Goal: Task Accomplishment & Management: Use online tool/utility

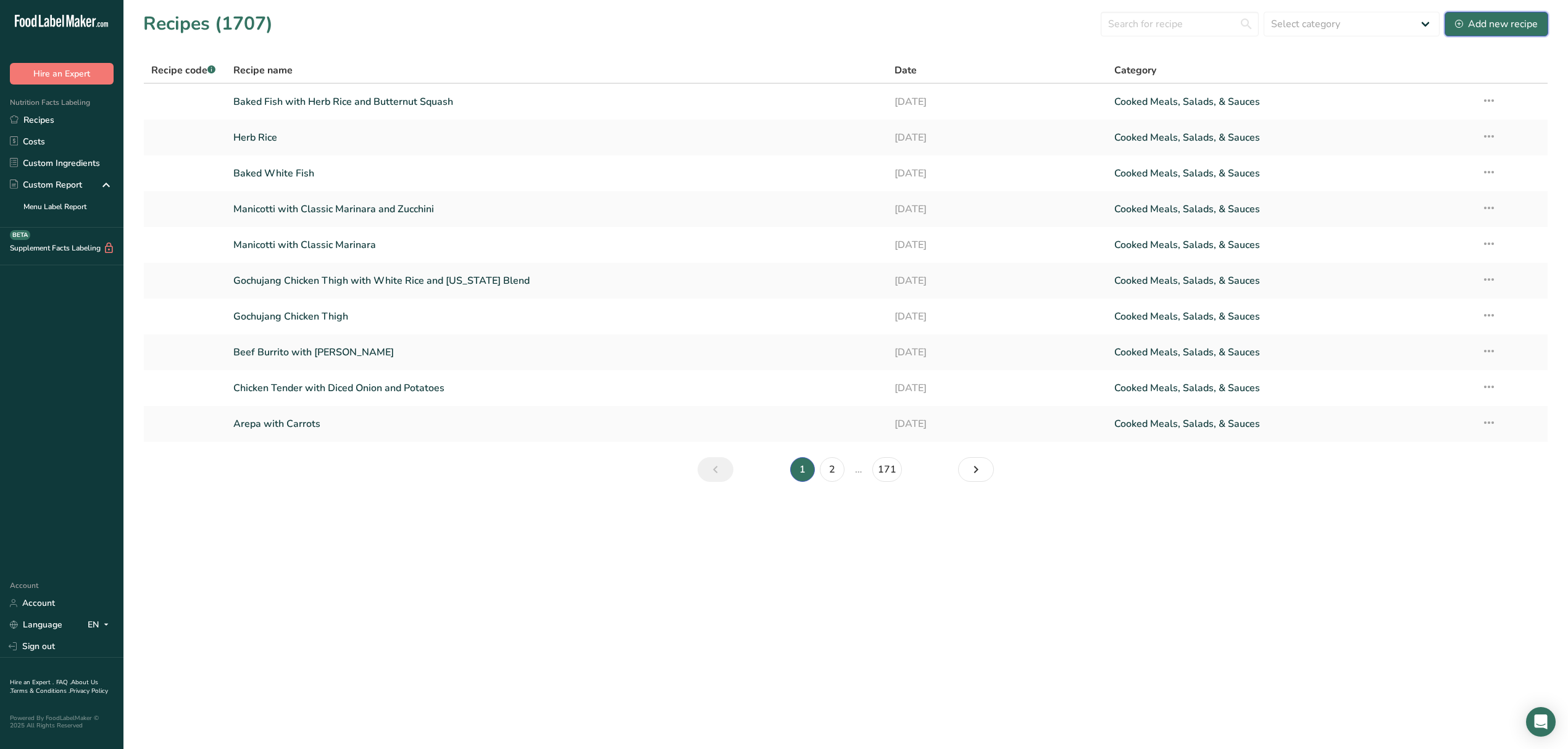
click at [1453, 28] on button "Add new recipe" at bounding box center [1496, 24] width 104 height 25
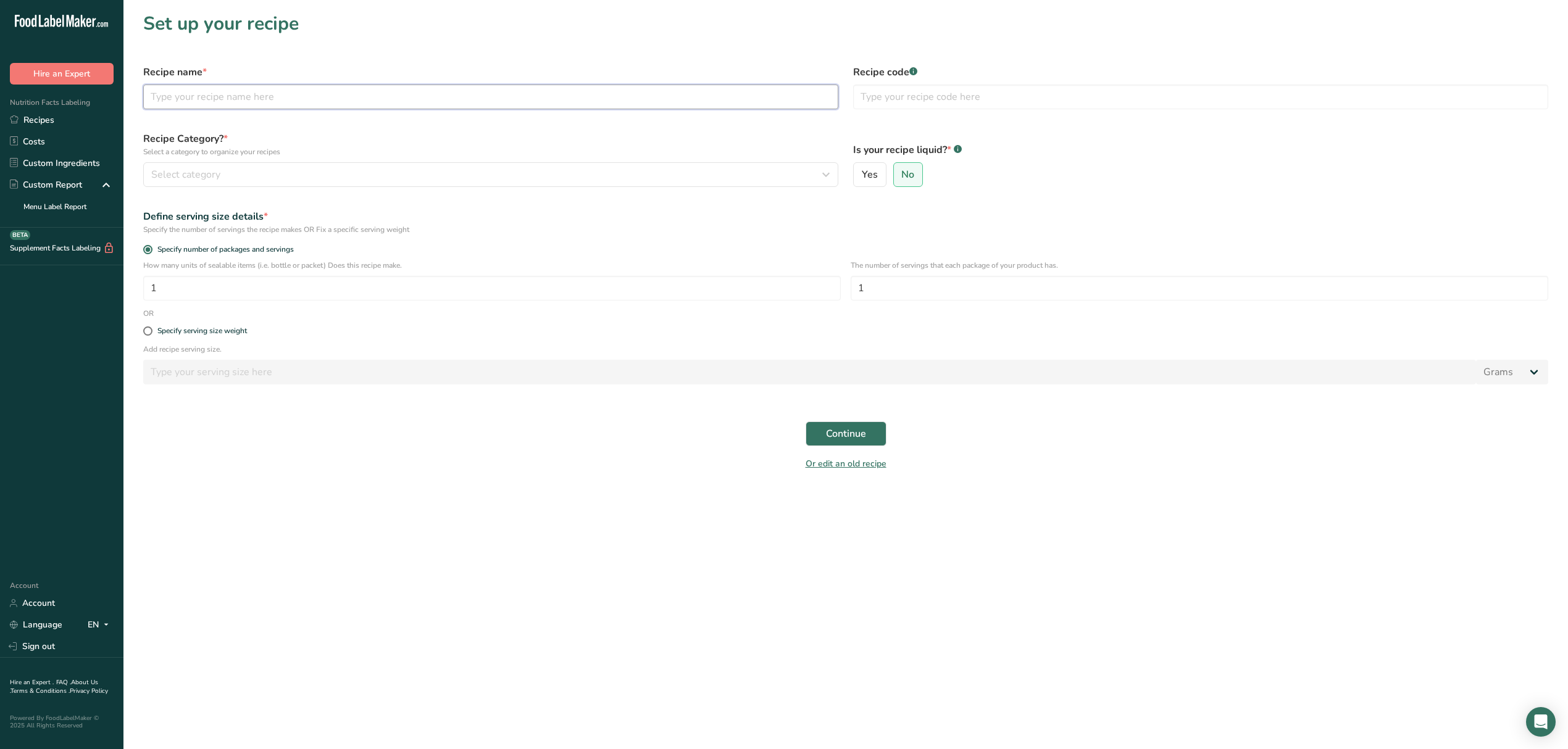
click at [292, 87] on input "text" at bounding box center [491, 97] width 695 height 25
type input "CIRCUS Deluxe Dressing"
click at [312, 175] on div "Select category" at bounding box center [487, 175] width 672 height 14
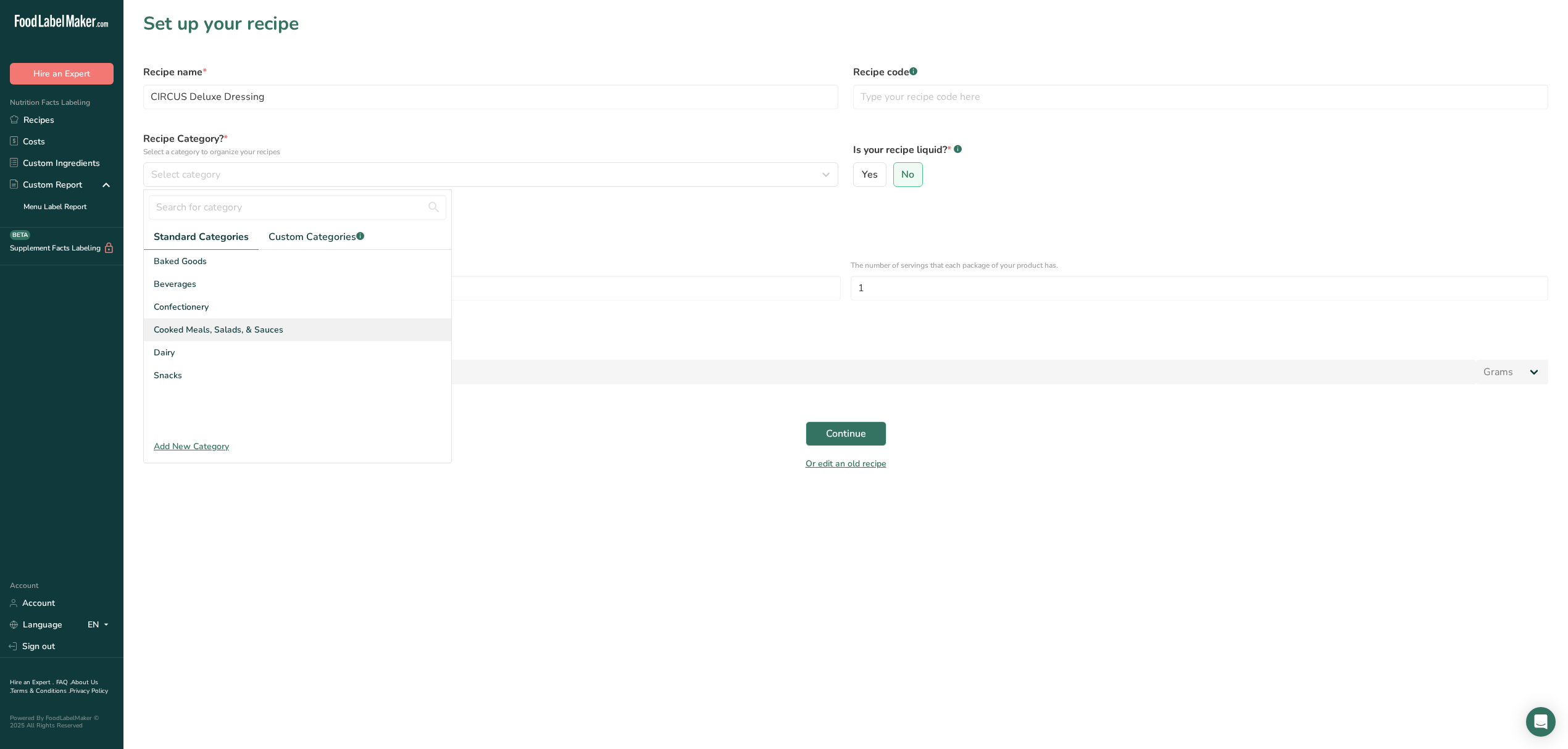
click at [242, 325] on span "Cooked Meals, Salads, & Sauces" at bounding box center [218, 330] width 130 height 13
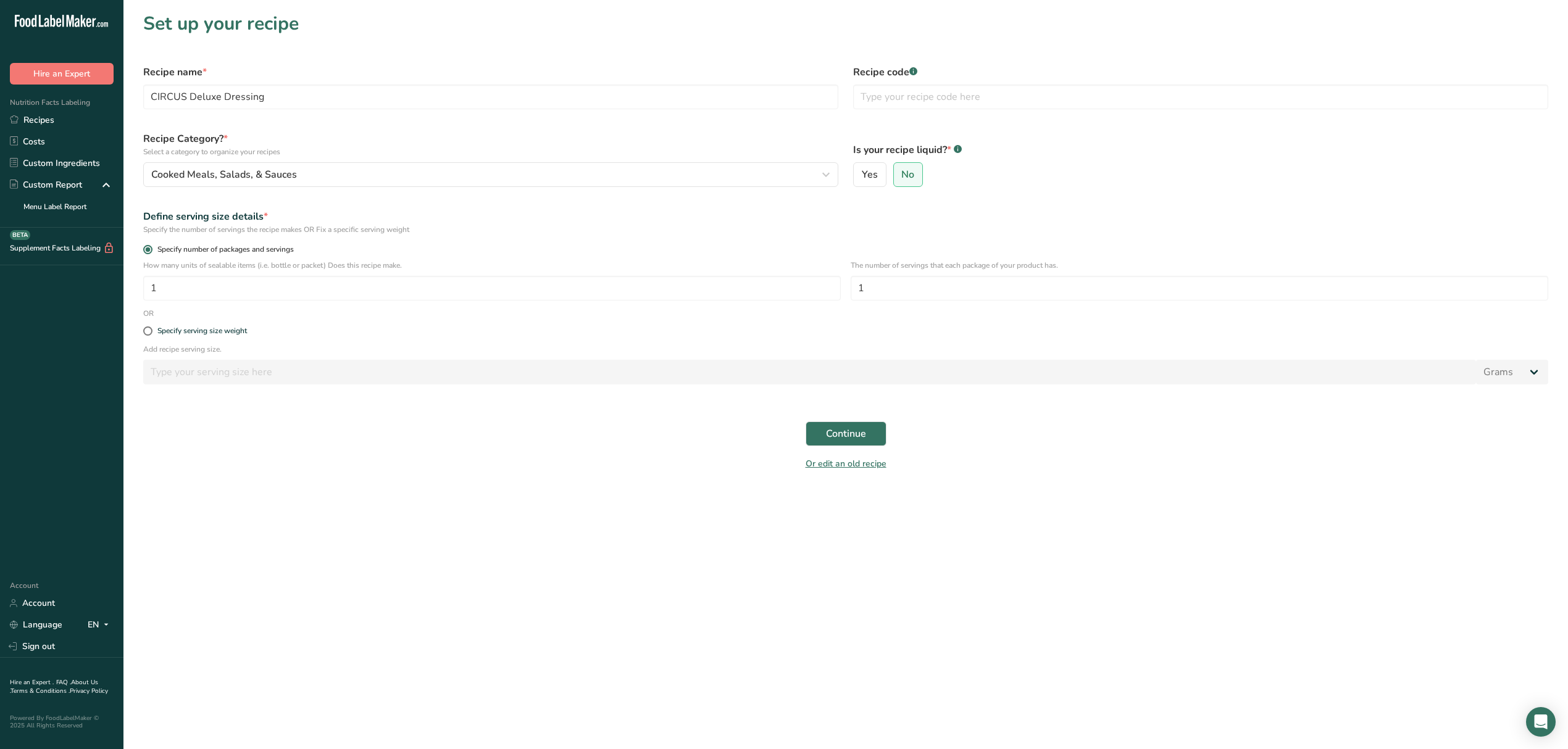
click at [154, 247] on span "Specify number of packages and servings" at bounding box center [223, 250] width 142 height 10
click at [151, 247] on input "Specify number of packages and servings" at bounding box center [147, 249] width 8 height 8
click at [146, 332] on span at bounding box center [148, 331] width 10 height 10
click at [146, 332] on input "Specify serving size weight" at bounding box center [147, 331] width 8 height 8
radio input "true"
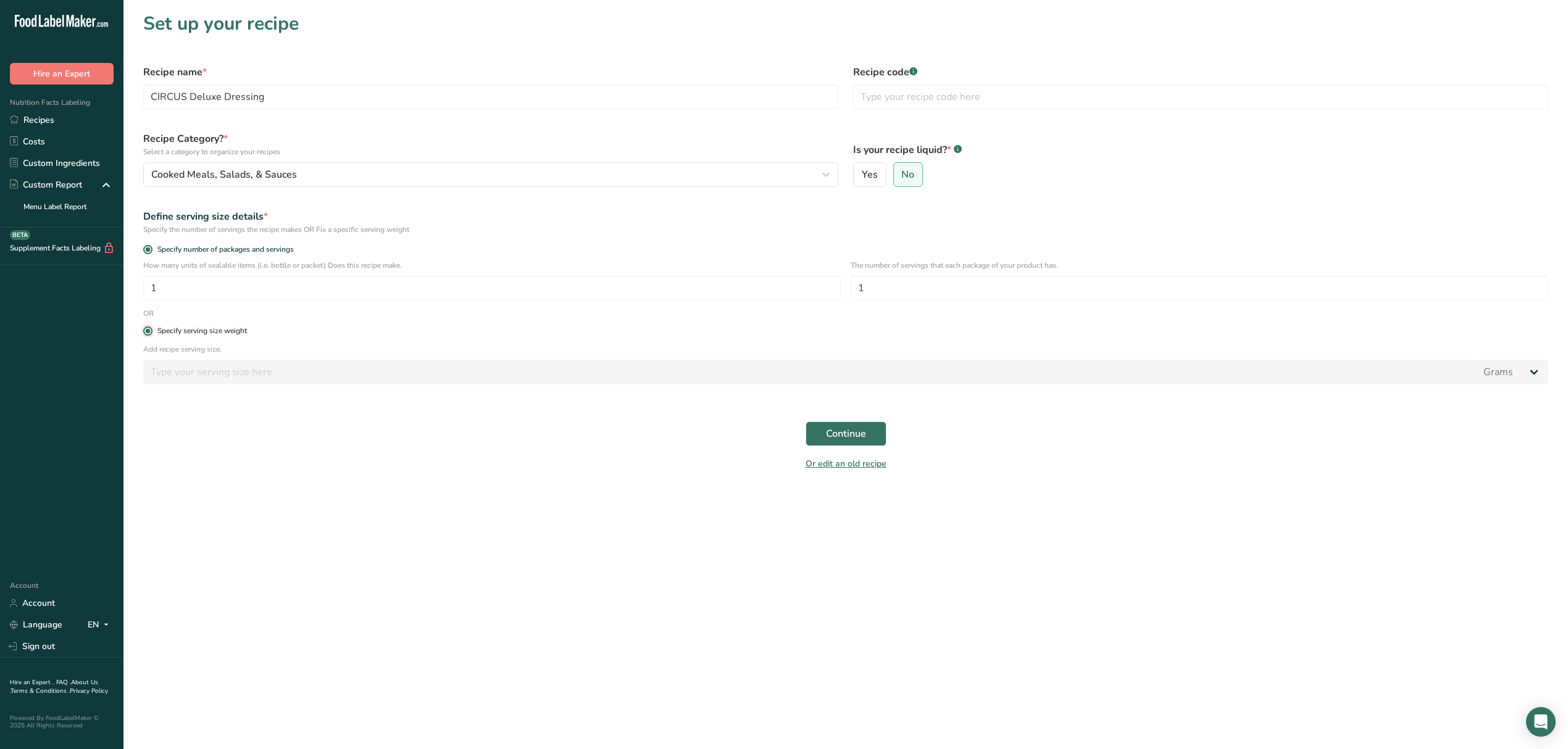
radio input "false"
click at [163, 384] on input "number" at bounding box center [809, 372] width 1332 height 25
type input "12"
click at [1525, 370] on select "Grams kg mg mcg lb oz l mL fl oz tbsp tsp cup qt gallon" at bounding box center [1512, 372] width 72 height 25
select select "6"
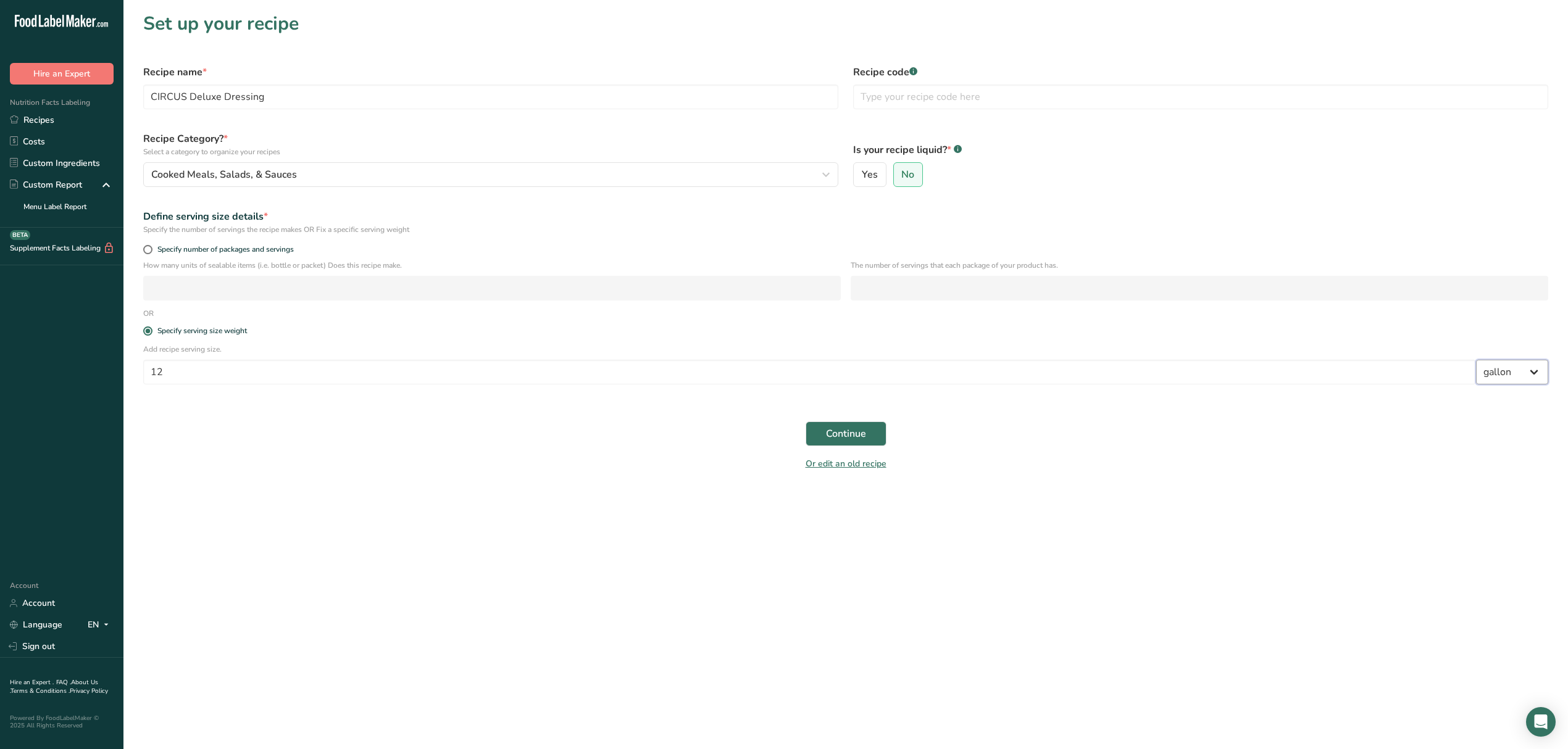
click at [1475, 361] on select "Grams kg mg mcg lb oz l mL fl oz tbsp tsp cup qt gallon" at bounding box center [1512, 372] width 72 height 25
select select "22"
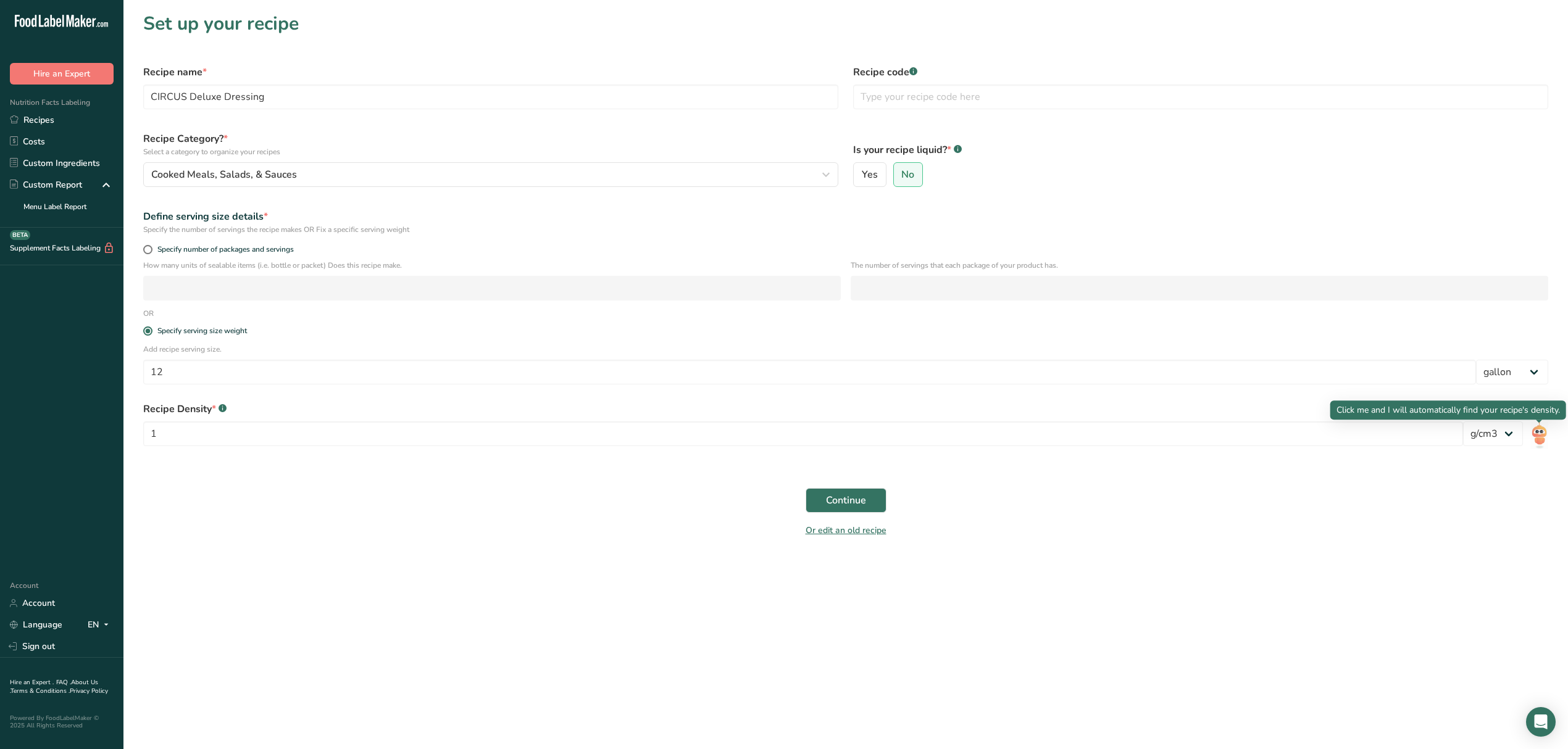
click at [1539, 430] on img at bounding box center [1539, 435] width 18 height 28
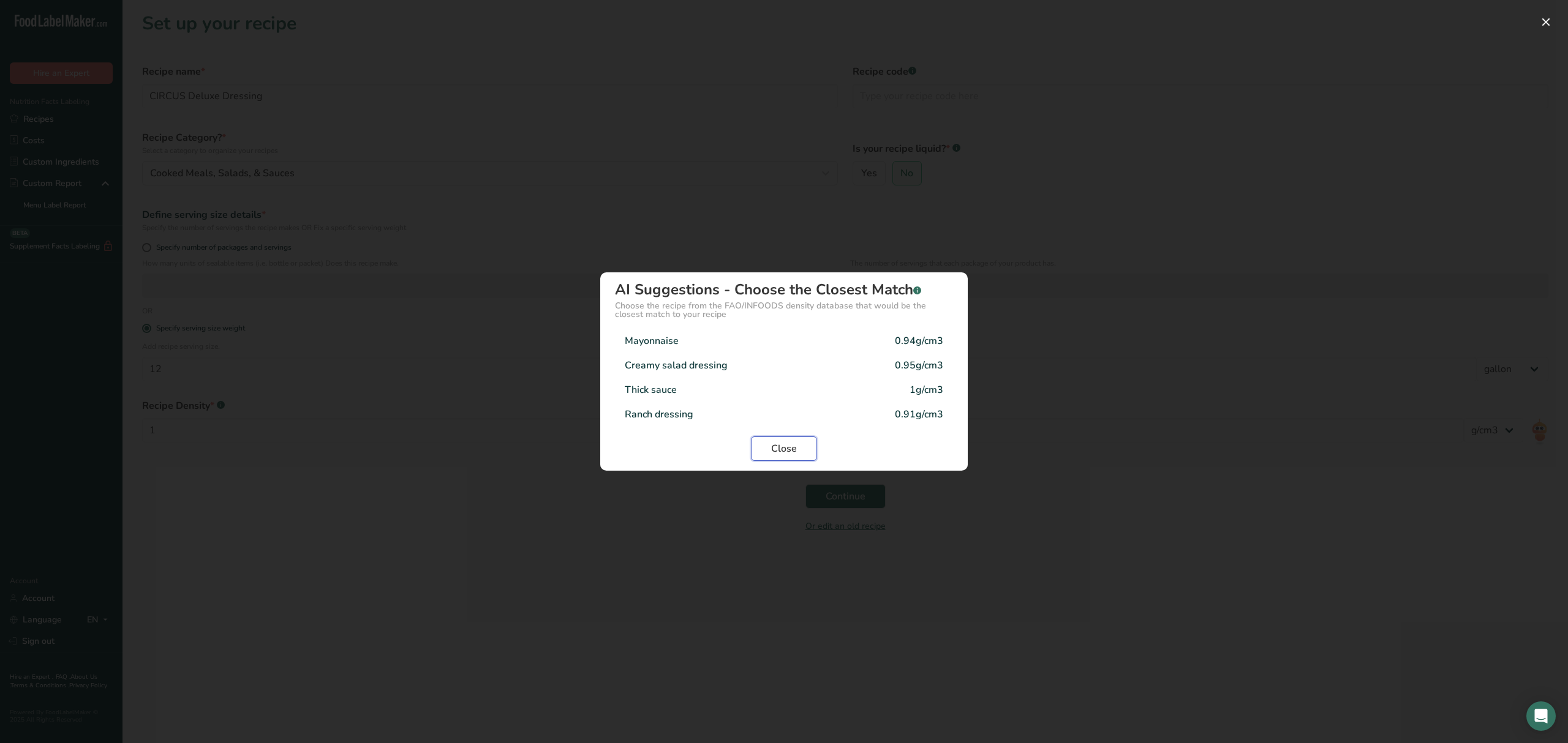
click at [777, 444] on span "Close" at bounding box center [784, 449] width 26 height 14
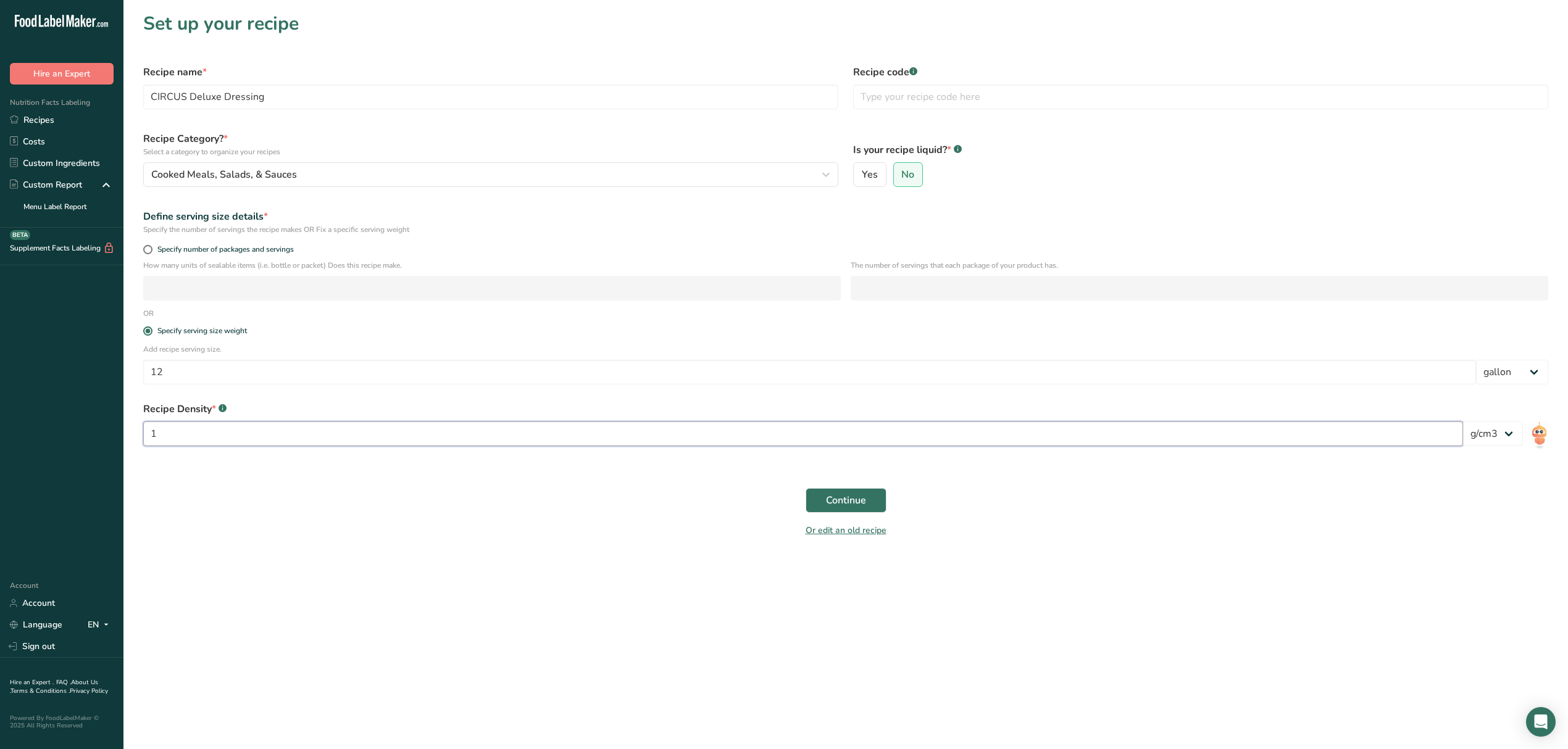
click at [797, 443] on input "1" at bounding box center [803, 434] width 1319 height 25
click at [1488, 438] on select "lb/ft3 g/cm3" at bounding box center [1492, 434] width 60 height 25
click at [1463, 423] on select "lb/ft3 g/cm3" at bounding box center [1492, 434] width 60 height 25
click at [840, 500] on span "Continue" at bounding box center [846, 500] width 40 height 14
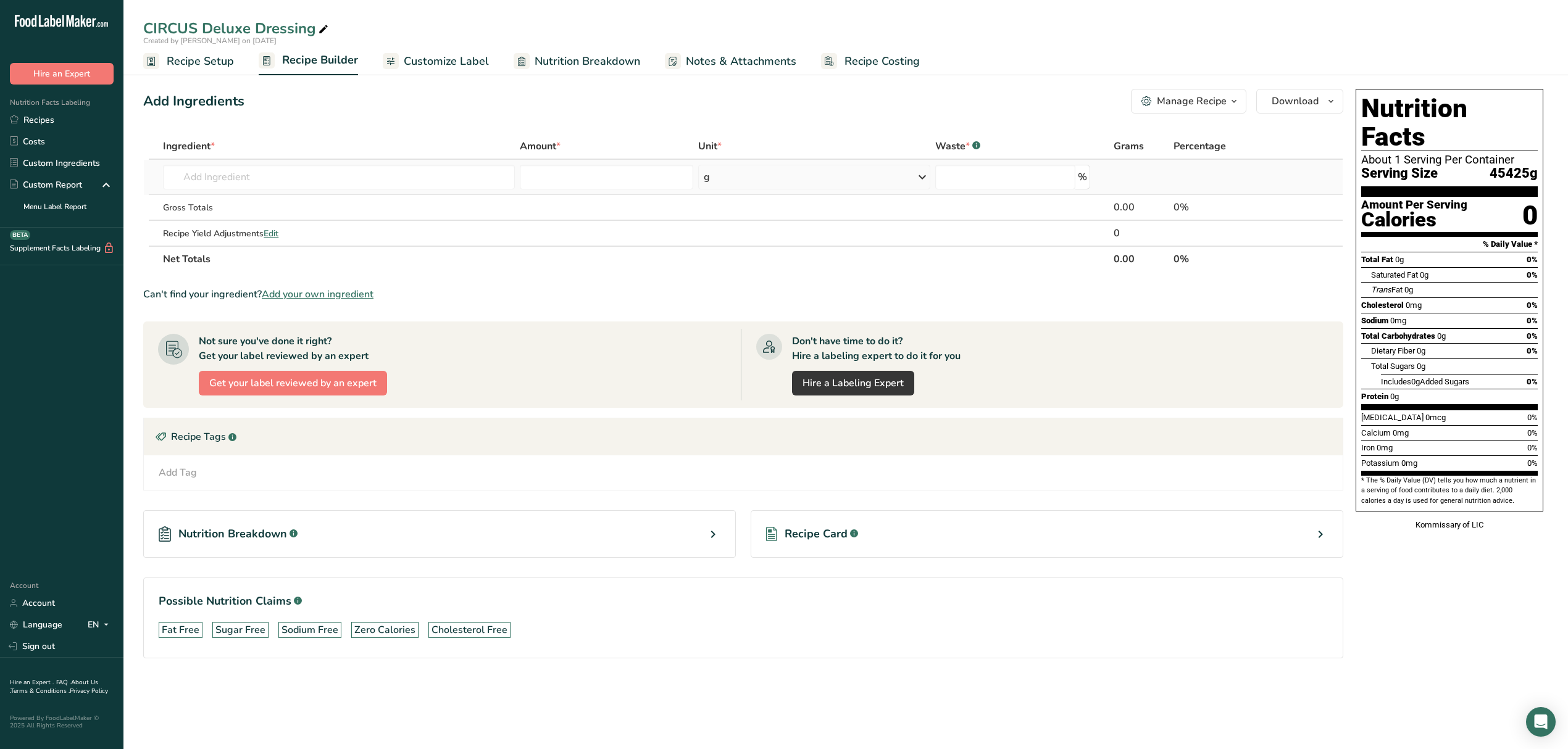
click at [452, 160] on td "Almond flour 1211 Milk, whole, 3.25% milkfat, without added vitamin A and vitam…" at bounding box center [338, 178] width 356 height 35
click at [471, 171] on input "text" at bounding box center [339, 177] width 352 height 25
type input "Apple Cider V"
click at [245, 195] on p "Apple Cider Vinegar" at bounding box center [218, 202] width 90 height 13
type input "Apple Cider Vinegar"
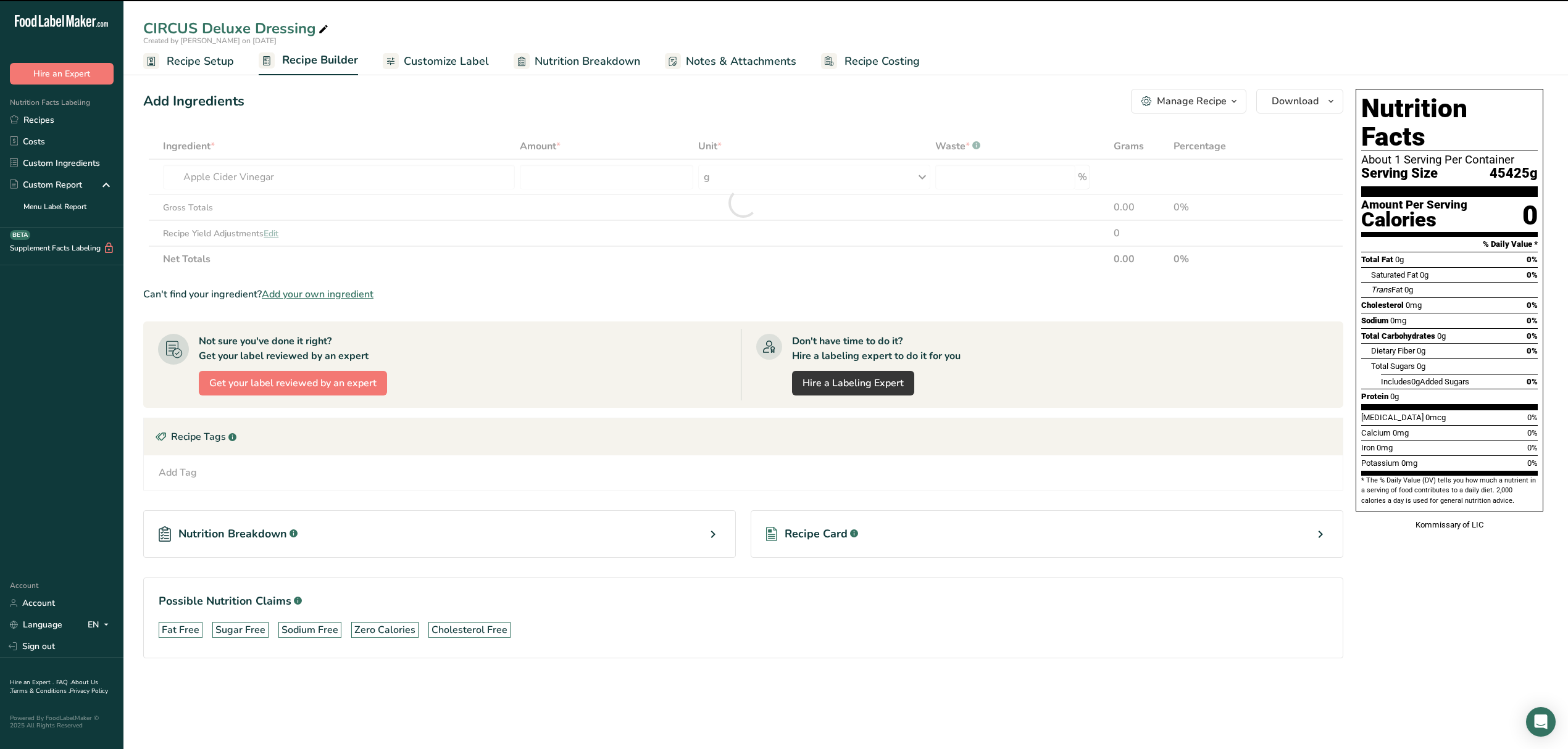
type input "0"
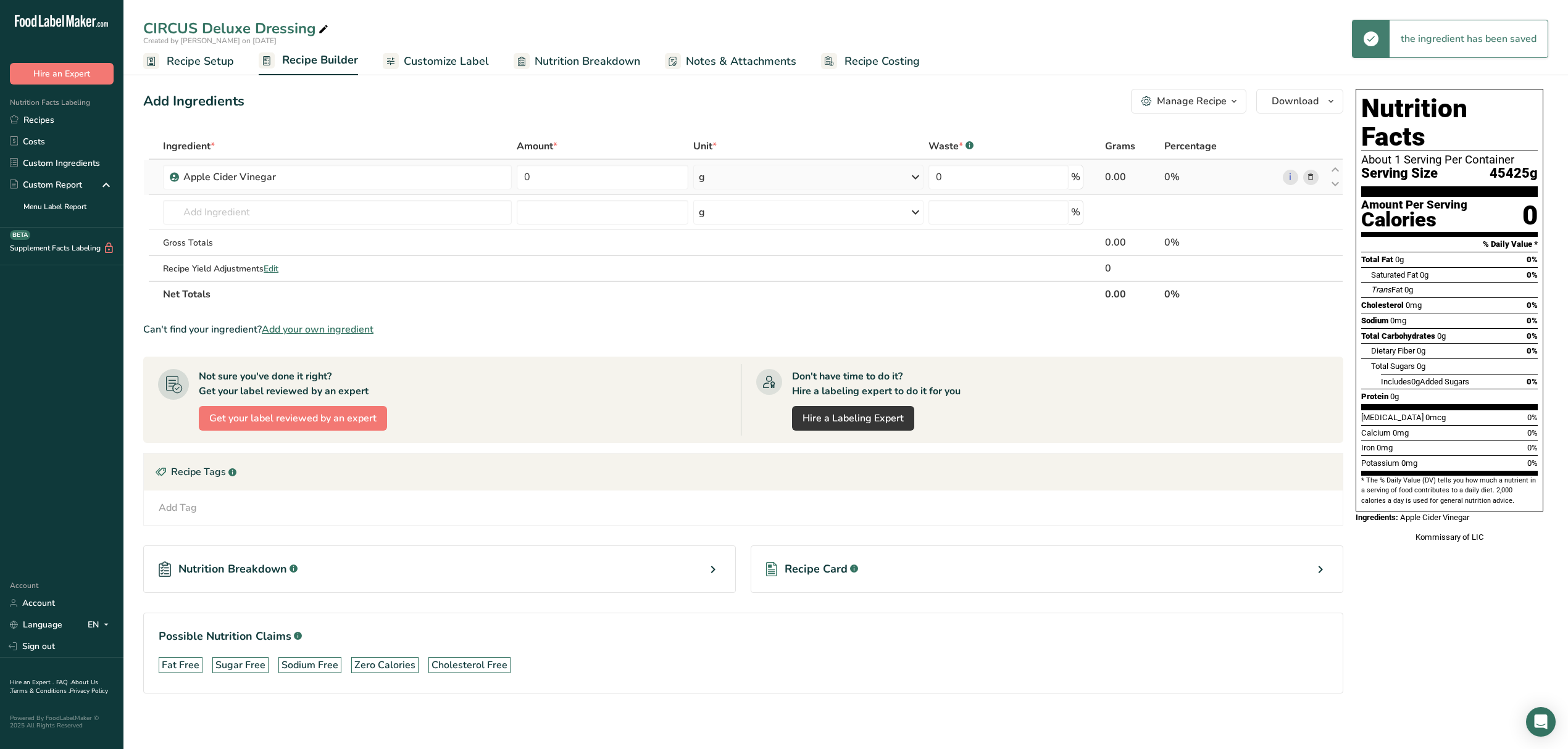
click at [578, 189] on td "0" at bounding box center [602, 178] width 176 height 35
click at [574, 182] on input "0" at bounding box center [602, 177] width 171 height 25
type input "0.5"
click at [716, 173] on div "Ingredient * Amount * Unit * Waste * .a-a{fill:#347362;}.b-a{fill:#fff;} Grams …" at bounding box center [743, 220] width 1200 height 174
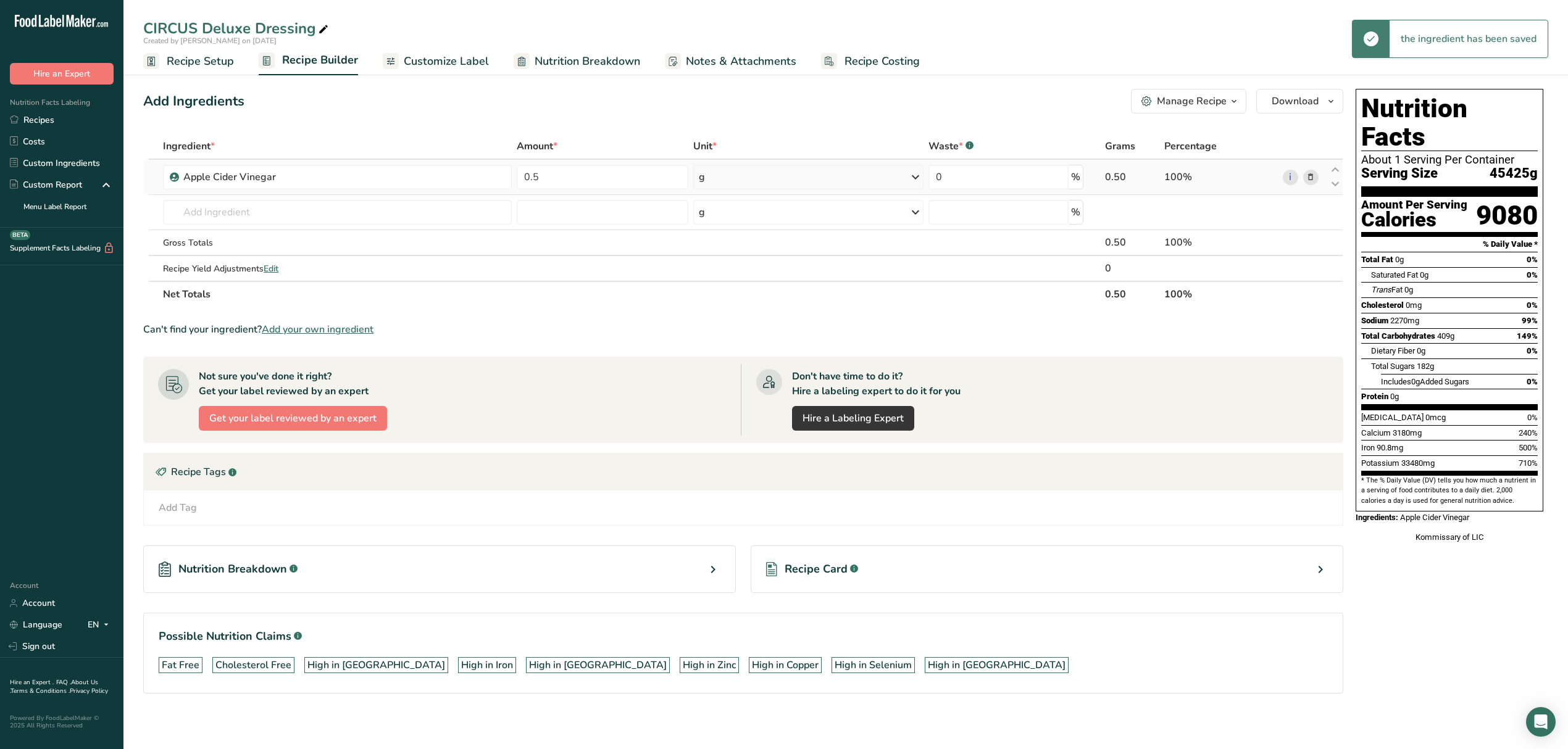
click at [716, 173] on div "g" at bounding box center [808, 177] width 229 height 25
click at [735, 367] on div "See more" at bounding box center [752, 365] width 104 height 13
select select "22"
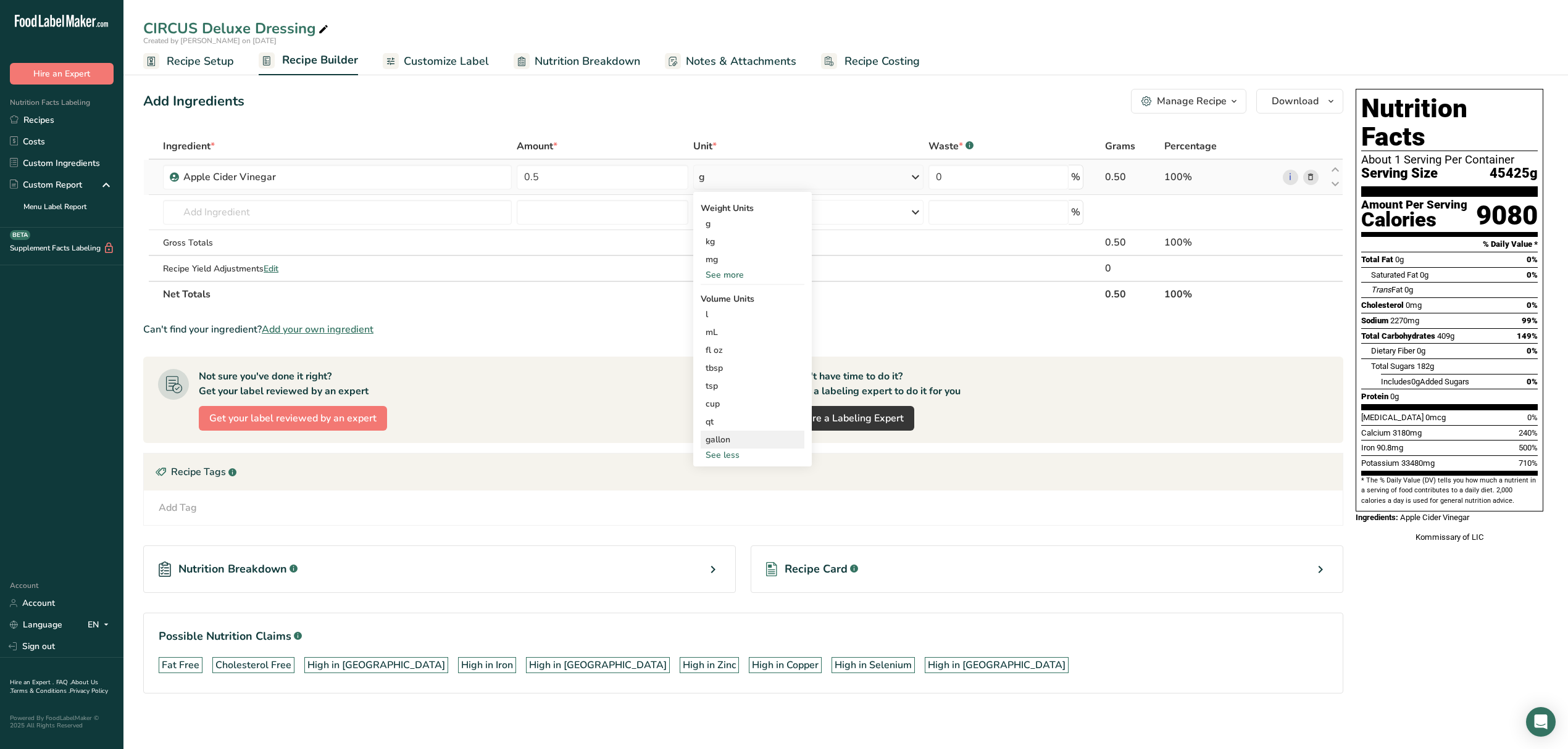
click at [742, 438] on div "gallon" at bounding box center [752, 440] width 94 height 13
click at [719, 439] on div "gallon" at bounding box center [752, 440] width 94 height 13
click at [722, 439] on div "gallon" at bounding box center [752, 440] width 94 height 13
click at [850, 475] on input "number" at bounding box center [861, 474] width 88 height 19
click at [934, 472] on select "lb/ft3 g/cm3" at bounding box center [927, 474] width 44 height 19
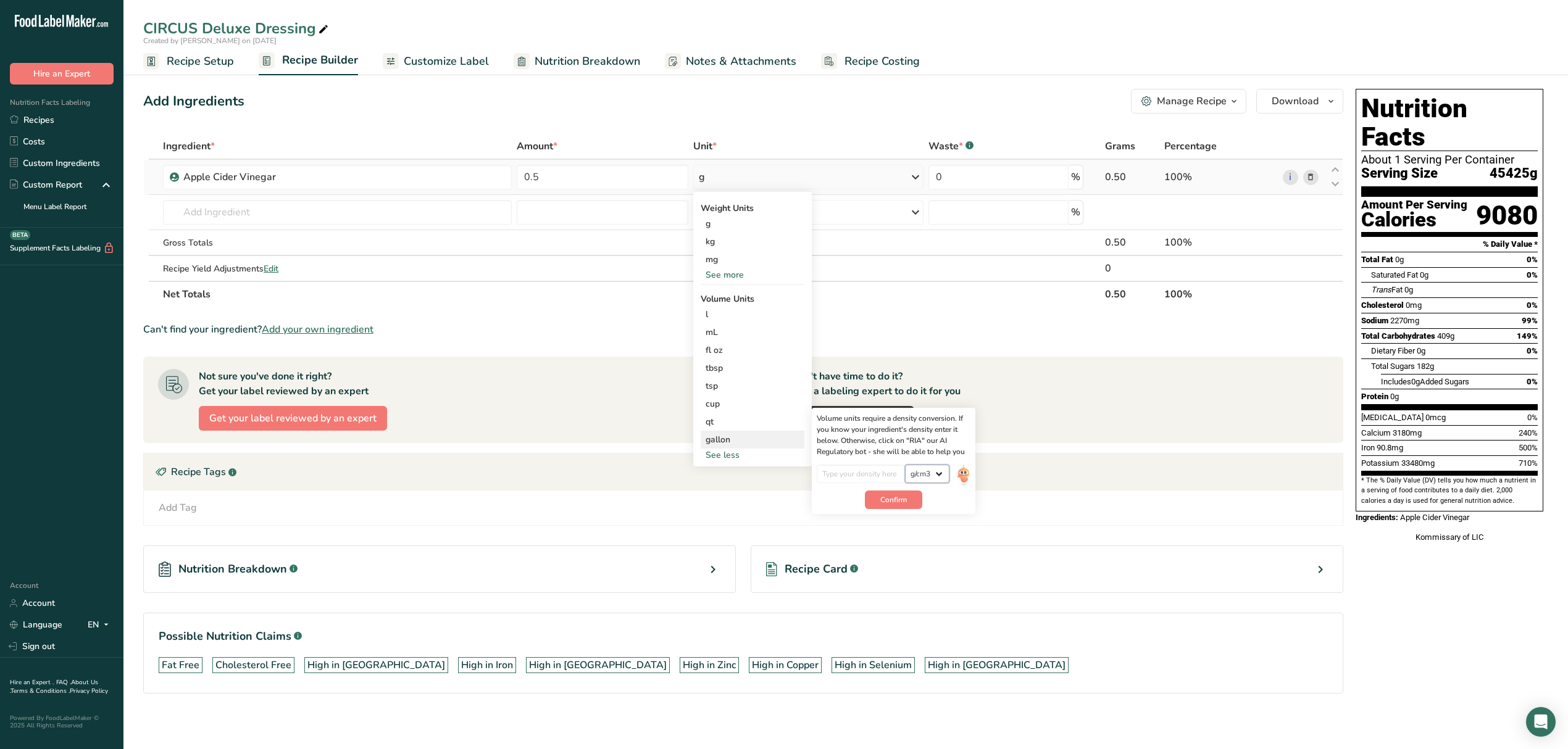
click at [932, 472] on select "lb/ft3 g/cm3" at bounding box center [927, 474] width 44 height 19
click at [961, 472] on img at bounding box center [963, 475] width 14 height 22
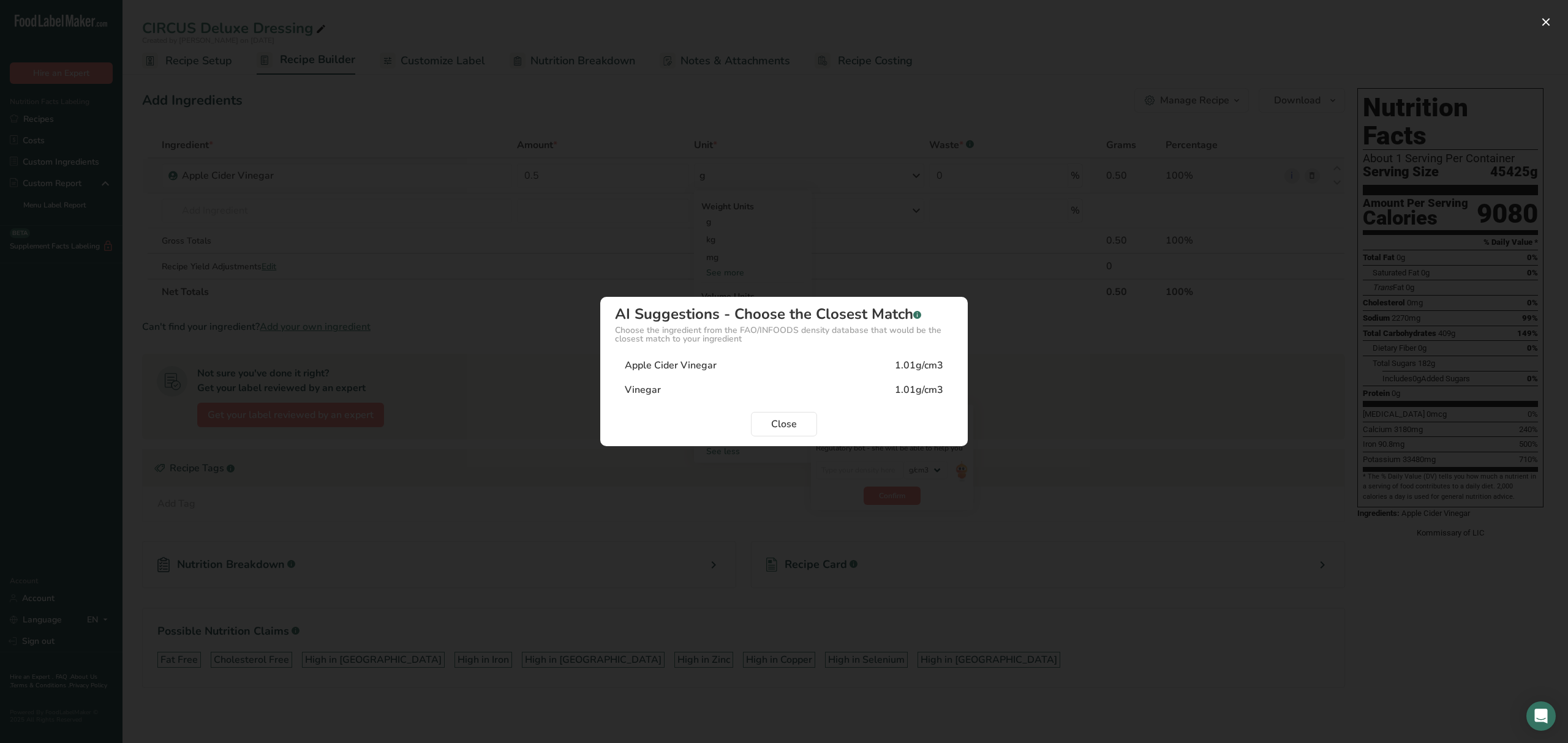
click at [905, 367] on div "1.01g/cm3" at bounding box center [919, 366] width 49 height 14
type input "1.01"
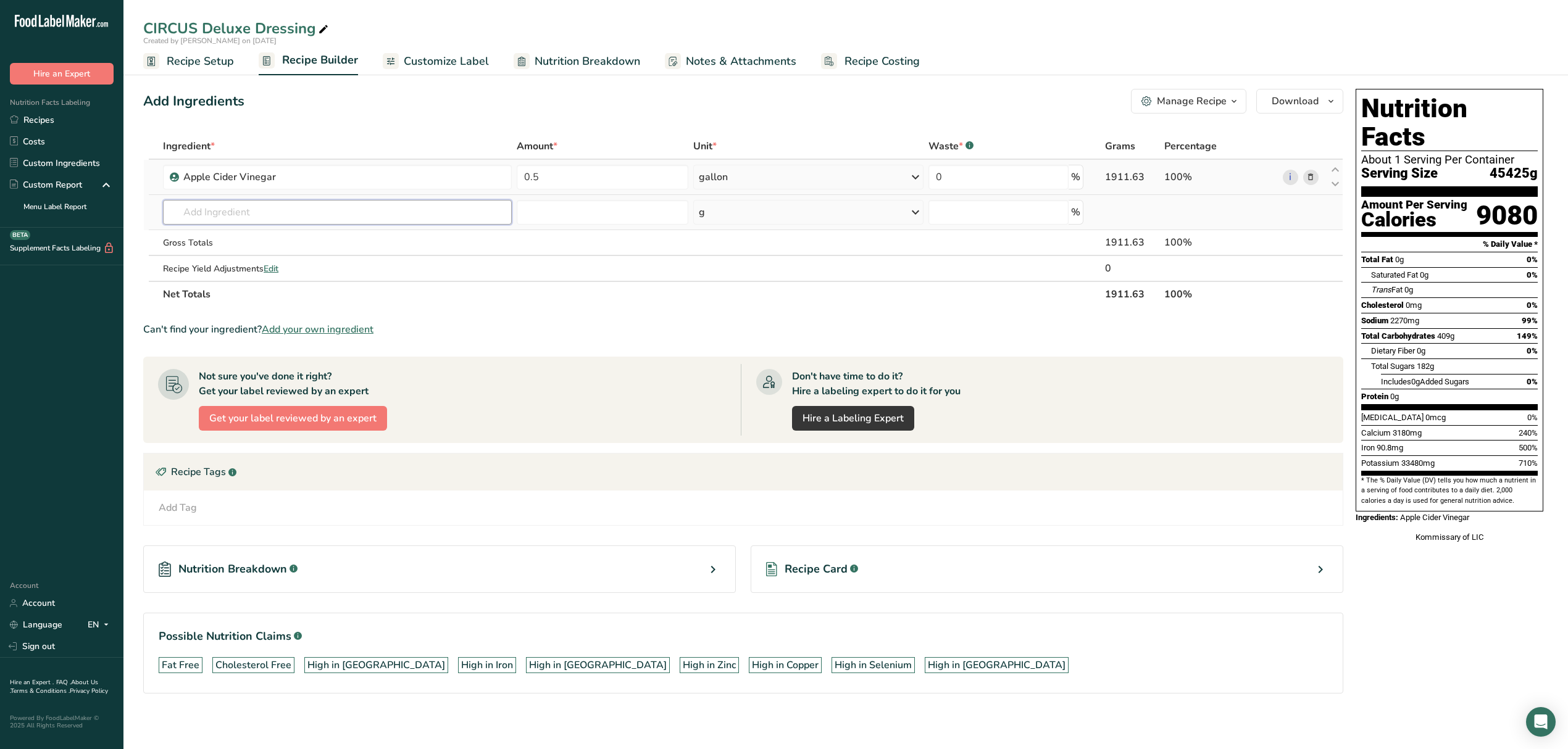
click at [231, 211] on input "text" at bounding box center [337, 212] width 348 height 25
type input "White Vinegar"
click at [221, 237] on p "White Wine Vinegar" at bounding box center [220, 237] width 94 height 13
type input "White Wine Vinegar"
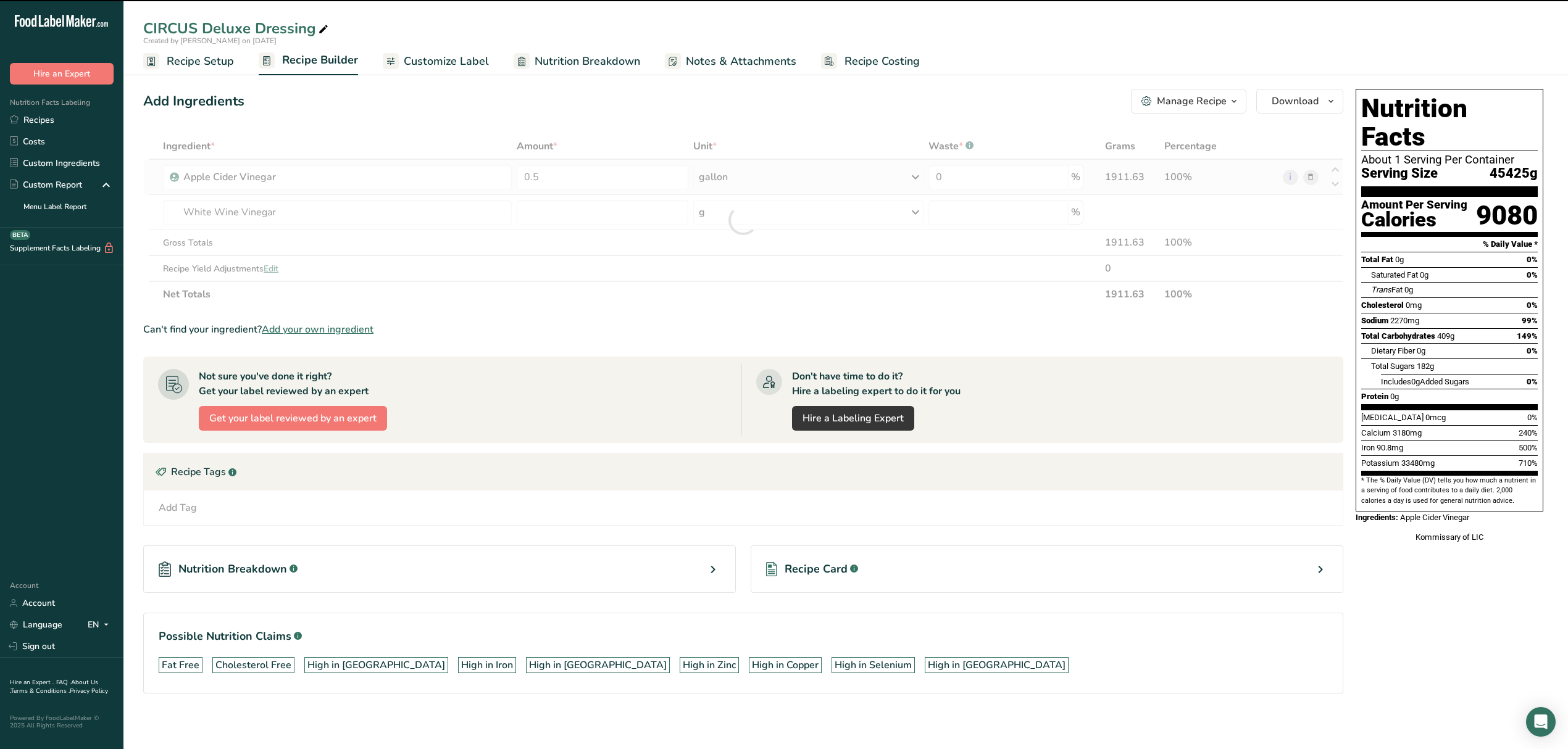
type input "0"
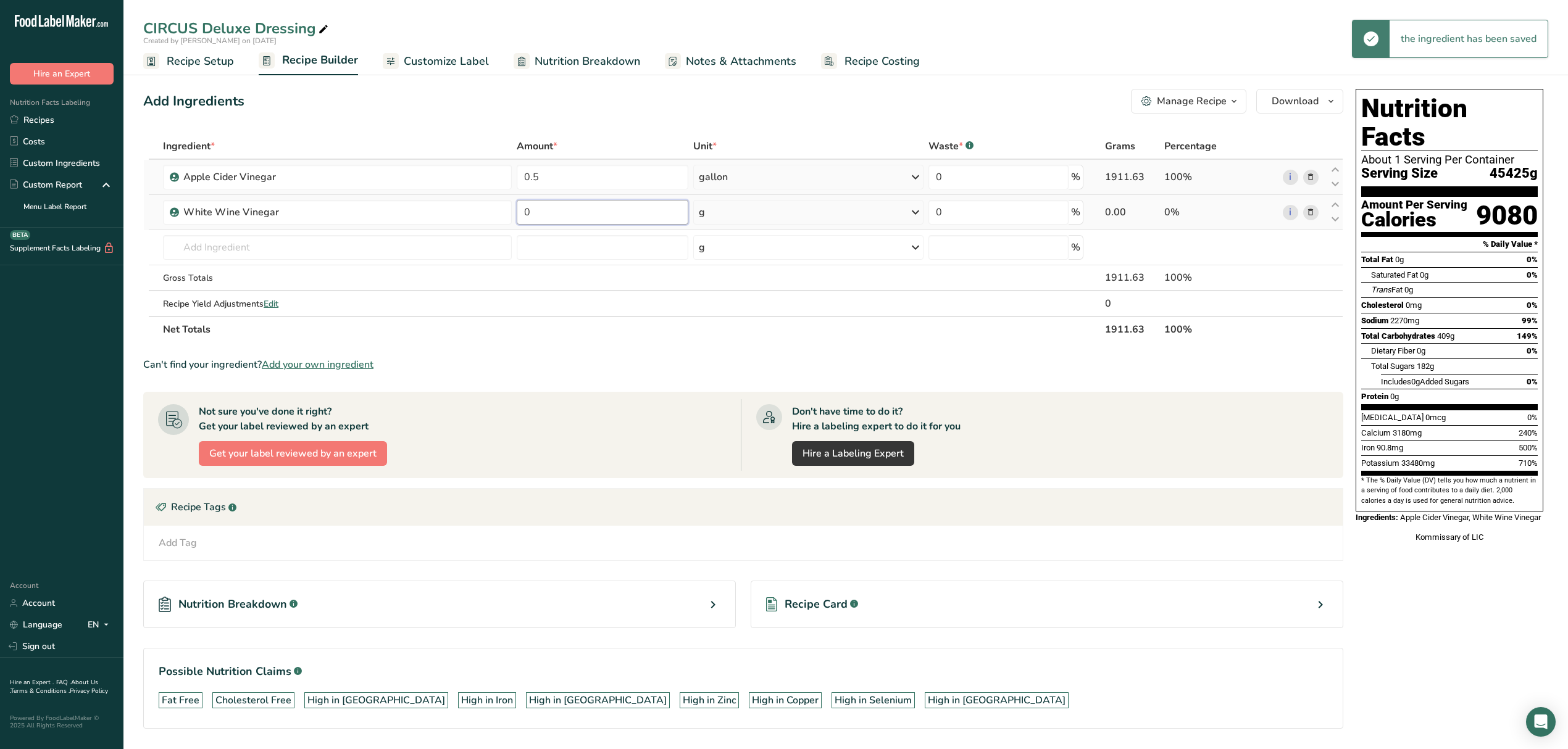
click at [614, 216] on input "0" at bounding box center [602, 212] width 171 height 25
type input "1"
click at [723, 213] on div "Ingredient * Amount * Unit * Waste * .a-a{fill:#347362;}.b-a{fill:#fff;} Grams …" at bounding box center [743, 238] width 1200 height 209
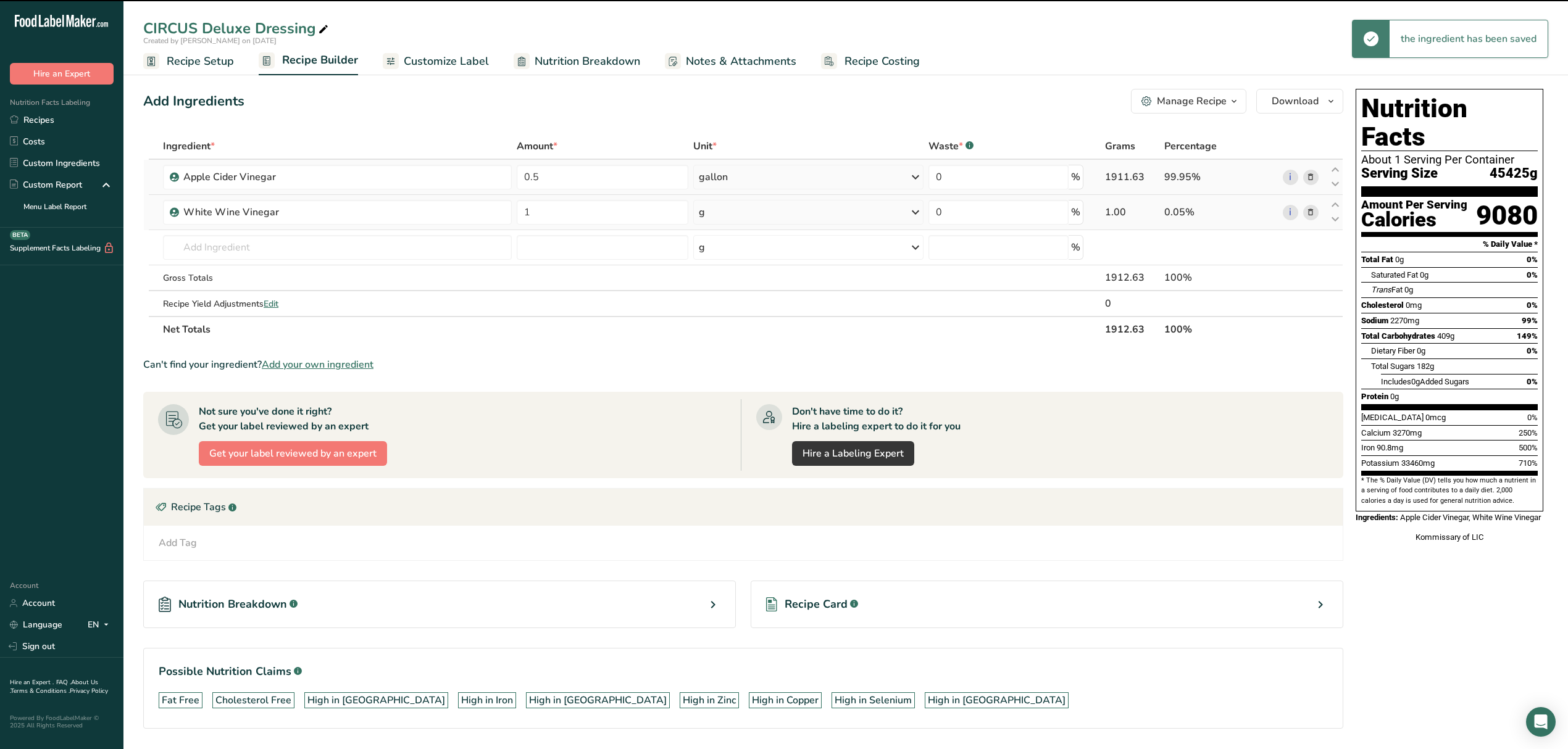
click at [722, 213] on div "g" at bounding box center [809, 212] width 230 height 25
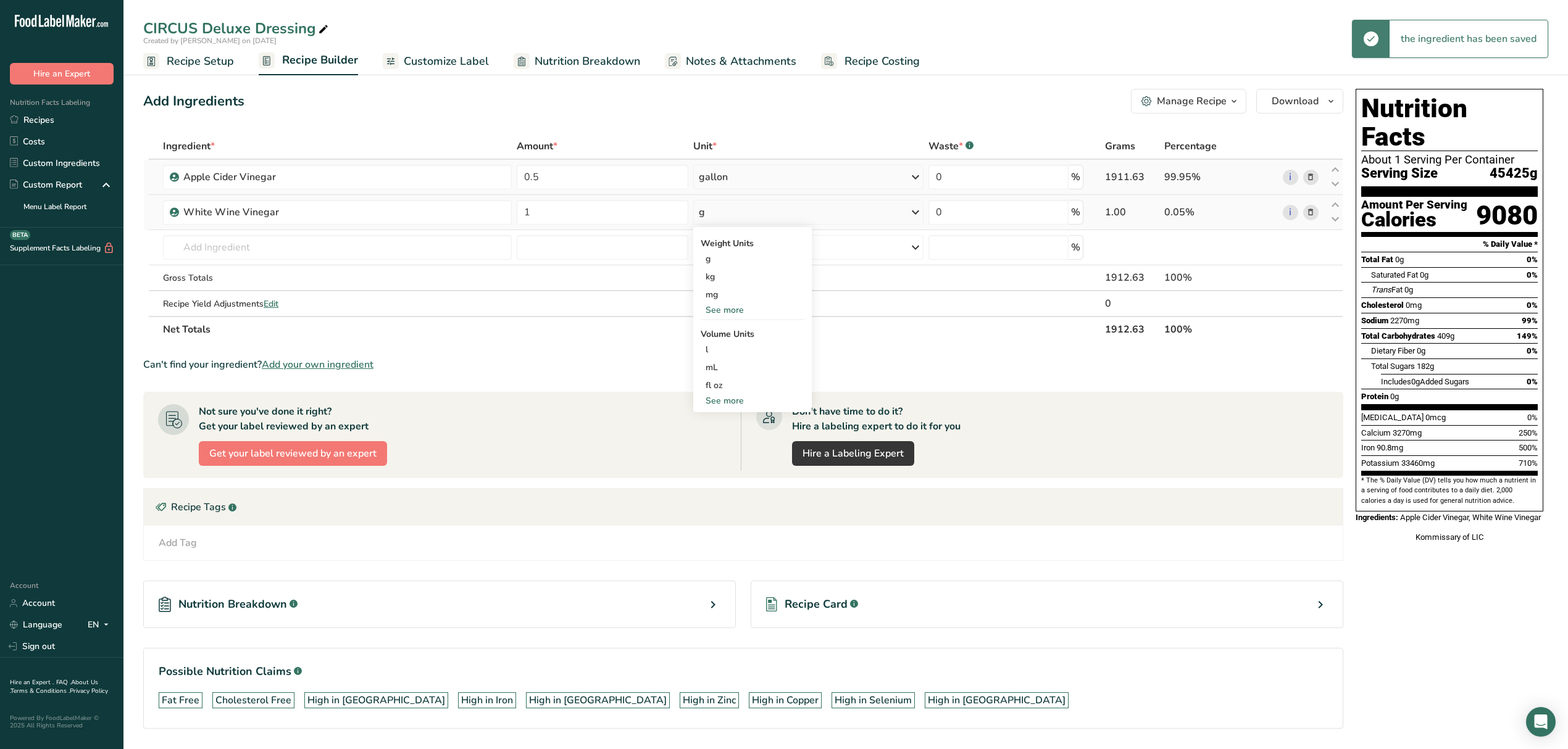
click at [726, 398] on div "See more" at bounding box center [752, 401] width 104 height 13
select select "22"
click at [751, 475] on div "gallon" at bounding box center [752, 475] width 94 height 13
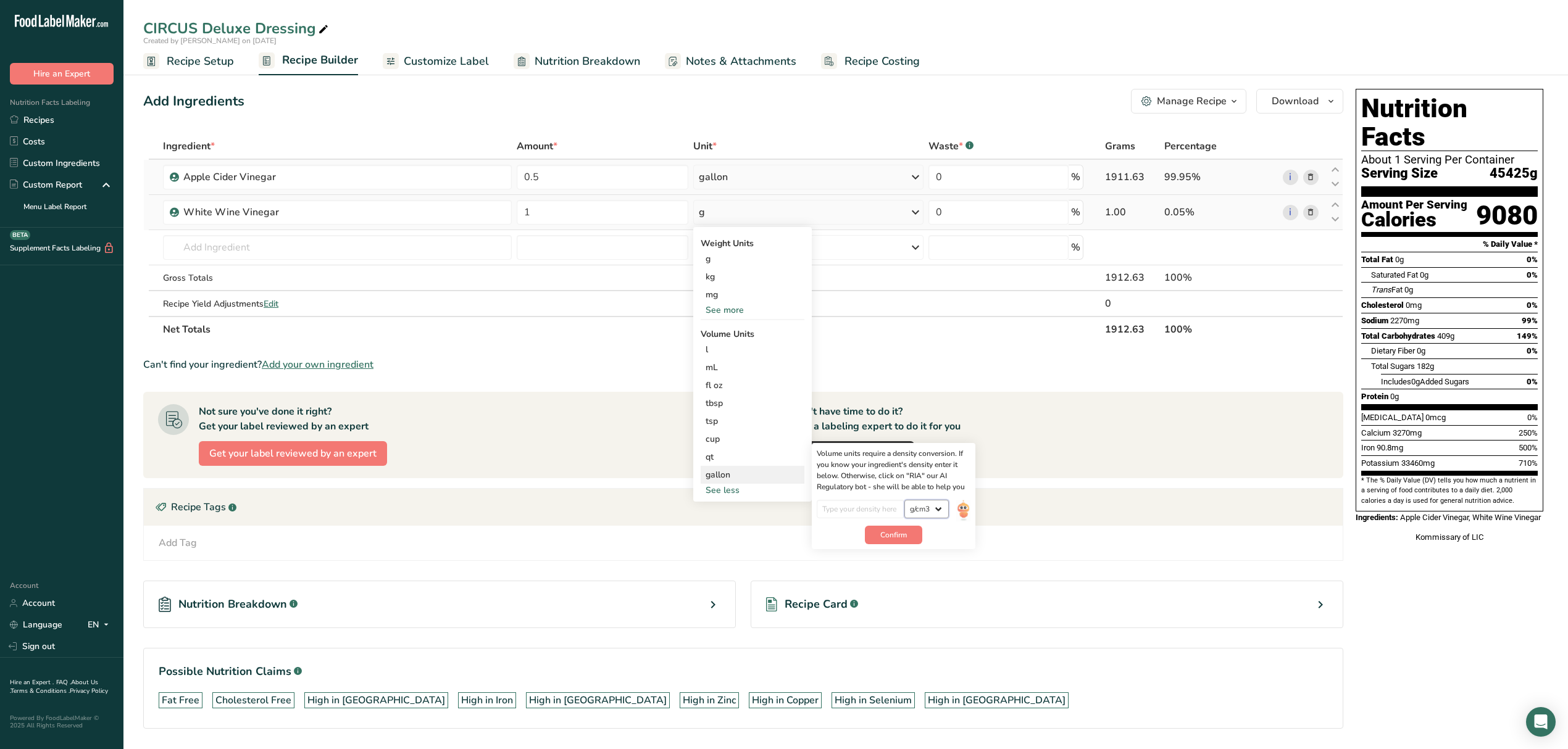
click at [922, 507] on select "lb/ft3 g/cm3" at bounding box center [926, 508] width 44 height 19
click at [904, 500] on select "lb/ft3 g/cm3" at bounding box center [926, 508] width 44 height 19
click at [924, 513] on select "lb/ft3 g/cm3" at bounding box center [926, 508] width 44 height 19
click at [961, 510] on img at bounding box center [962, 510] width 14 height 22
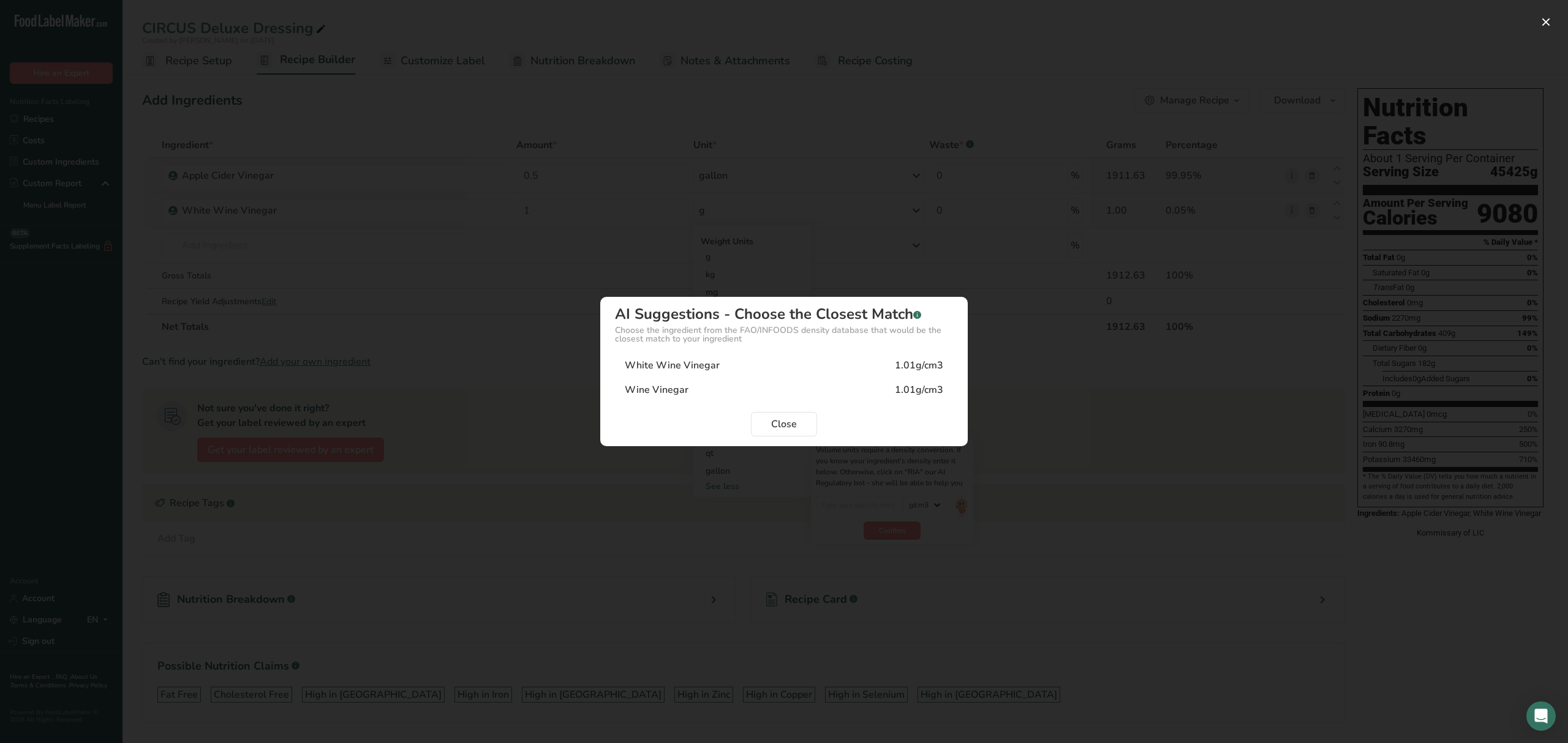
click at [745, 388] on div "Wine Vinegar 1.01g/cm3" at bounding box center [783, 389] width 338 height 25
type input "1.01"
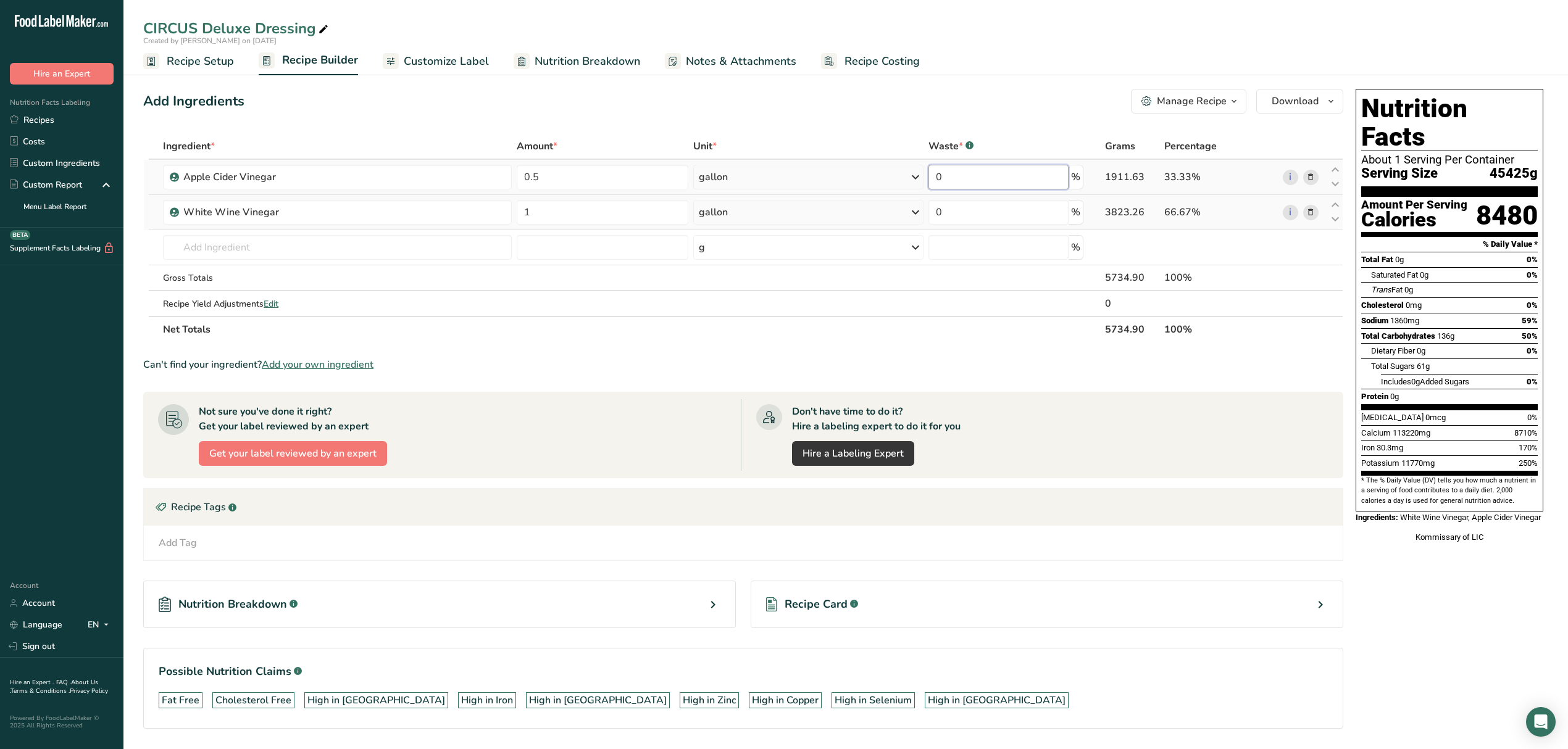
click at [1025, 169] on input "0" at bounding box center [998, 177] width 140 height 25
click at [399, 253] on div "Ingredient * Amount * Unit * Waste * .a-a{fill:#347362;}.b-a{fill:#fff;} Grams …" at bounding box center [743, 238] width 1200 height 209
type input "H"
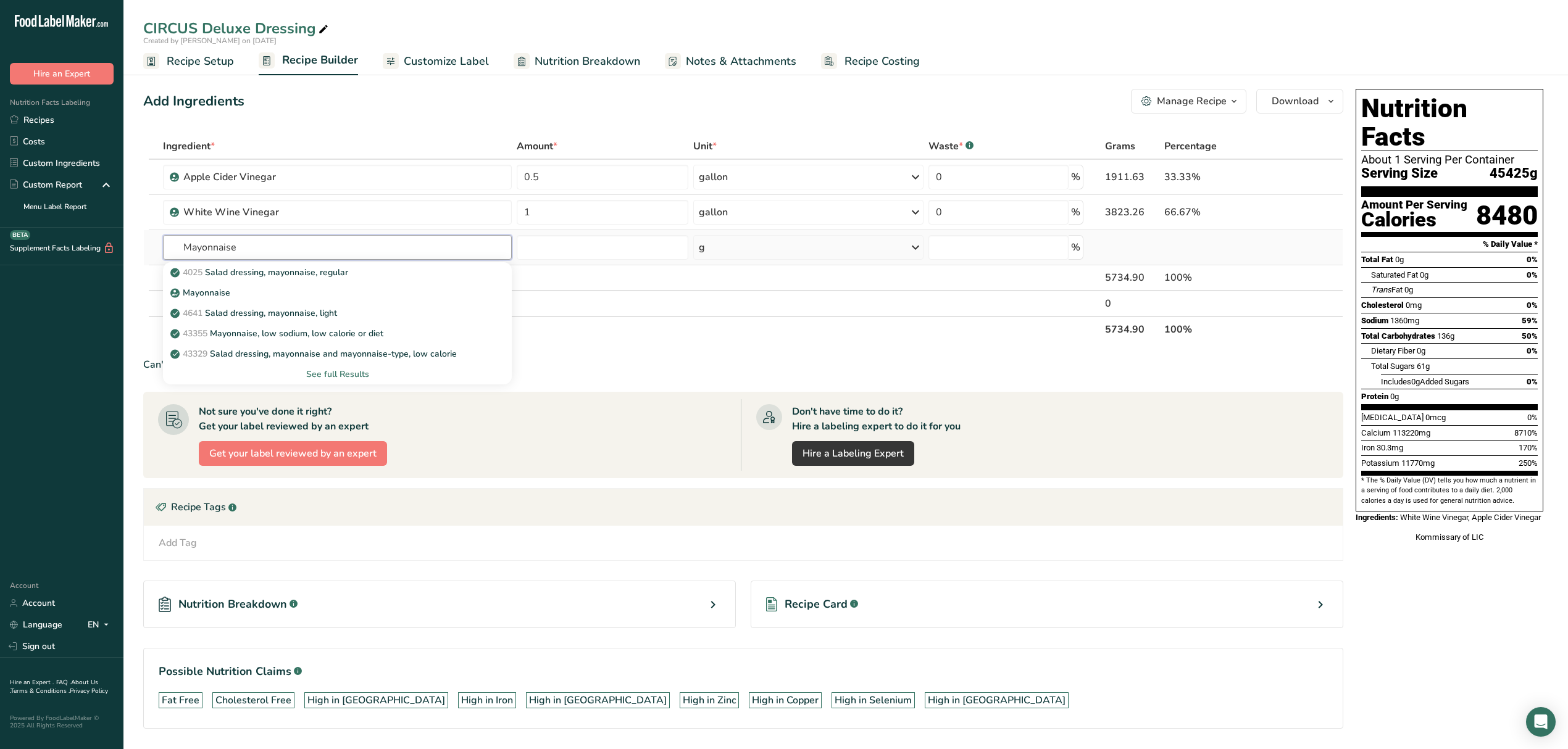
type input "Mayonnaise"
click at [349, 368] on div "See full Results" at bounding box center [337, 374] width 329 height 13
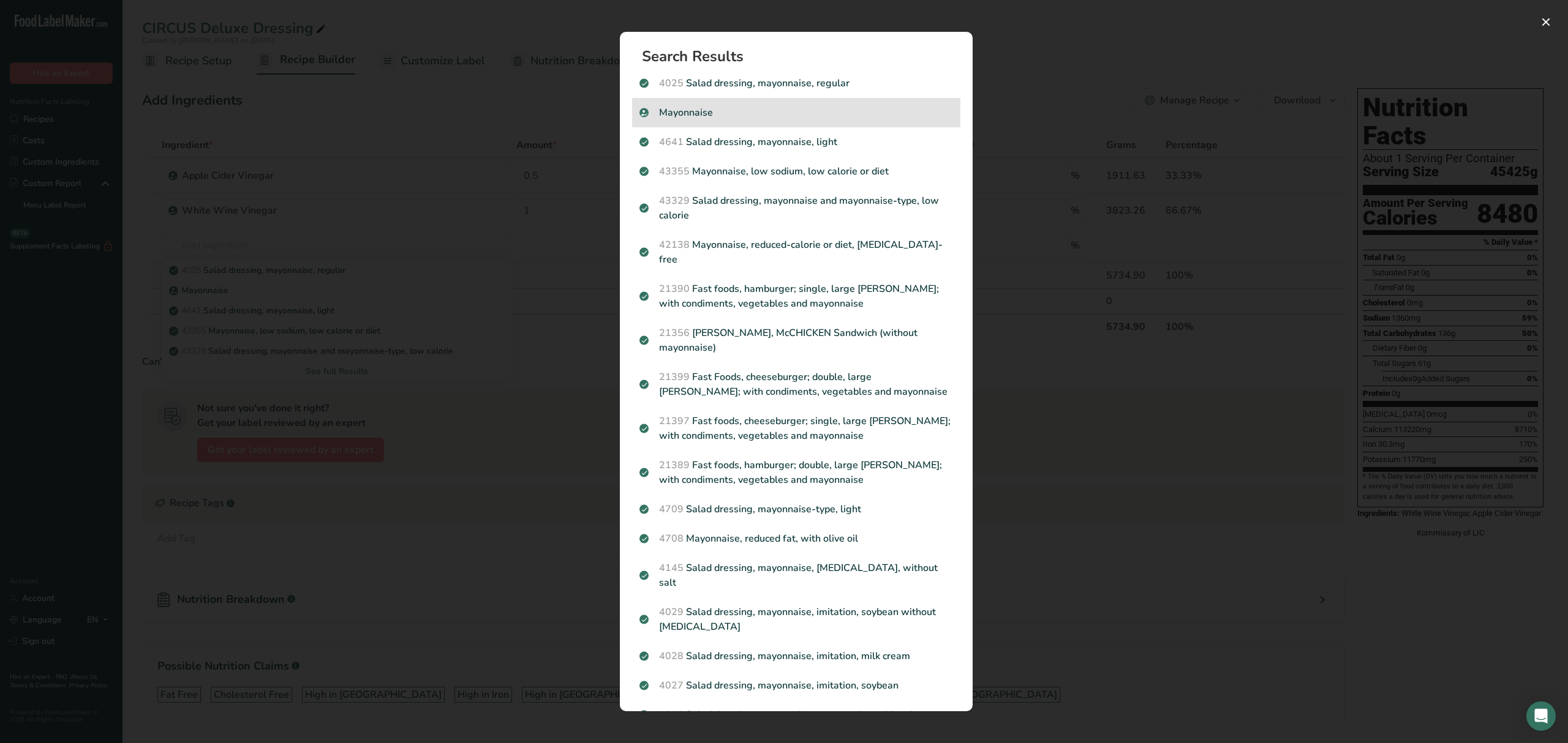
click at [681, 106] on p "Mayonnaise" at bounding box center [796, 113] width 314 height 14
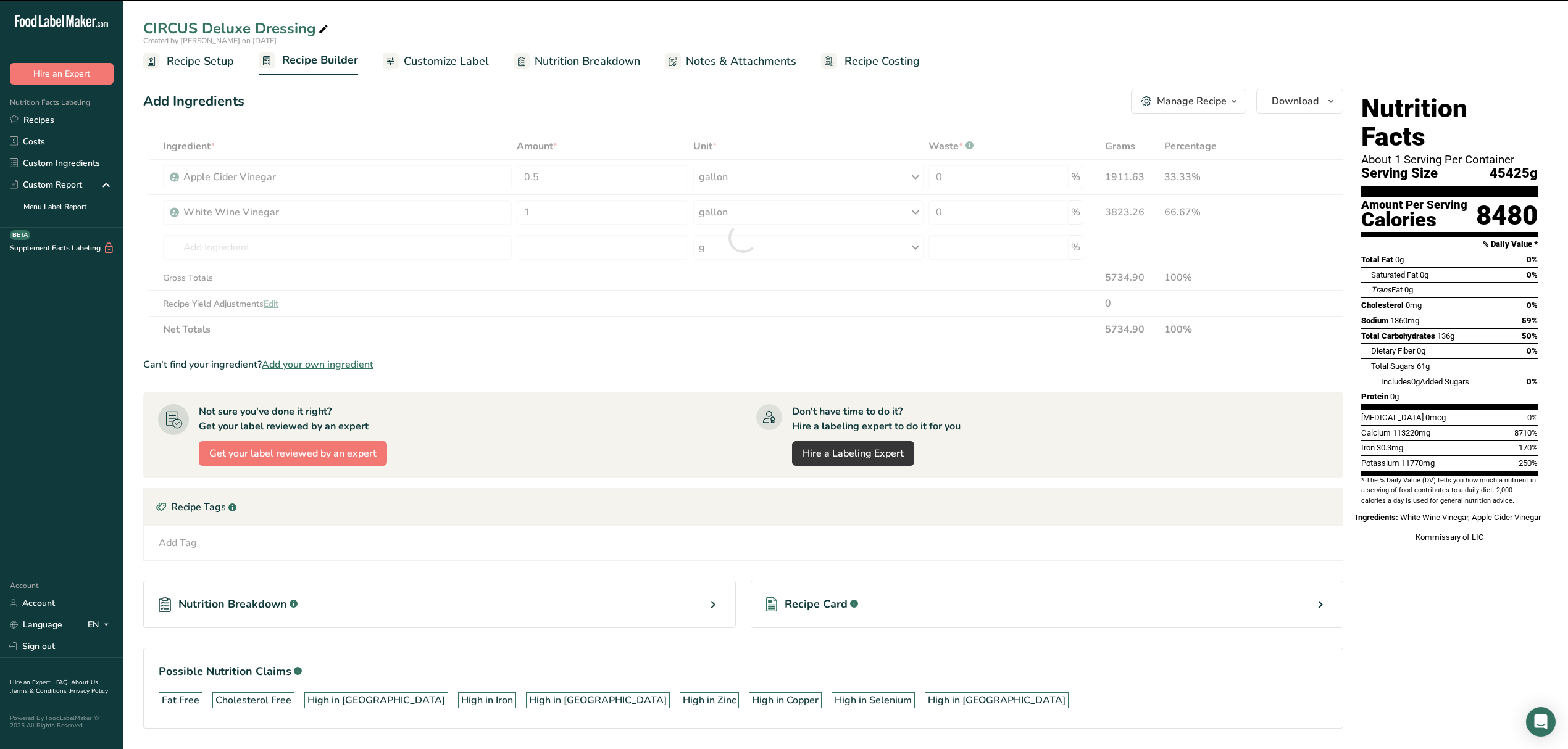
type input "0"
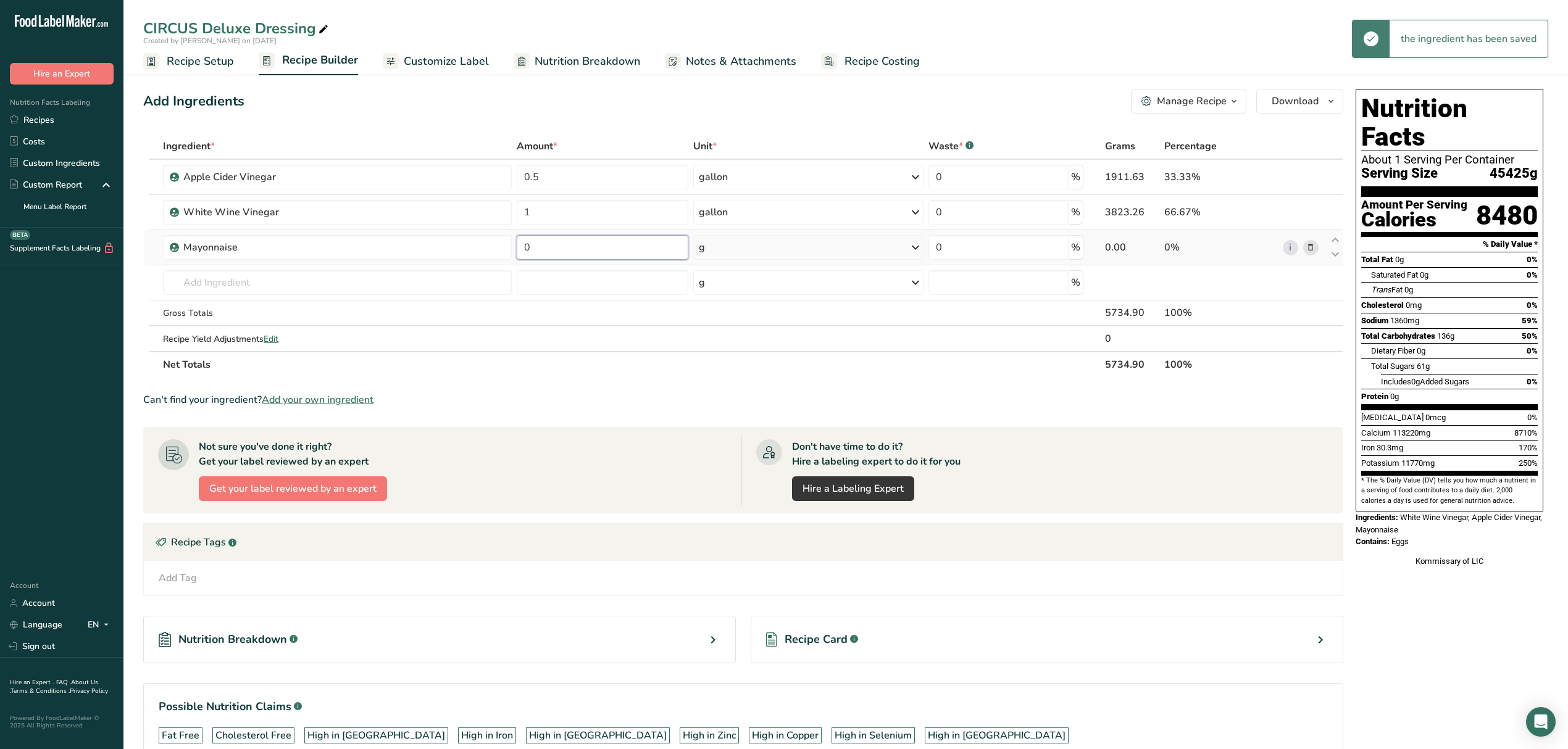
click at [541, 247] on input "0" at bounding box center [602, 247] width 171 height 25
type input "8"
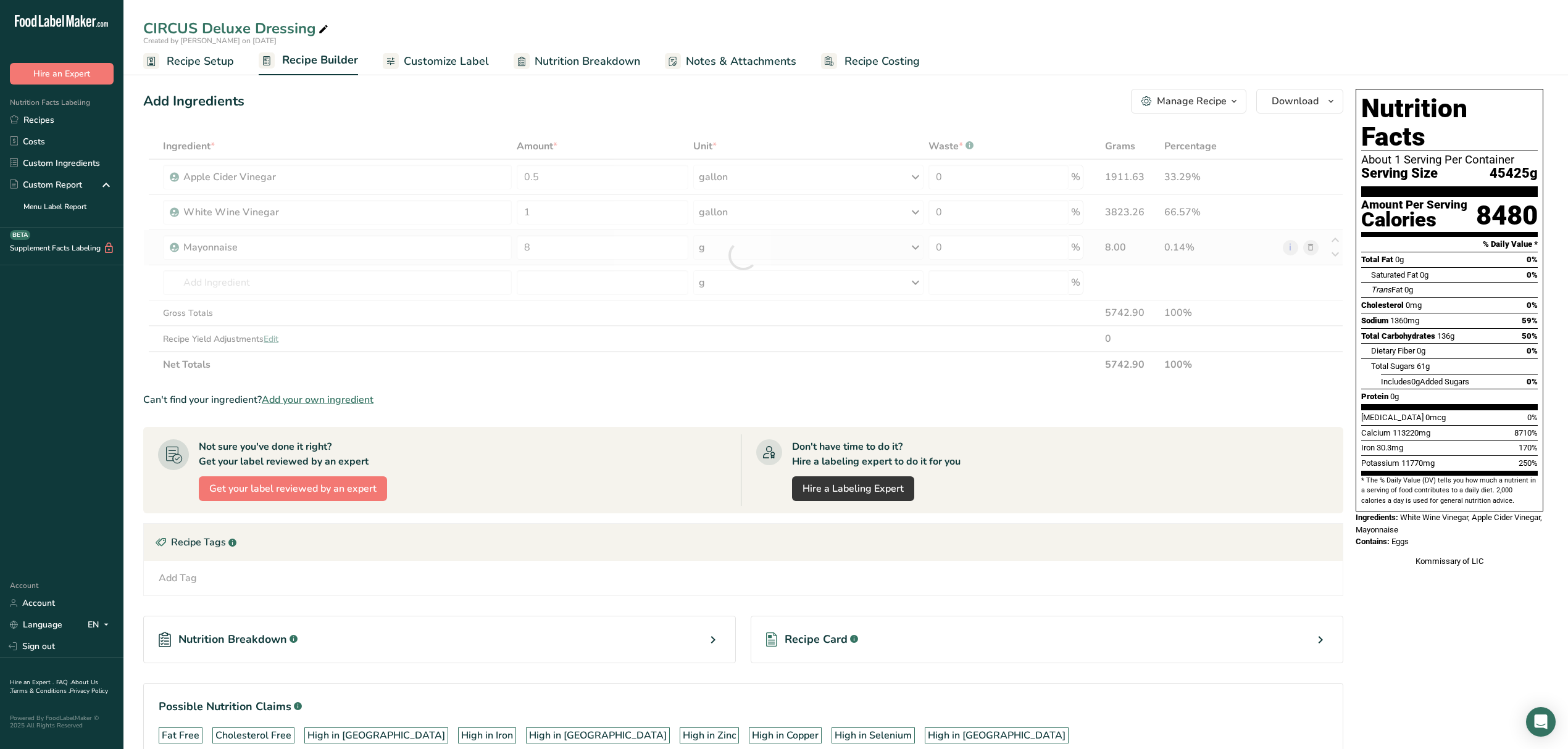
click at [739, 243] on div "Ingredient * Amount * Unit * Waste * .a-a{fill:#347362;}.b-a{fill:#fff;} Grams …" at bounding box center [743, 256] width 1200 height 245
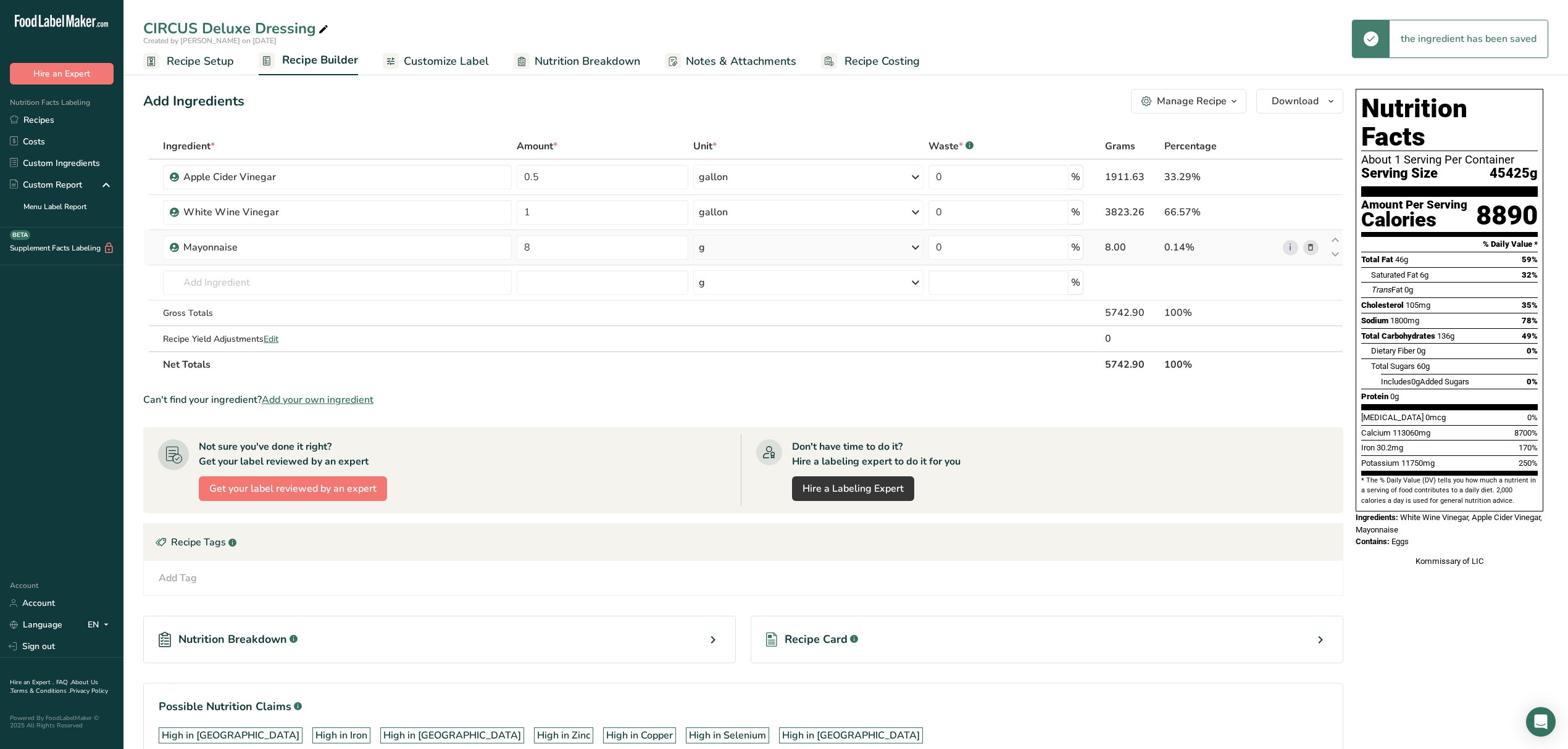
click at [751, 248] on div "g" at bounding box center [809, 247] width 230 height 25
click at [718, 438] on div "See more" at bounding box center [752, 436] width 104 height 13
select select "22"
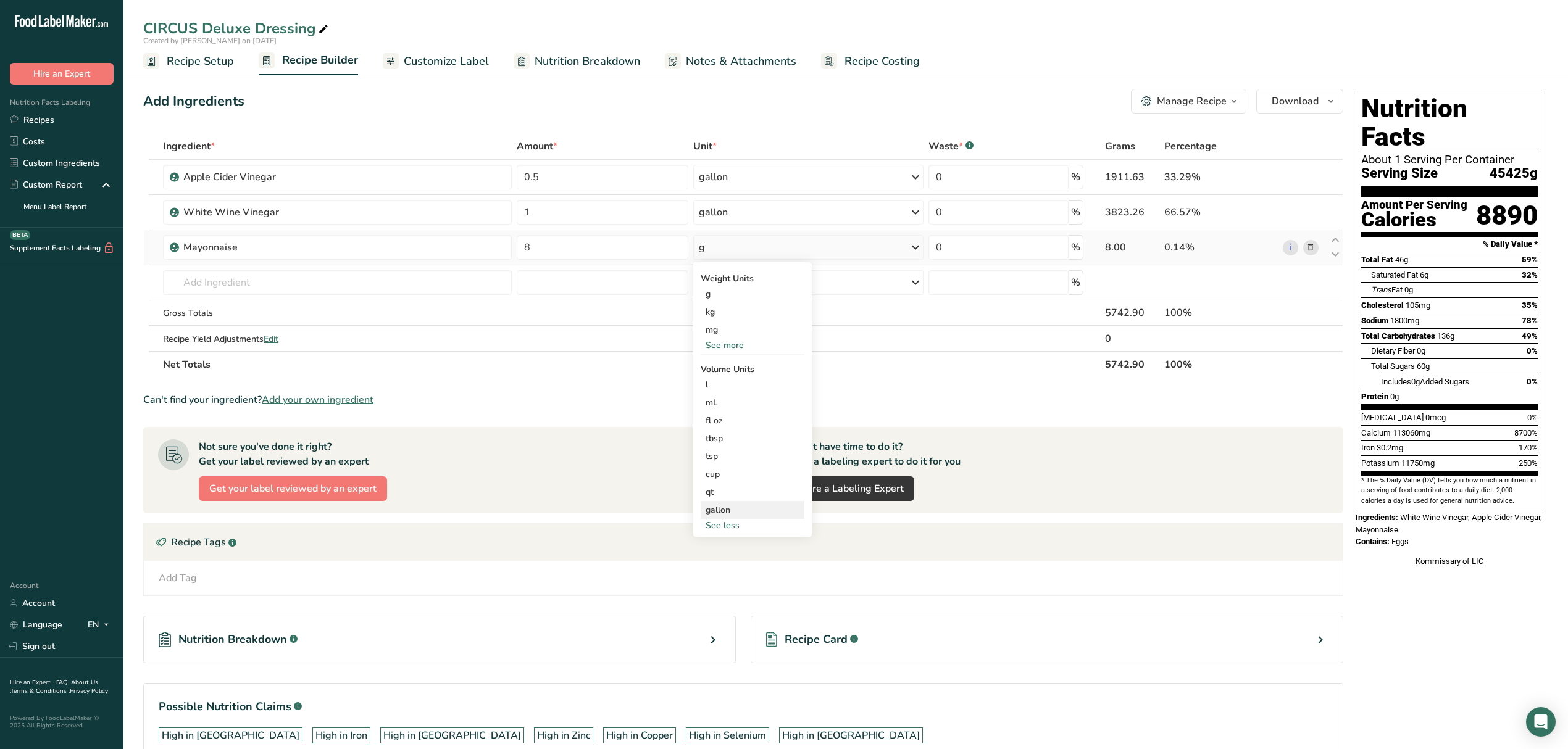
click at [739, 509] on div "gallon" at bounding box center [752, 510] width 94 height 13
click at [920, 544] on select "lb/ft3 g/cm3" at bounding box center [926, 544] width 44 height 19
click at [904, 535] on select "lb/ft3 g/cm3" at bounding box center [926, 544] width 44 height 19
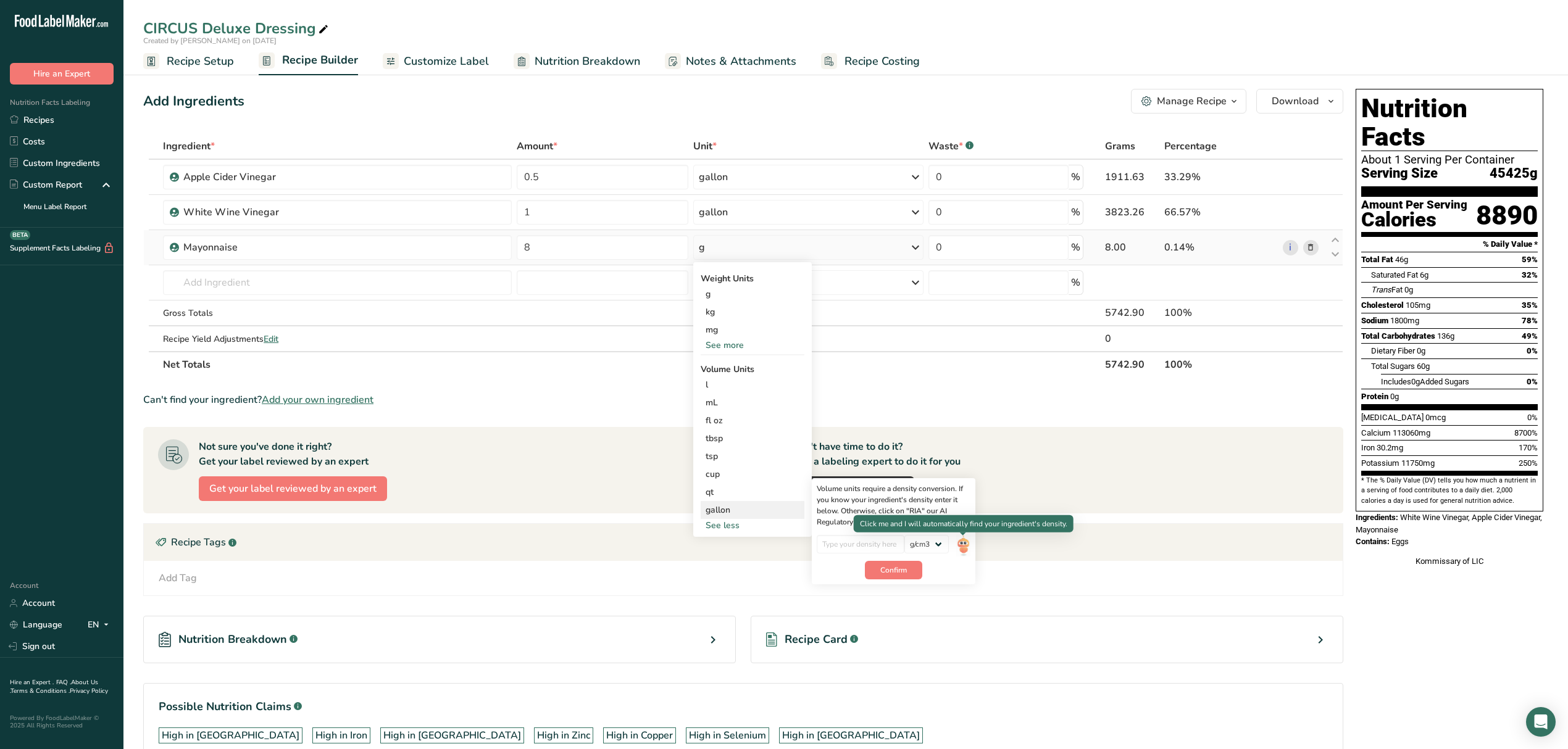
click at [964, 545] on img at bounding box center [962, 545] width 14 height 22
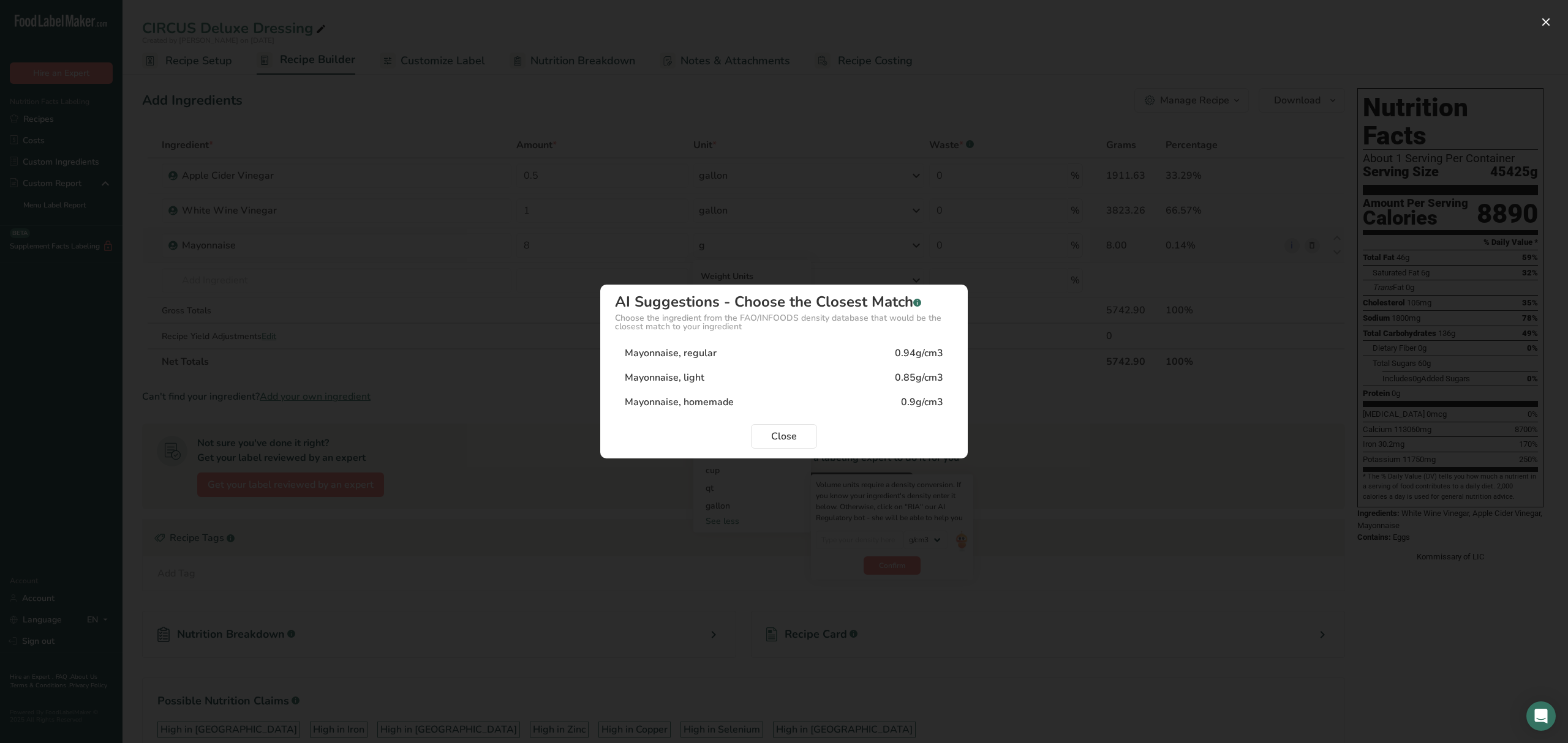
click at [925, 350] on div "0.94g/cm3" at bounding box center [919, 353] width 49 height 14
type input "0.94"
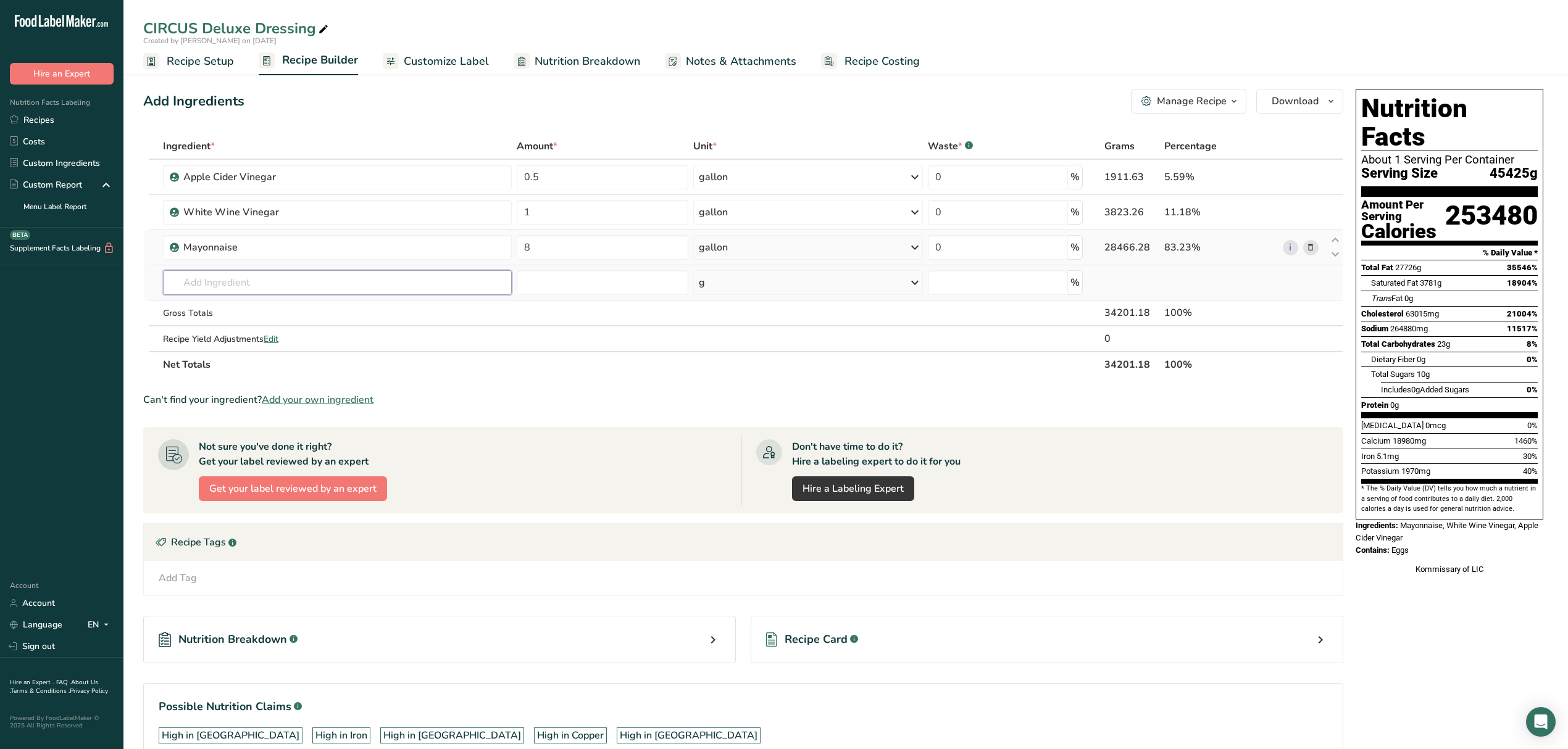
click at [322, 286] on input "text" at bounding box center [337, 282] width 348 height 25
type input "Sugar"
click at [341, 404] on div "See full Results" at bounding box center [337, 409] width 329 height 13
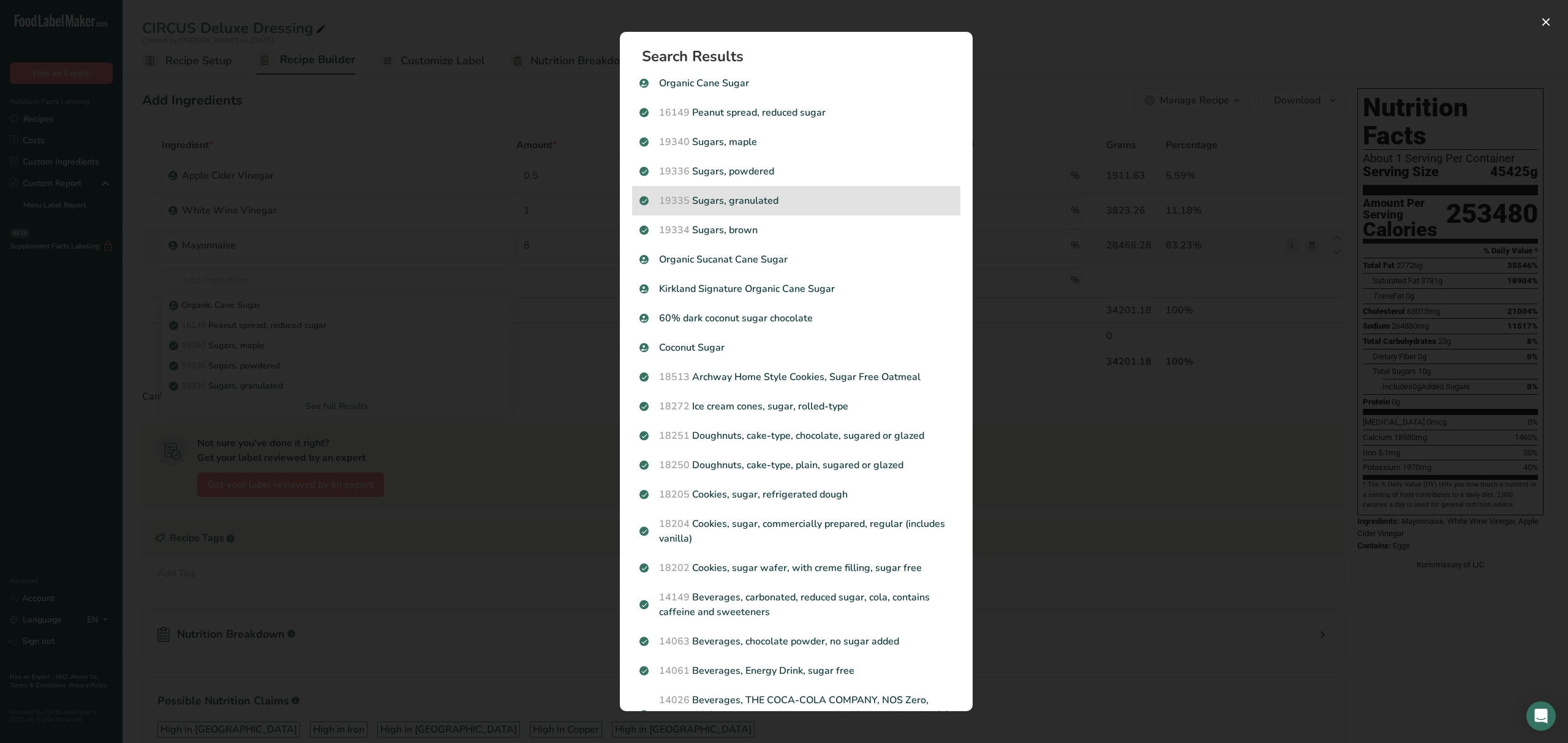
click at [750, 201] on p "19335 Sugars, granulated" at bounding box center [796, 200] width 314 height 14
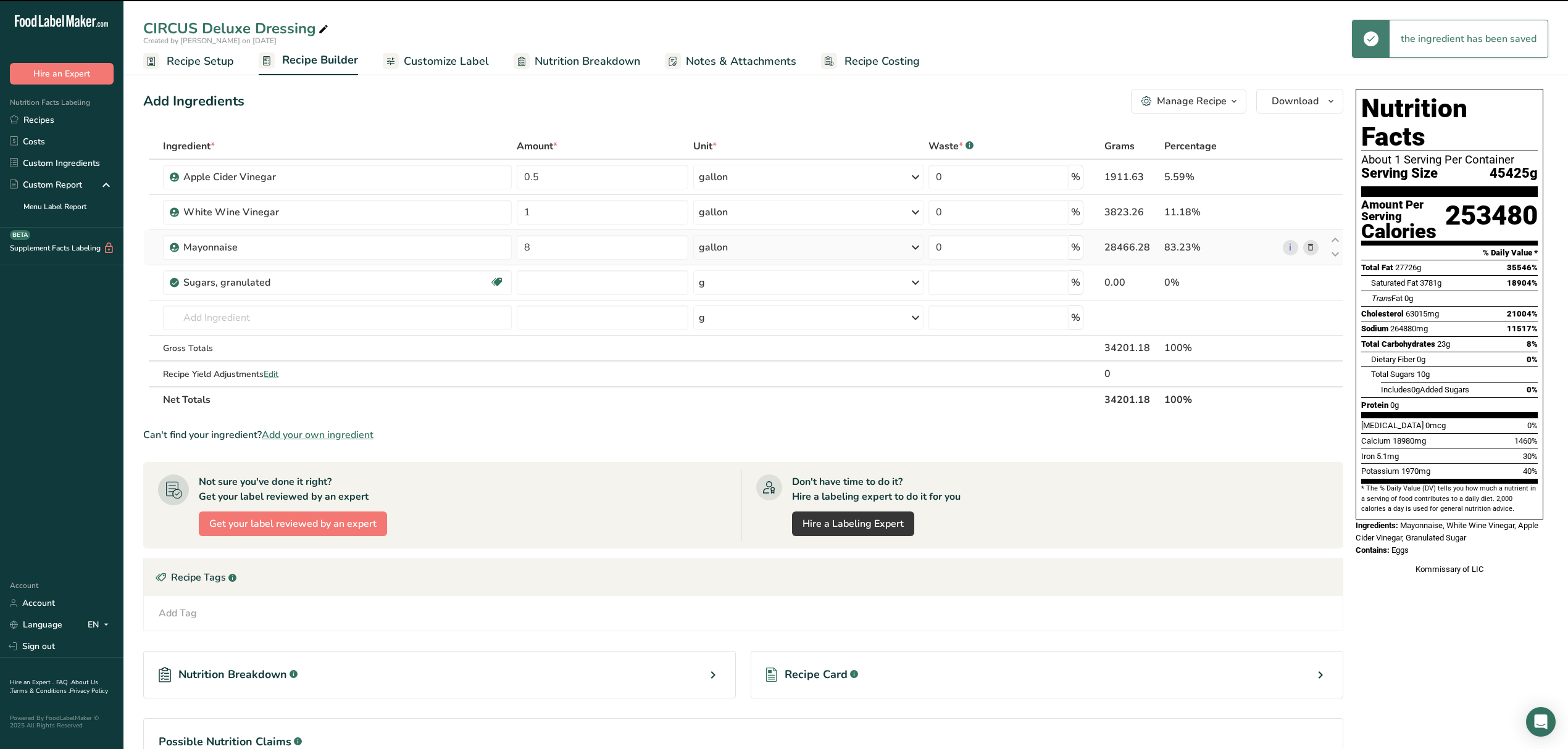
type input "0"
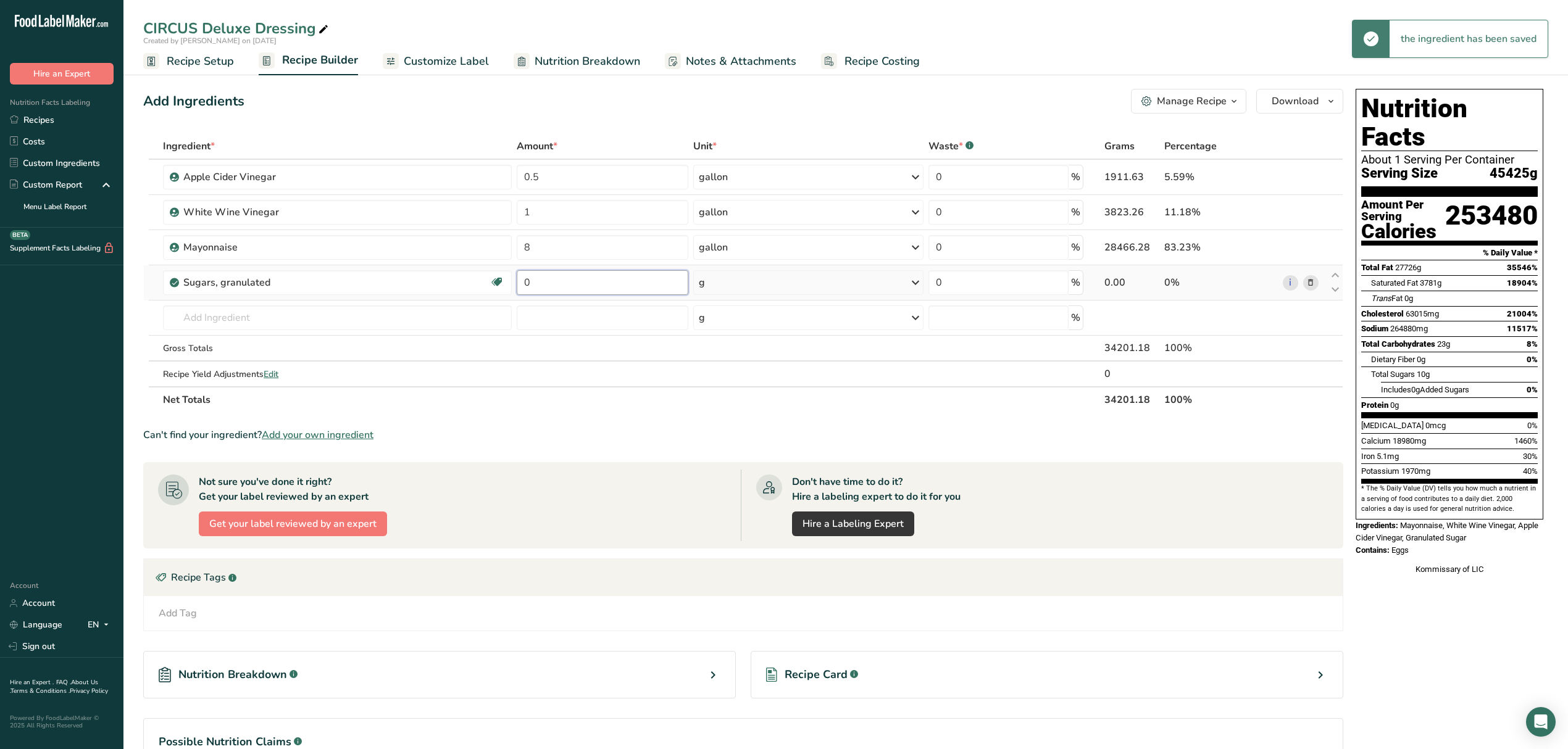
click at [617, 285] on input "0" at bounding box center [602, 282] width 171 height 25
type input "8"
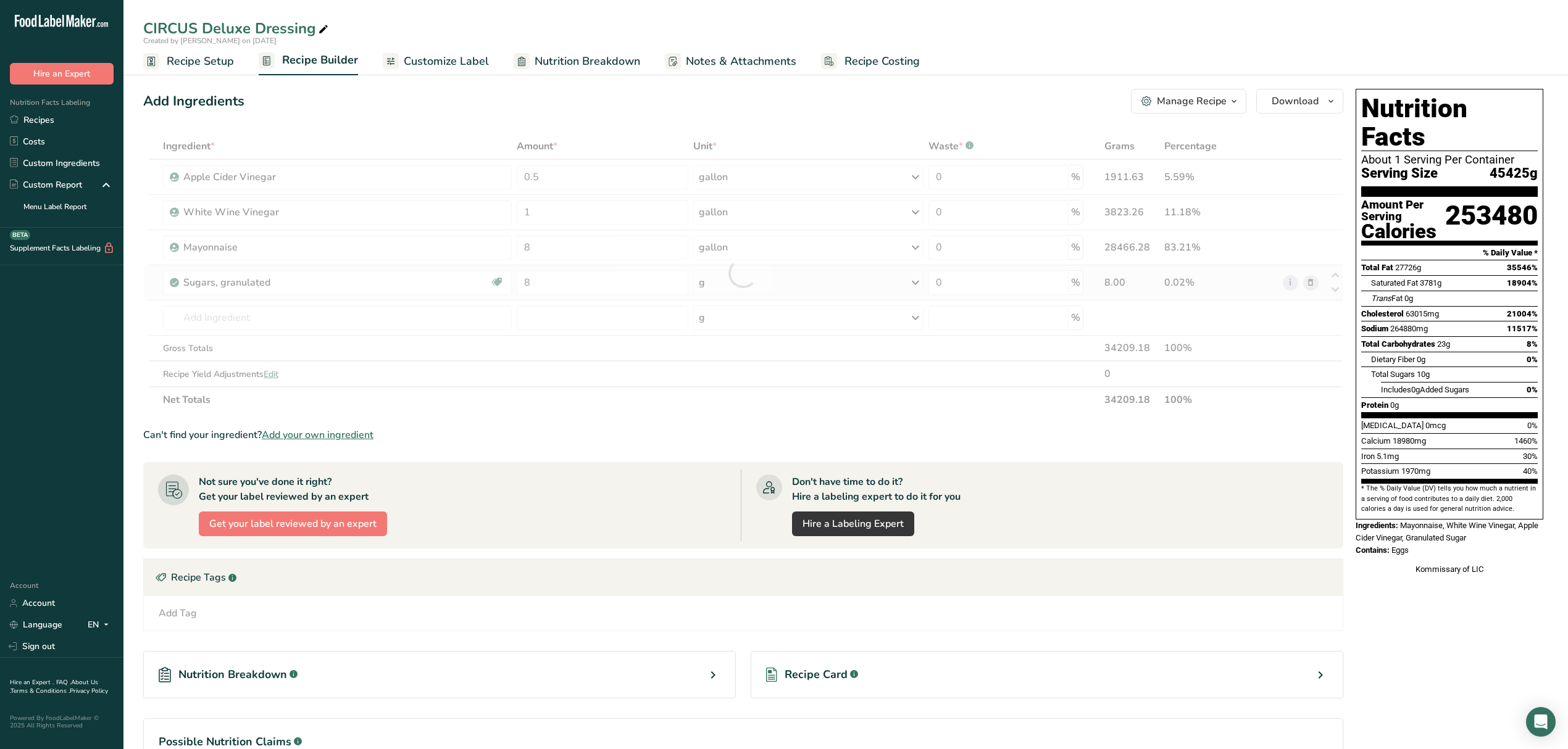
click at [714, 289] on div "Ingredient * Amount * Unit * Waste * .a-a{fill:#347362;}.b-a{fill:#fff;} Grams …" at bounding box center [743, 274] width 1200 height 280
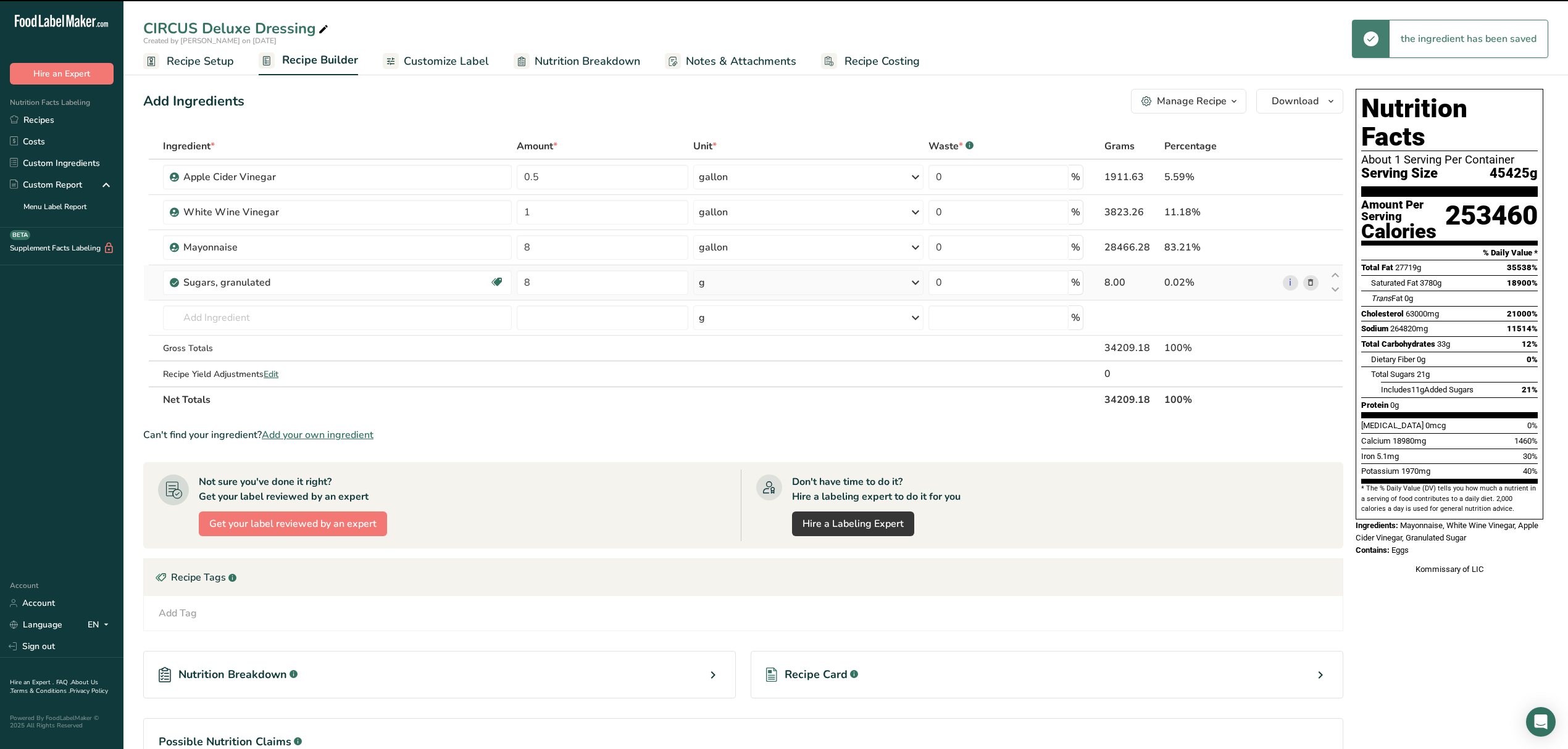
click at [741, 279] on div "g" at bounding box center [809, 282] width 230 height 25
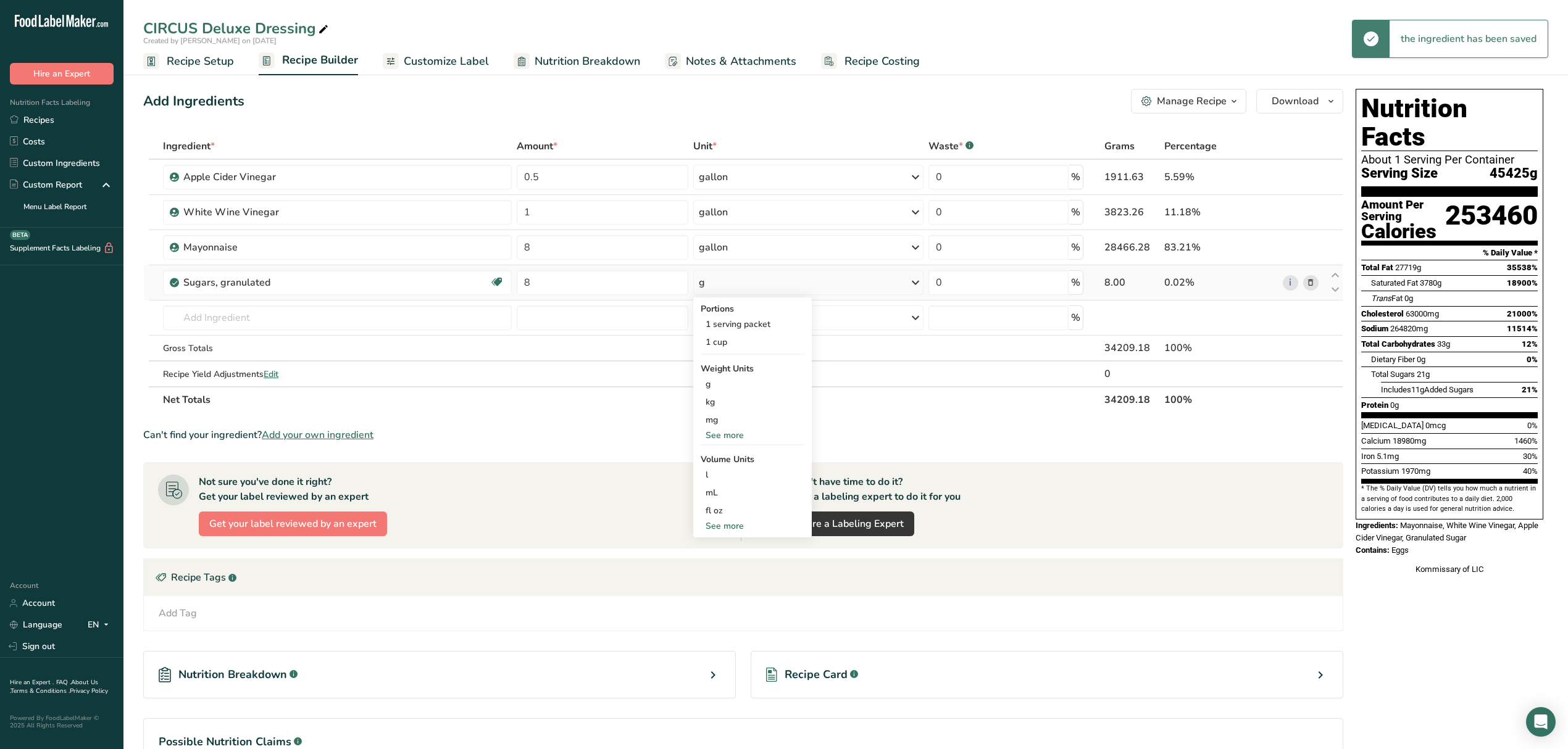
click at [718, 434] on div "See more" at bounding box center [752, 435] width 104 height 13
click at [726, 458] on div "lb" at bounding box center [752, 455] width 104 height 18
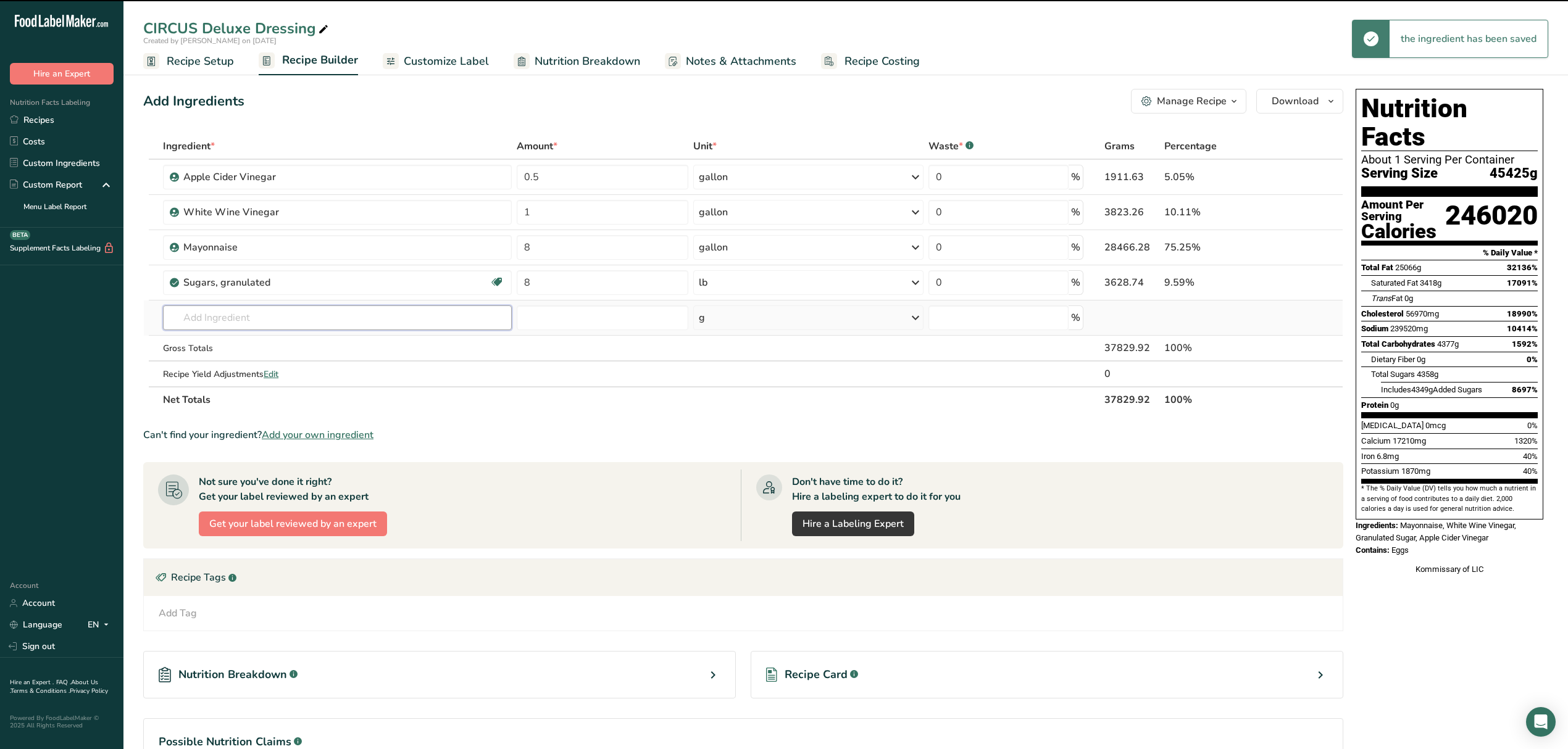
click at [365, 319] on input "text" at bounding box center [337, 318] width 348 height 25
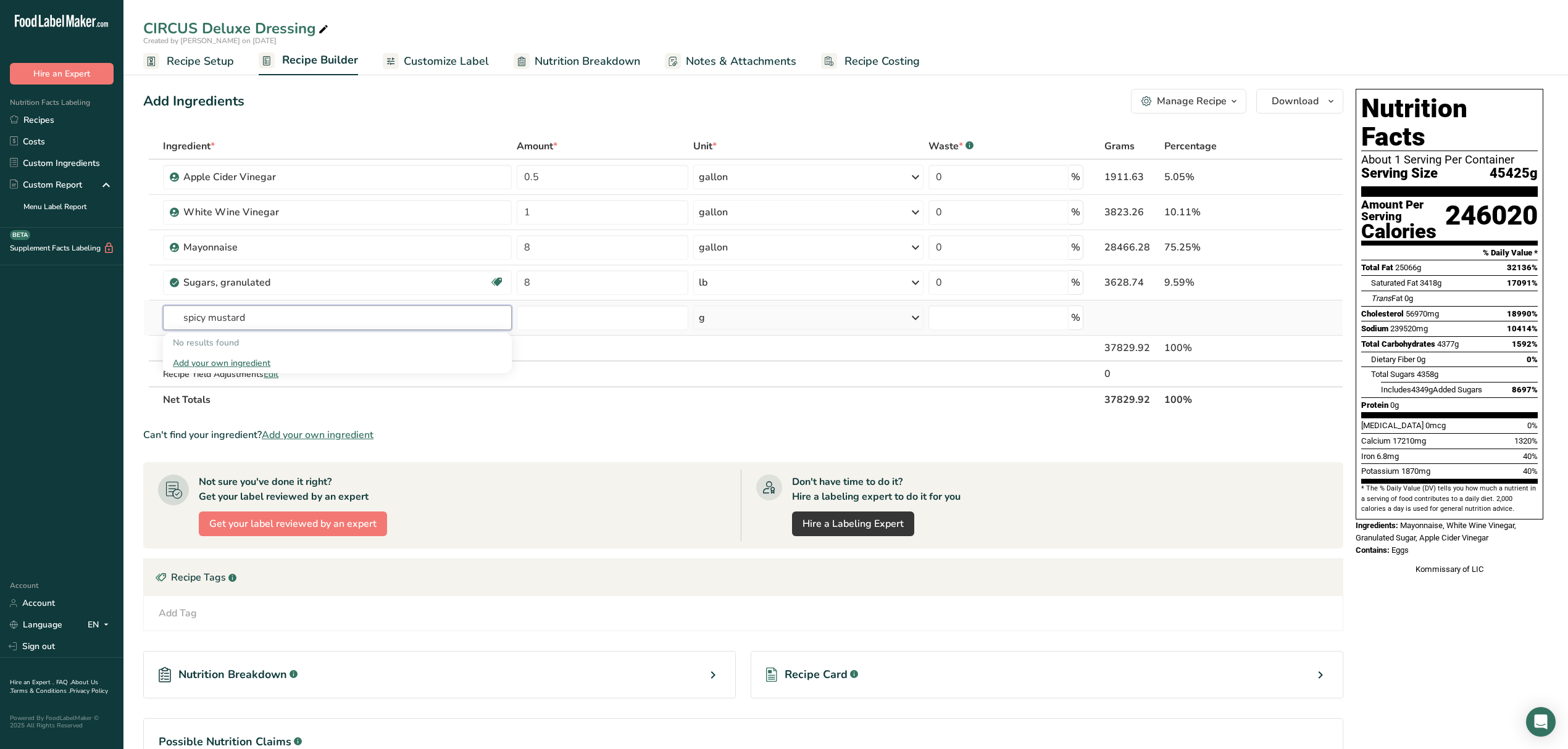
drag, startPoint x: 210, startPoint y: 315, endPoint x: 161, endPoint y: 323, distance: 49.6
click at [161, 322] on td "spicy mustard No results found Add your own ingredient" at bounding box center [337, 319] width 354 height 35
type input "mustard"
click at [344, 444] on div "See full Results" at bounding box center [337, 445] width 329 height 13
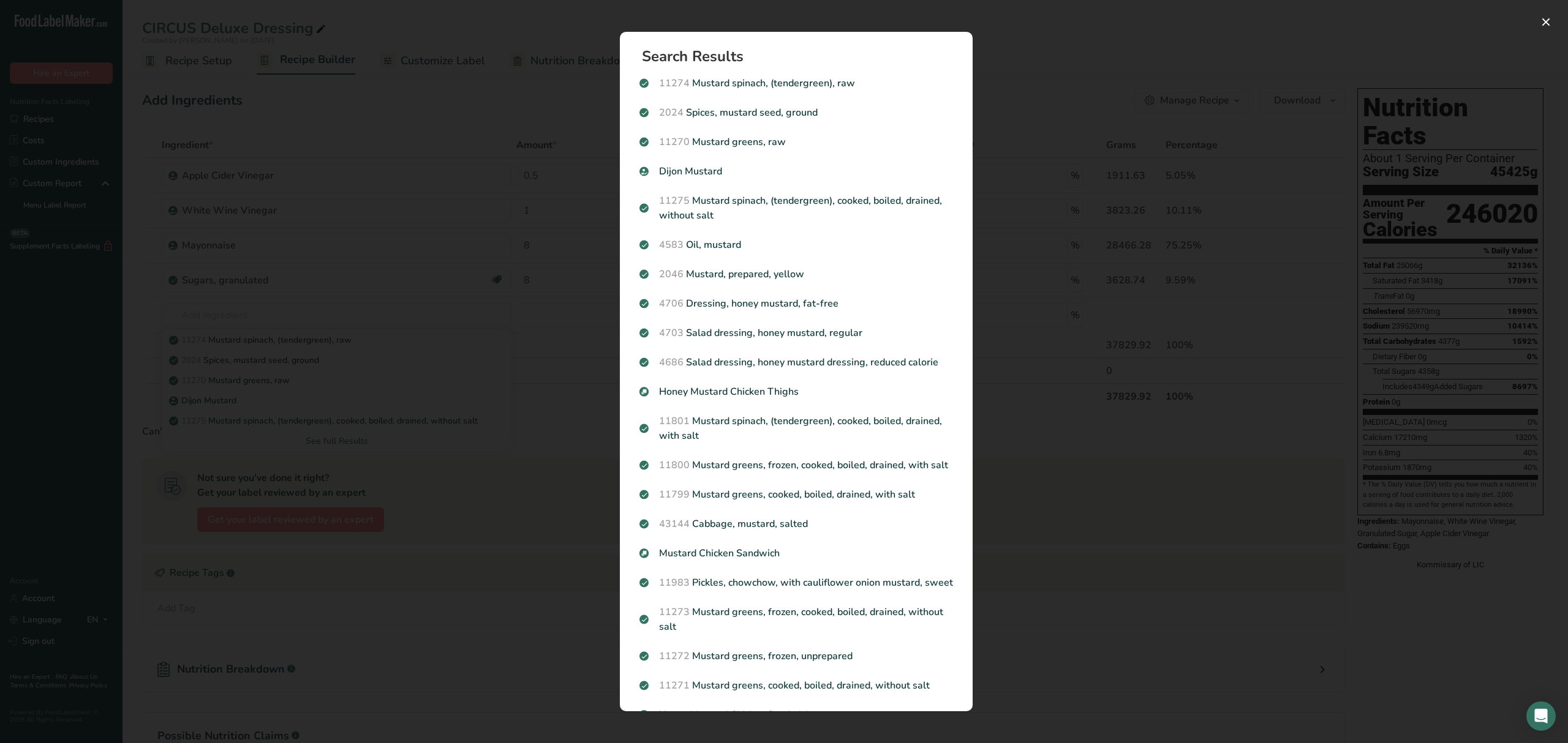
click at [557, 496] on div "Search results modal" at bounding box center [784, 371] width 1568 height 743
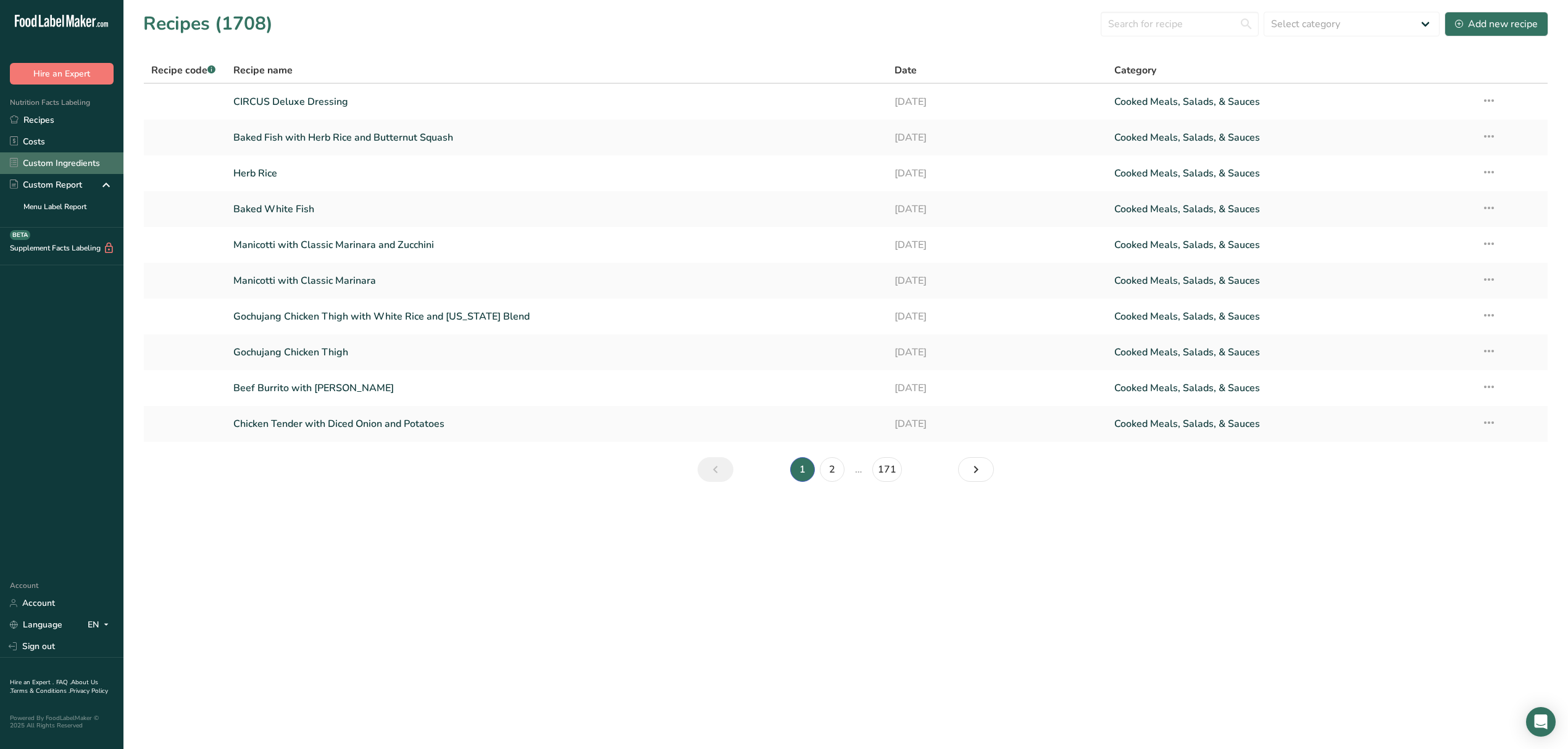
click at [60, 166] on link "Custom Ingredients" at bounding box center [61, 163] width 123 height 22
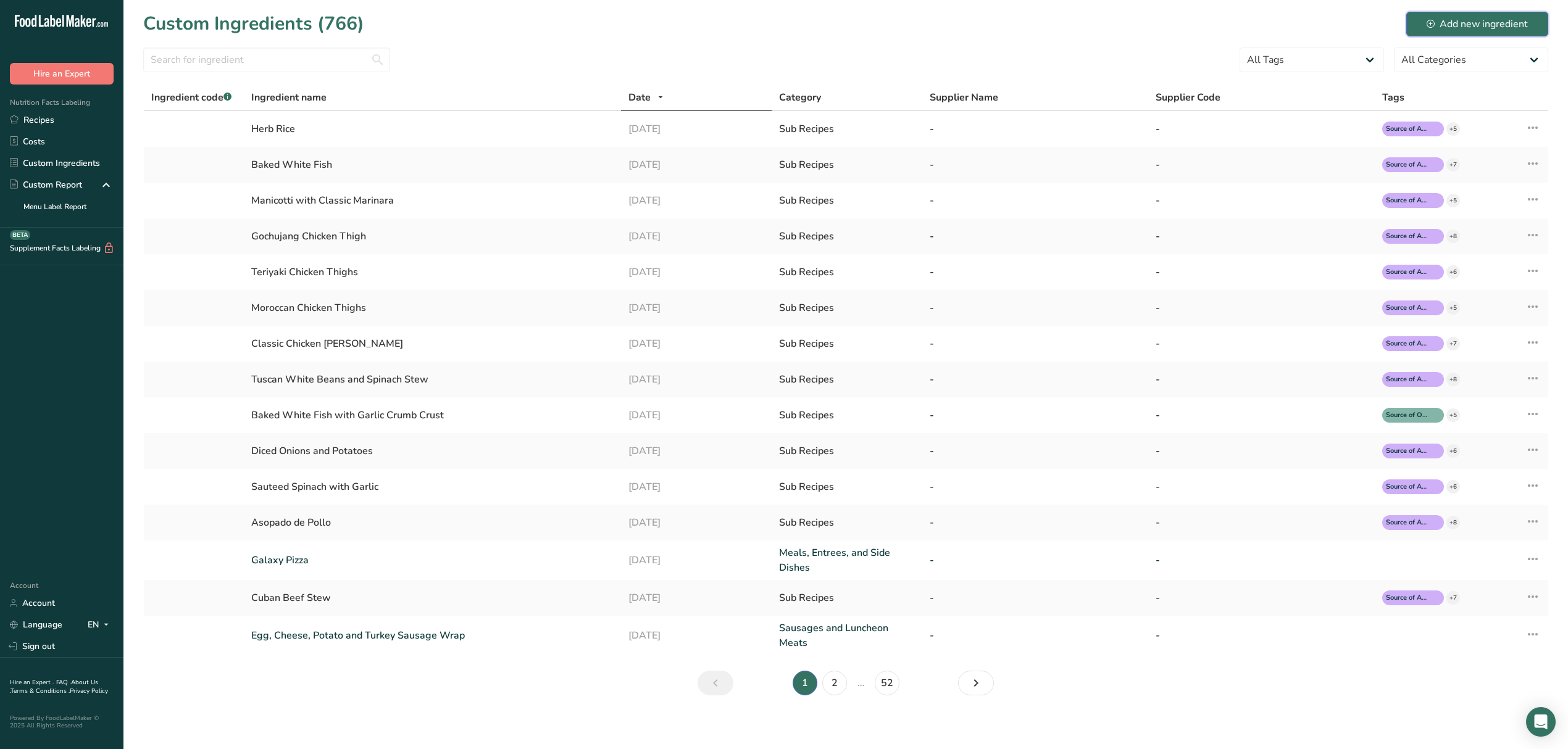
click at [1440, 23] on div "Add new ingredient" at bounding box center [1477, 24] width 101 height 14
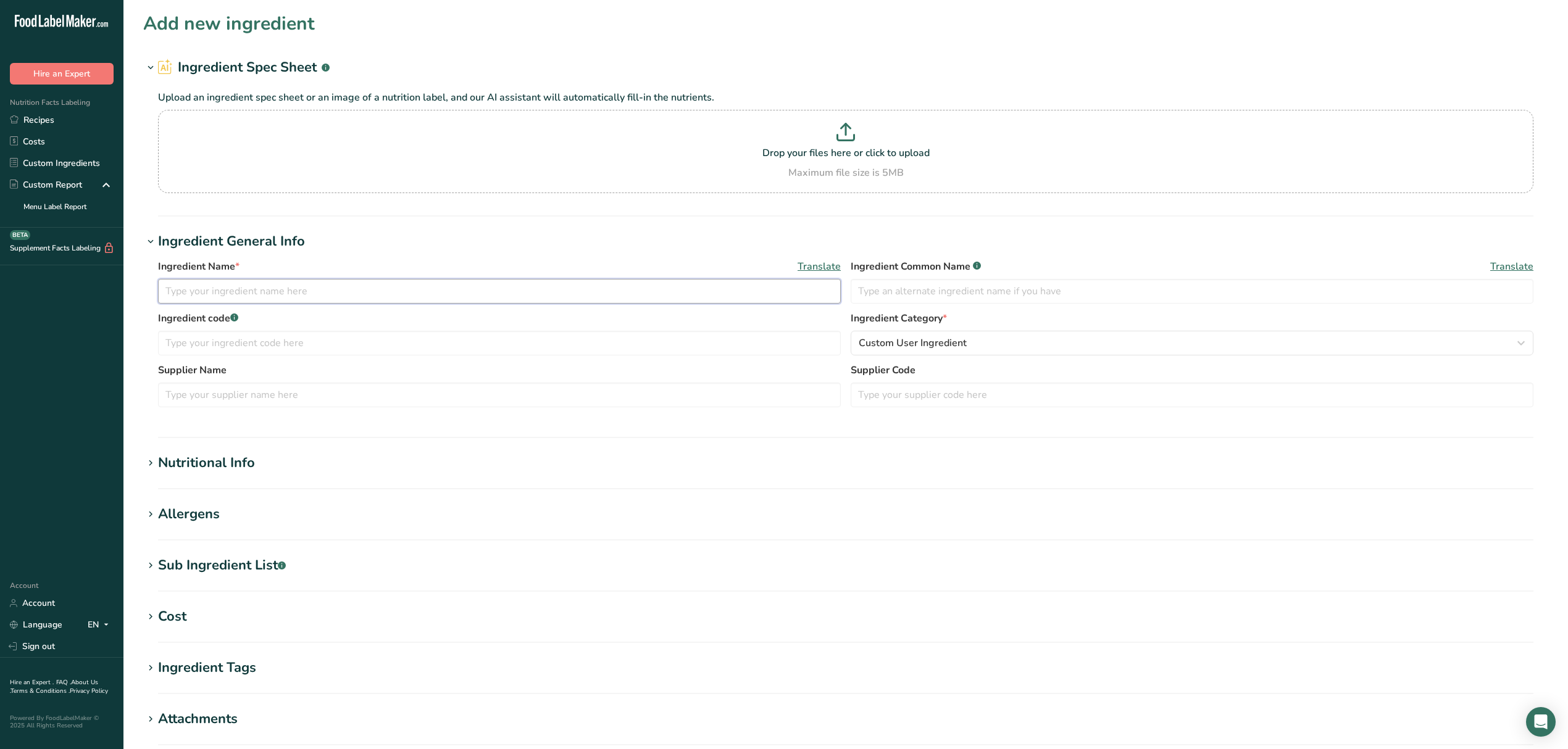
click at [237, 297] on input "text" at bounding box center [499, 291] width 682 height 25
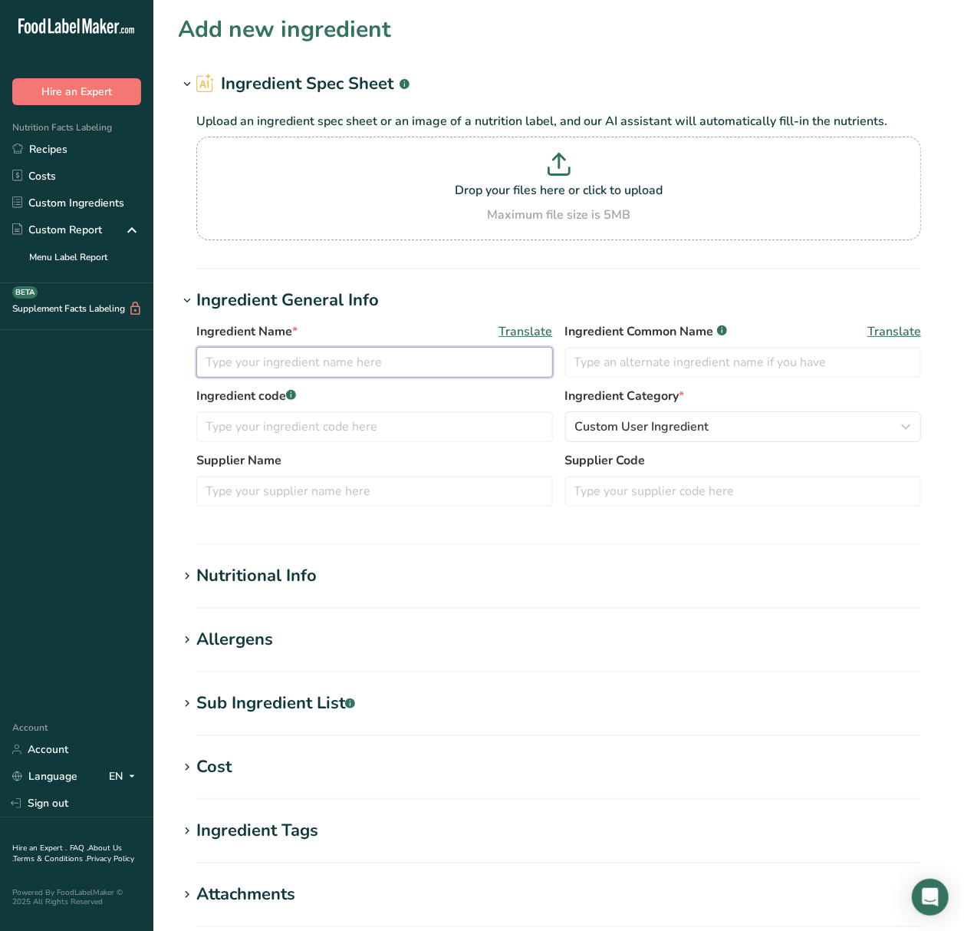
click at [336, 357] on input "text" at bounding box center [374, 362] width 357 height 31
type input "[PERSON_NAME] Spicy Mustard"
click at [344, 433] on input "text" at bounding box center [374, 426] width 357 height 31
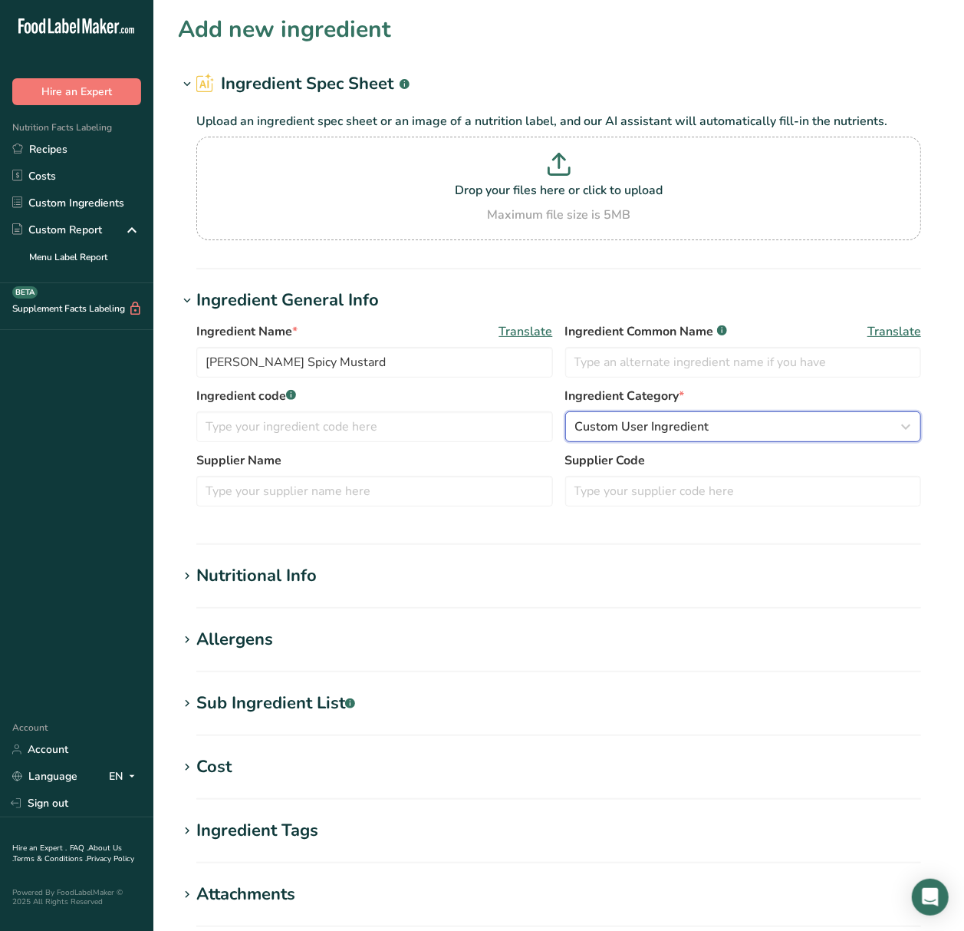
click at [617, 423] on span "Custom User Ingredient" at bounding box center [642, 426] width 134 height 18
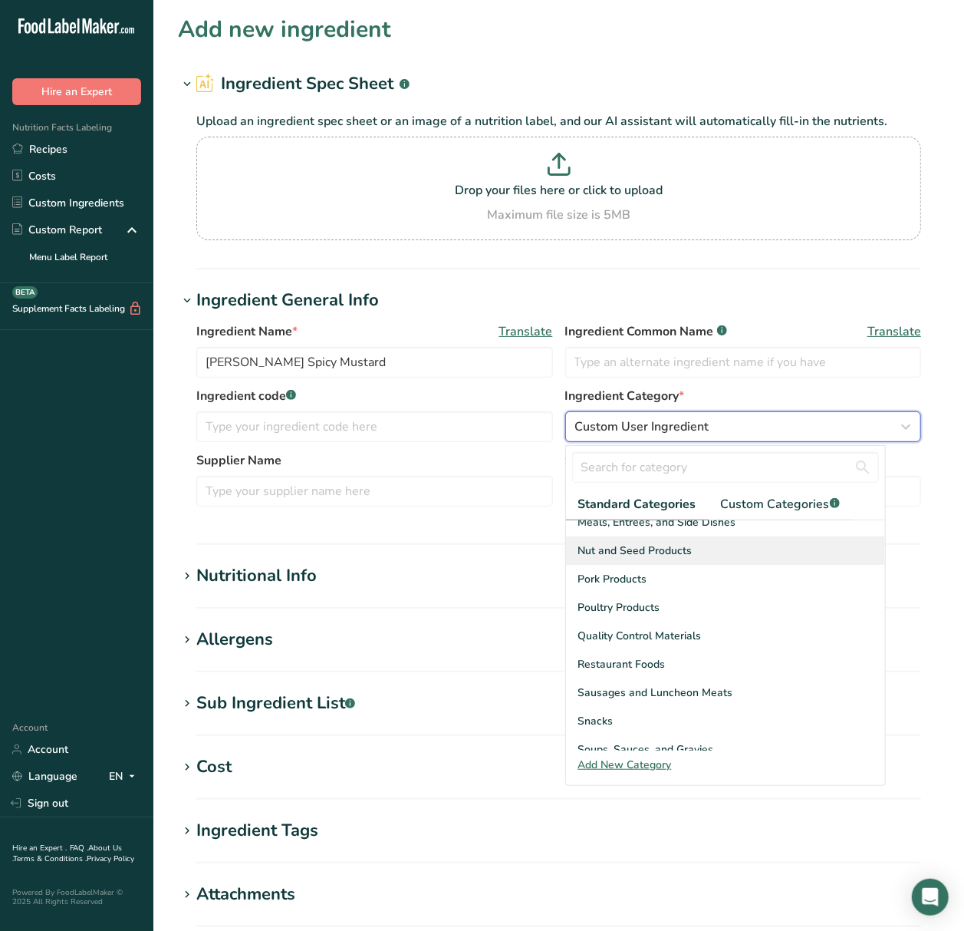
scroll to position [545, 0]
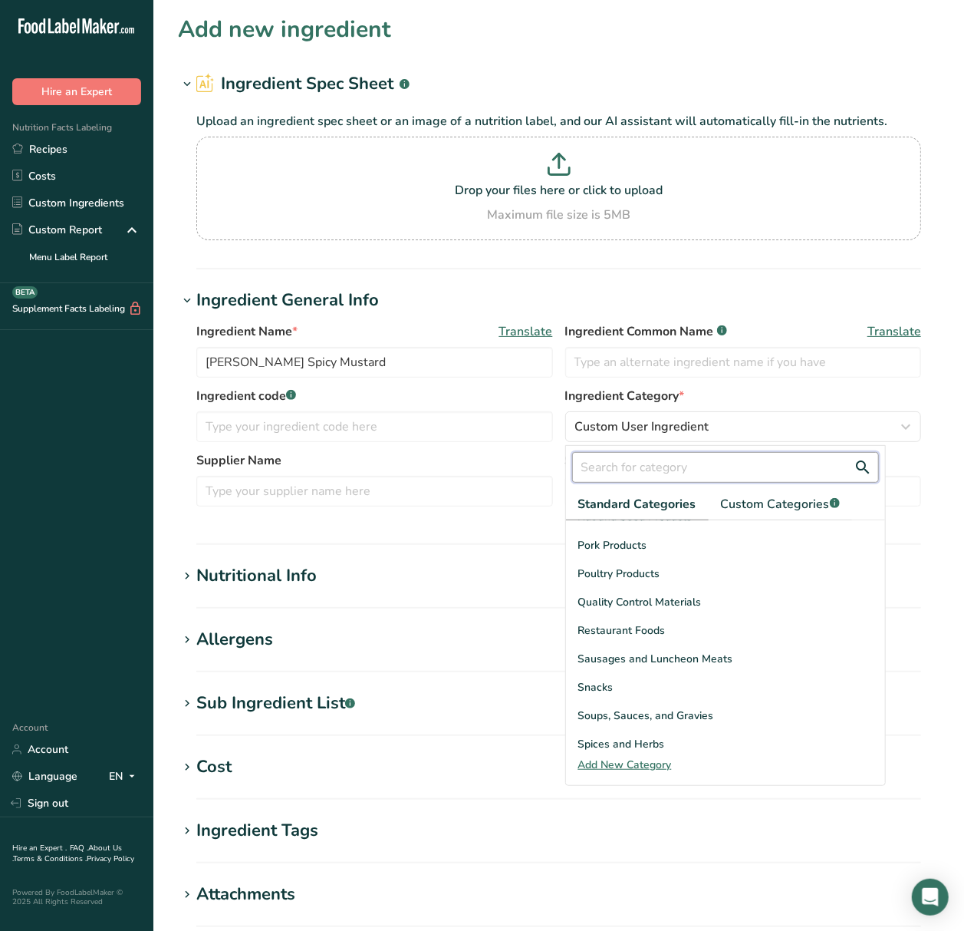
click at [645, 471] on input "text" at bounding box center [725, 467] width 307 height 31
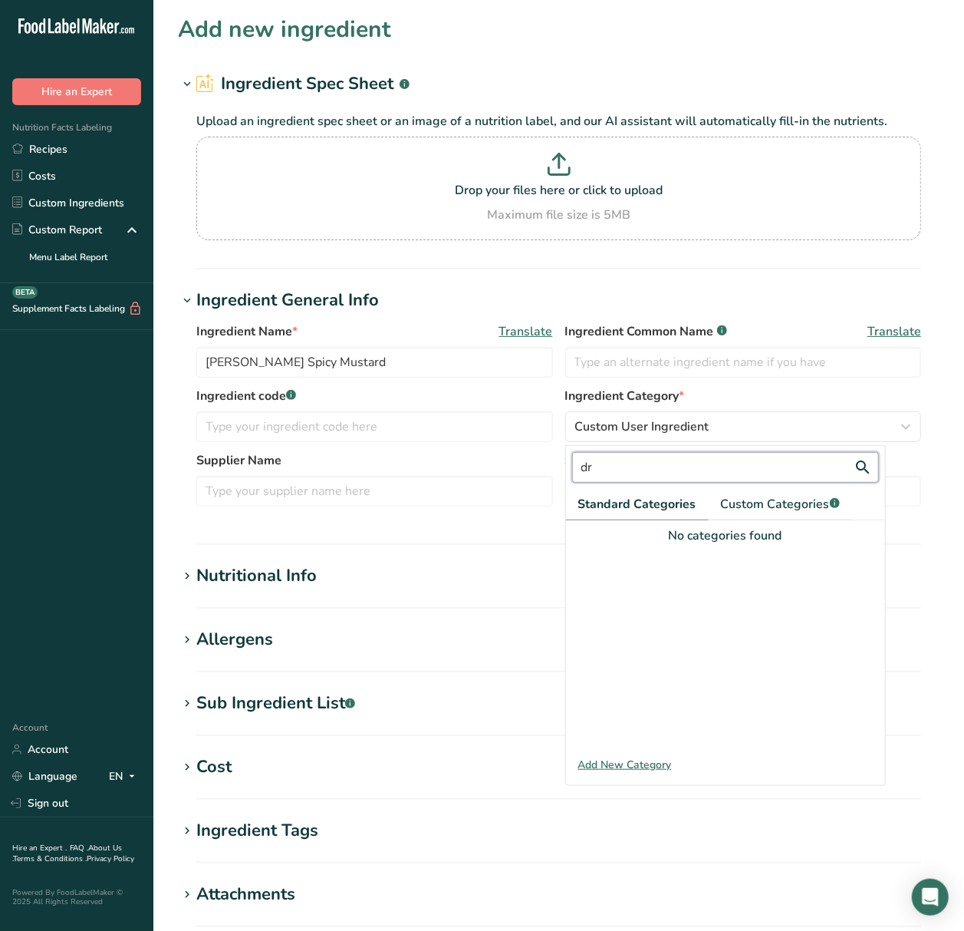
type input "d"
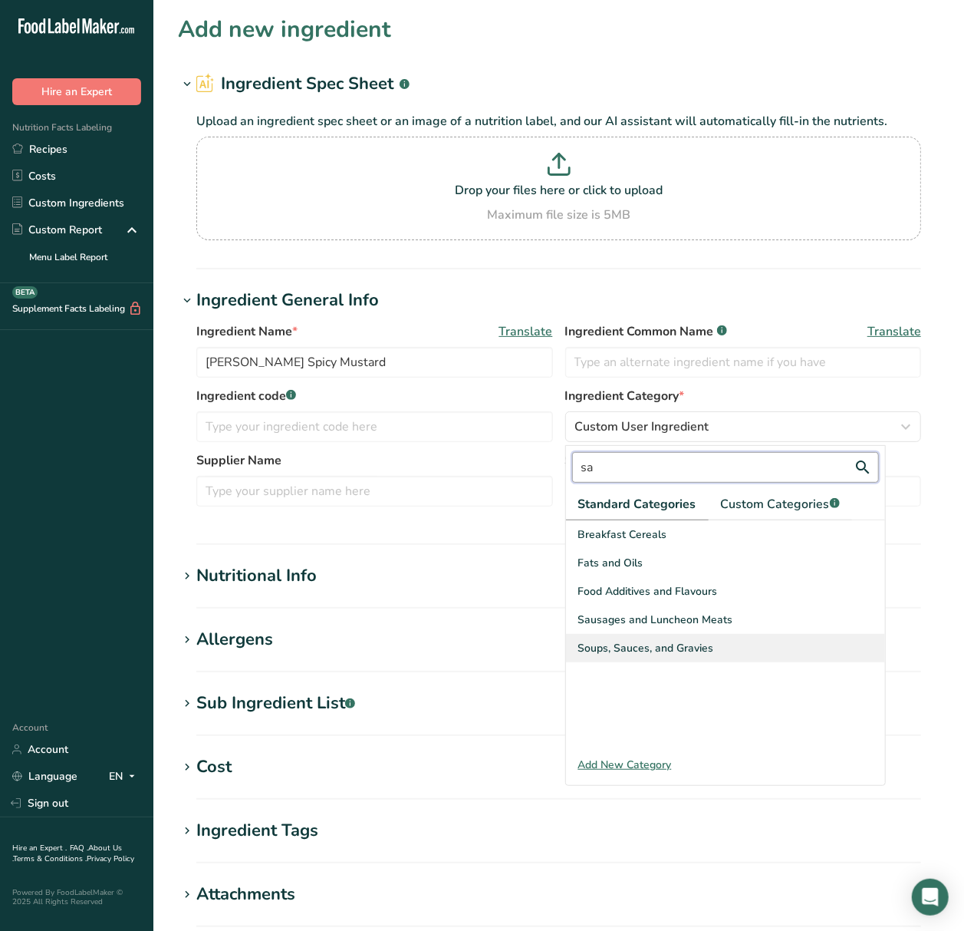
type input "sa"
click at [746, 640] on div "Soups, Sauces, and Gravies" at bounding box center [725, 648] width 319 height 28
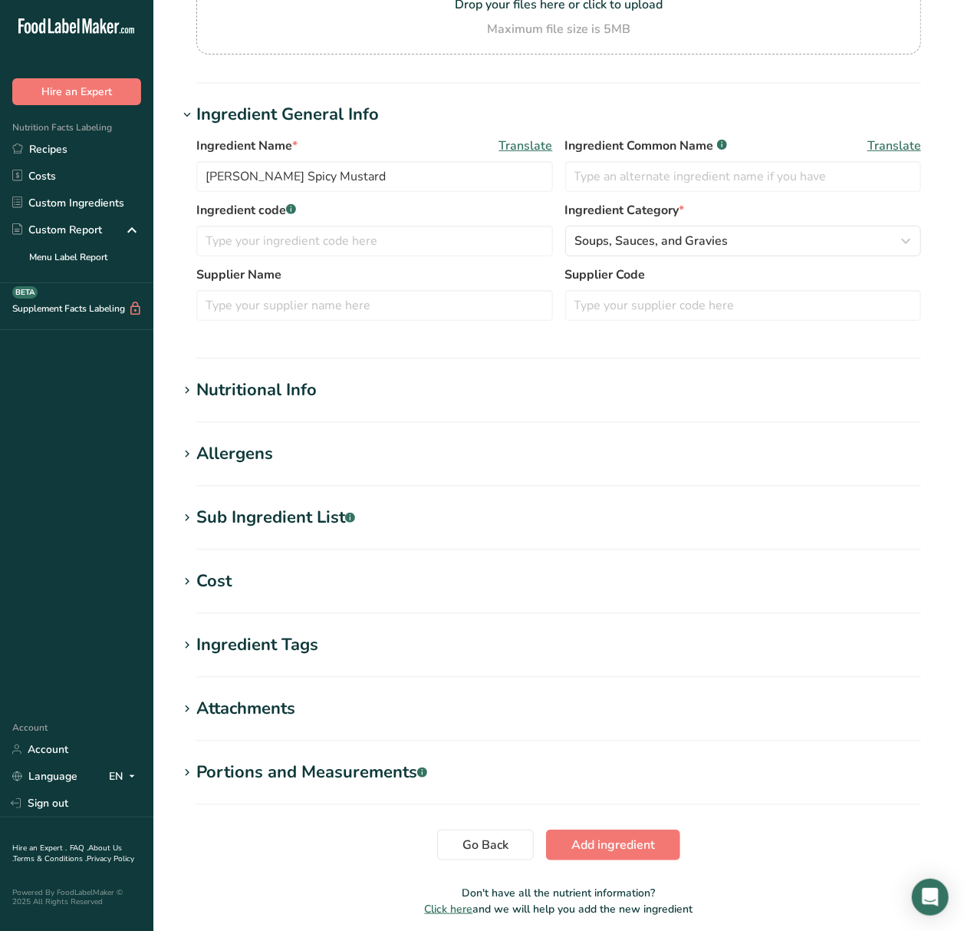
scroll to position [204, 0]
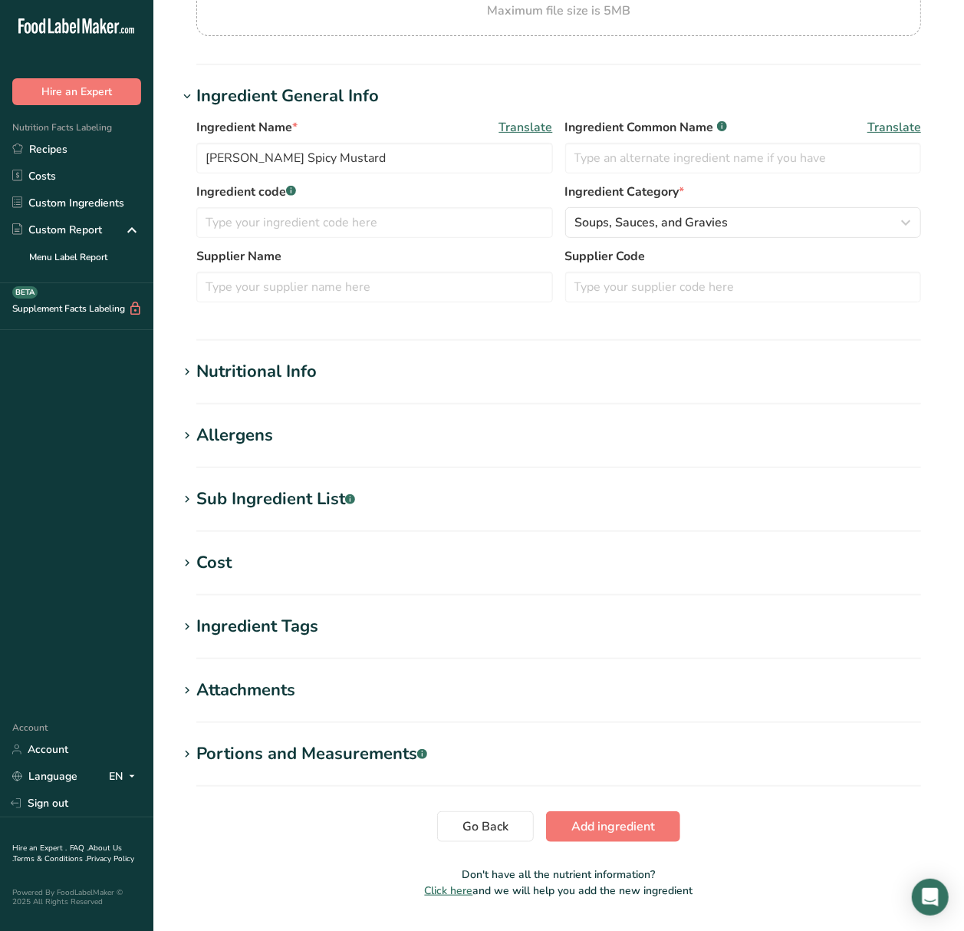
click at [261, 498] on div "Sub Ingredient List .a-a{fill:#347362;}.b-a{fill:#fff;}" at bounding box center [275, 498] width 159 height 25
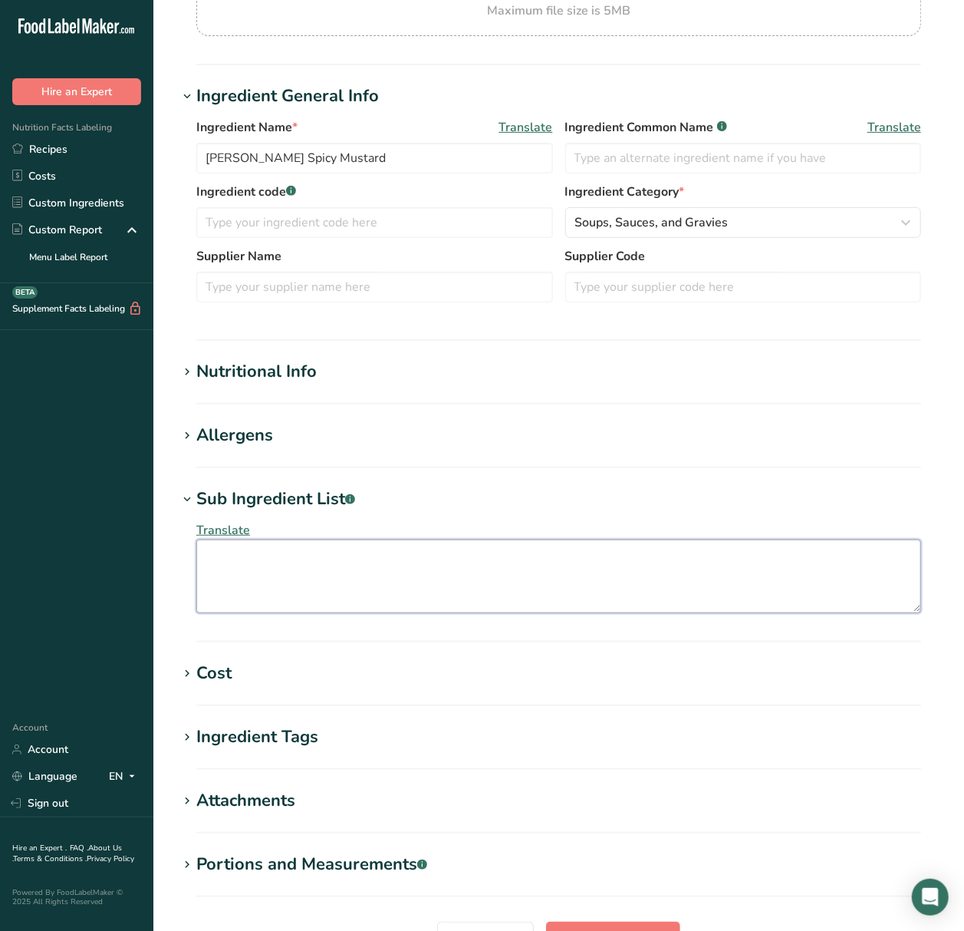
click at [249, 580] on textarea at bounding box center [558, 576] width 725 height 74
click at [305, 565] on textarea at bounding box center [558, 576] width 725 height 74
click at [242, 442] on div "Allergens" at bounding box center [234, 435] width 77 height 25
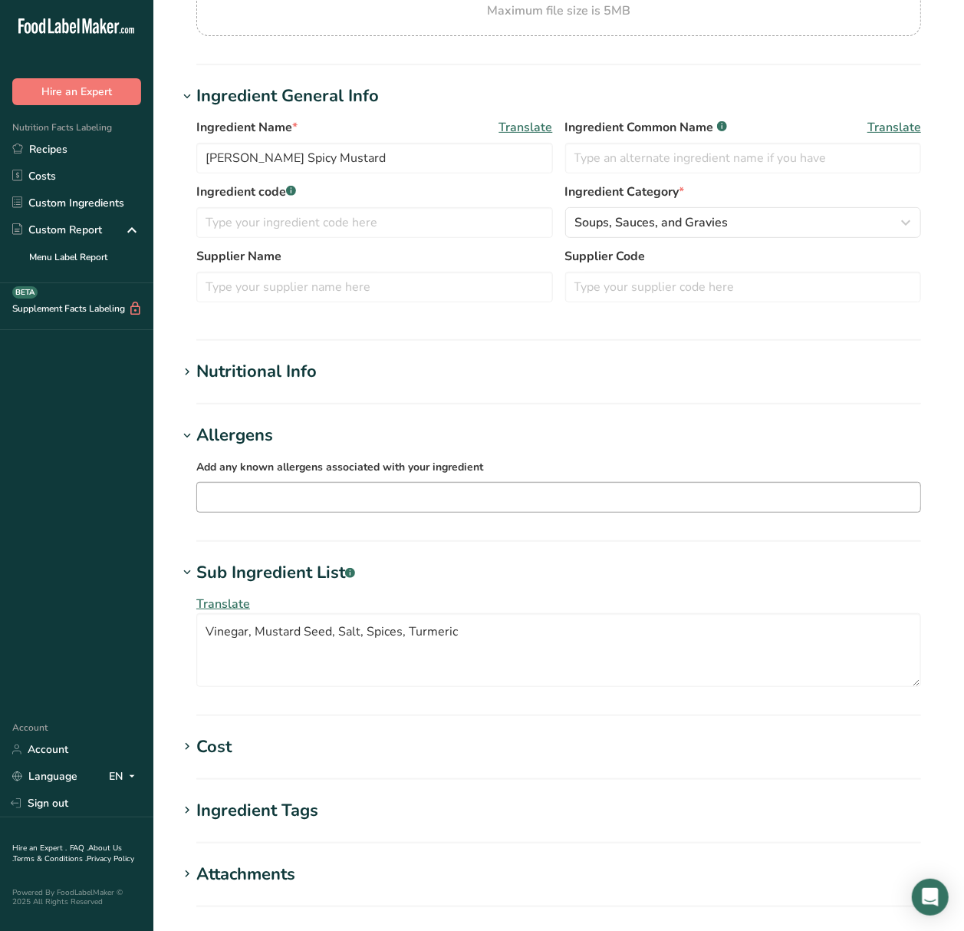
click at [301, 488] on input "text" at bounding box center [558, 497] width 723 height 24
click at [180, 670] on div "Translate Vinegar, Mustard Seed, Salt, Spices, Turmeric" at bounding box center [559, 640] width 762 height 110
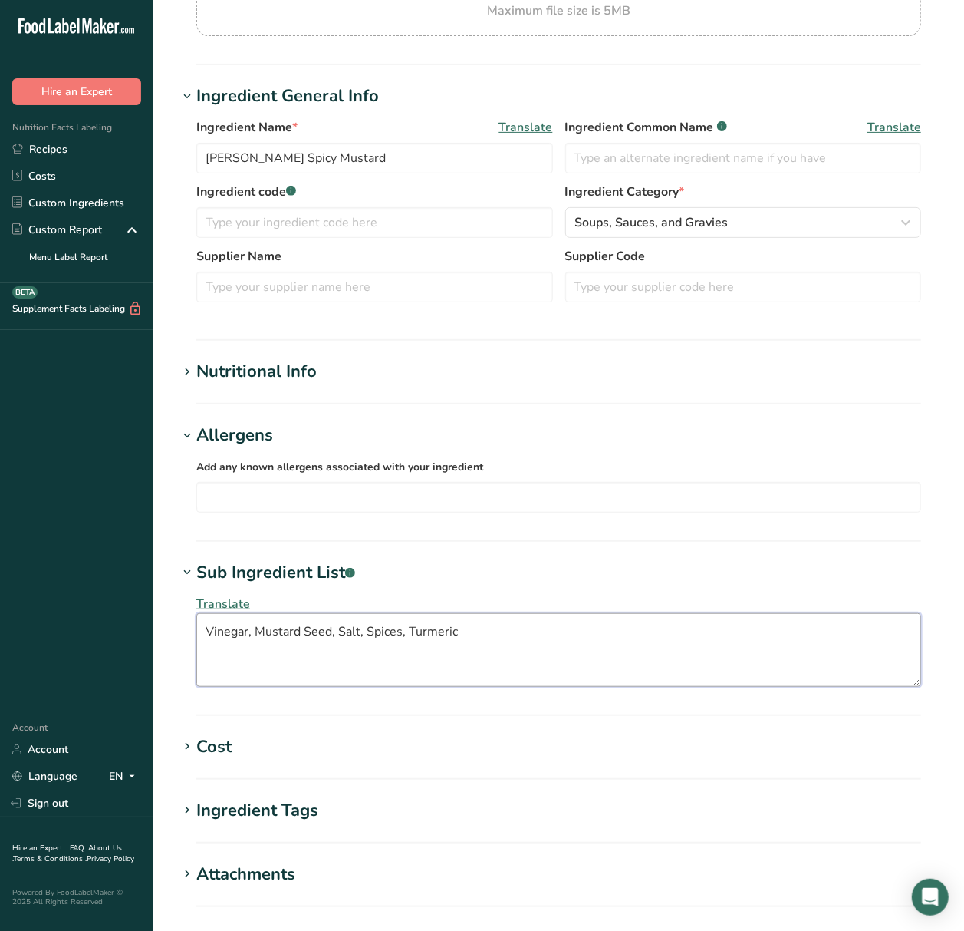
click at [256, 629] on textarea "Vinegar, Mustard Seed, Salt, Spices, Turmeric" at bounding box center [558, 650] width 725 height 74
click at [406, 624] on textarea "Vinegar, Water, Mustard Seed, Salt, Spices, Turmeric" at bounding box center [558, 650] width 725 height 74
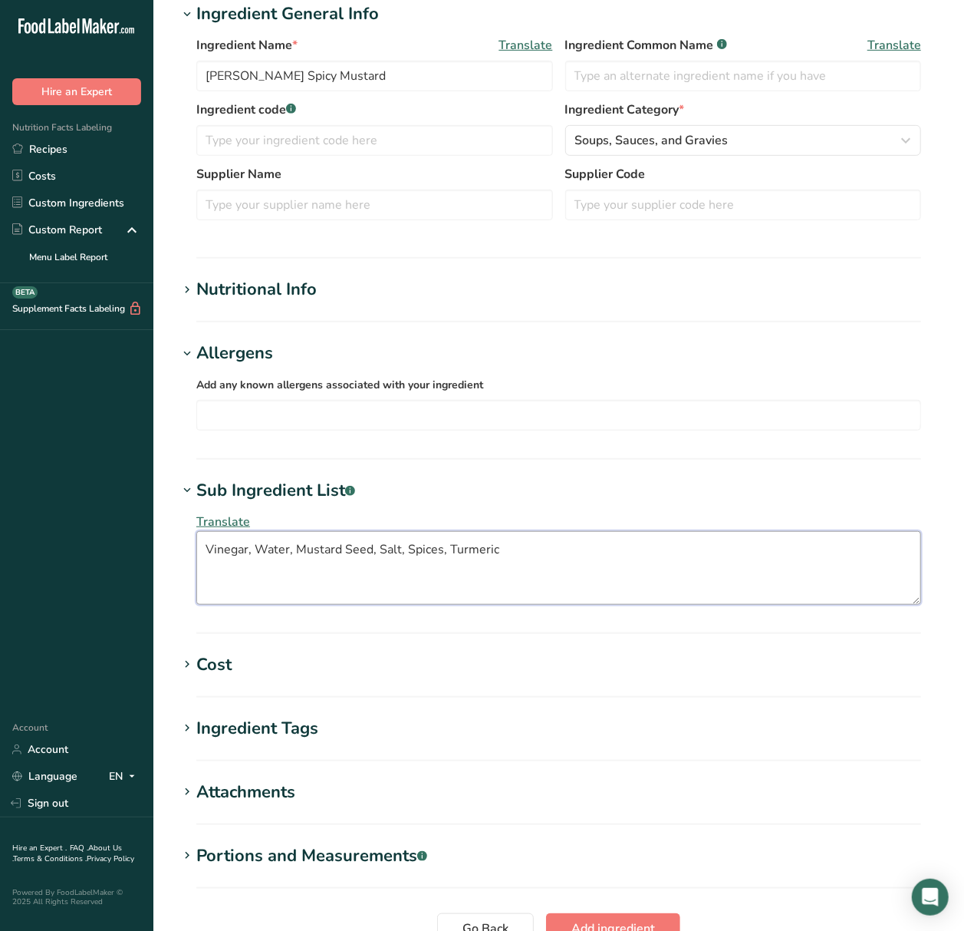
scroll to position [362, 0]
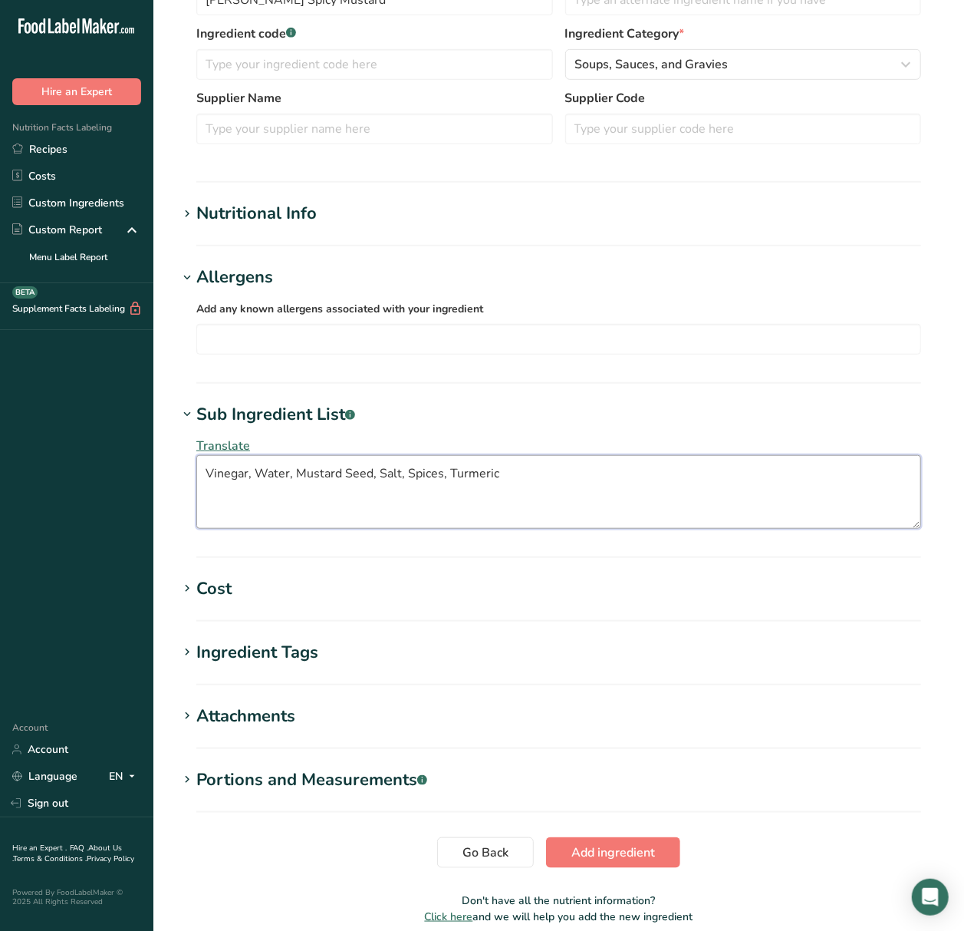
type textarea "Vinegar, Water, Mustard Seed, Salt, Spices, Turmeric"
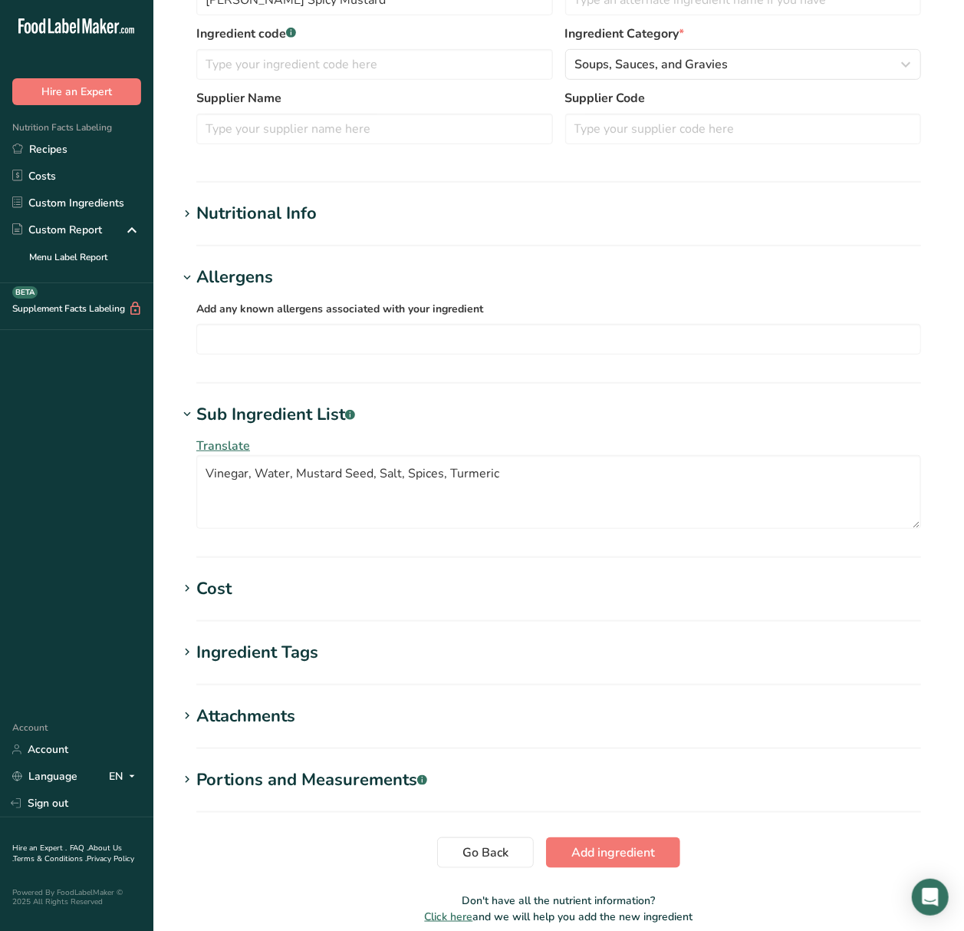
click at [227, 418] on div "Sub Ingredient List .a-a{fill:#347362;}.b-a{fill:#fff;}" at bounding box center [275, 414] width 159 height 25
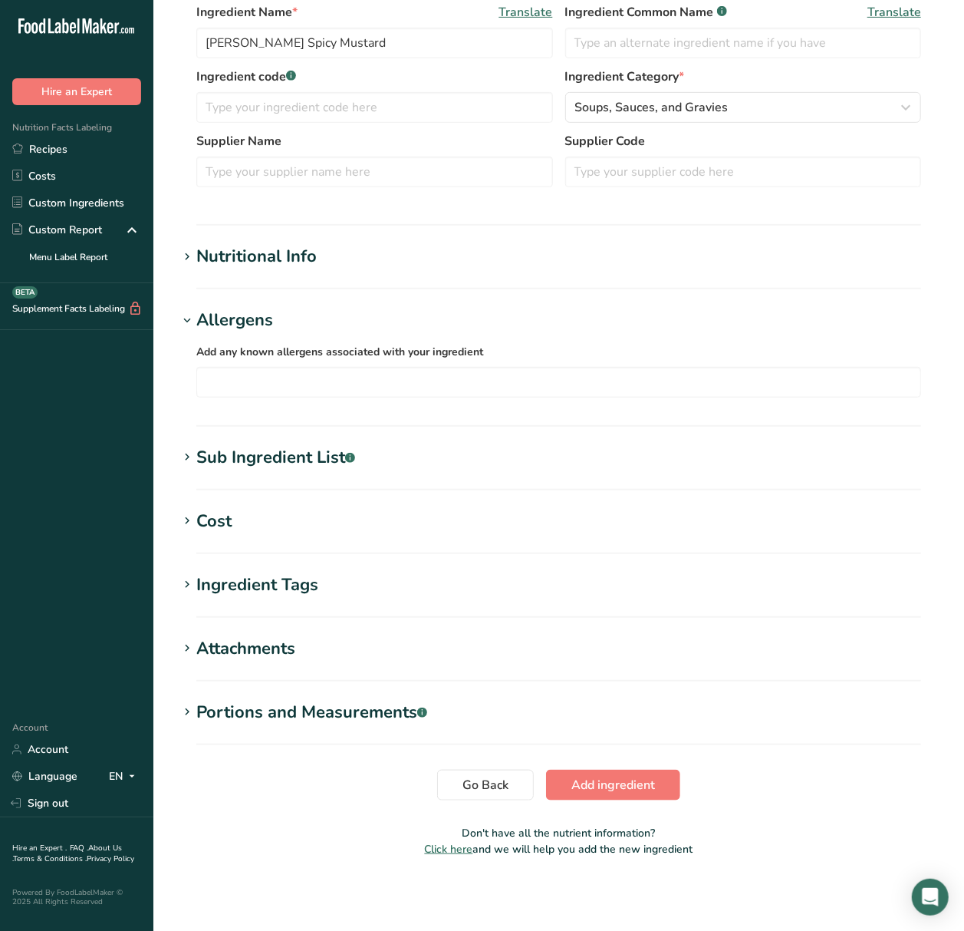
click at [206, 307] on section "Add new ingredient Ingredient Spec Sheet .a-a{fill:#347362;}.b-a{fill:#fff;} Up…" at bounding box center [558, 281] width 811 height 1201
drag, startPoint x: 213, startPoint y: 259, endPoint x: 219, endPoint y: 344, distance: 85.4
click at [216, 287] on section "Nutritional Info Serving Size .a-a{fill:#347362;}.b-a{fill:#fff;} Add ingredien…" at bounding box center [559, 266] width 762 height 45
click at [206, 321] on div "Allergens" at bounding box center [234, 320] width 77 height 25
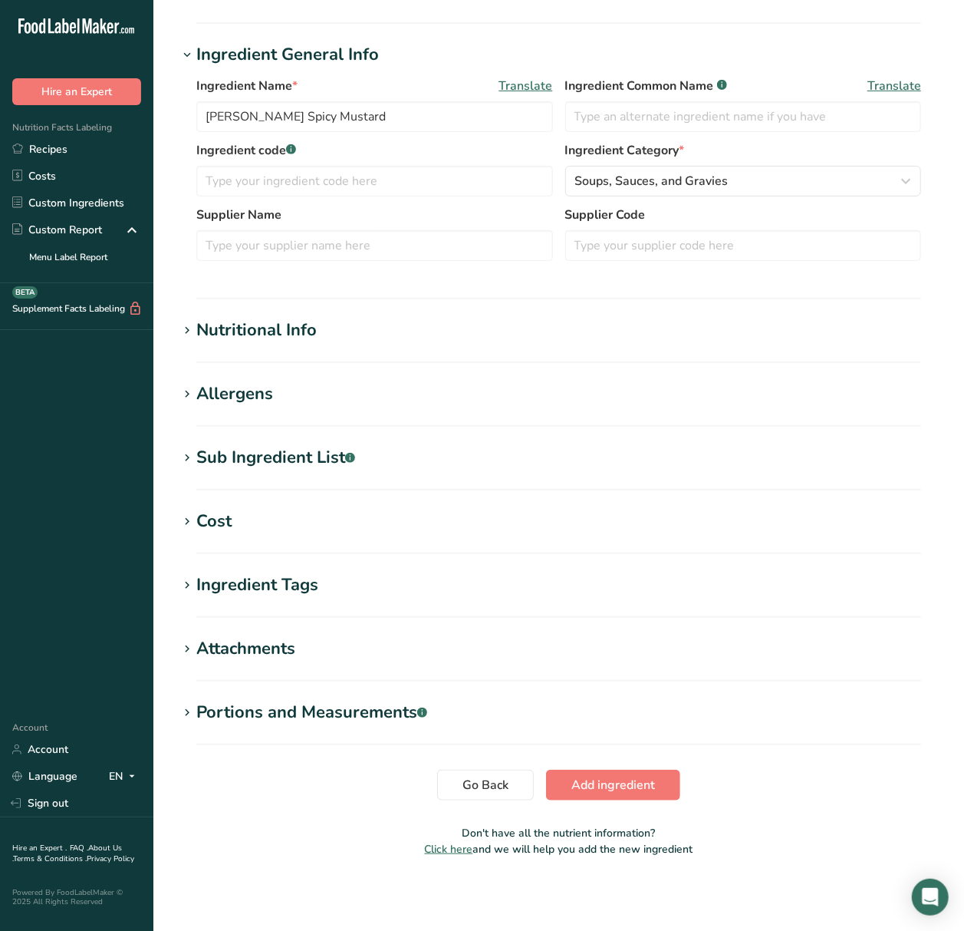
click at [197, 324] on div "Nutritional Info" at bounding box center [256, 330] width 120 height 25
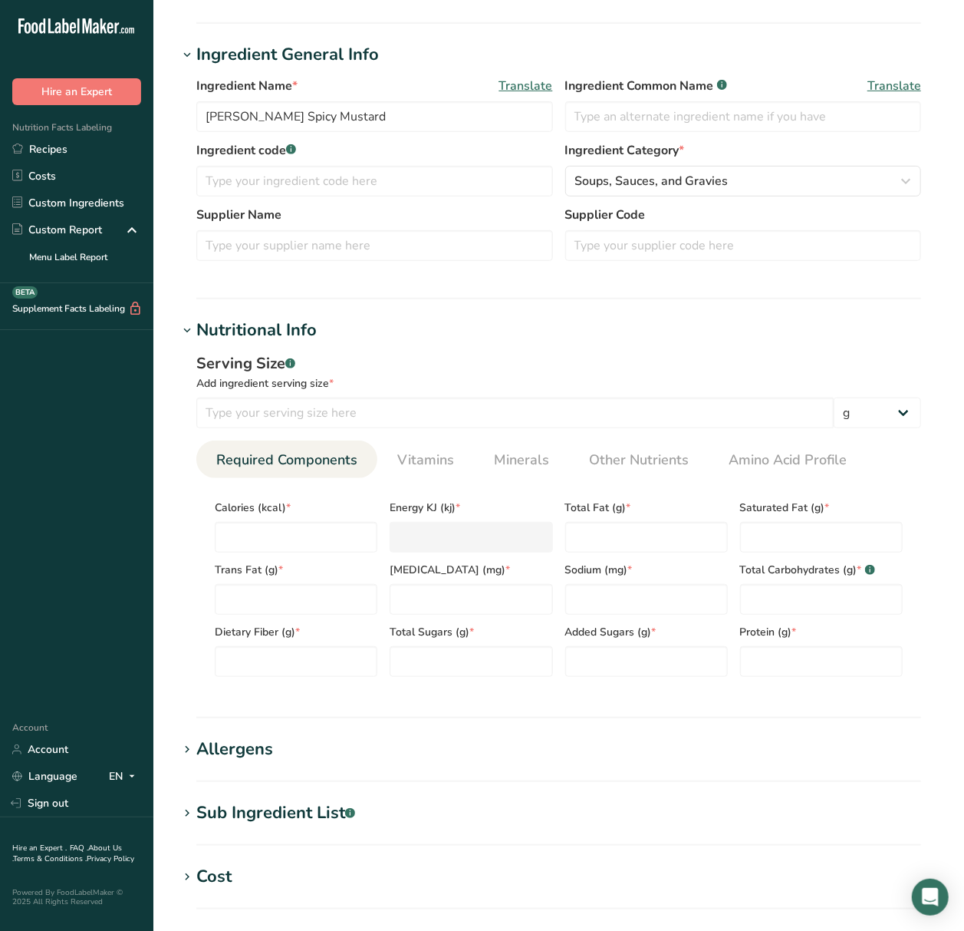
scroll to position [362, 0]
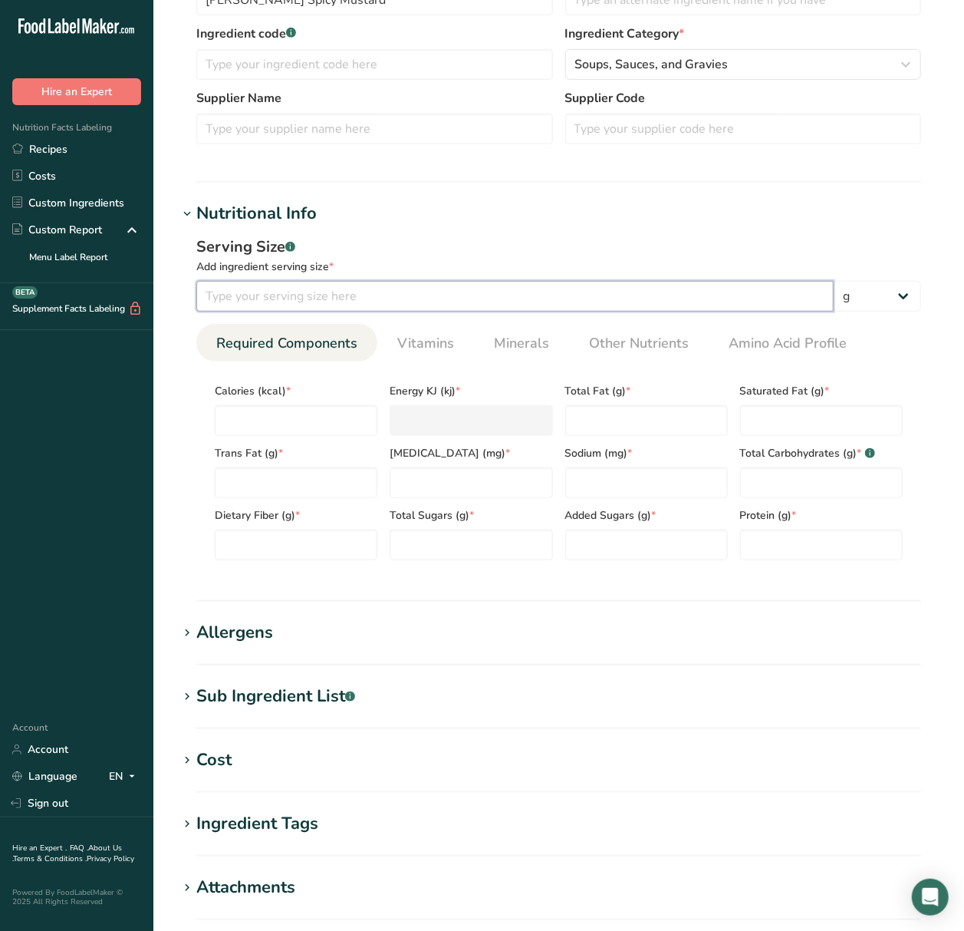
click at [247, 295] on input "number" at bounding box center [515, 296] width 638 height 31
click at [881, 293] on select "g kg mg mcg lb oz l mL fl oz tbsp tsp cup qt gallon" at bounding box center [877, 296] width 87 height 31
click at [437, 293] on input "number" at bounding box center [515, 296] width 638 height 31
type input "5"
click at [268, 423] on input "number" at bounding box center [296, 420] width 163 height 31
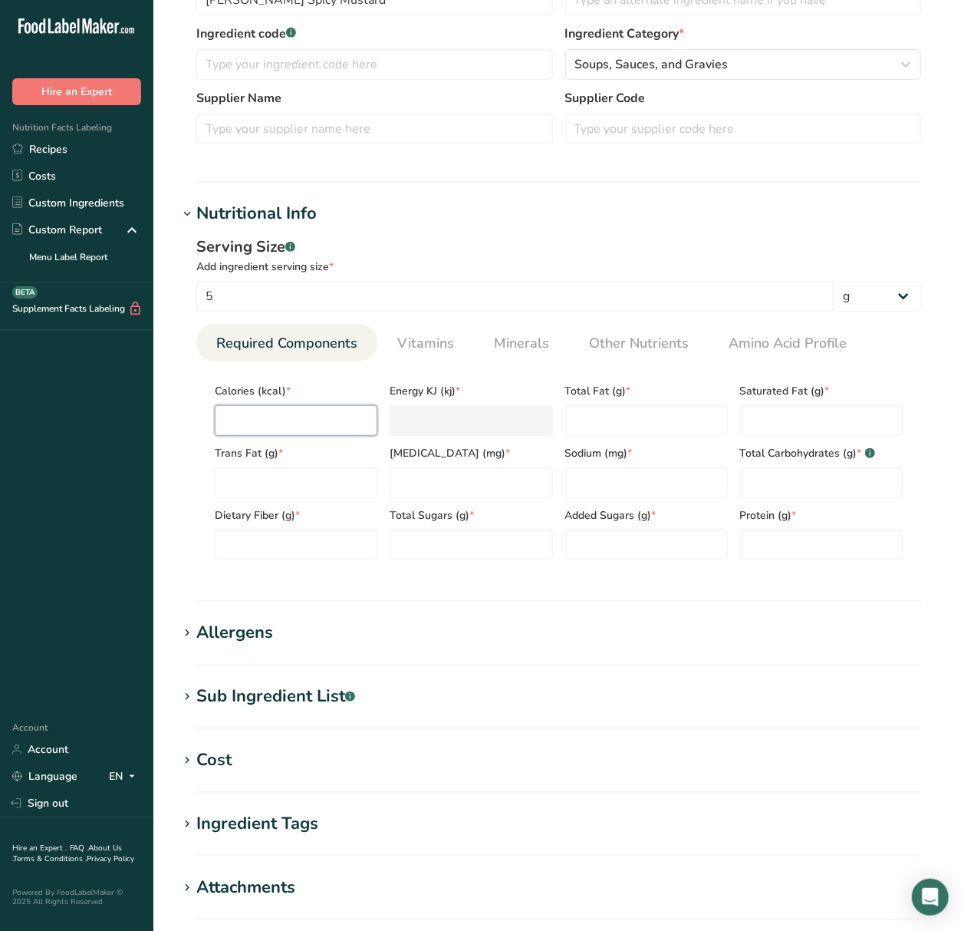
type input "5"
type KJ "20.9"
type input "5"
click at [586, 405] on Fat "number" at bounding box center [646, 420] width 163 height 31
type Fat "0"
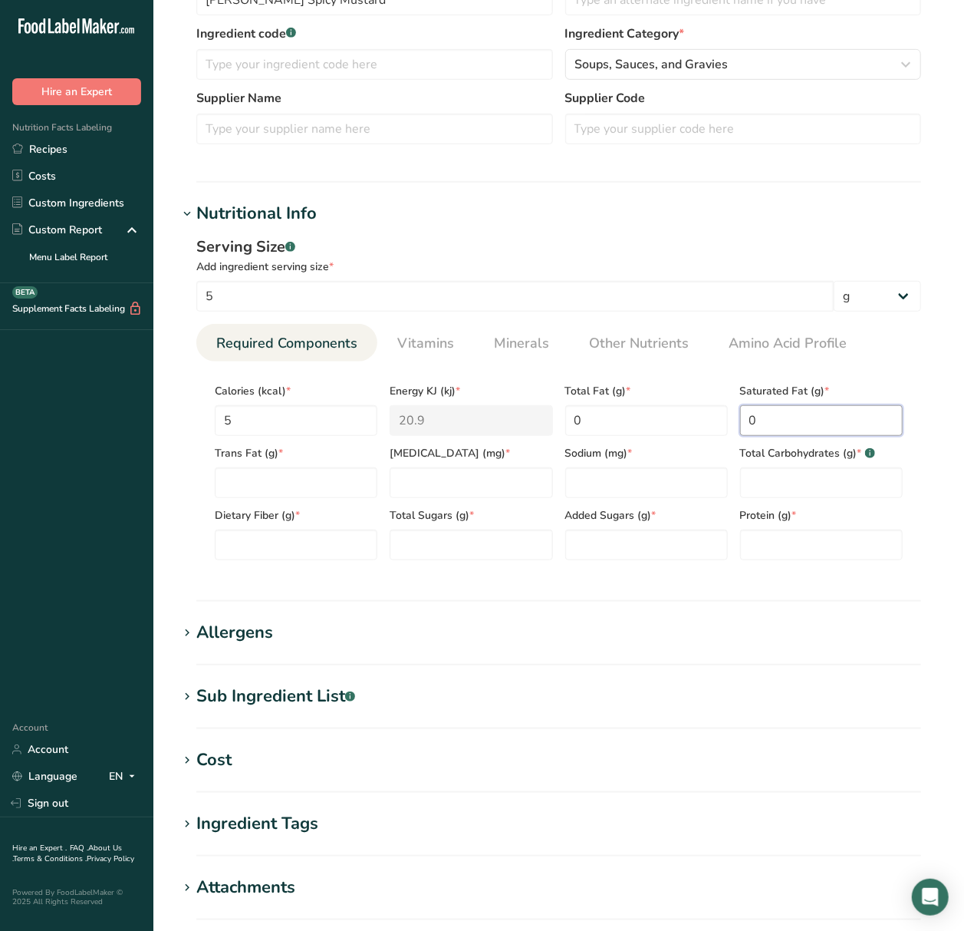
type Fat "0"
type input "0"
type input "40"
type Carbohydrates "0"
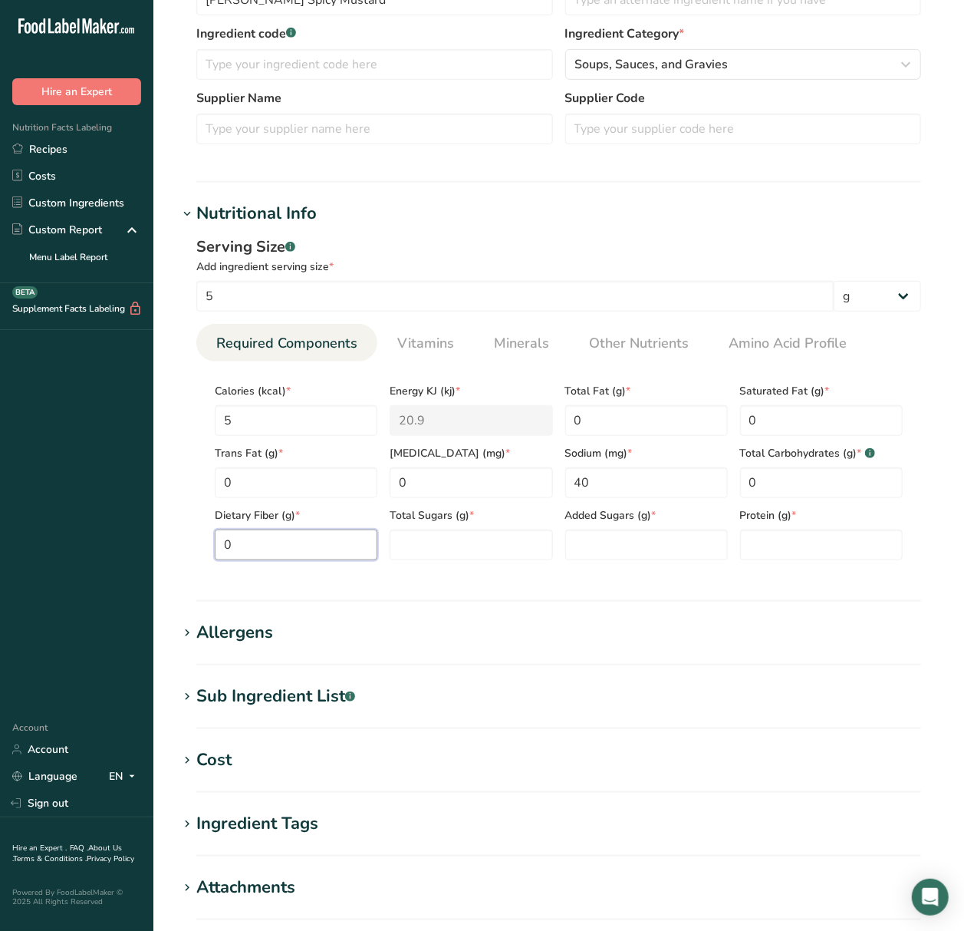
type Fiber "0"
type Sugars "0"
type input "0"
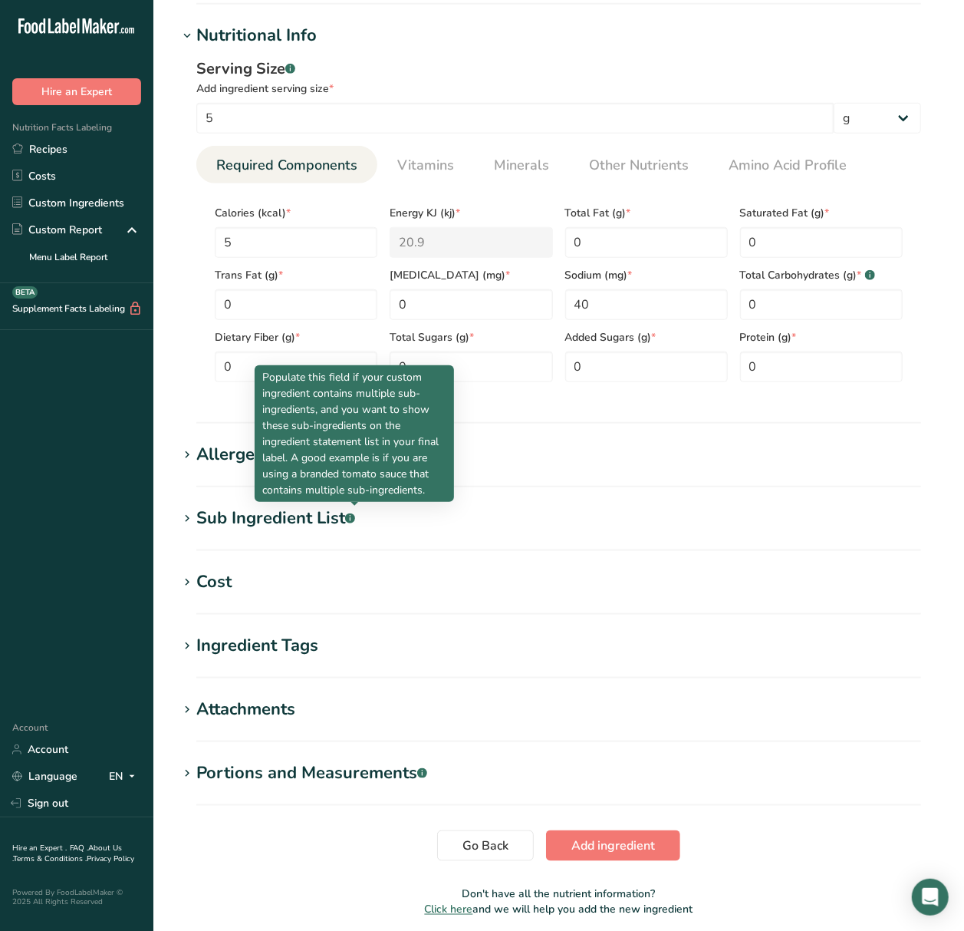
scroll to position [600, 0]
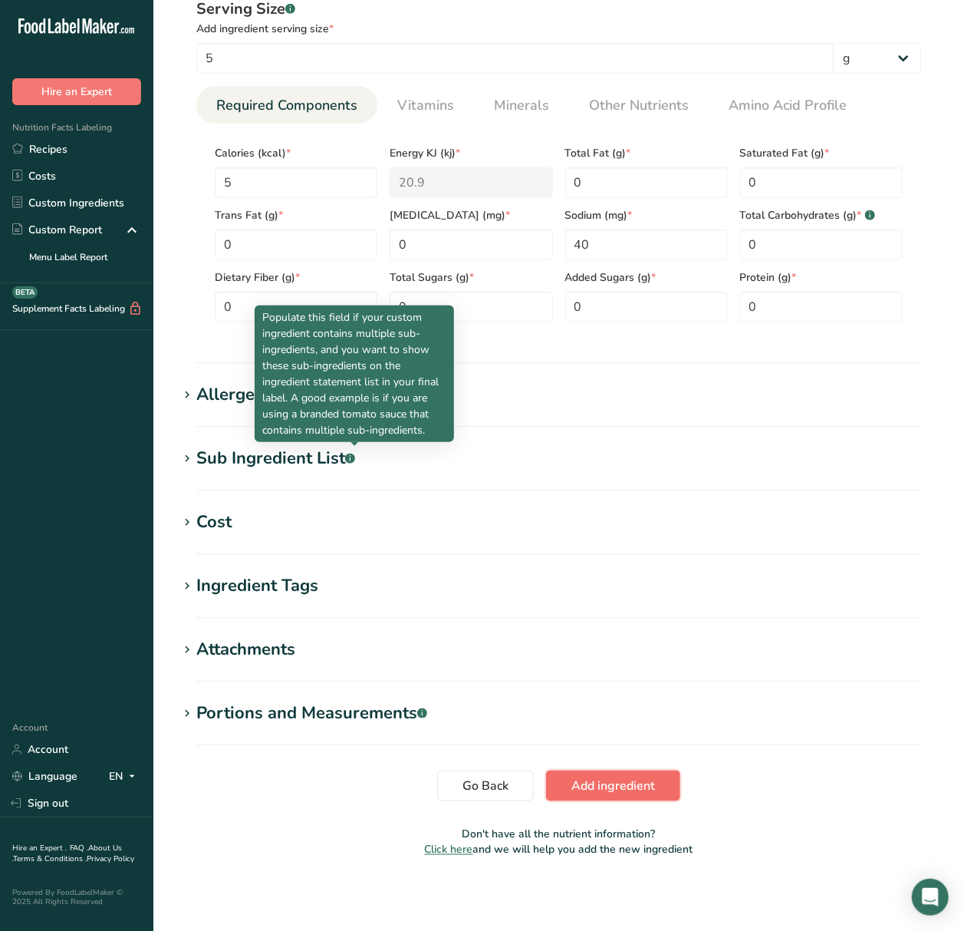
click at [608, 784] on span "Add ingredient" at bounding box center [614, 785] width 84 height 18
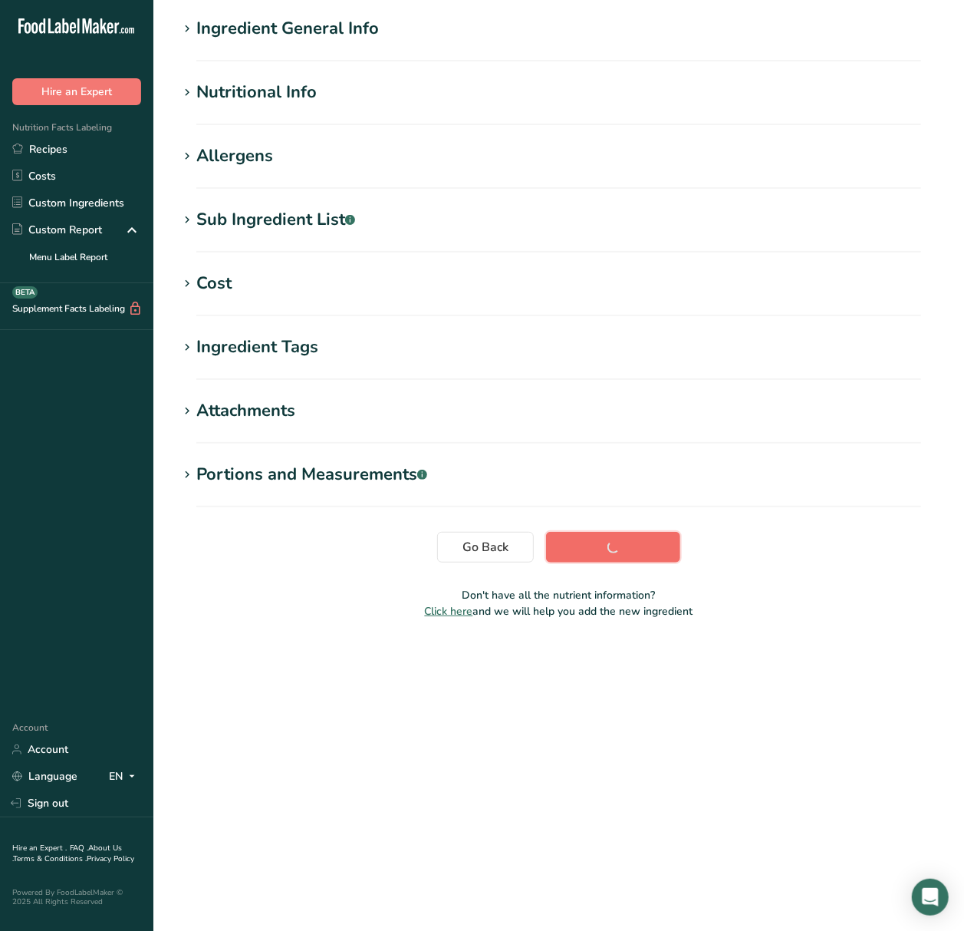
scroll to position [0, 0]
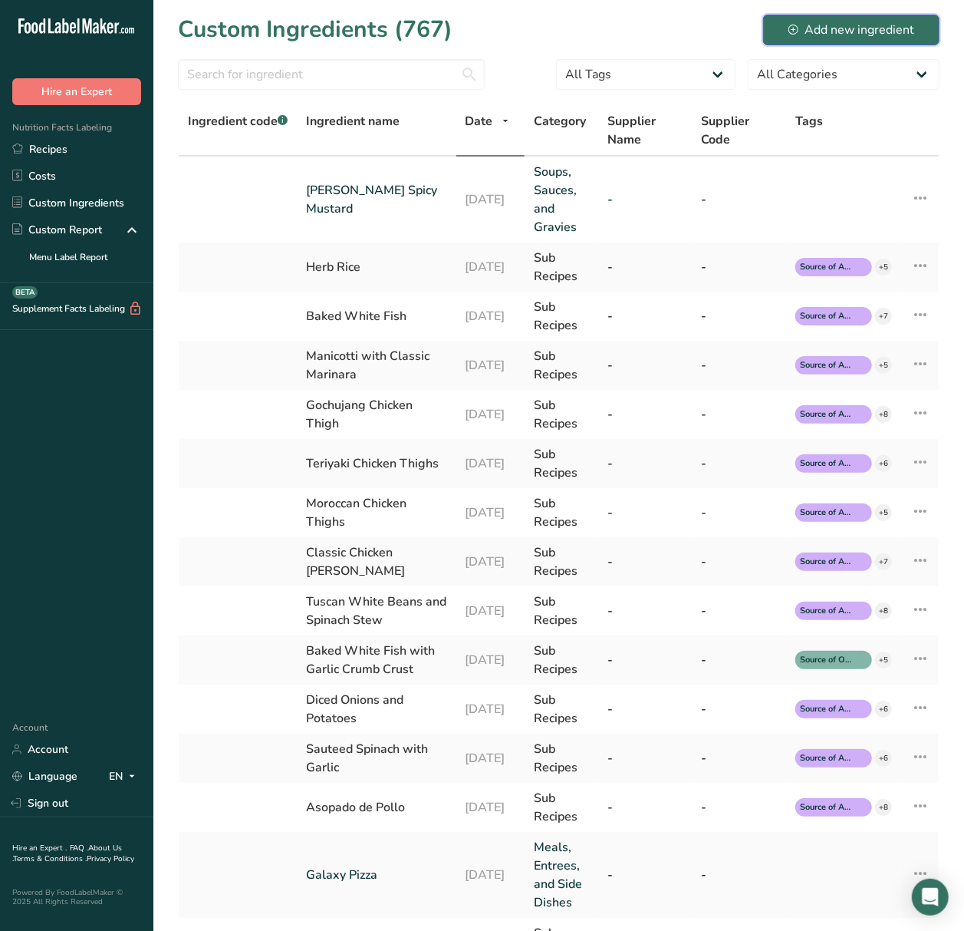
click at [890, 15] on button "Add new ingredient" at bounding box center [851, 30] width 176 height 31
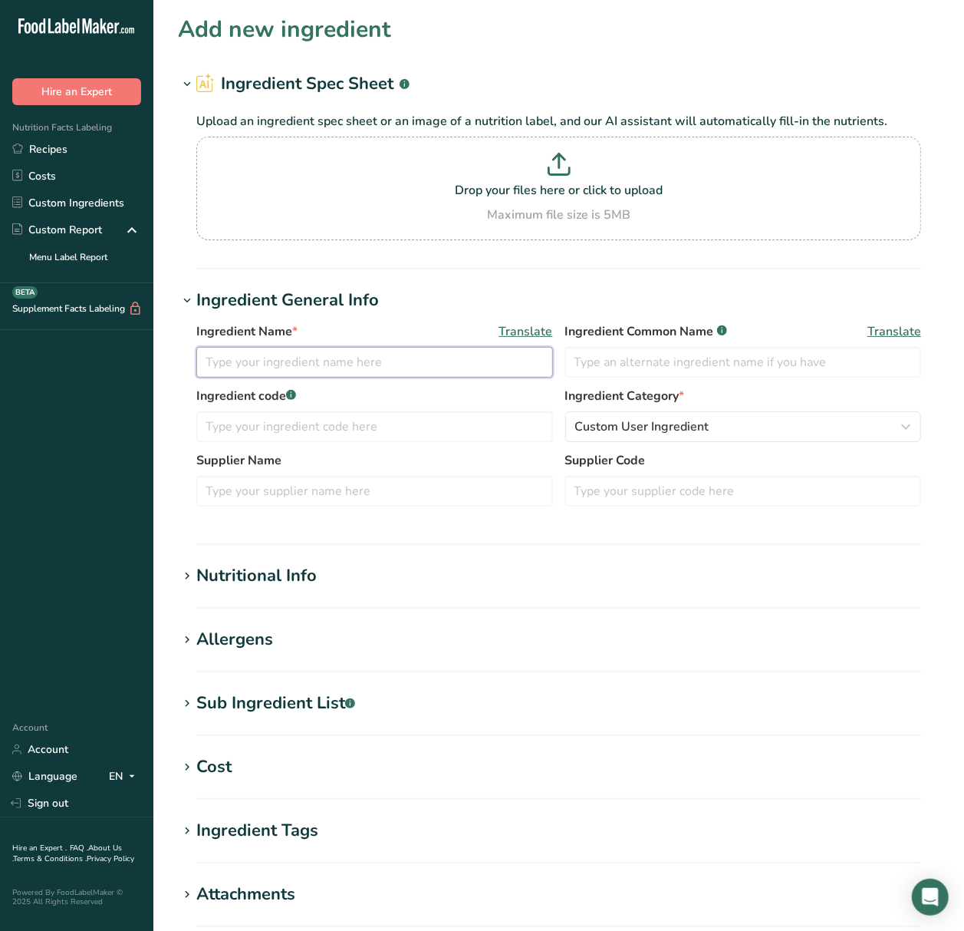
click at [379, 361] on input "text" at bounding box center [374, 362] width 357 height 31
type input "Hellman's Mayonnaise"
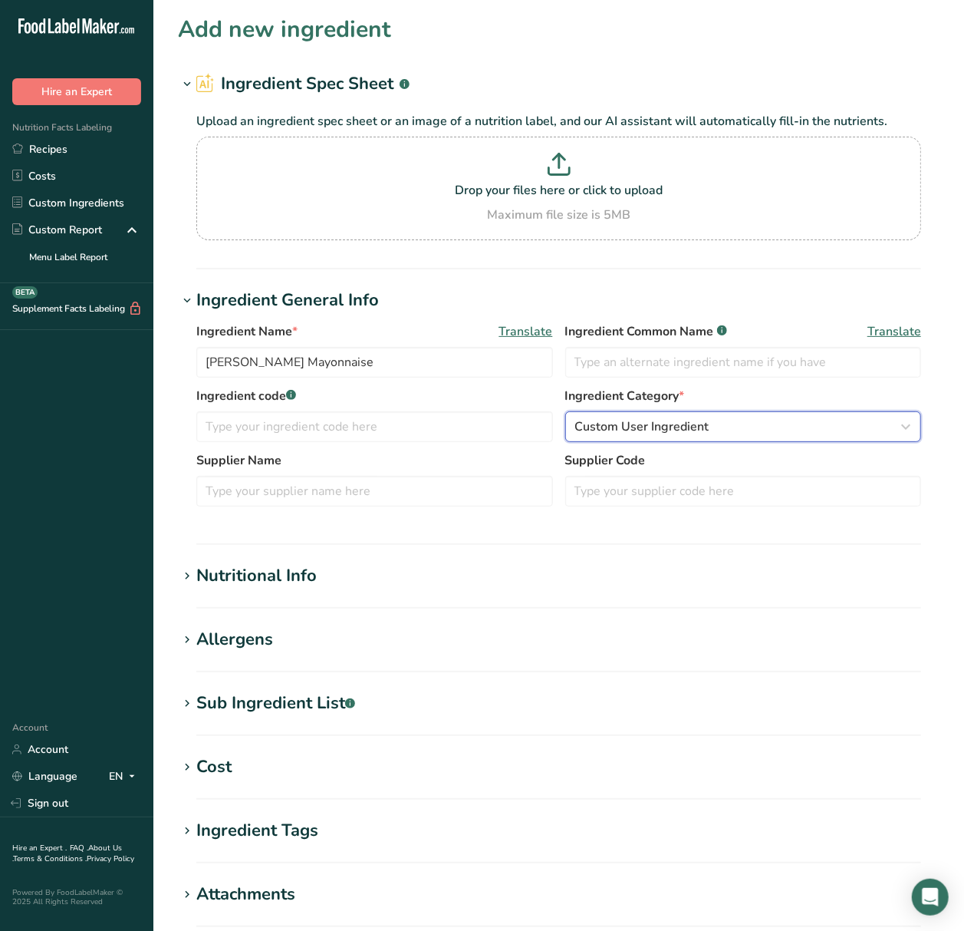
click at [588, 415] on button "Custom User Ingredient" at bounding box center [743, 426] width 357 height 31
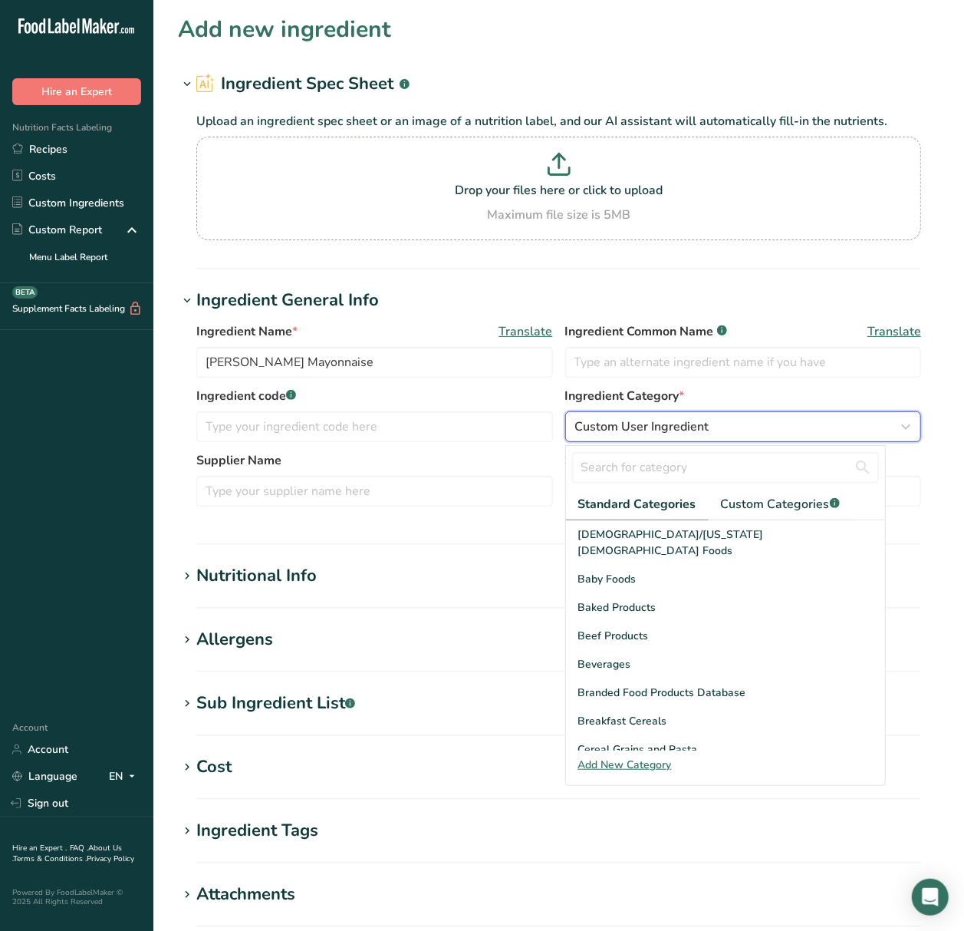
click at [630, 427] on span "Custom User Ingredient" at bounding box center [642, 426] width 134 height 18
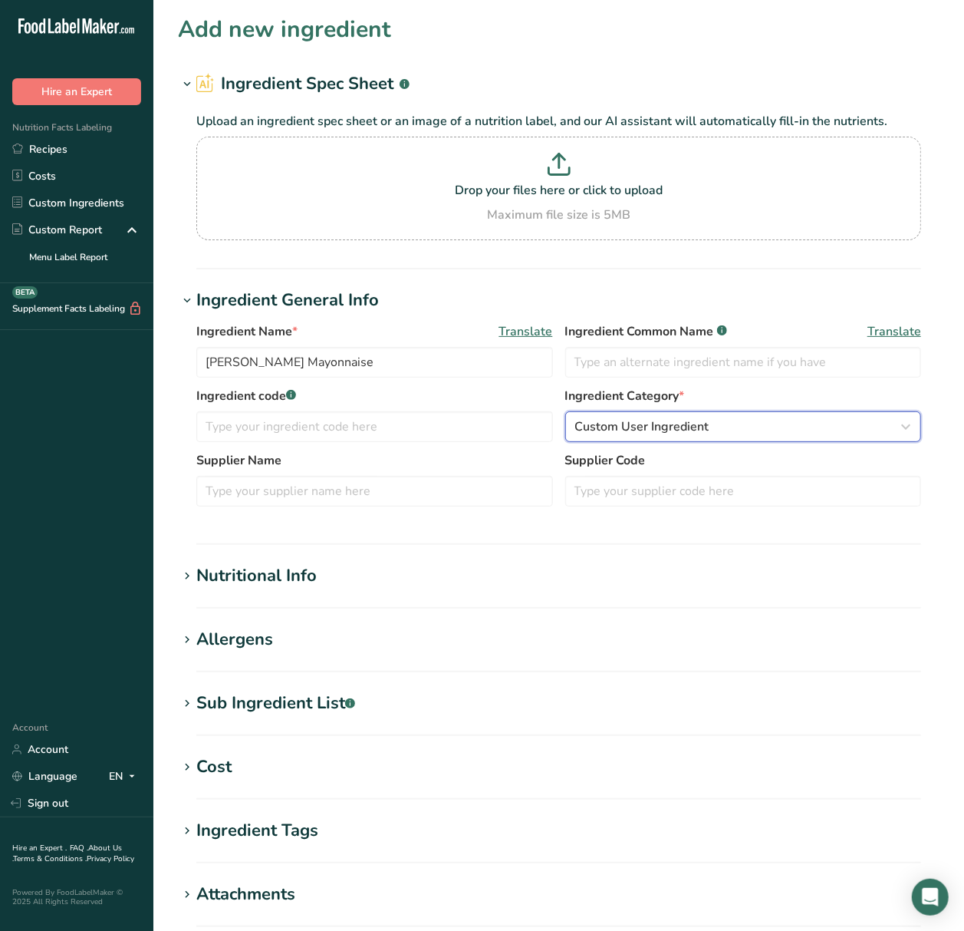
click at [634, 427] on span "Custom User Ingredient" at bounding box center [642, 426] width 134 height 18
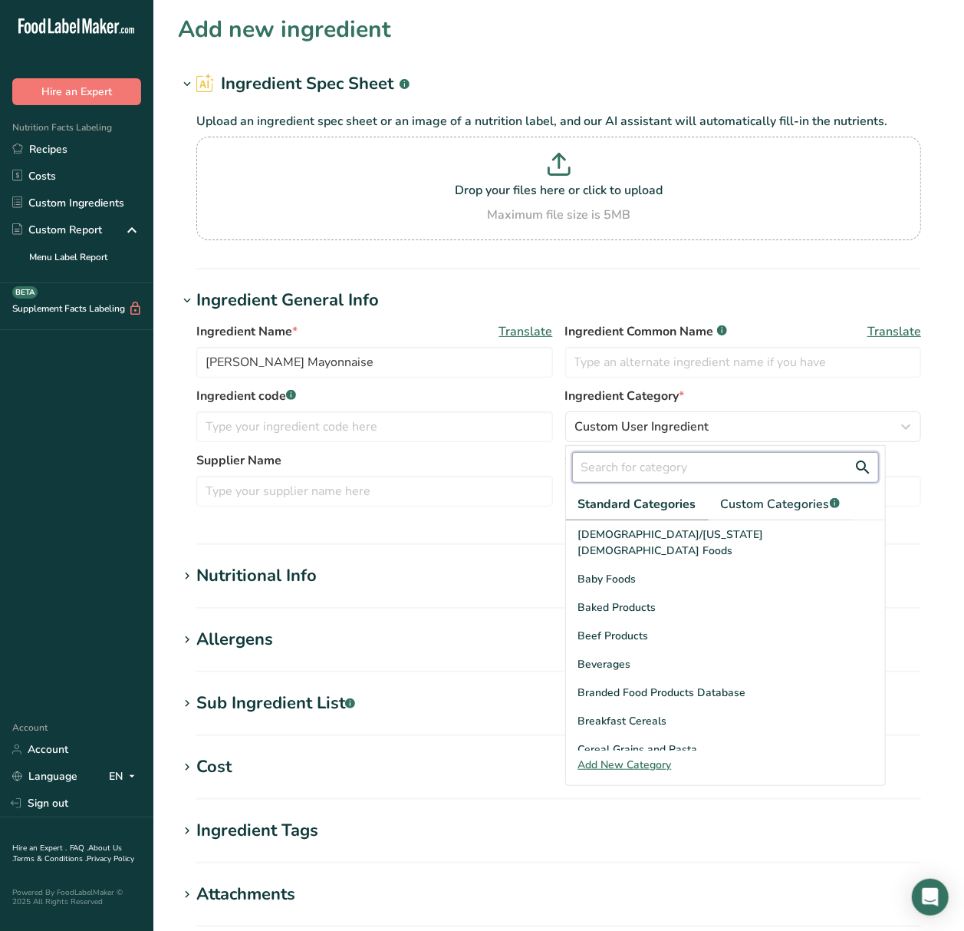
click at [640, 459] on input "text" at bounding box center [725, 467] width 307 height 31
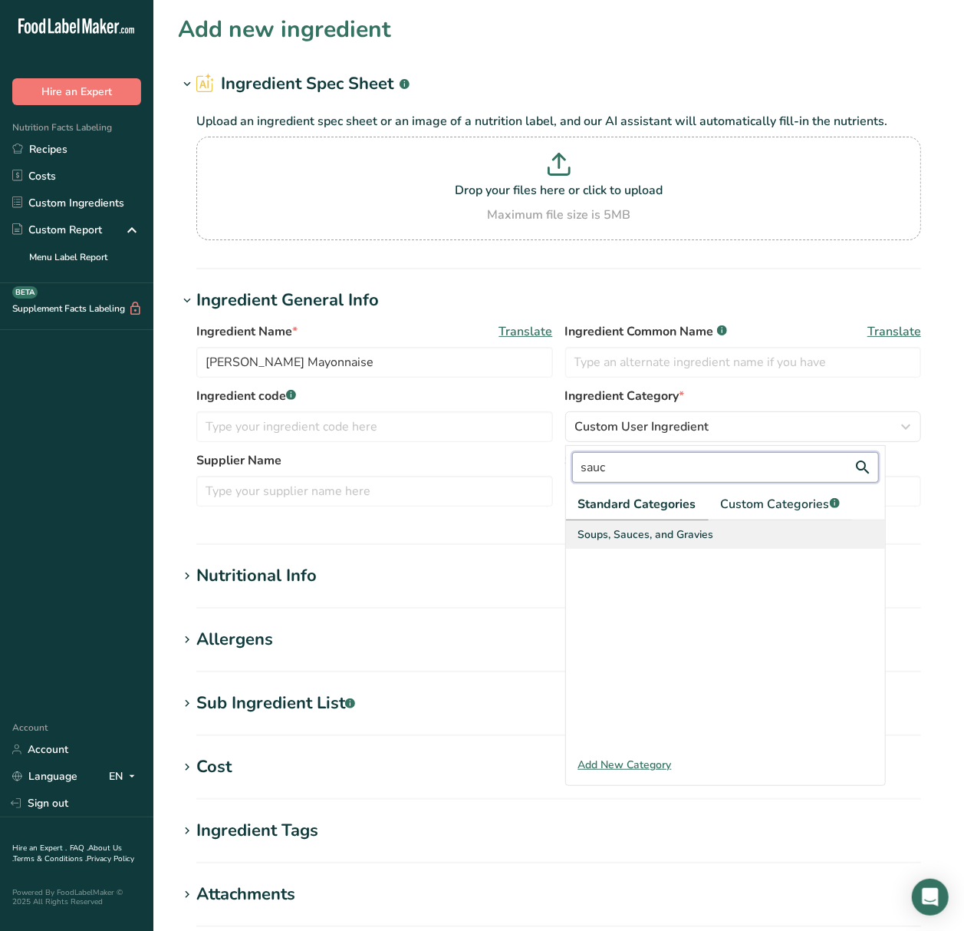
type input "sauc"
click at [741, 526] on div "Soups, Sauces, and Gravies" at bounding box center [725, 534] width 319 height 28
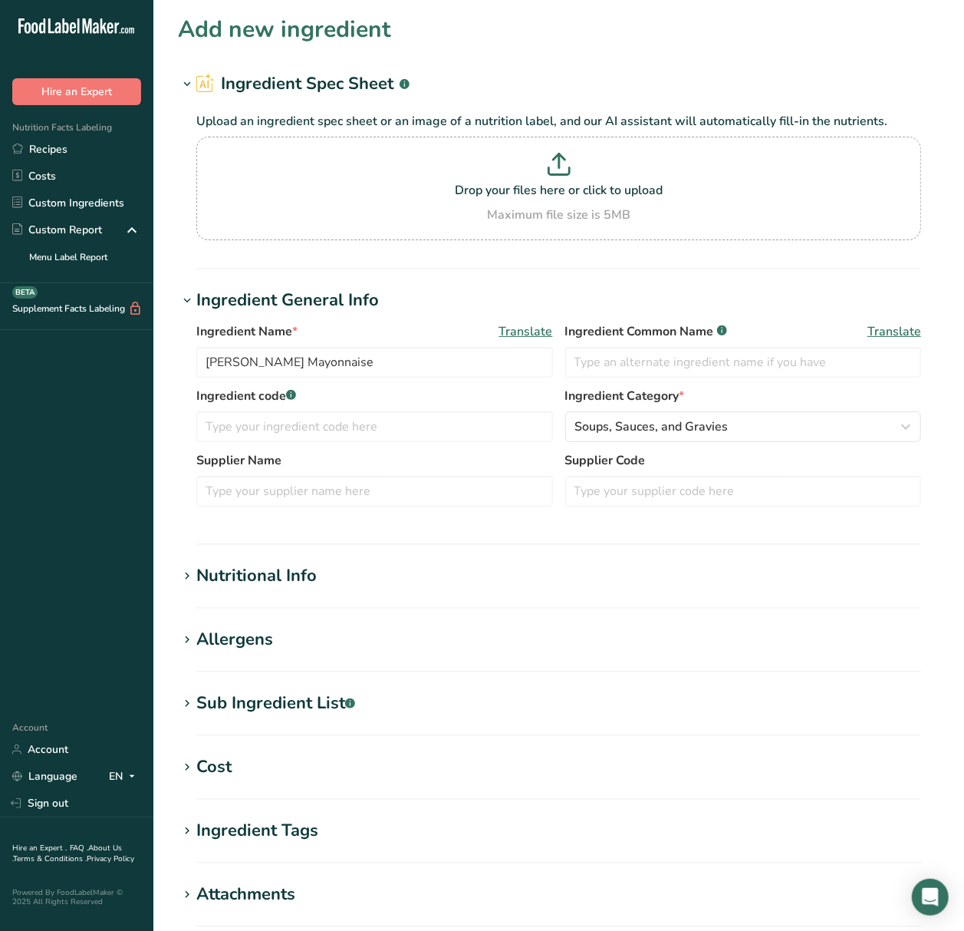
click at [264, 566] on div "Nutritional Info" at bounding box center [256, 575] width 120 height 25
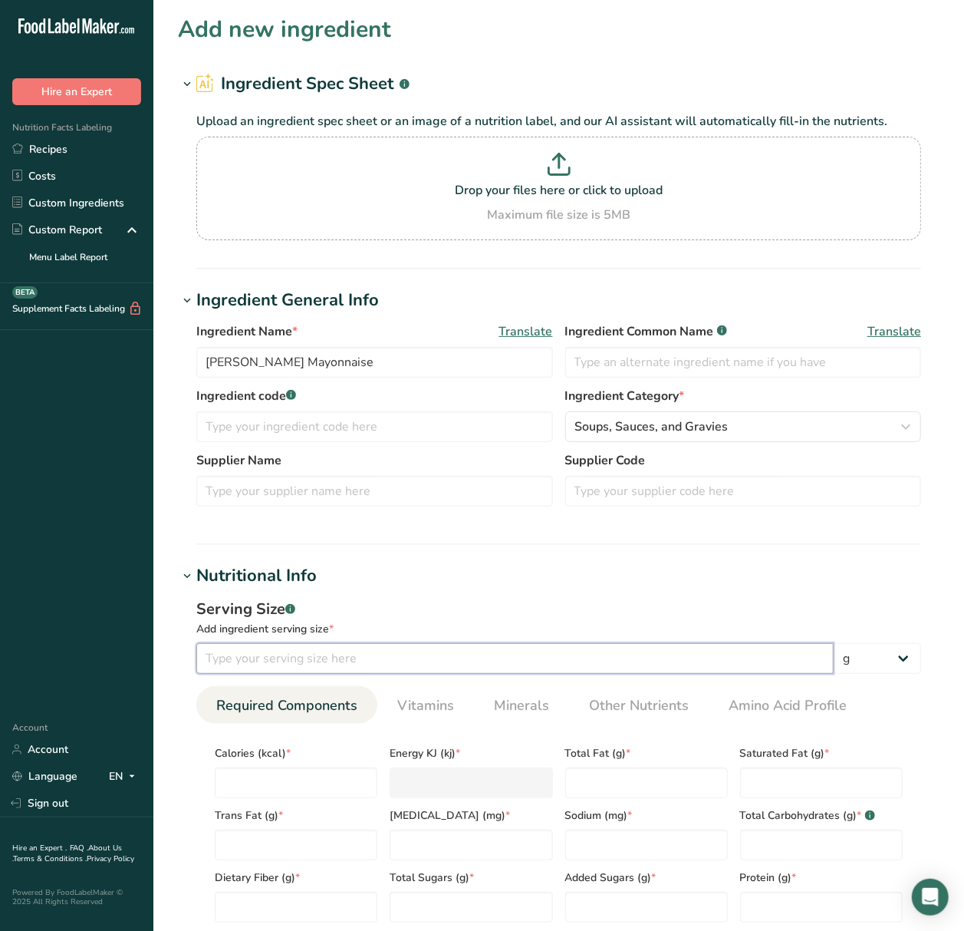
click at [265, 655] on input "number" at bounding box center [515, 658] width 638 height 31
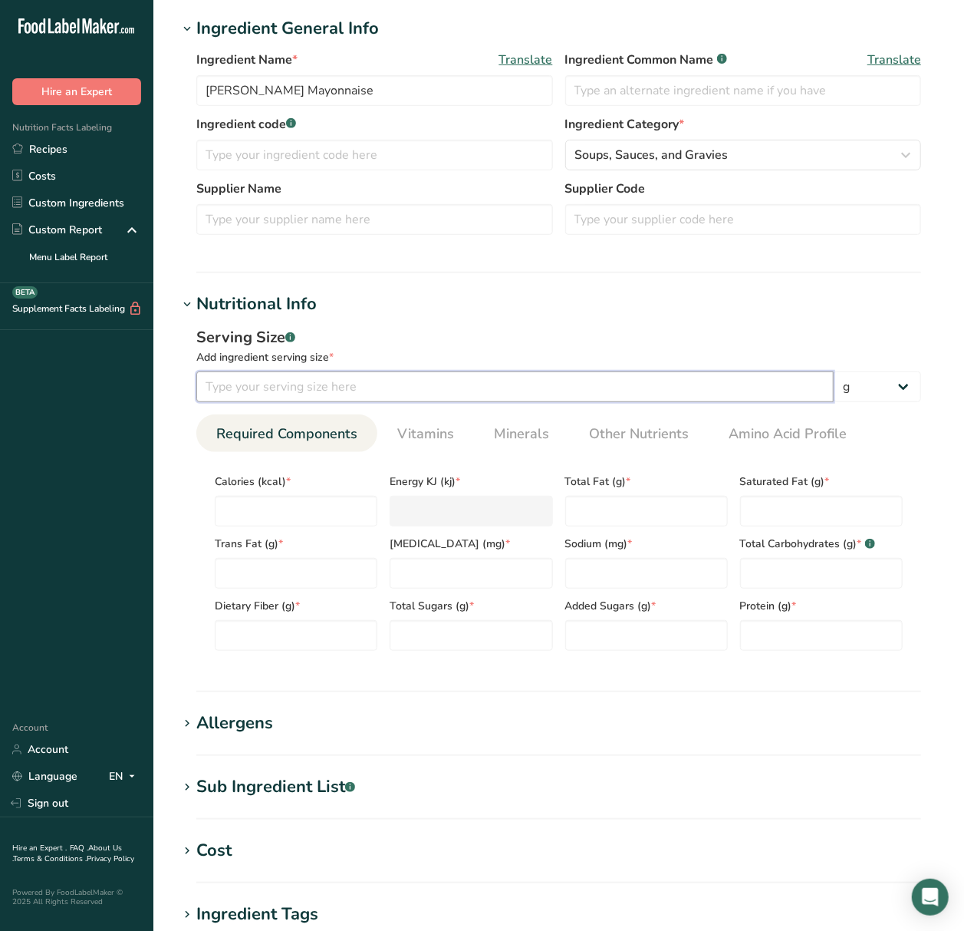
scroll to position [273, 0]
type input "13"
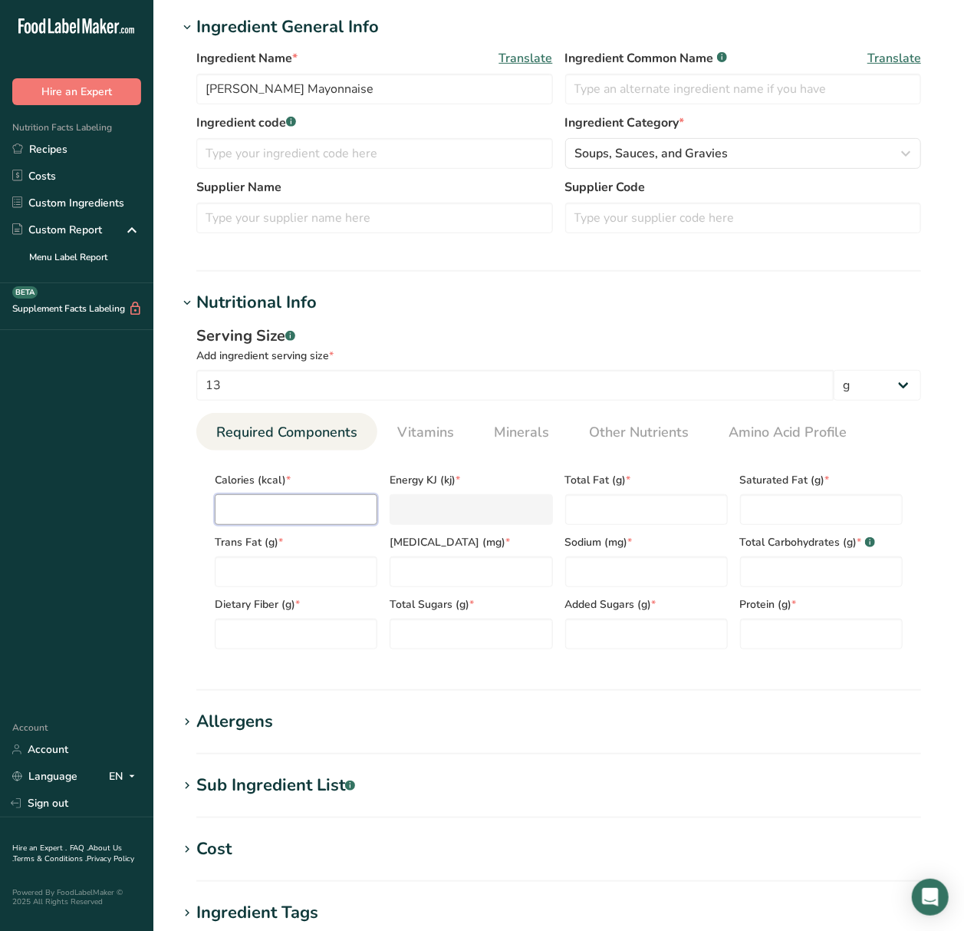
click at [331, 509] on input "number" at bounding box center [296, 509] width 163 height 31
type input "9"
type KJ "37.7"
type input "90"
type KJ "376.6"
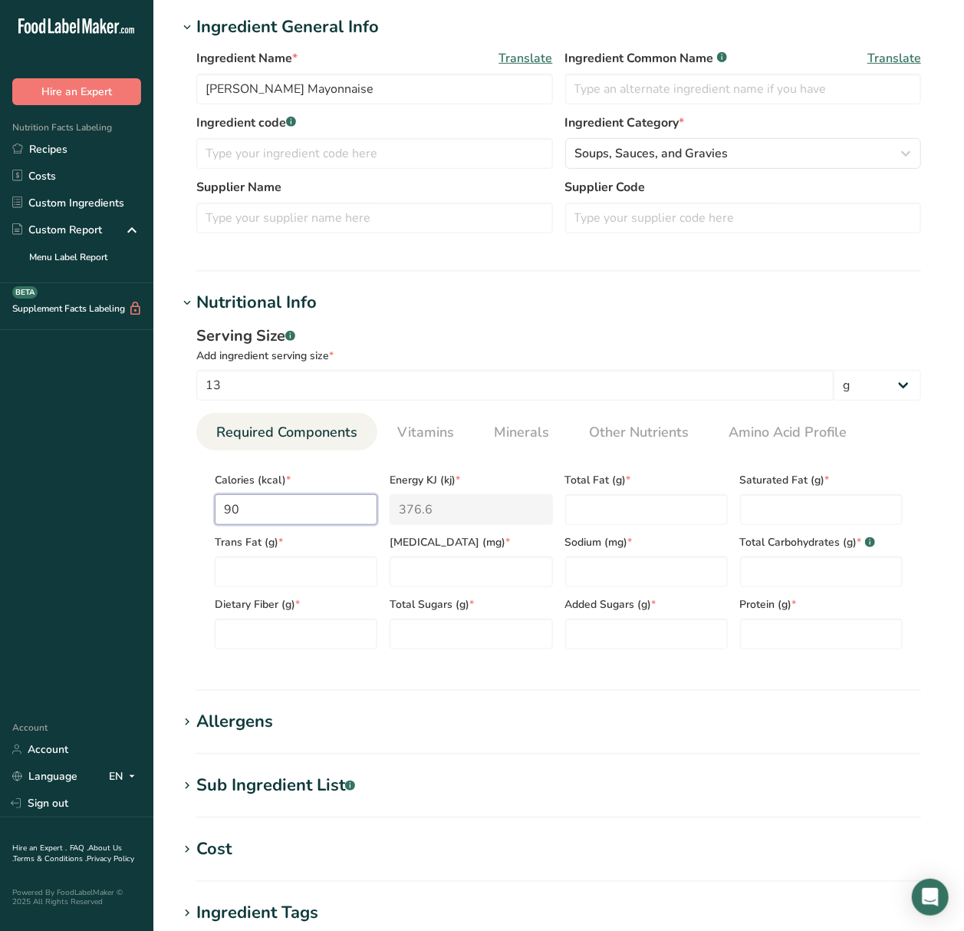
type input "90"
type Fat "10"
type Fat "1.5"
type Fat "0"
type input "5"
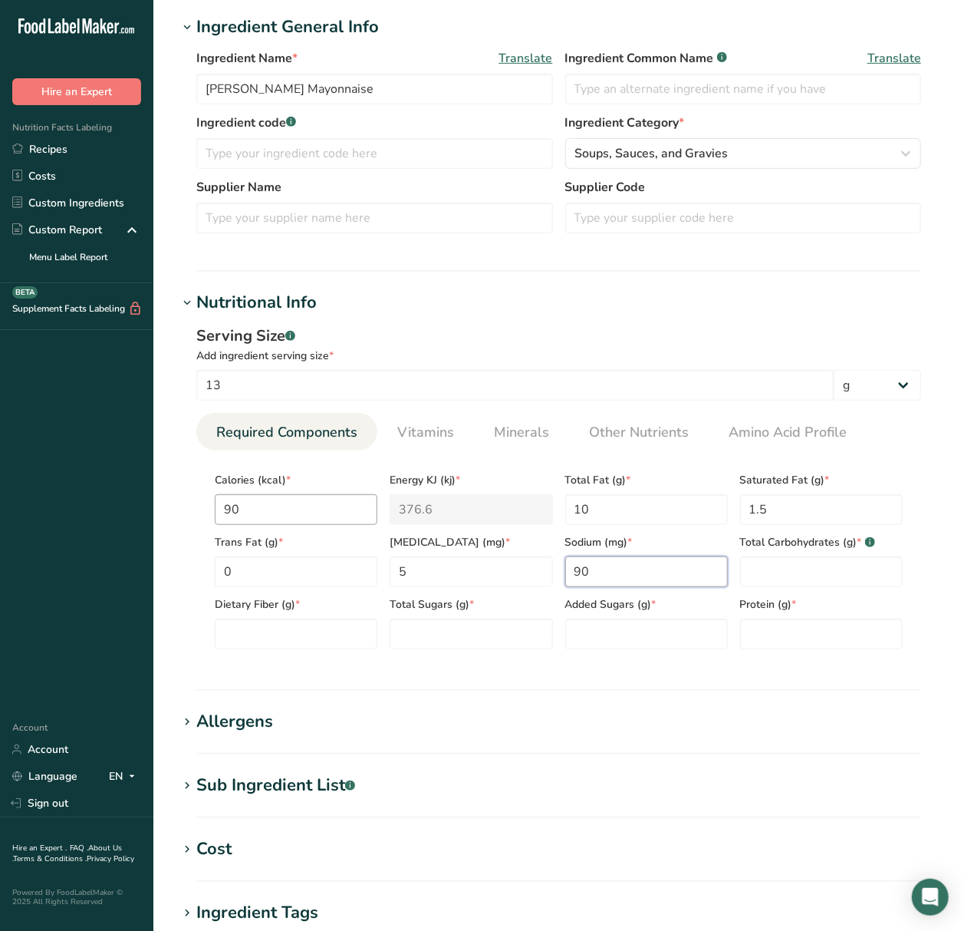
type input "90"
type Carbohydrates "0"
type Fiber "0"
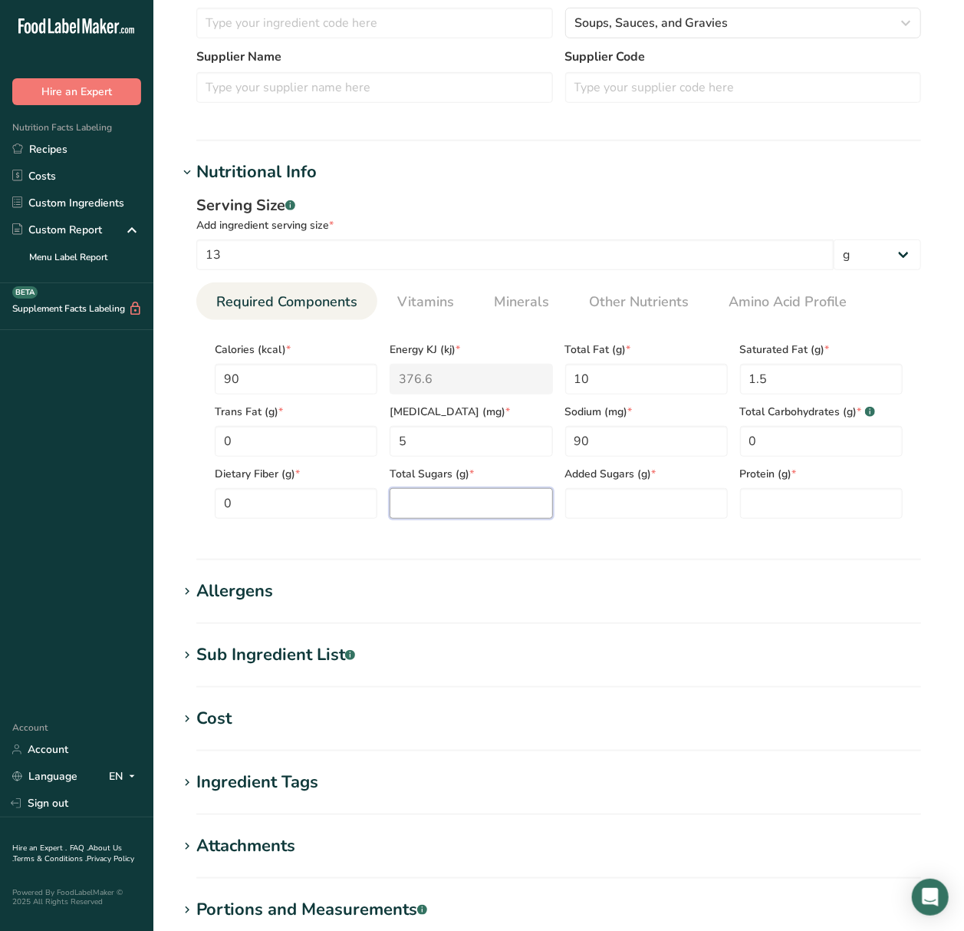
scroll to position [409, 0]
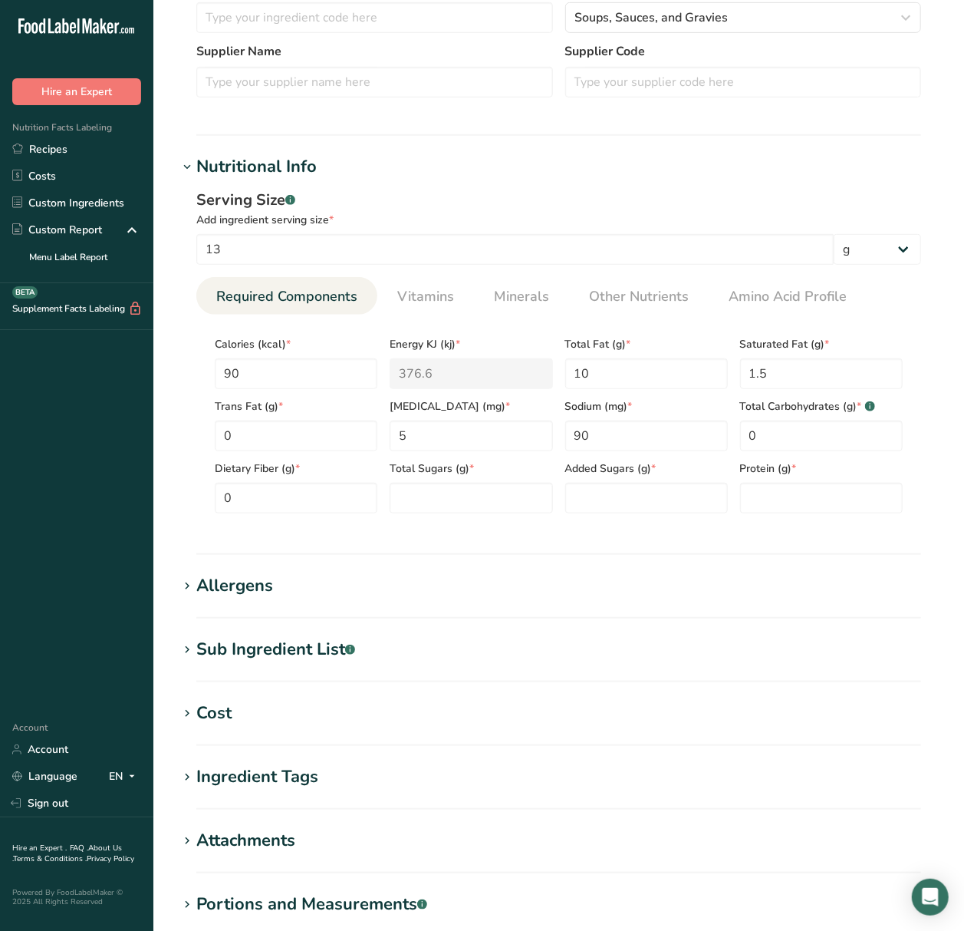
click at [241, 587] on div "Allergens" at bounding box center [234, 585] width 77 height 25
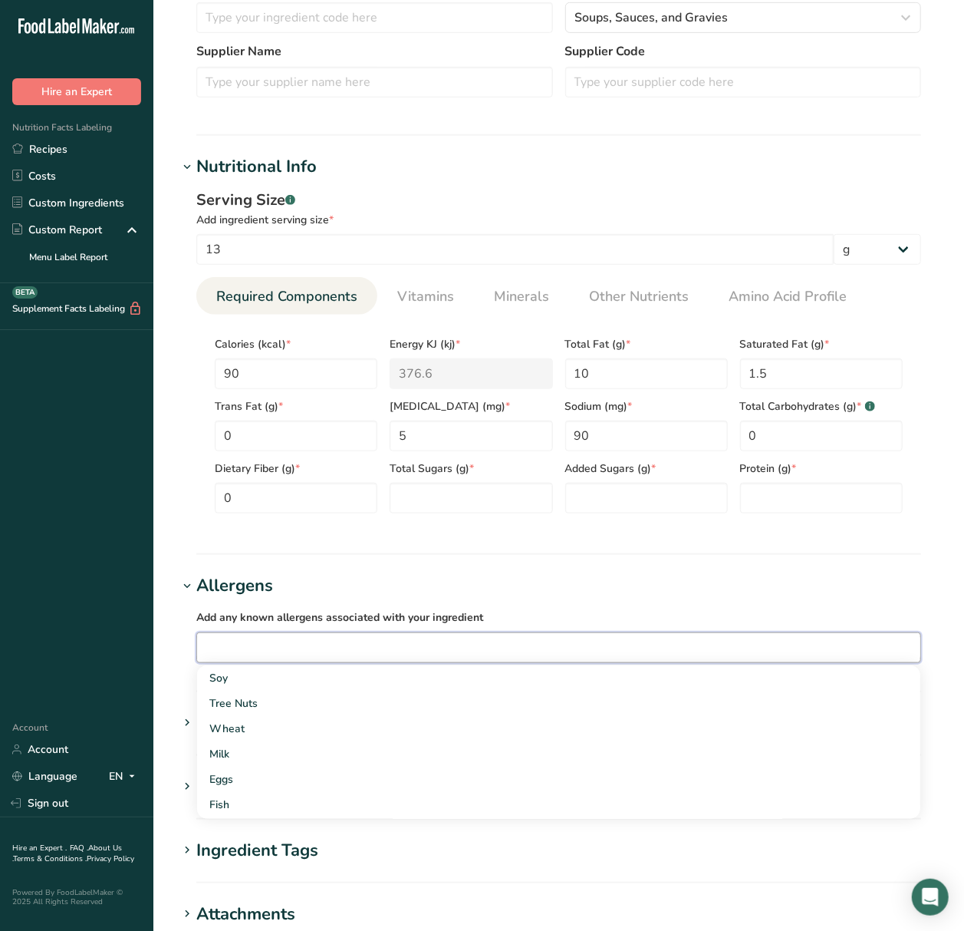
click at [249, 642] on input "text" at bounding box center [558, 647] width 723 height 24
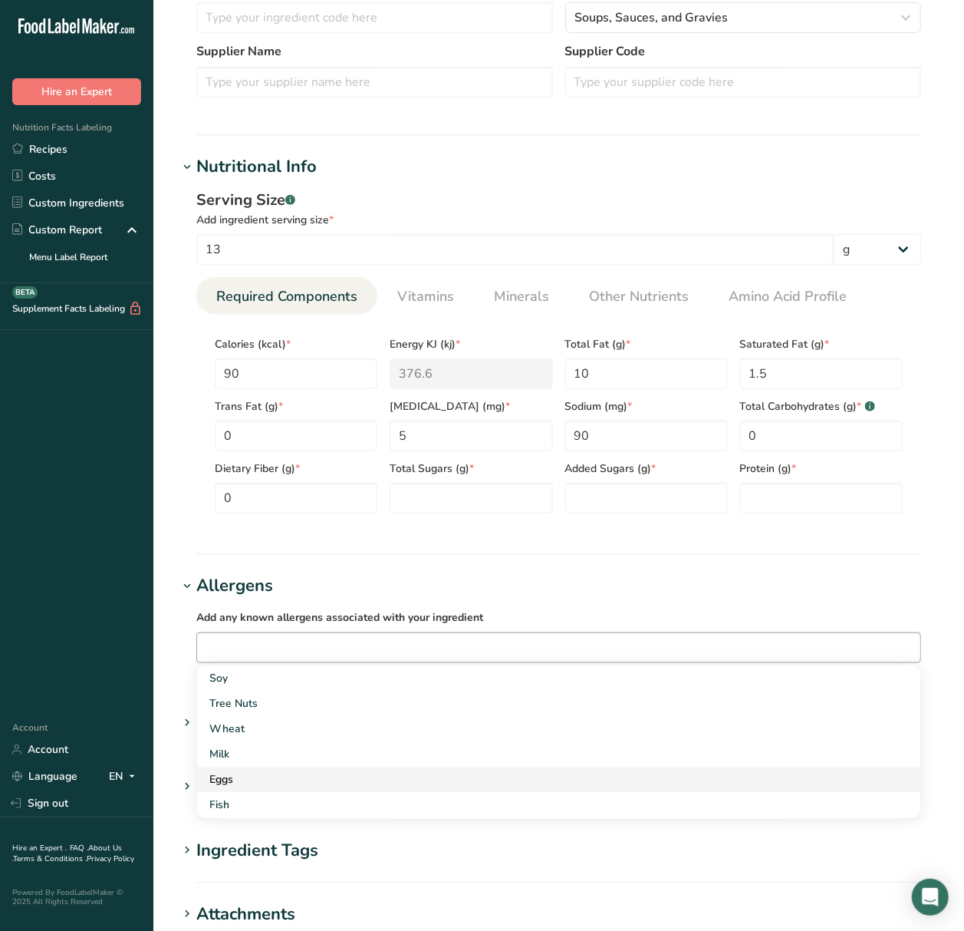
click at [233, 774] on div "Eggs" at bounding box center [546, 779] width 674 height 16
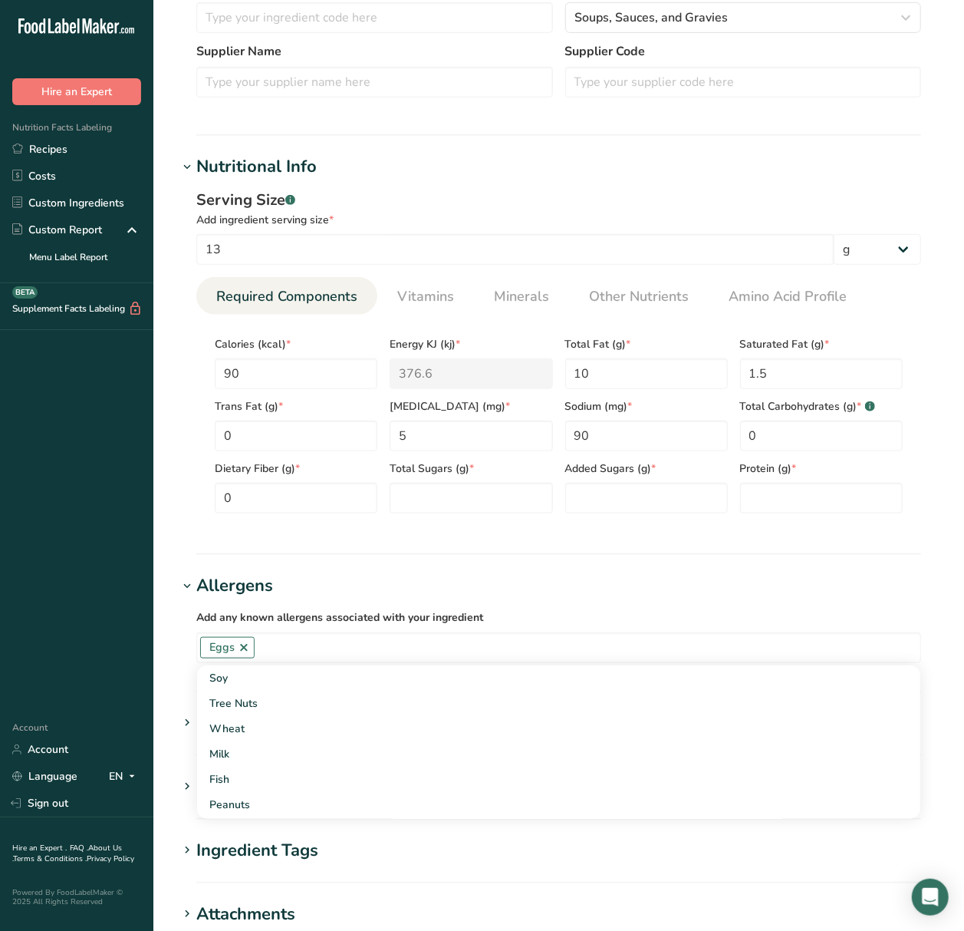
click at [178, 727] on span at bounding box center [187, 722] width 18 height 18
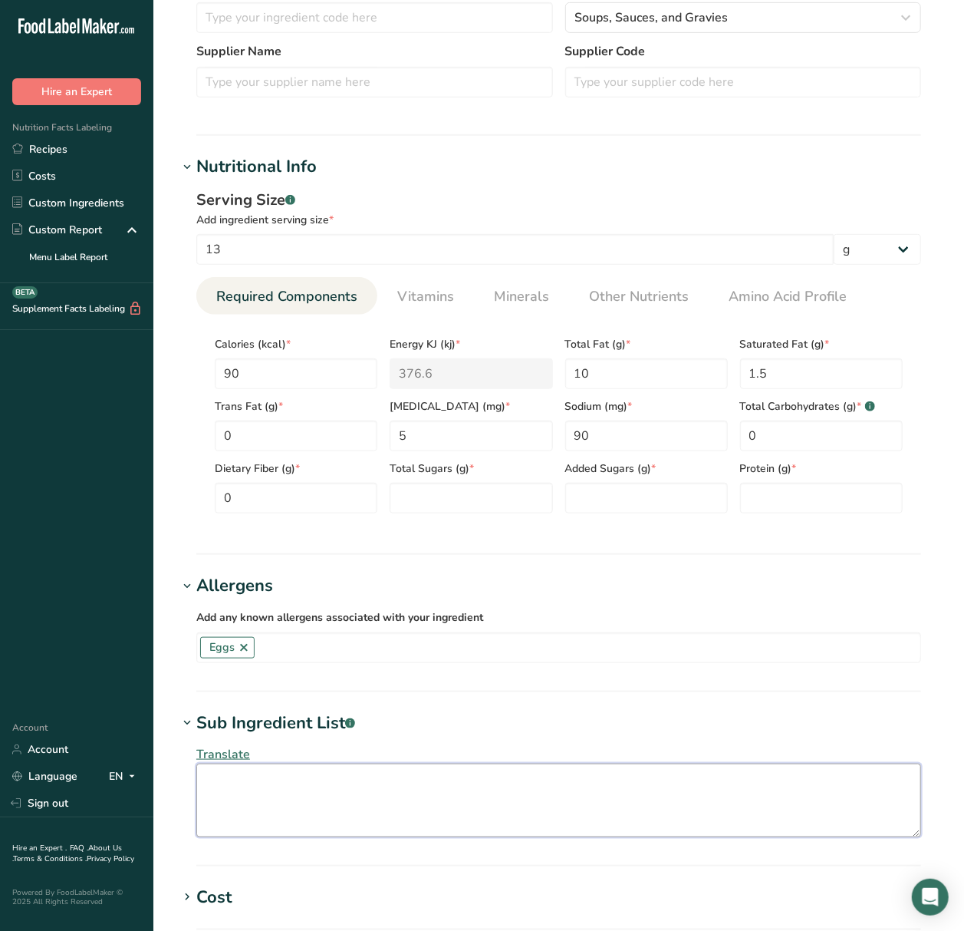
click at [221, 783] on textarea at bounding box center [558, 800] width 725 height 74
click at [273, 781] on textarea at bounding box center [558, 800] width 725 height 74
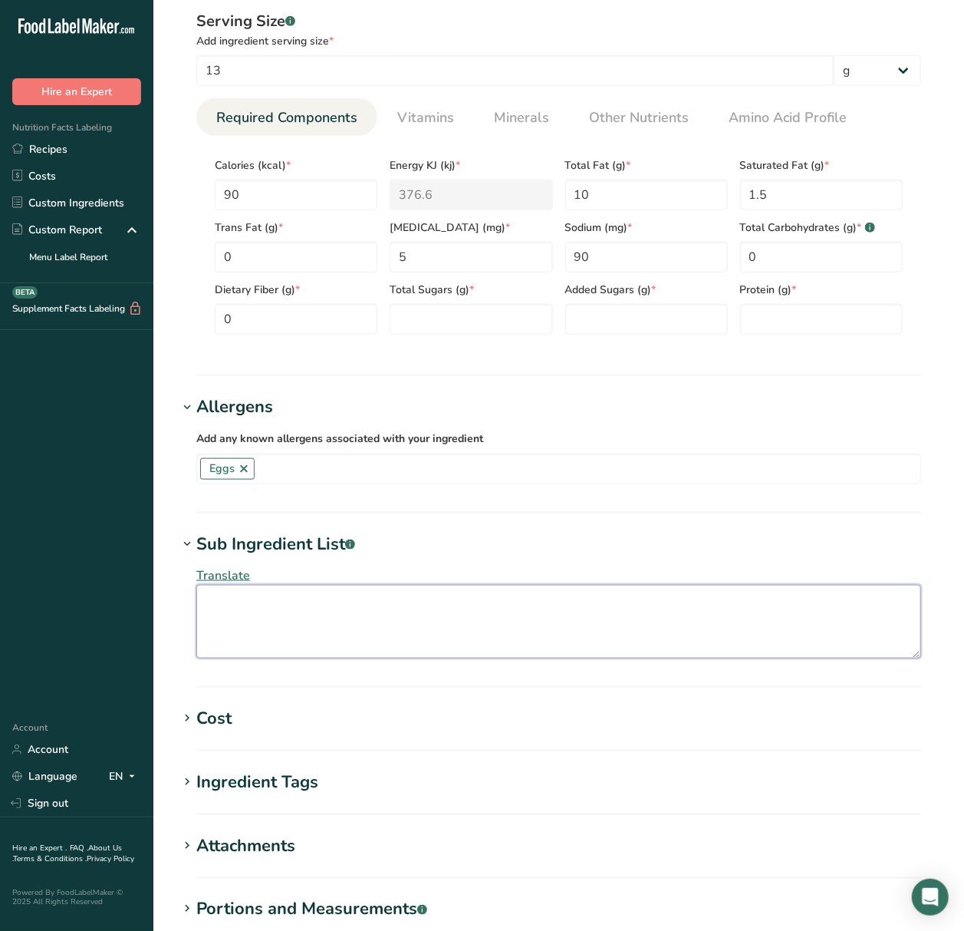
scroll to position [614, 0]
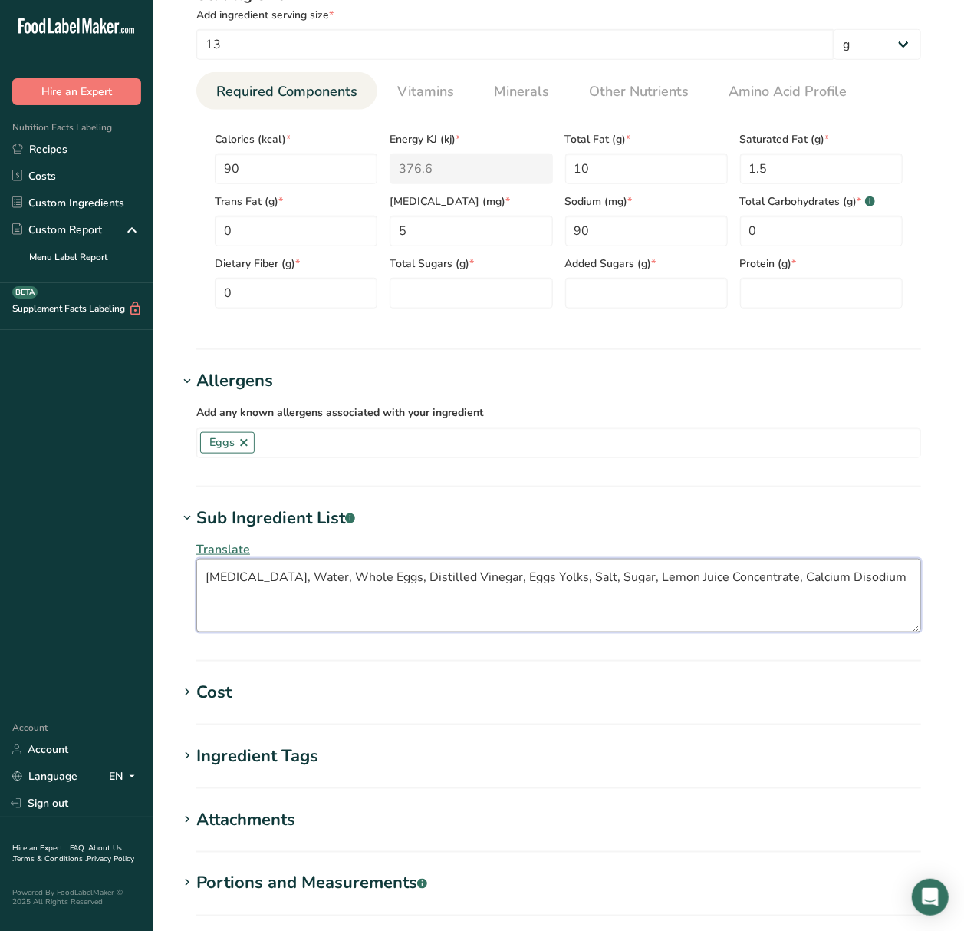
click at [891, 586] on textarea "Soybean Oil, Water, Whole Eggs, Distilled Vinegar, Eggs Yolks, Salt, Sugar, Lem…" at bounding box center [558, 595] width 725 height 74
click at [911, 581] on textarea "Soybean Oil, Water, Whole Eggs, Distilled Vinegar, Eggs Yolks, Salt, Sugar, Lem…" at bounding box center [558, 595] width 725 height 74
click at [391, 586] on textarea "Soybean Oil, Water, Whole Eggs, Distilled Vinegar, Eggs Yolks, Salt, Sugar, Lem…" at bounding box center [558, 595] width 725 height 74
click at [388, 599] on textarea "Soybean Oil, Water, Whole Eggs, Distilled Vinegar, Eggs Yolks, Salt, Sugar, Lem…" at bounding box center [558, 595] width 725 height 74
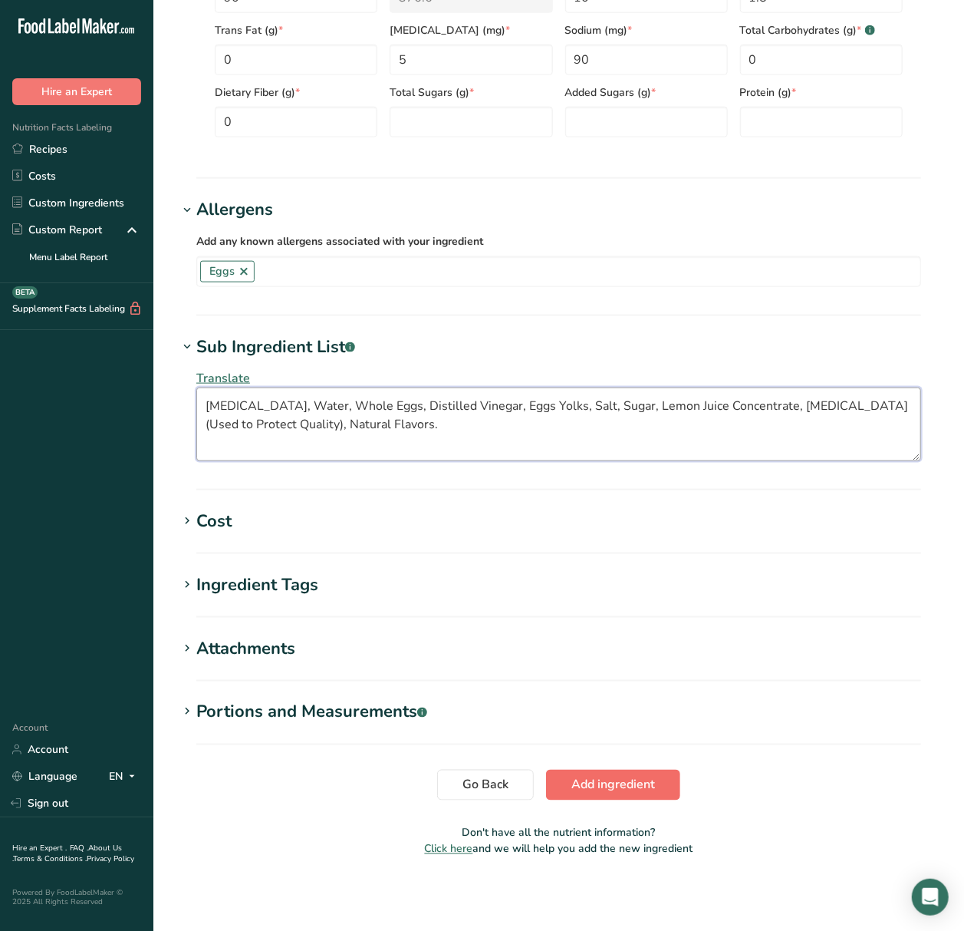
type textarea "Soybean Oil, Water, Whole Eggs, Distilled Vinegar, Eggs Yolks, Salt, Sugar, Lem…"
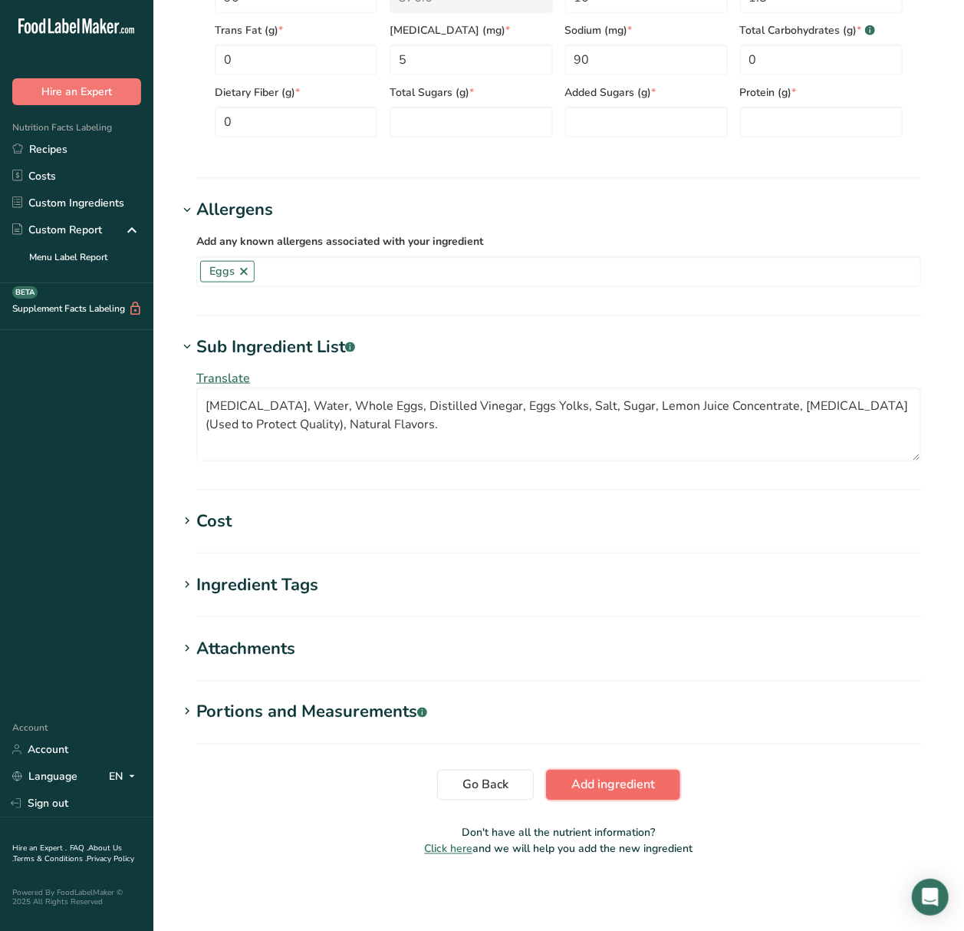
click at [584, 783] on span "Add ingredient" at bounding box center [614, 785] width 84 height 18
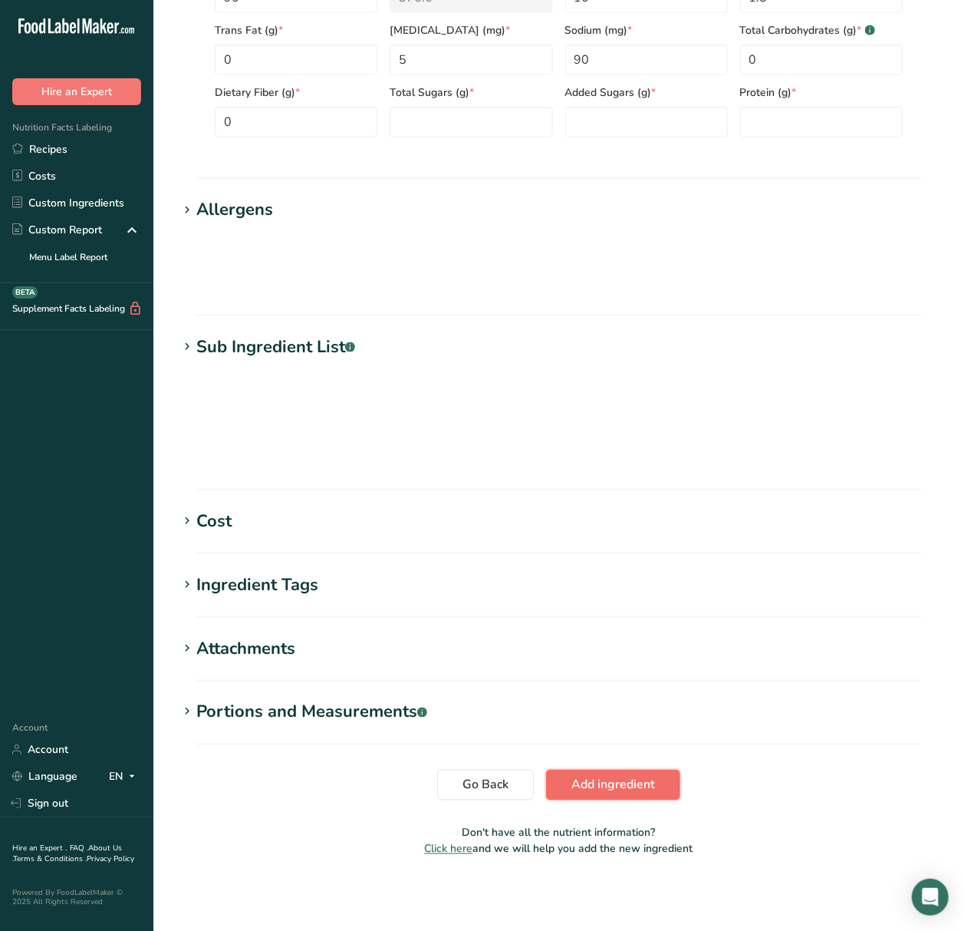
scroll to position [236, 0]
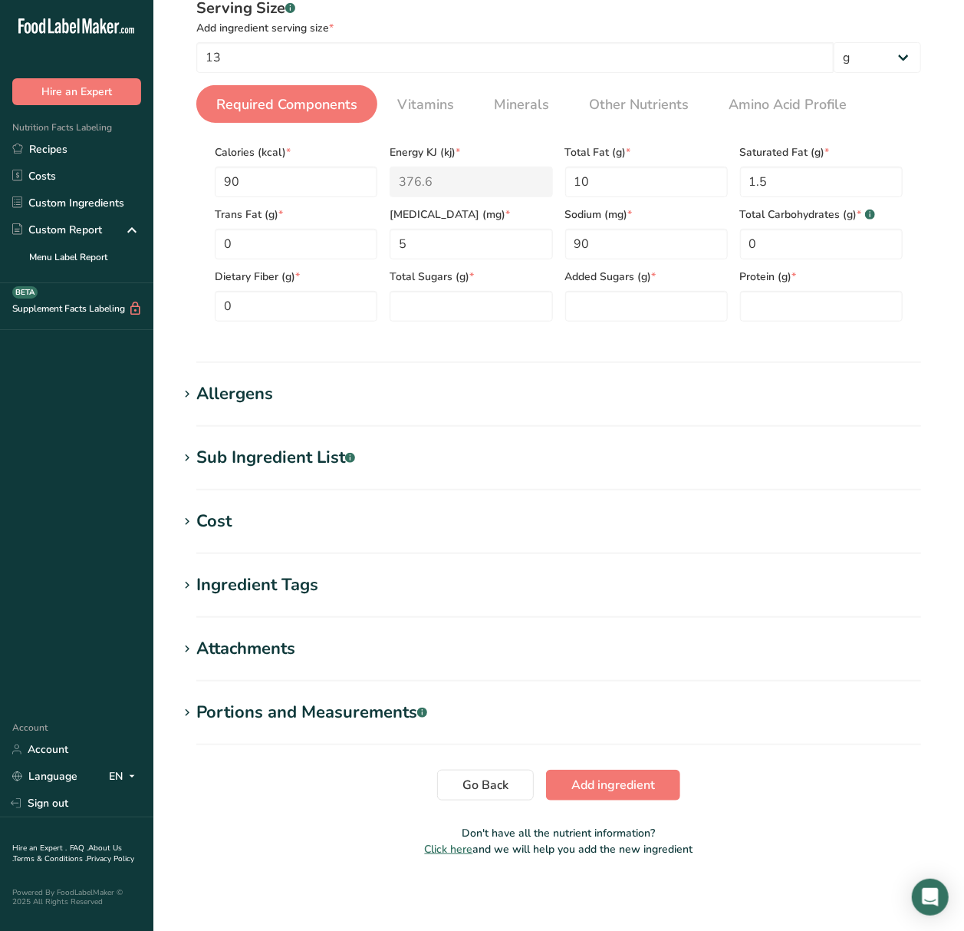
click at [470, 286] on div "Total Sugars (g) *" at bounding box center [471, 290] width 175 height 62
click at [470, 296] on Sugars "number" at bounding box center [471, 306] width 163 height 31
type Sugars "0"
click at [631, 311] on Sugars "number" at bounding box center [646, 306] width 163 height 31
type Sugars "0"
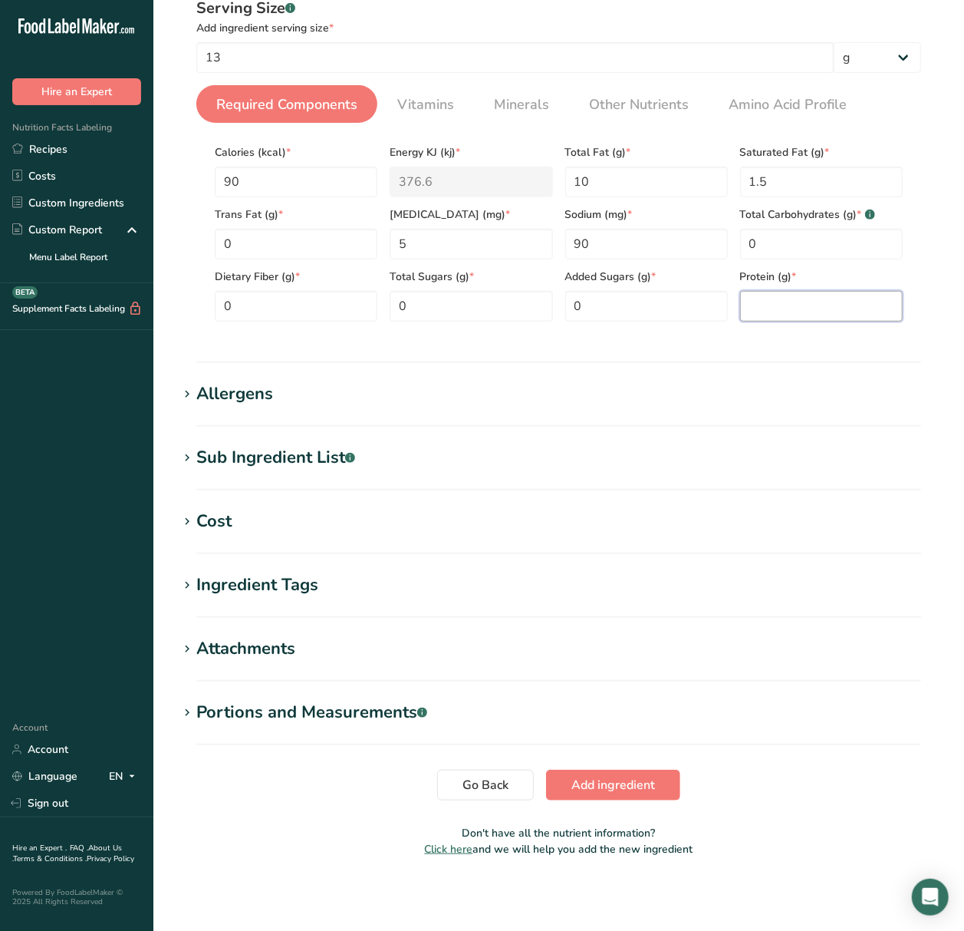
click at [835, 310] on input "number" at bounding box center [821, 306] width 163 height 31
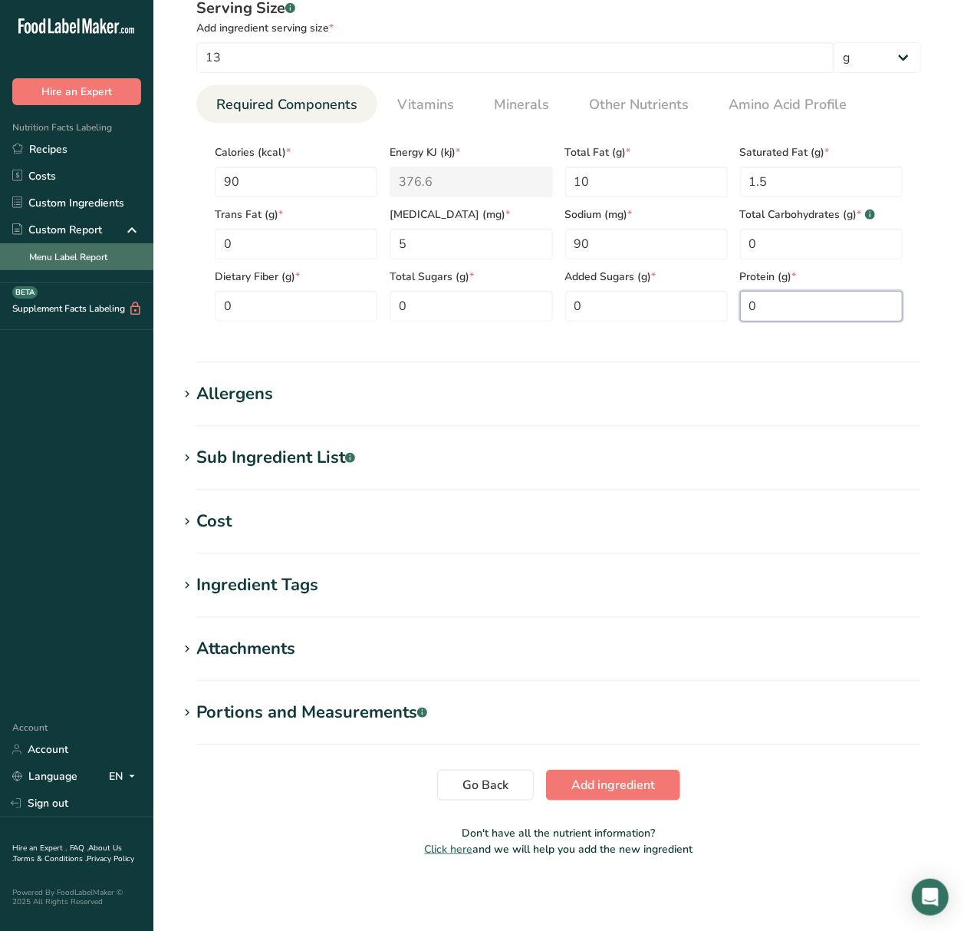
type input "0"
click at [597, 792] on span "Add ingredient" at bounding box center [614, 785] width 84 height 18
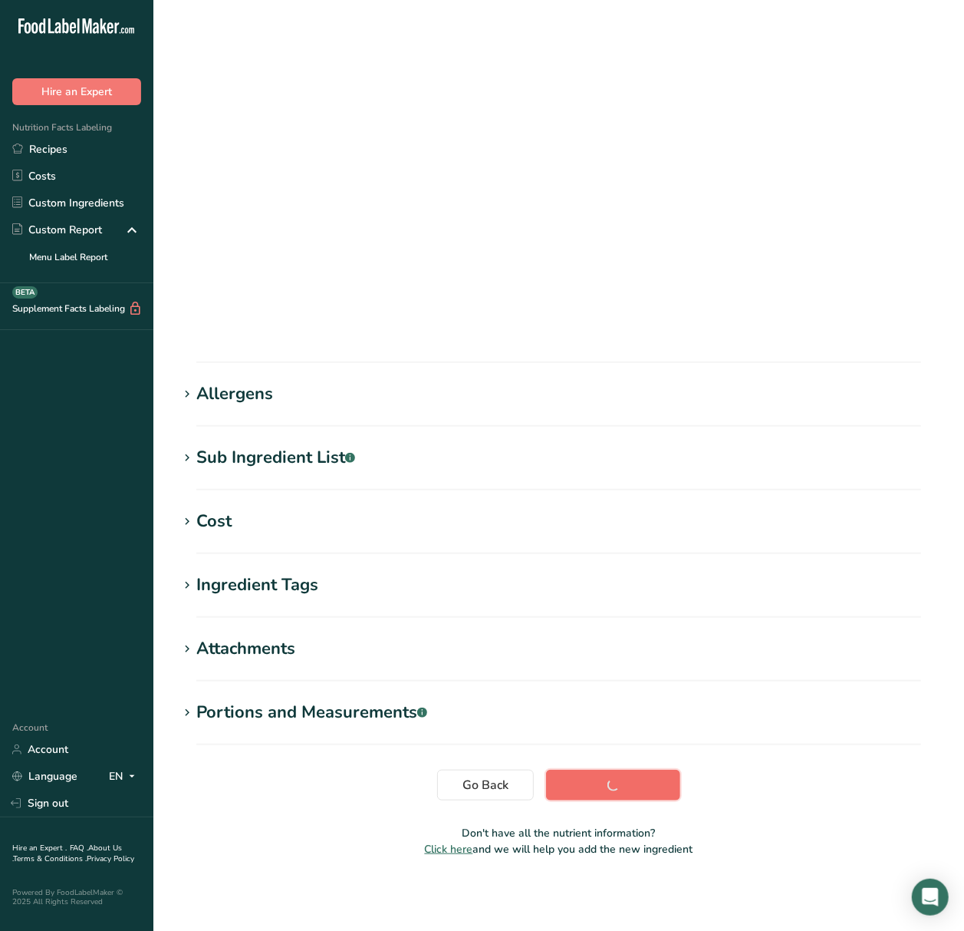
scroll to position [0, 0]
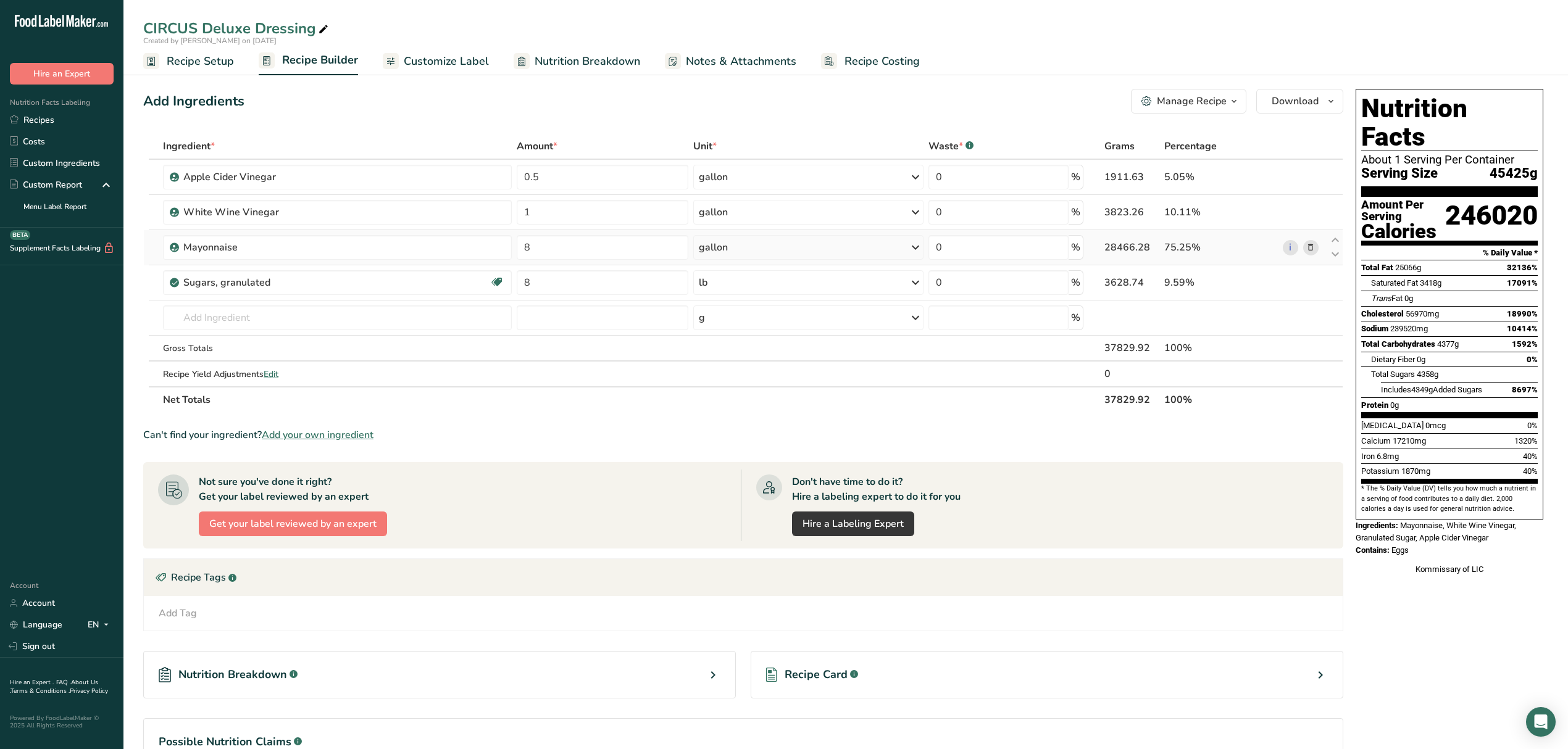
click at [776, 245] on icon at bounding box center [1310, 248] width 9 height 13
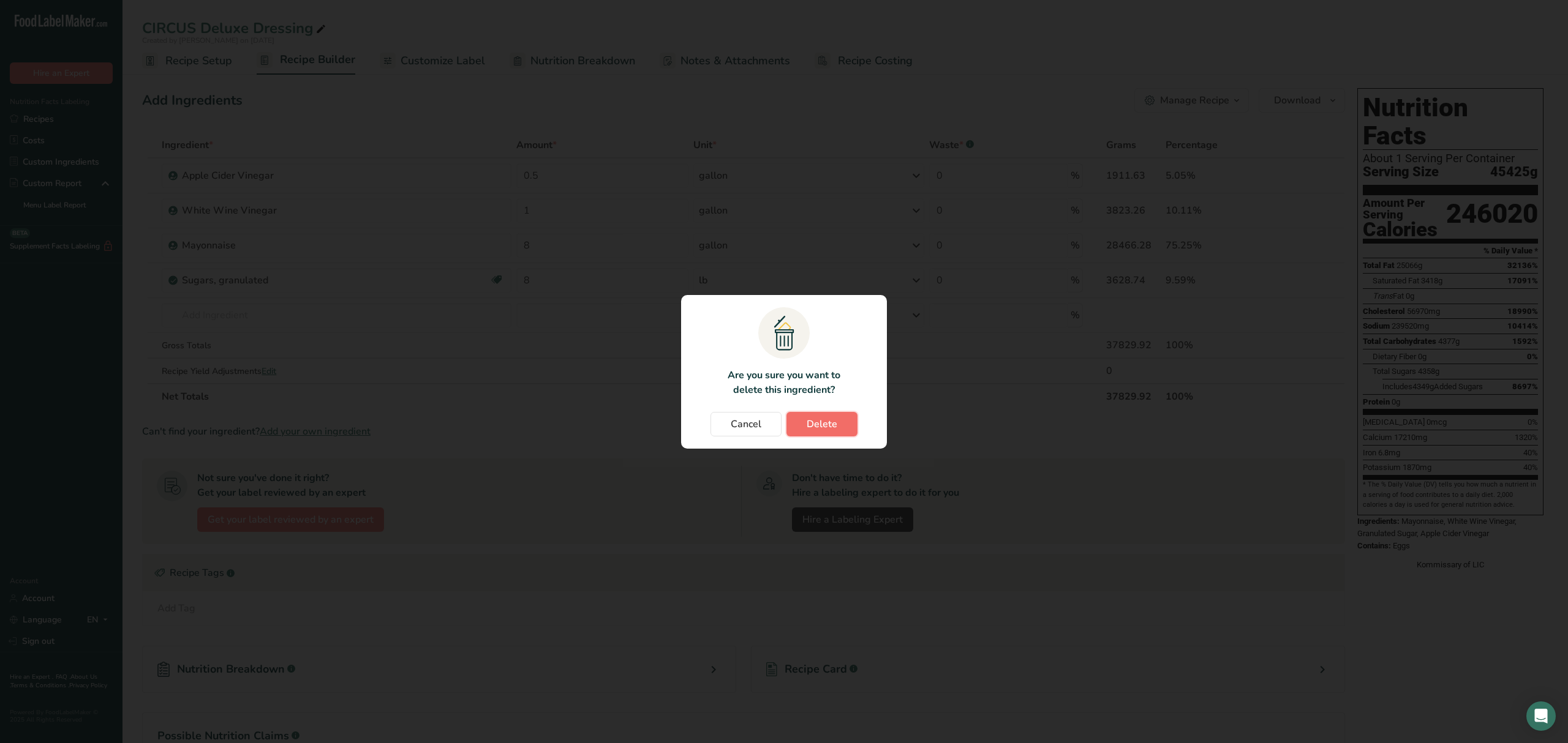
click at [770, 420] on button "Delete" at bounding box center [822, 424] width 71 height 25
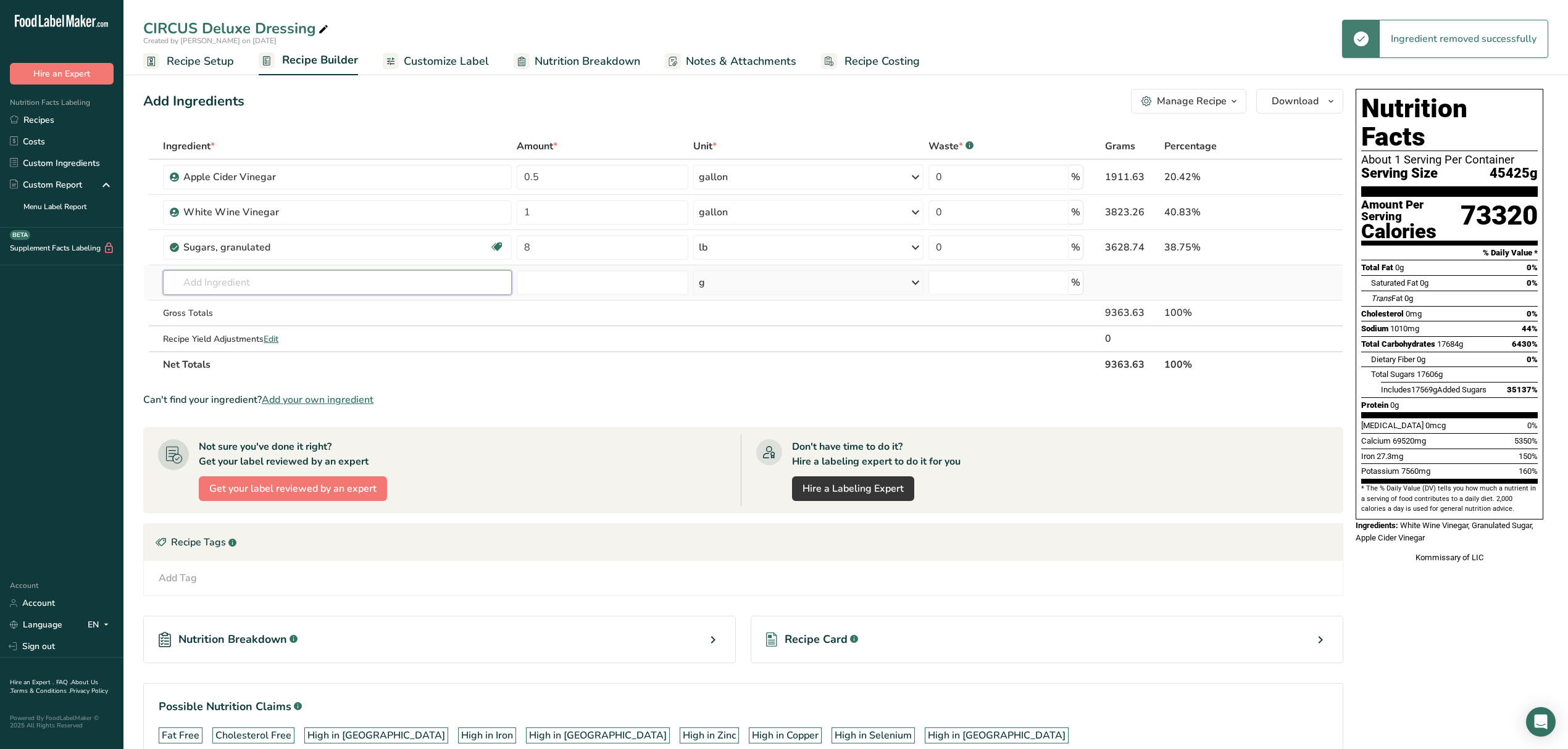
click at [223, 284] on input "text" at bounding box center [337, 282] width 348 height 25
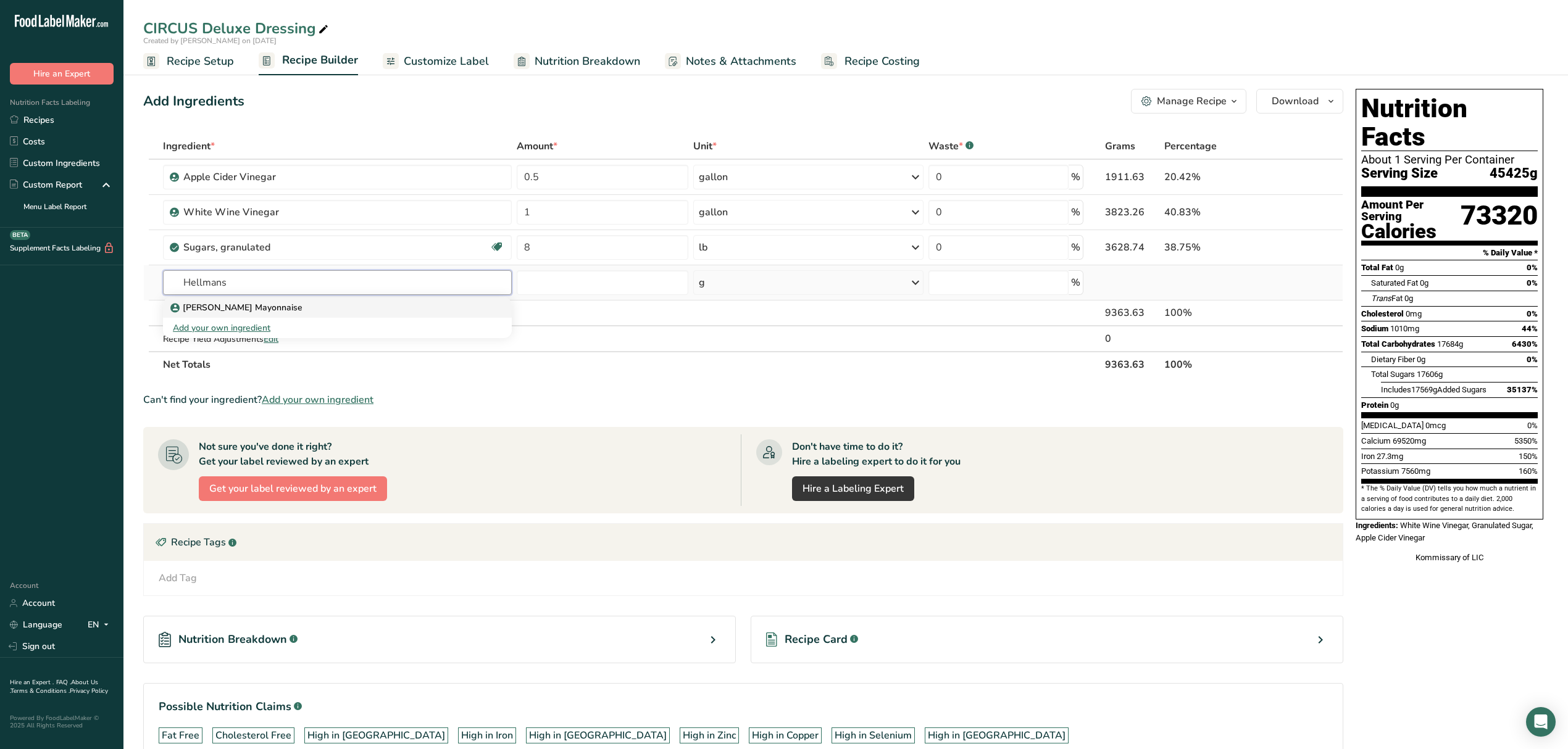
type input "Hellmans"
click at [274, 309] on div "Hellman's Mayonnaise" at bounding box center [327, 307] width 309 height 13
type input "Hellman's Mayonnaise"
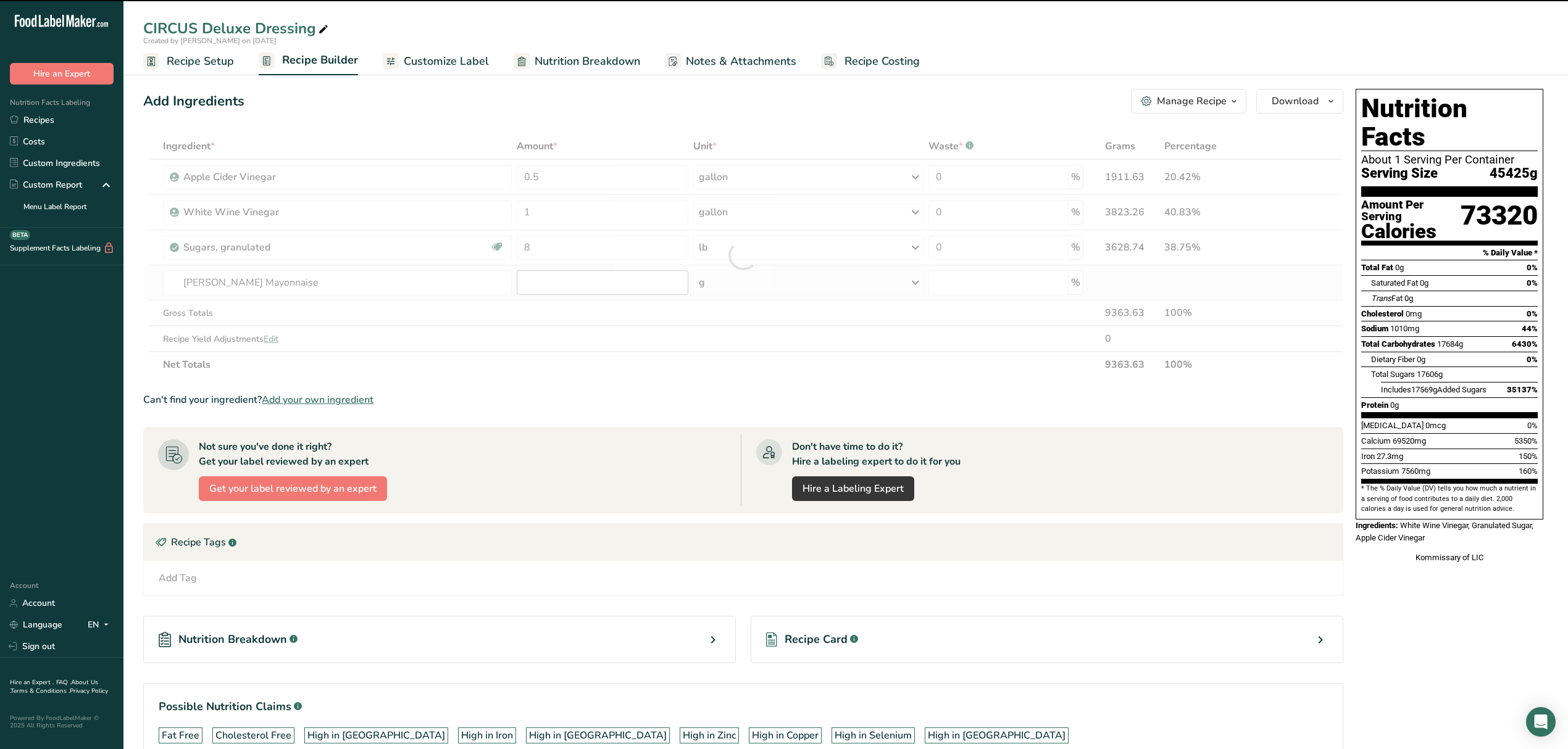
type input "0"
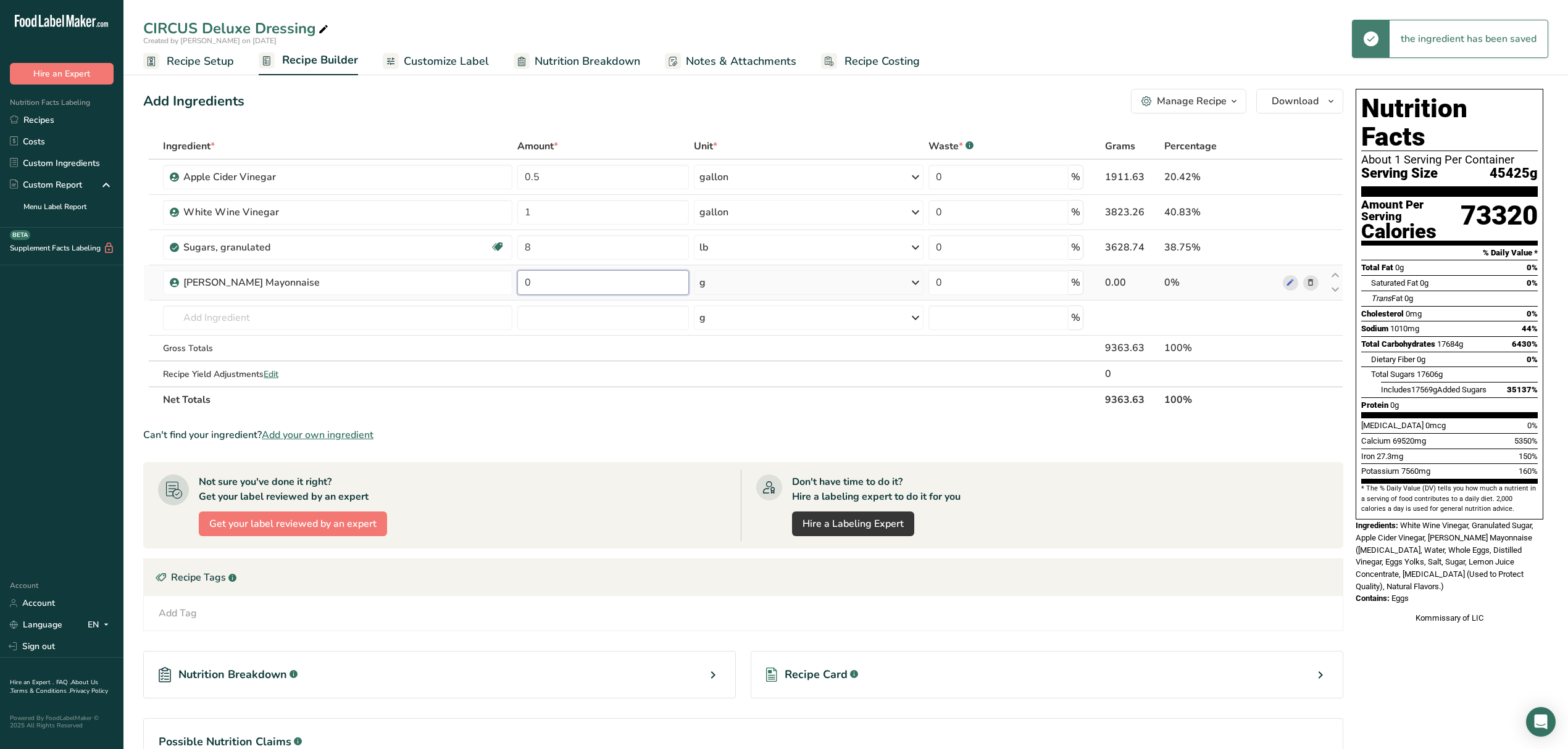
click at [531, 284] on input "0" at bounding box center [603, 282] width 171 height 25
type input "8"
click at [710, 285] on div "Ingredient * Amount * Unit * Waste * .a-a{fill:#347362;}.b-a{fill:#fff;} Grams …" at bounding box center [743, 274] width 1200 height 280
click at [717, 285] on div "g" at bounding box center [808, 282] width 229 height 25
click at [717, 471] on div "See more" at bounding box center [752, 471] width 104 height 13
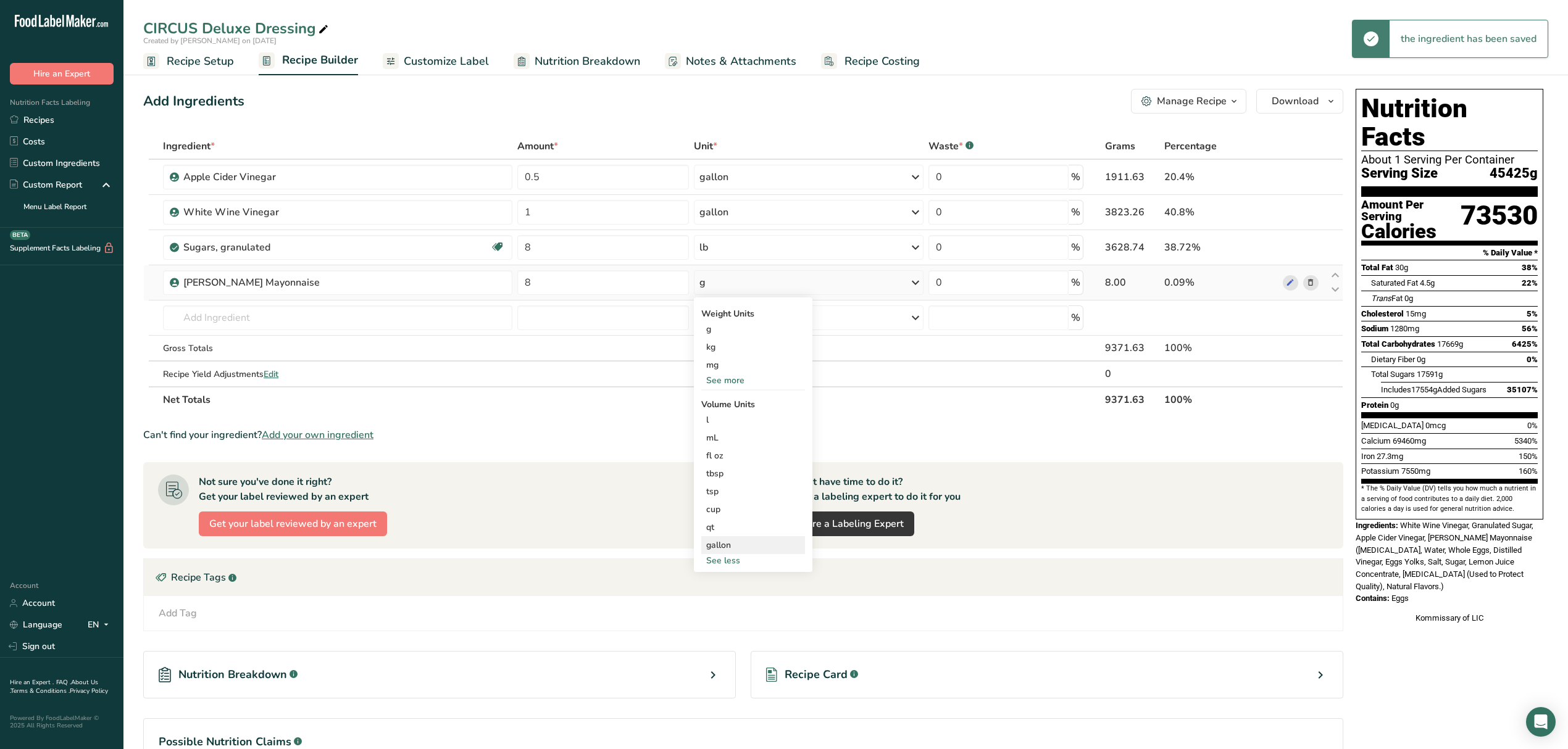
click at [751, 543] on div "gallon" at bounding box center [753, 545] width 94 height 13
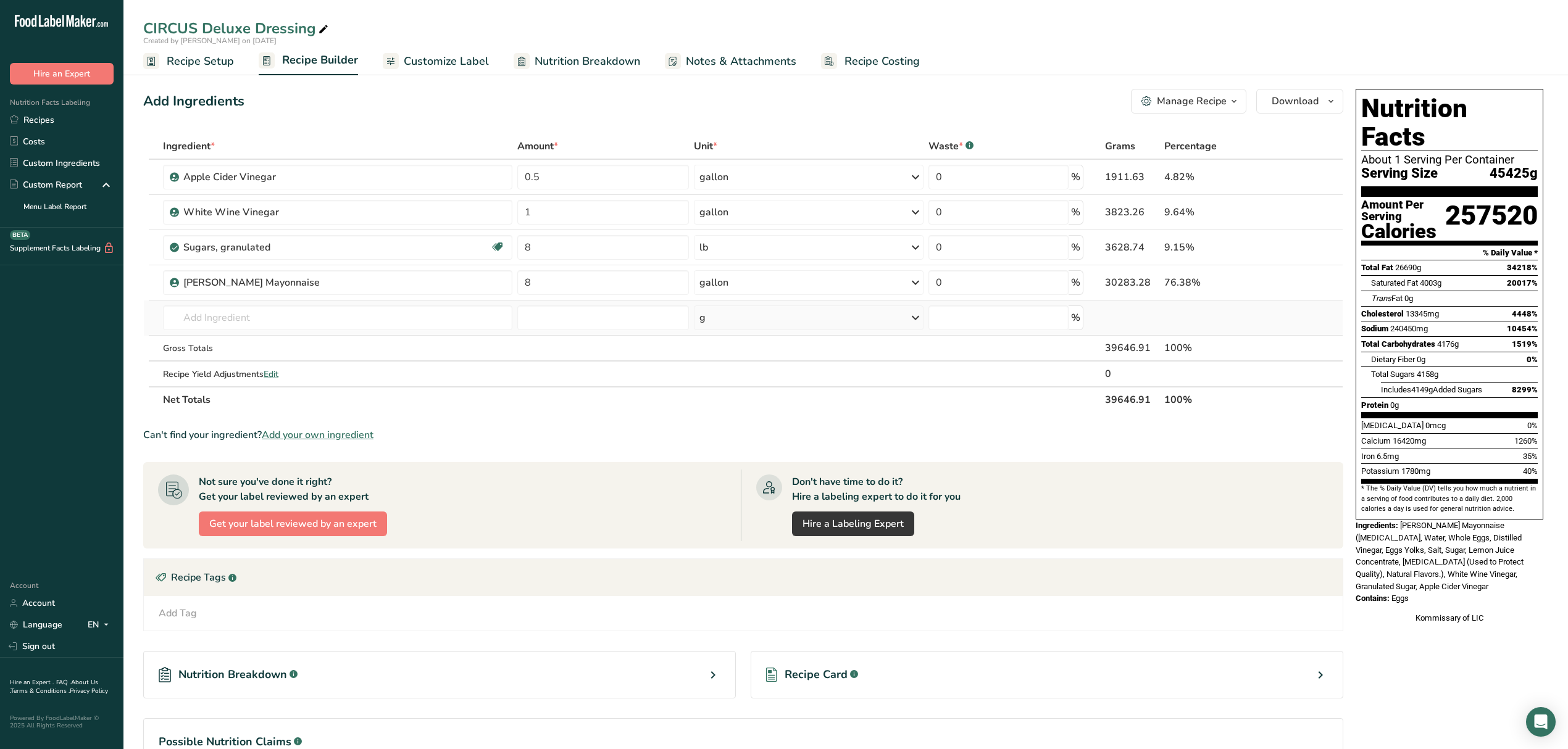
click at [265, 333] on td "Hellman's Mayonnaise Add your own ingredient" at bounding box center [337, 319] width 354 height 35
click at [257, 323] on input "text" at bounding box center [338, 318] width 349 height 25
type input "spicy mustrad"
click at [242, 348] on p "Gulden's Spicy Mustard" at bounding box center [242, 343] width 138 height 13
type input "Gulden's Spicy Mustard"
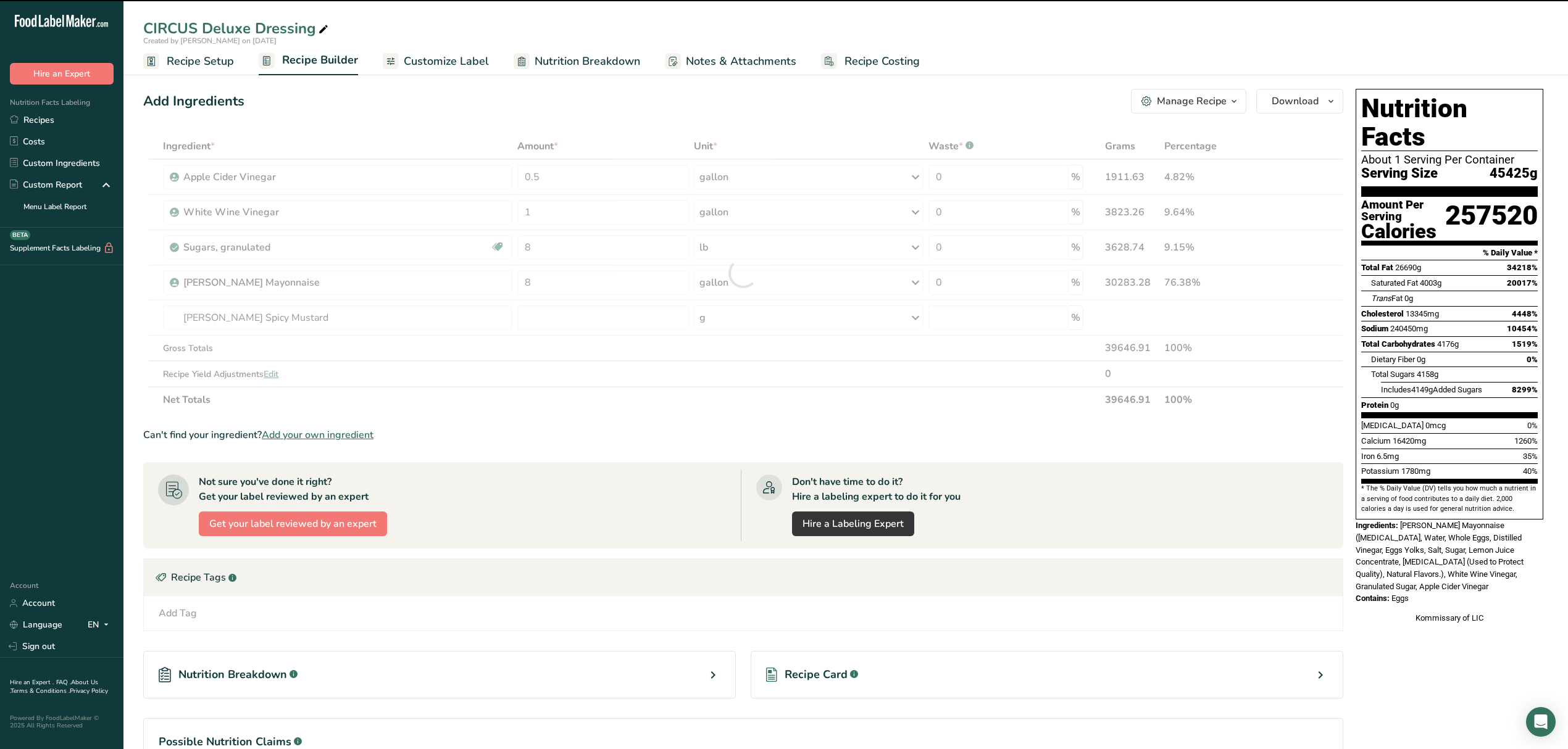
type input "0"
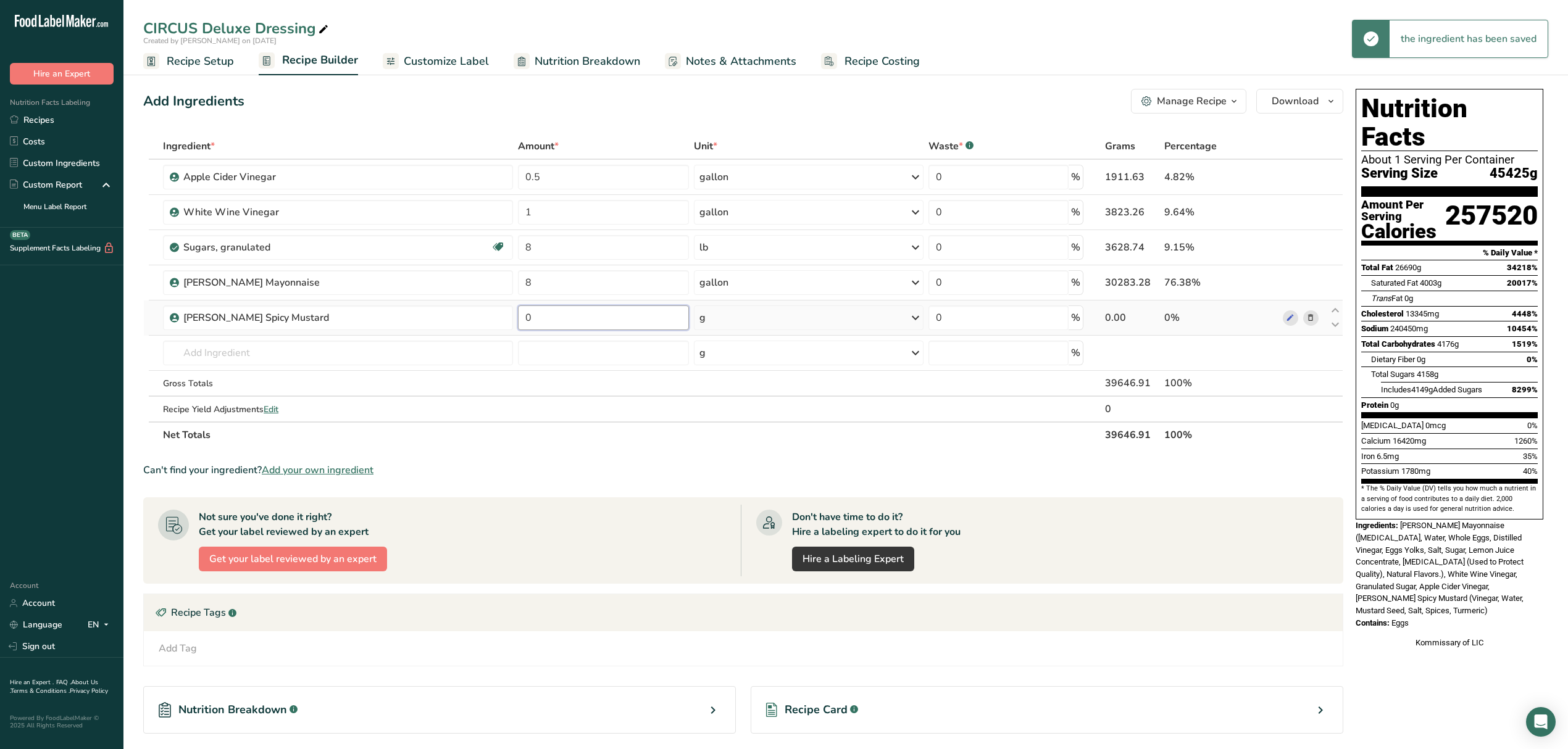
click at [545, 326] on input "0" at bounding box center [603, 318] width 171 height 25
type input "1.5"
click at [734, 326] on div "Ingredient * Amount * Unit * Waste * .a-a{fill:#347362;}.b-a{fill:#fff;} Grams …" at bounding box center [743, 290] width 1200 height 315
click at [714, 311] on div "g" at bounding box center [808, 318] width 229 height 25
click at [726, 406] on div "mg" at bounding box center [752, 400] width 104 height 18
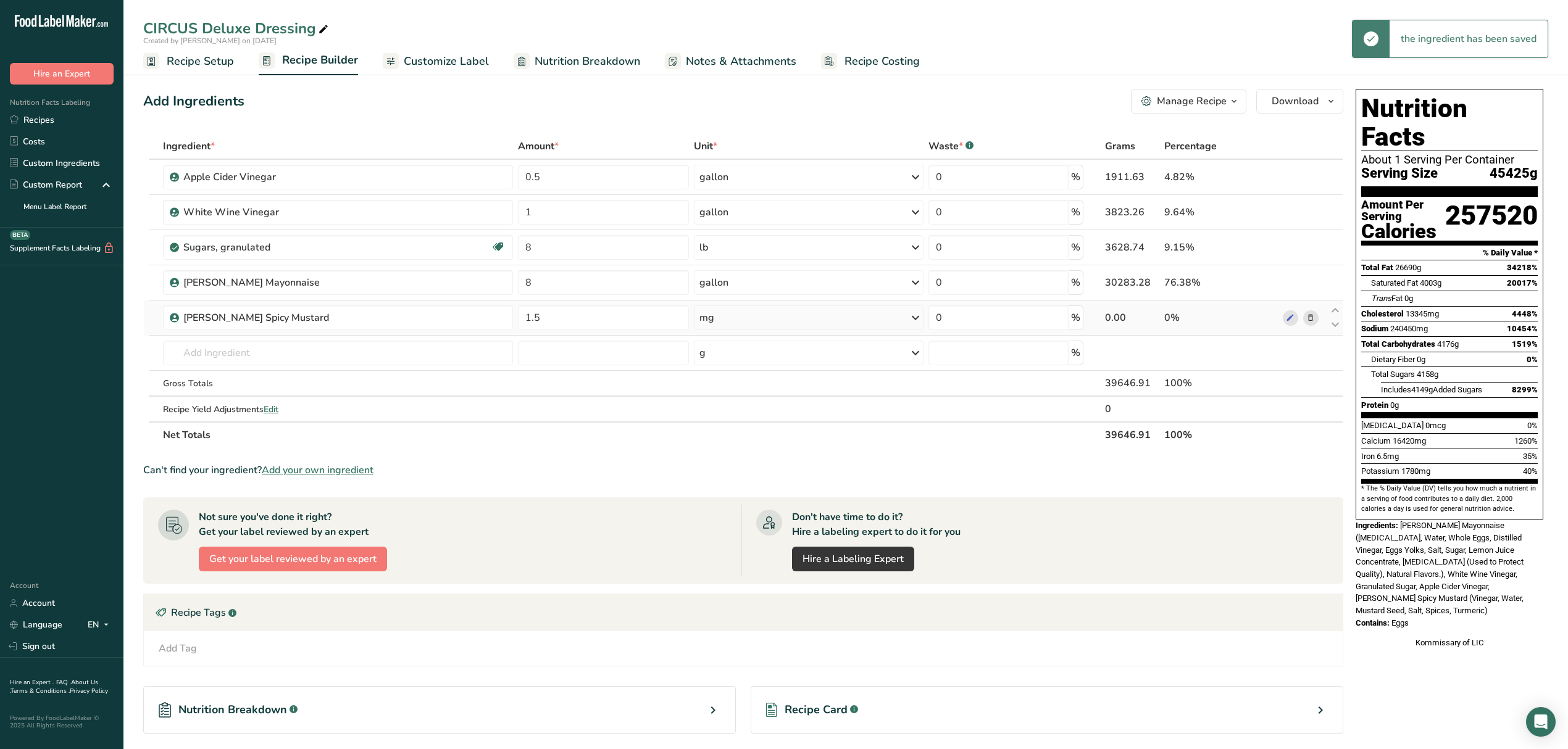
click at [739, 326] on div "mg" at bounding box center [808, 318] width 229 height 25
click at [723, 418] on div "See more" at bounding box center [752, 416] width 104 height 13
click at [719, 438] on div "lb" at bounding box center [752, 436] width 104 height 18
click at [205, 353] on input "text" at bounding box center [338, 352] width 350 height 25
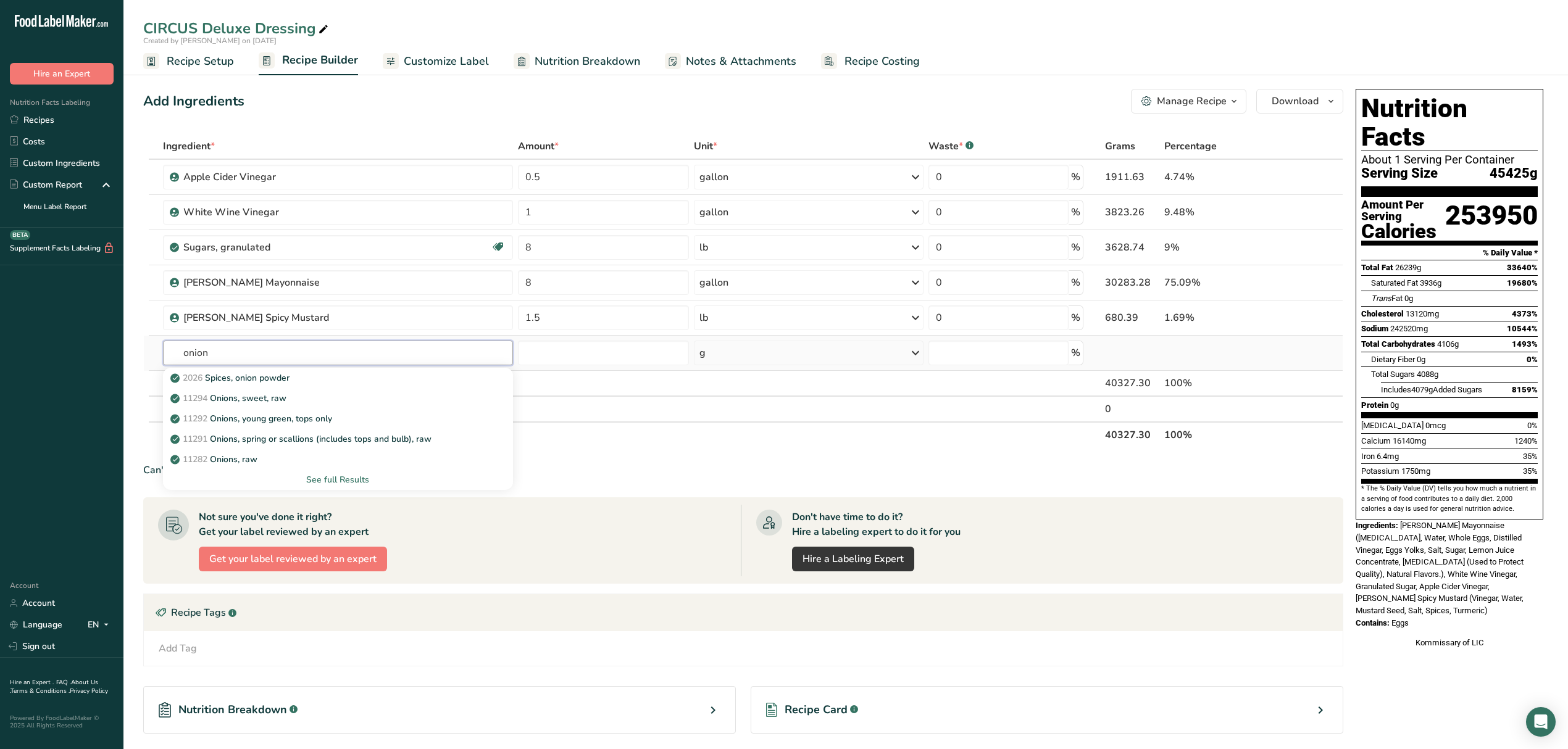
type input "onion"
click at [339, 480] on div "See full Results" at bounding box center [338, 479] width 330 height 13
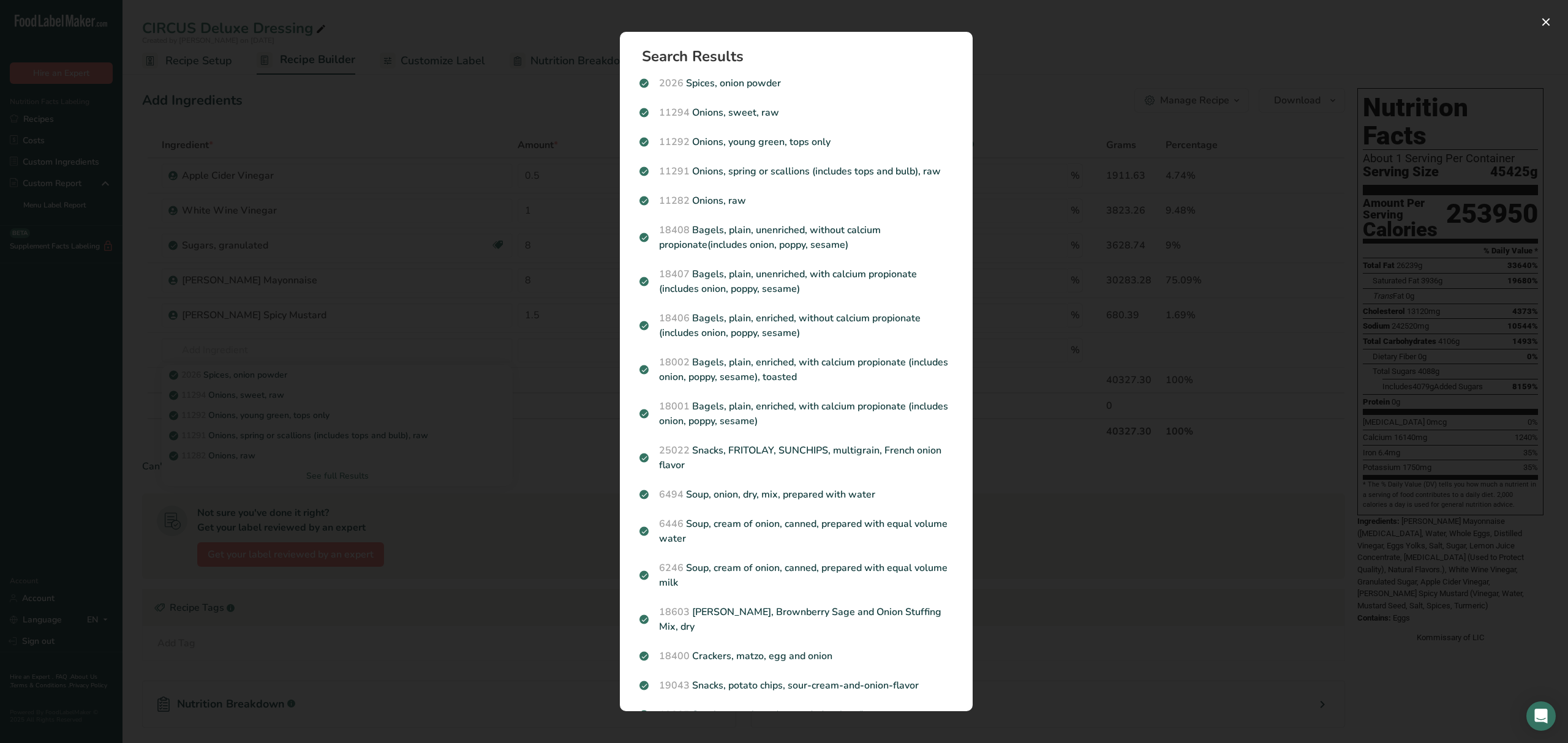
click at [613, 387] on div "Search Results 2026 Spices, onion powder 11294 Onions, sweet, raw 11292 Onions,…" at bounding box center [796, 371] width 392 height 719
click at [299, 424] on div "Search results modal" at bounding box center [784, 371] width 1568 height 743
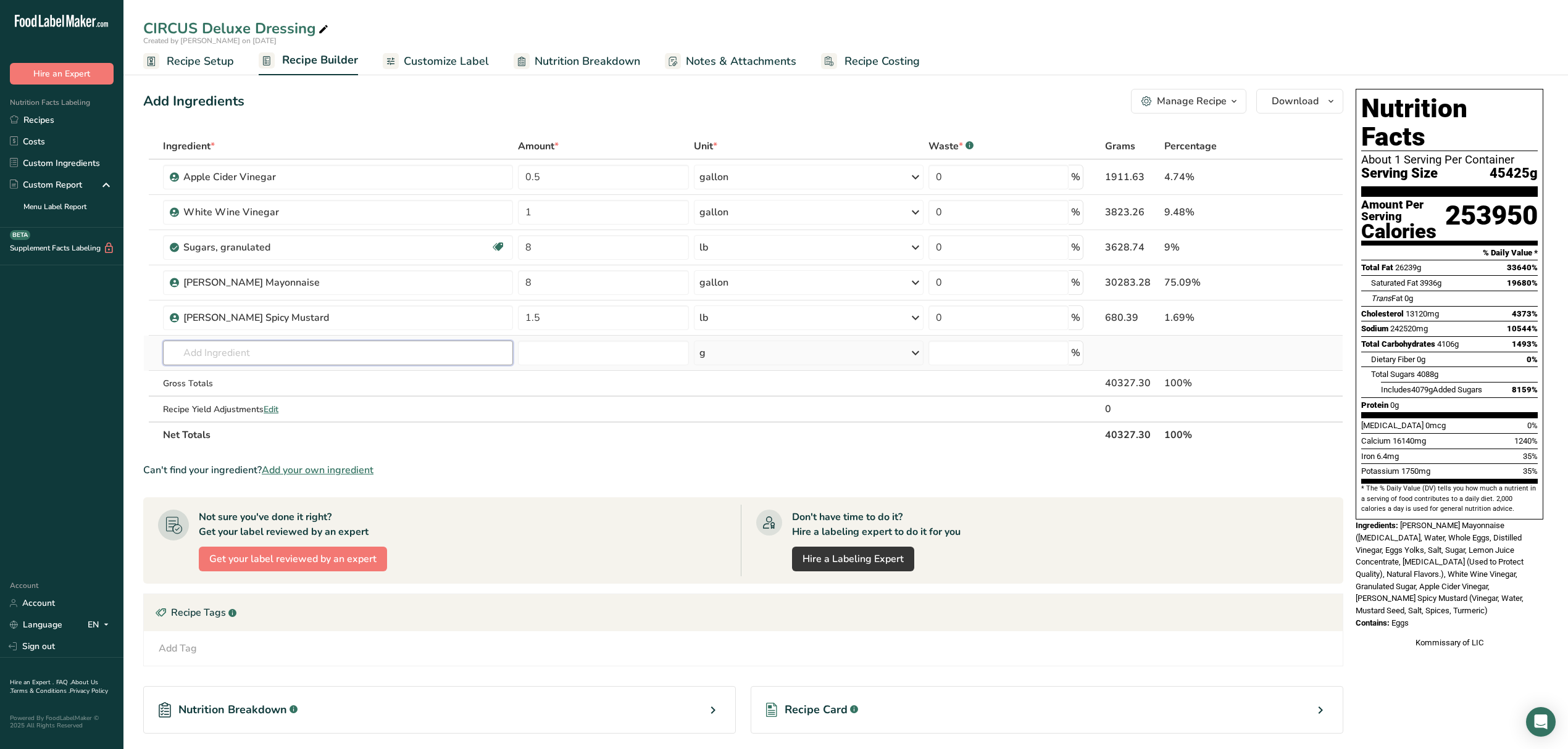
click at [223, 358] on input "text" at bounding box center [338, 352] width 350 height 25
drag, startPoint x: 242, startPoint y: 354, endPoint x: 23, endPoint y: 344, distance: 219.2
click at [23, 344] on div ".a-20{fill:#fff;} Hire an Expert Nutrition Facts Labeling Recipes Costs Custom …" at bounding box center [784, 447] width 1568 height 894
type input "onion"
click at [233, 465] on p "11282 Onions, raw" at bounding box center [215, 459] width 84 height 13
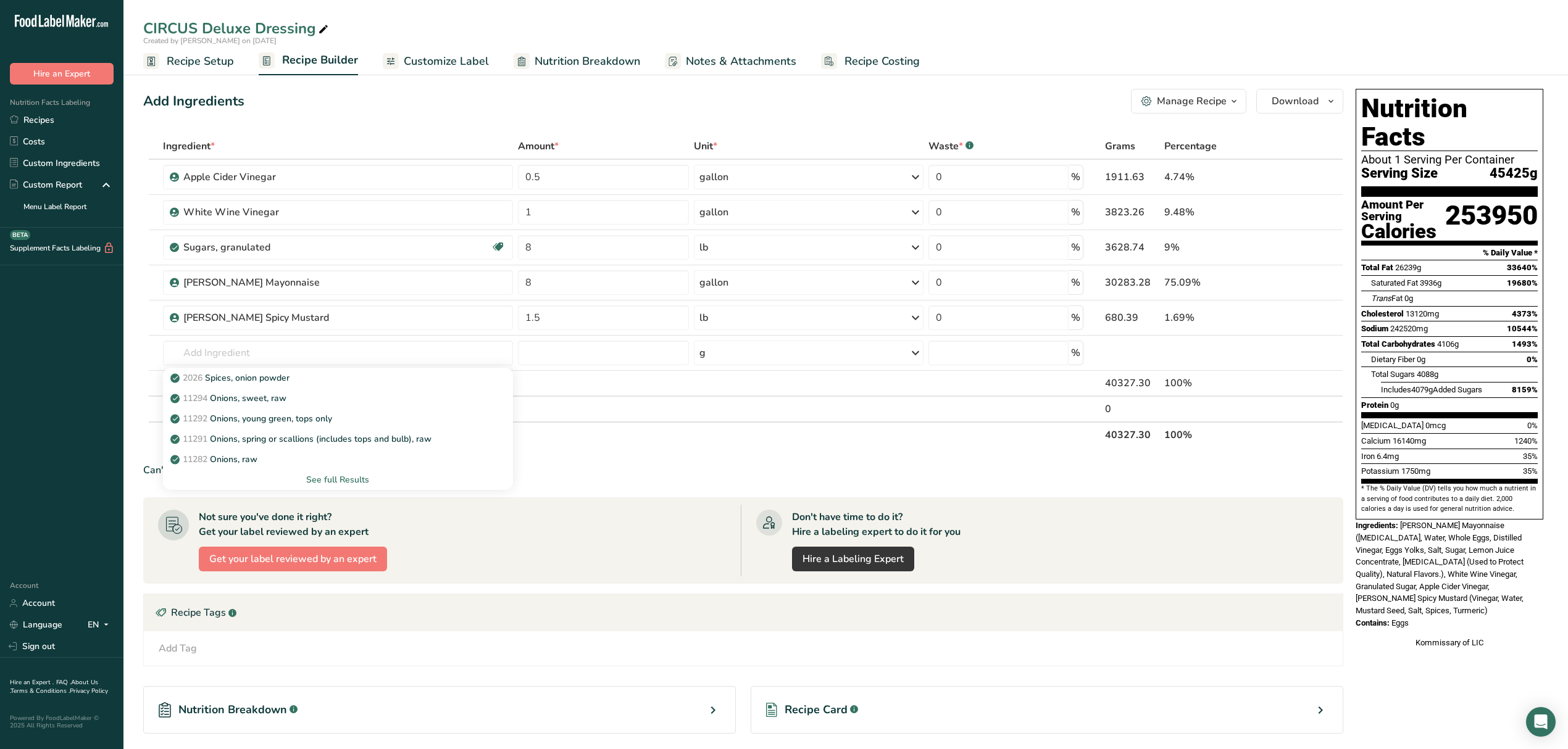
type input "Onions, raw"
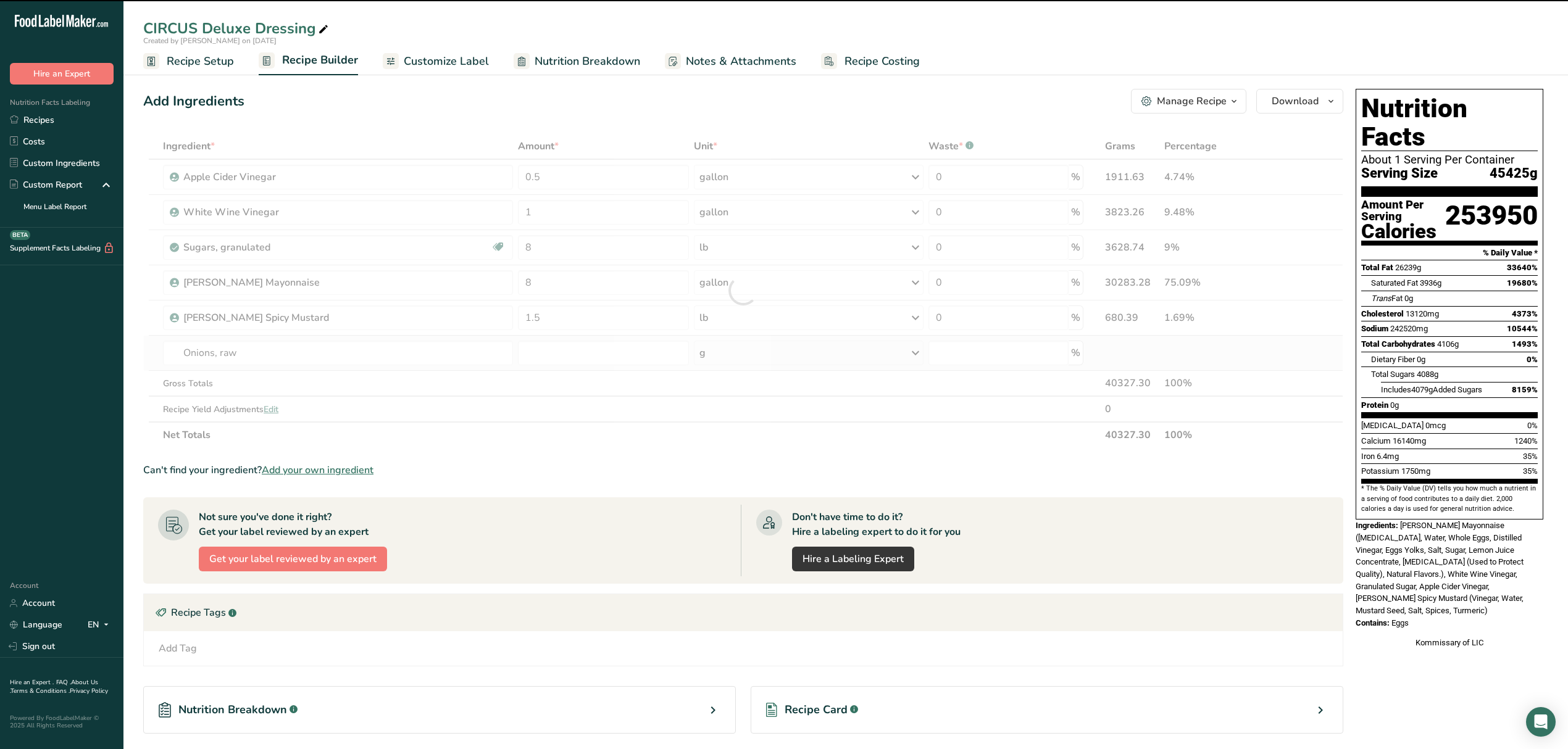
type input "0"
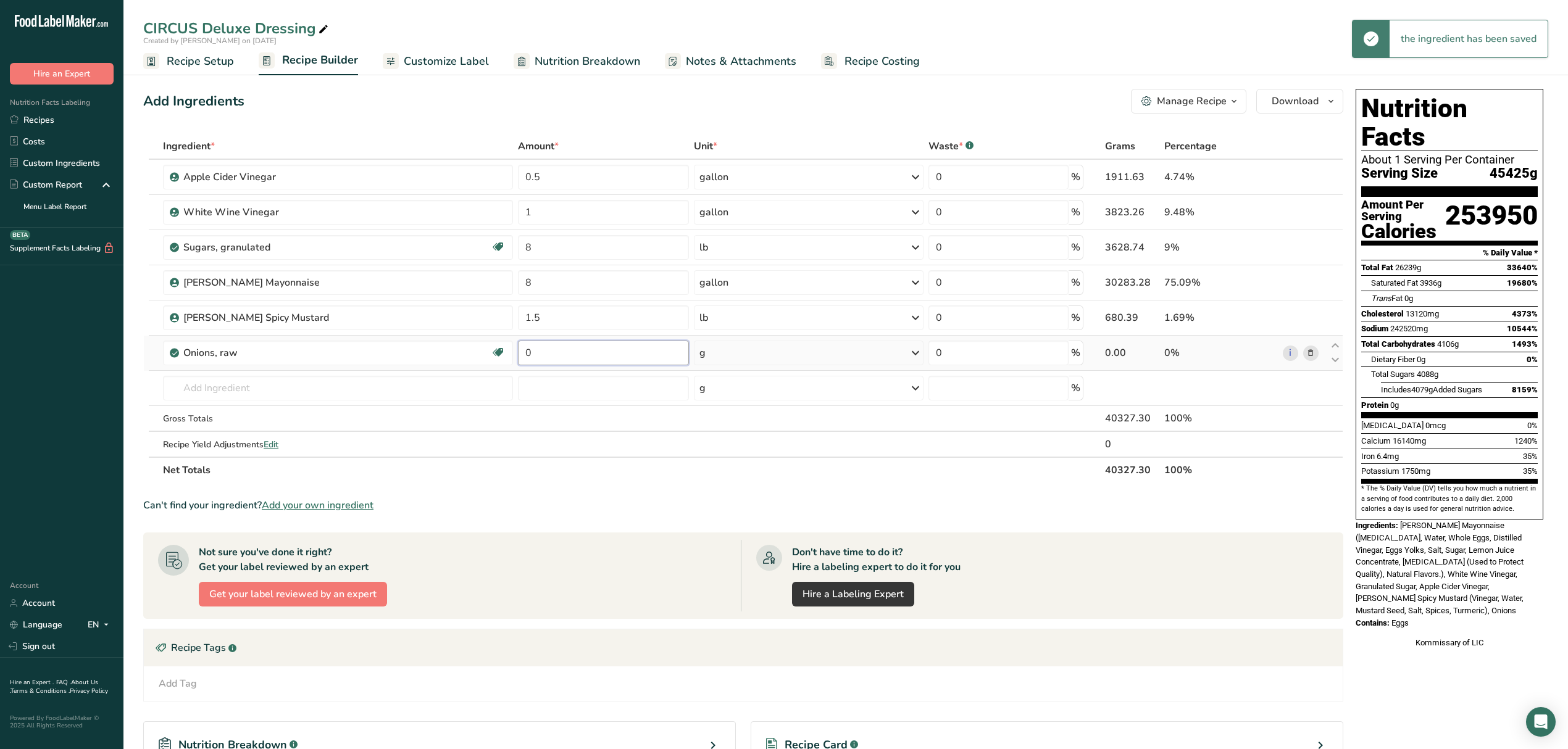
click at [556, 362] on input "0" at bounding box center [603, 352] width 171 height 25
type input "12"
click at [711, 348] on div "Ingredient * Amount * Unit * Waste * .a-a{fill:#347362;}.b-a{fill:#fff;} Grams …" at bounding box center [743, 308] width 1200 height 350
click at [717, 352] on div "g" at bounding box center [808, 352] width 229 height 25
click at [722, 534] on div "See more" at bounding box center [752, 537] width 104 height 13
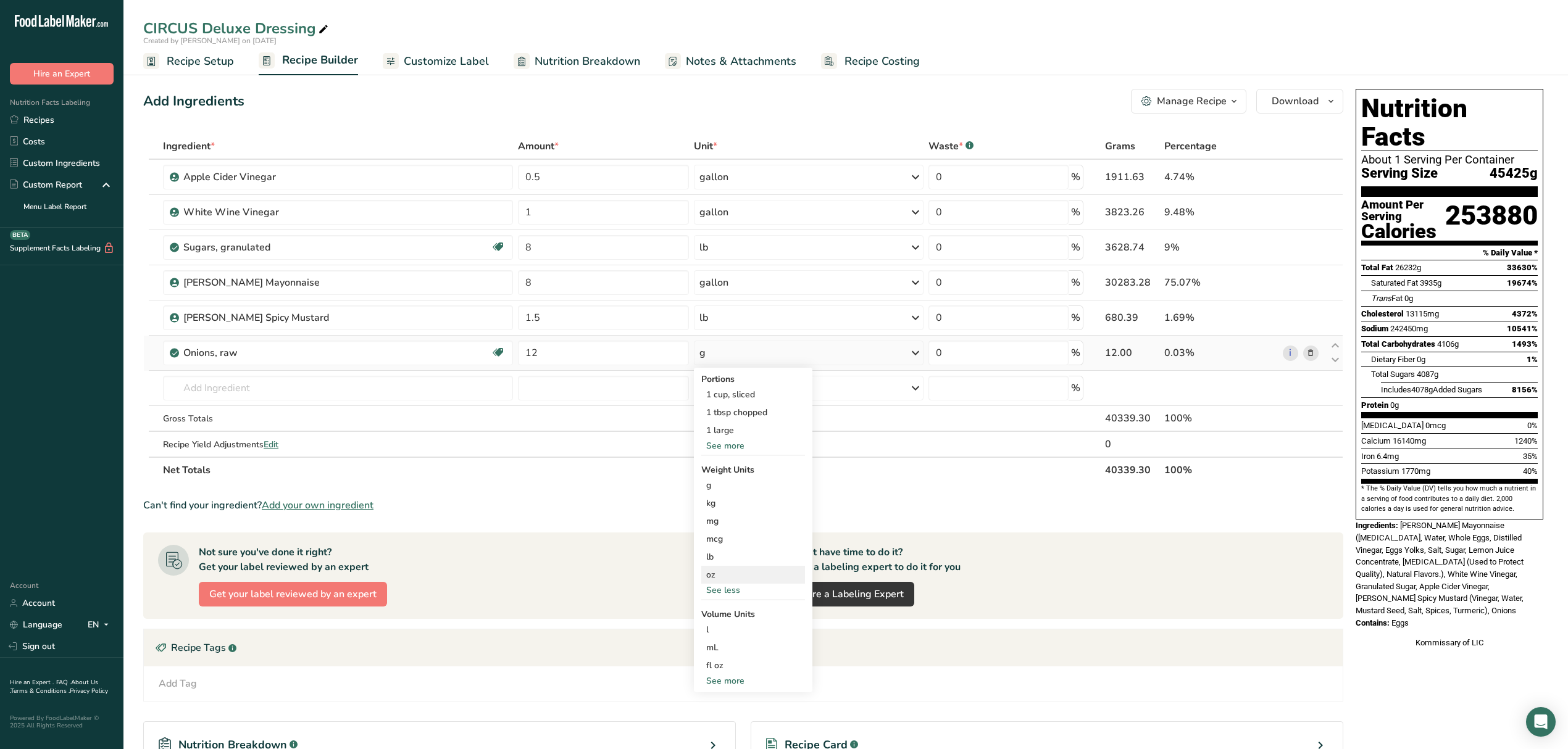
click at [724, 568] on div "oz" at bounding box center [752, 574] width 104 height 18
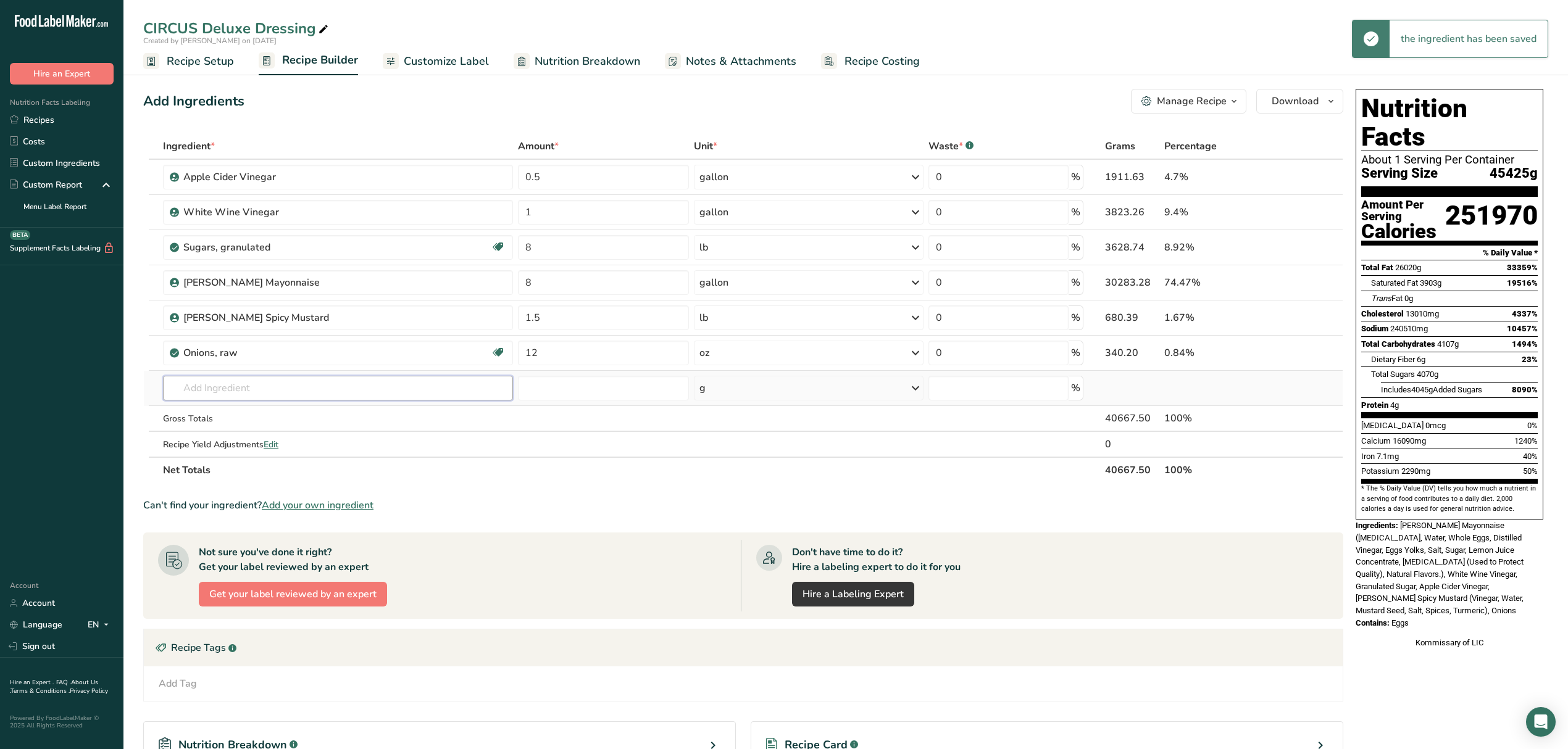
click at [376, 393] on input "text" at bounding box center [338, 388] width 350 height 25
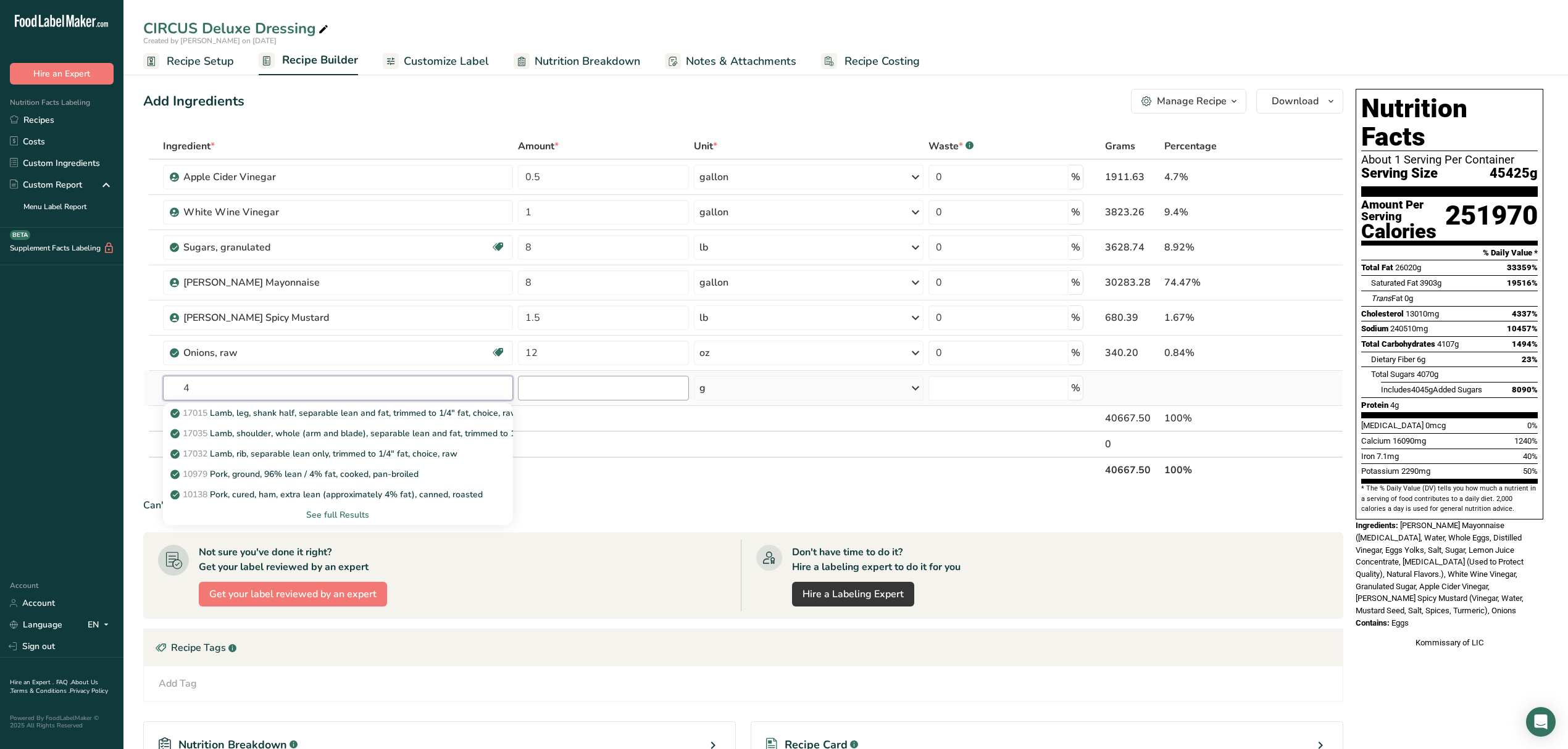
type input "4"
click at [539, 385] on input "number" at bounding box center [603, 388] width 171 height 25
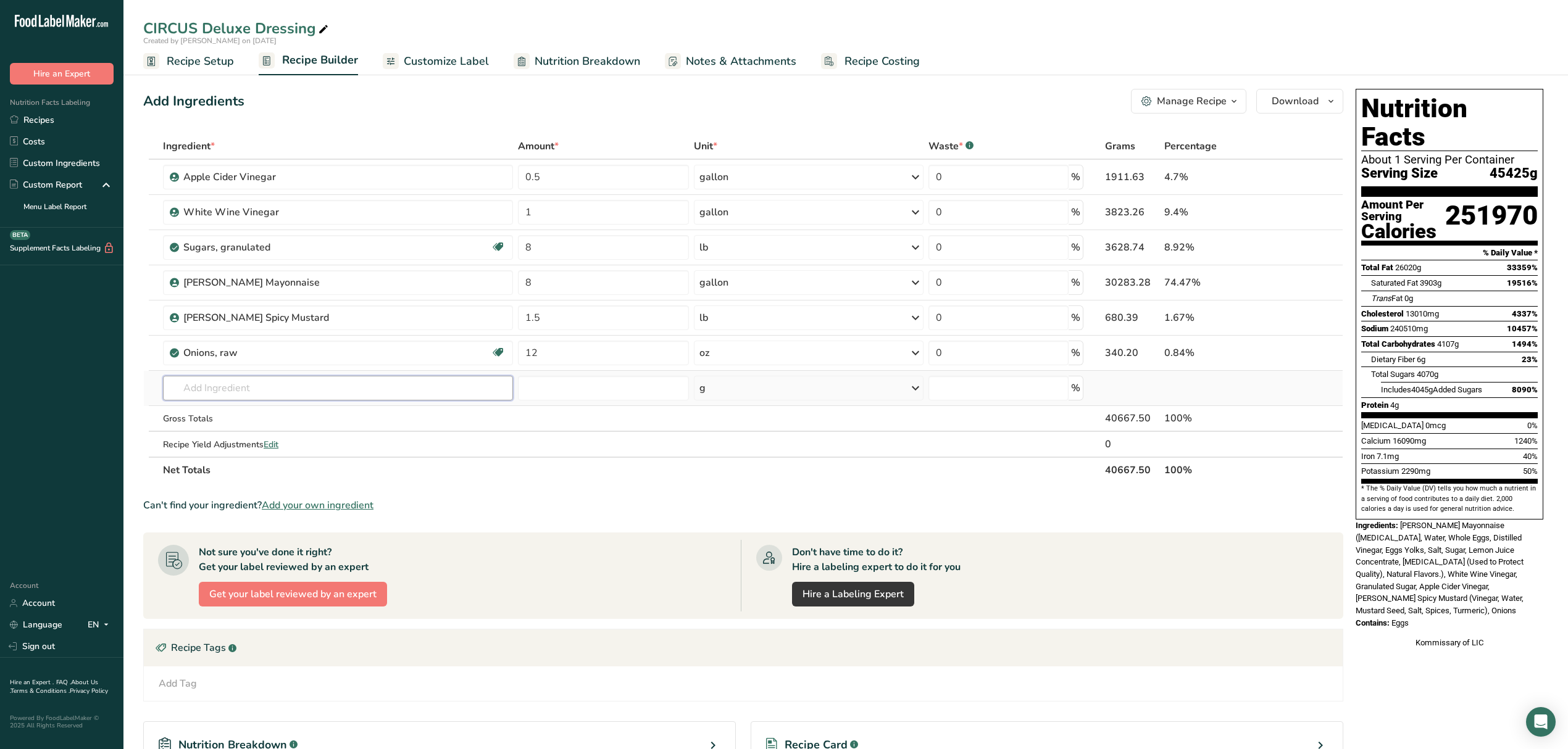
click at [322, 383] on input "text" at bounding box center [338, 388] width 350 height 25
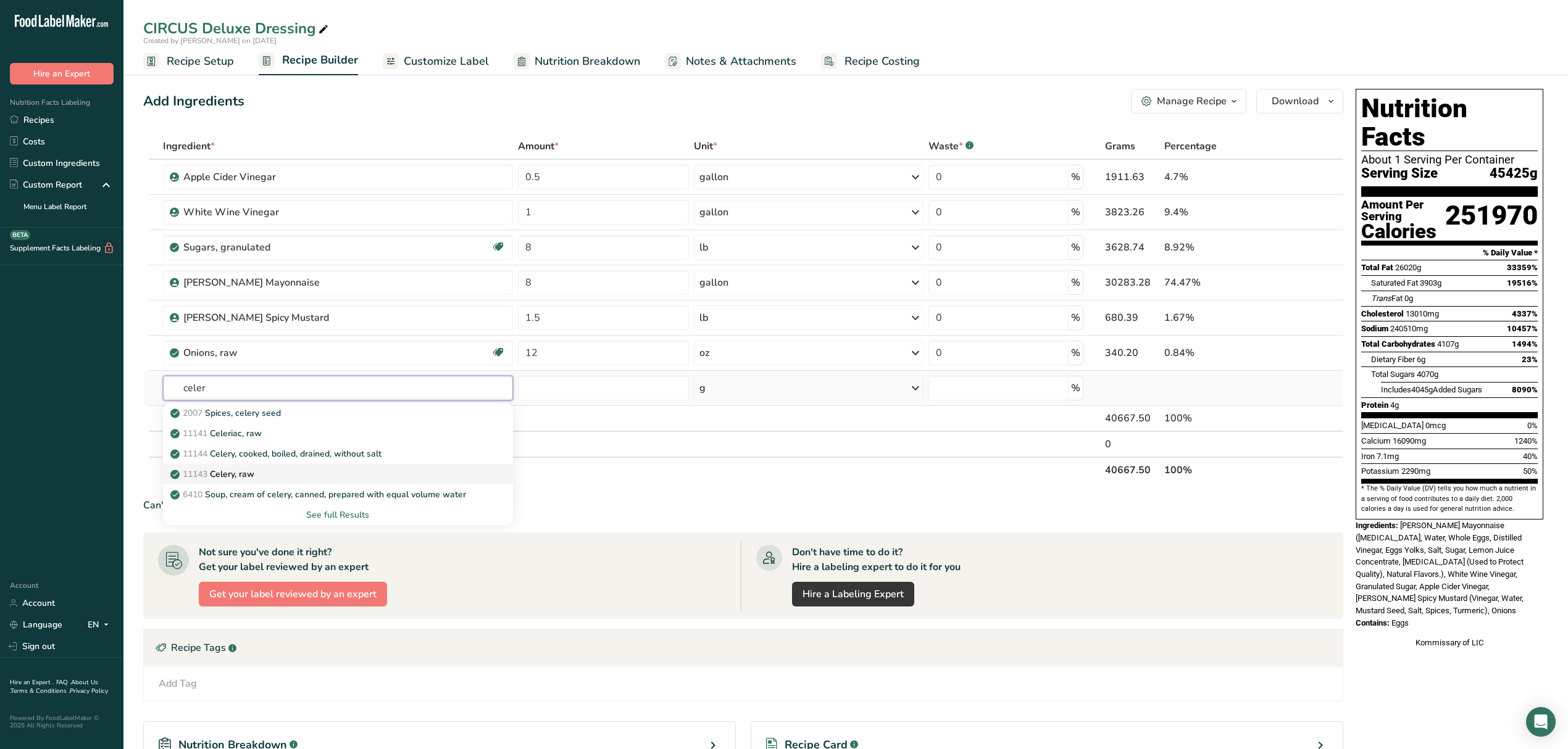
type input "celer"
click at [290, 475] on div "11143 Celery, raw" at bounding box center [328, 475] width 311 height 13
type input "Celery, raw"
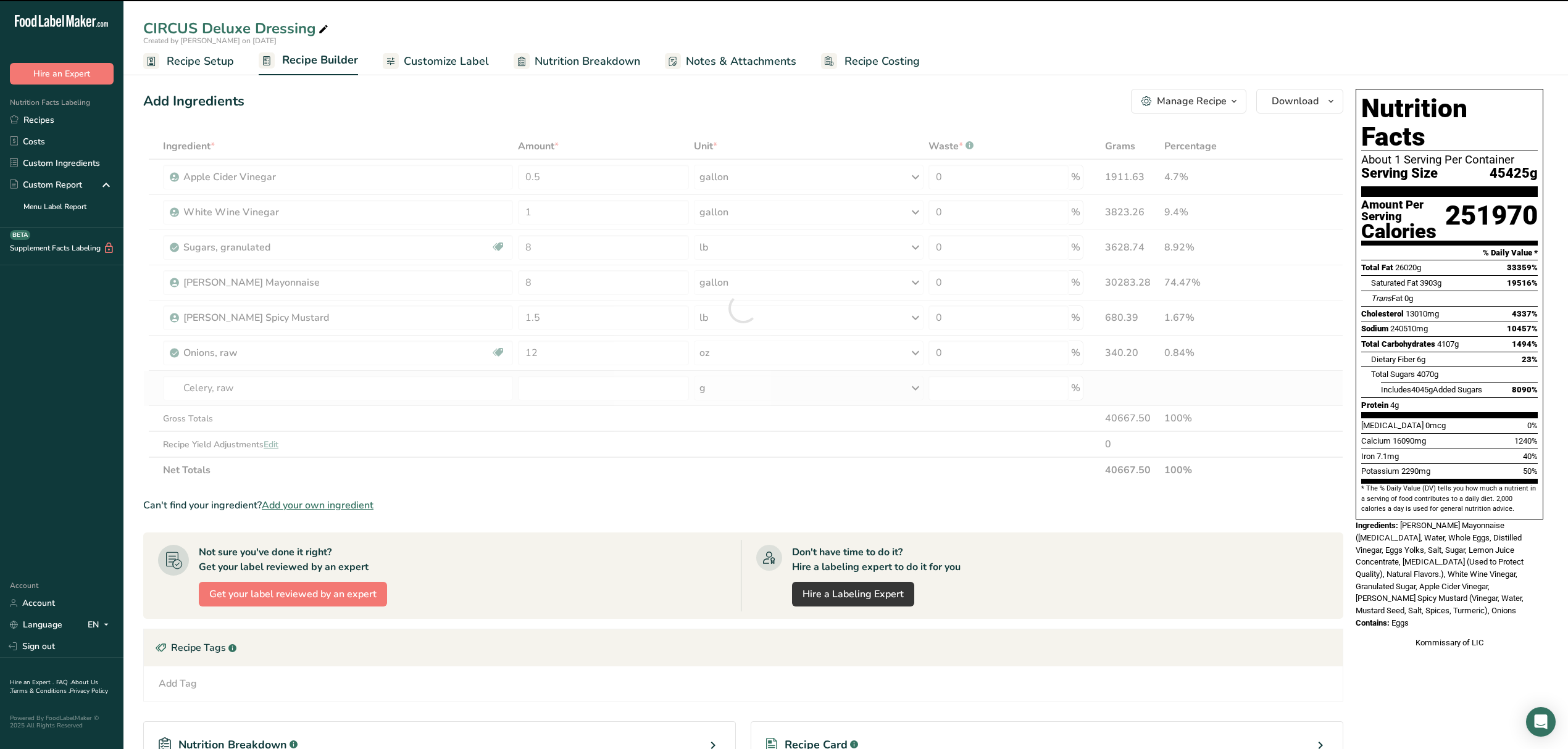
type input "0"
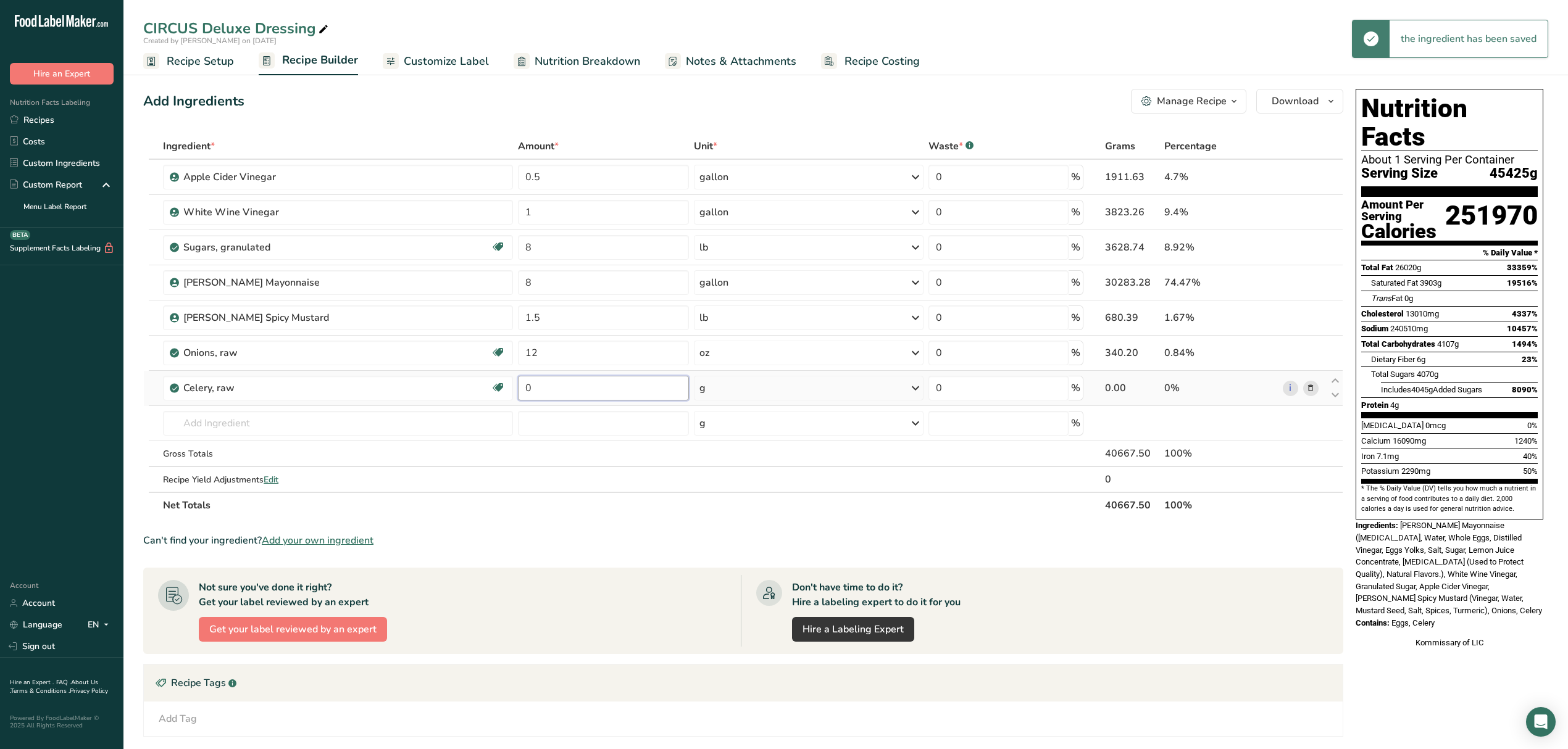
click at [584, 393] on input "0" at bounding box center [603, 388] width 171 height 25
type input "4"
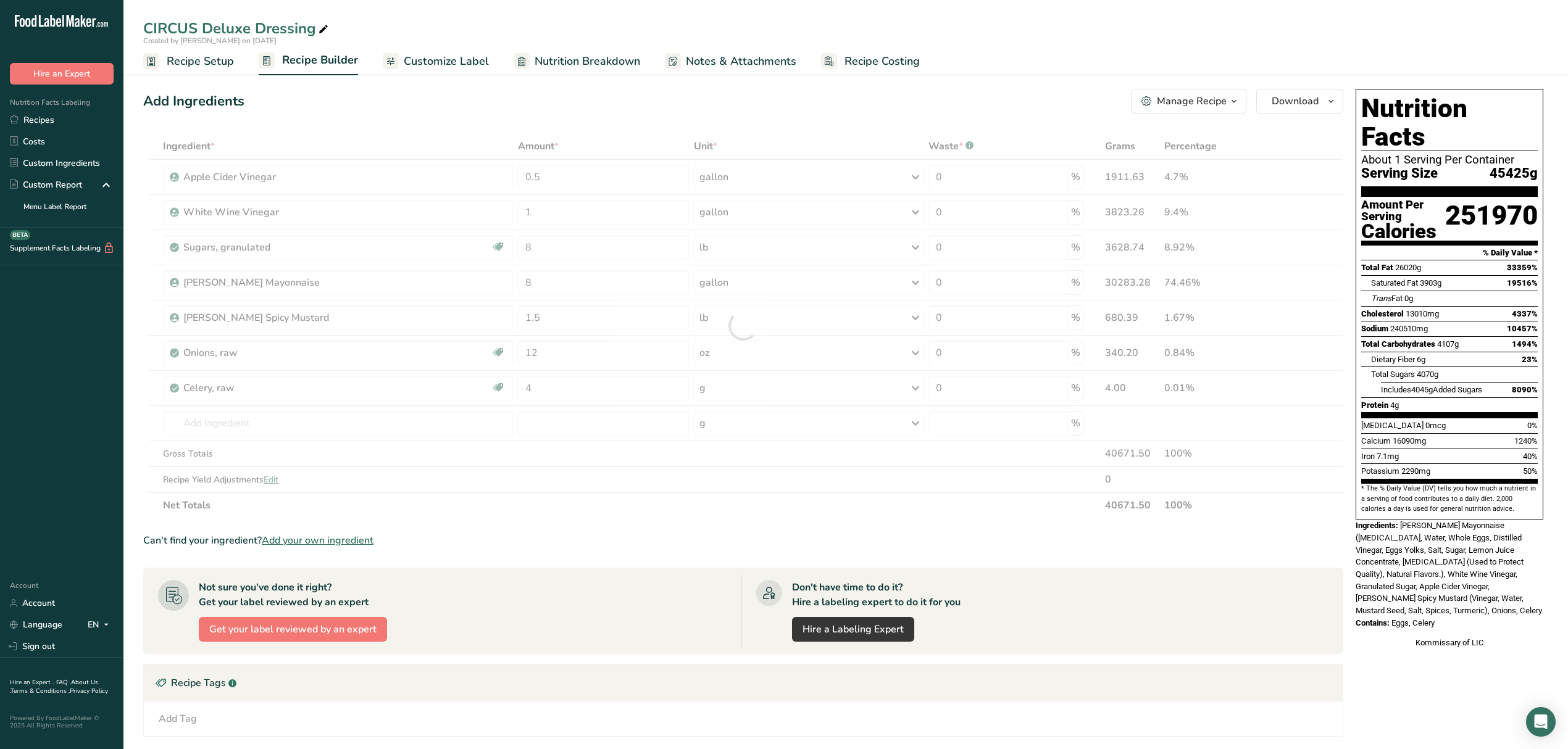
click at [702, 397] on div "Ingredient * Amount * Unit * Waste * .a-a{fill:#347362;}.b-a{fill:#fff;} Grams …" at bounding box center [743, 326] width 1200 height 385
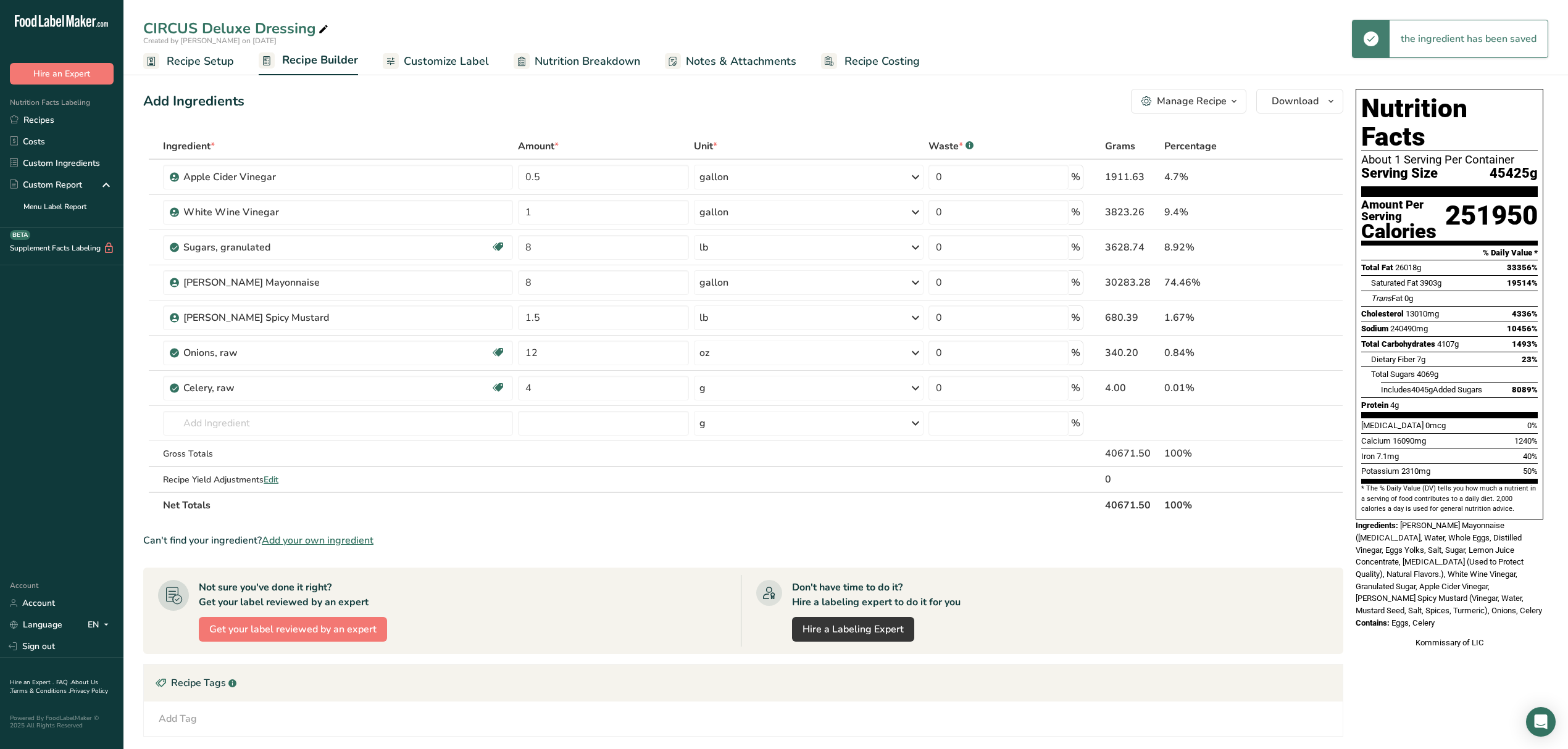
click at [702, 397] on div "g" at bounding box center [808, 388] width 229 height 25
click at [730, 568] on div "See more" at bounding box center [752, 572] width 104 height 13
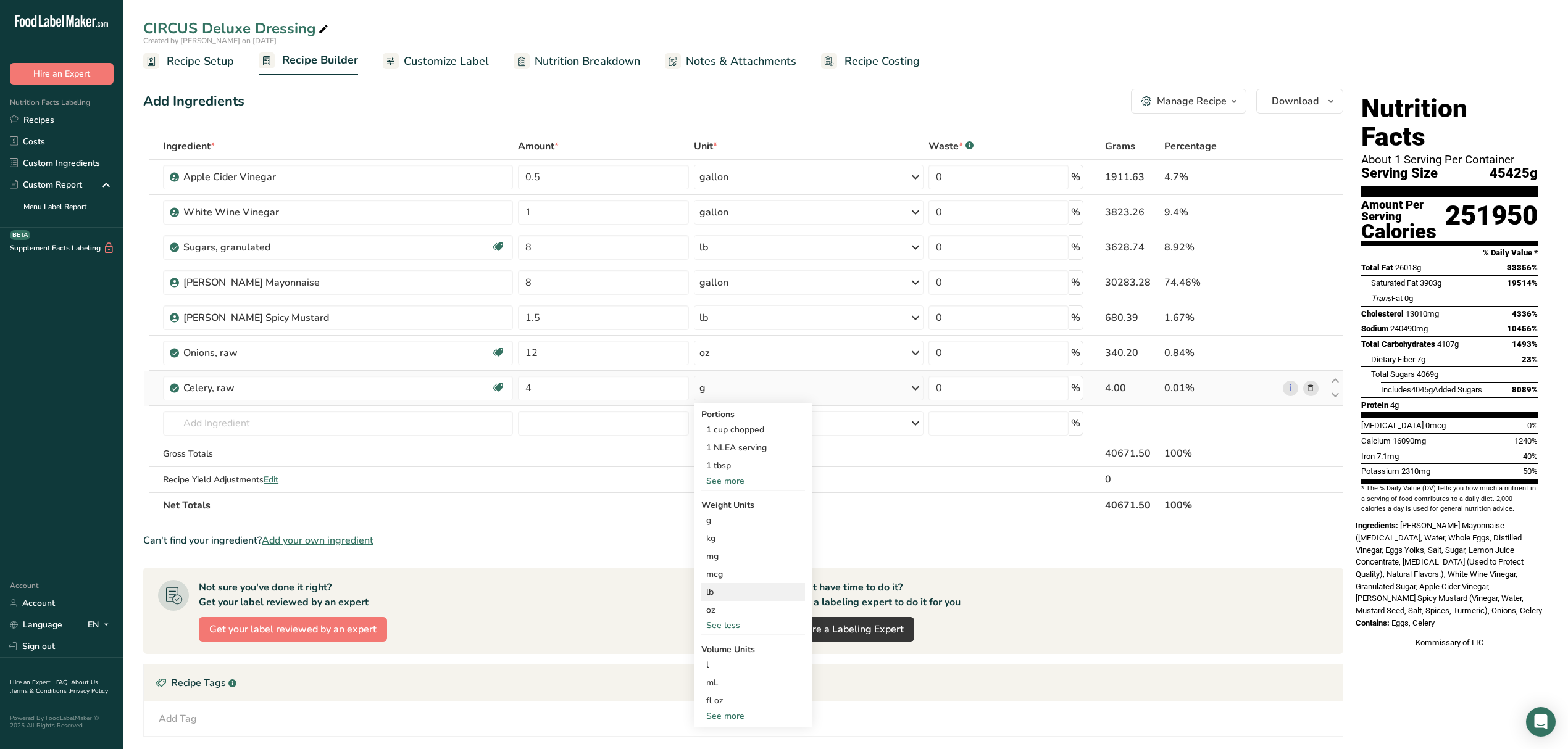
click at [726, 598] on div "lb" at bounding box center [752, 592] width 104 height 18
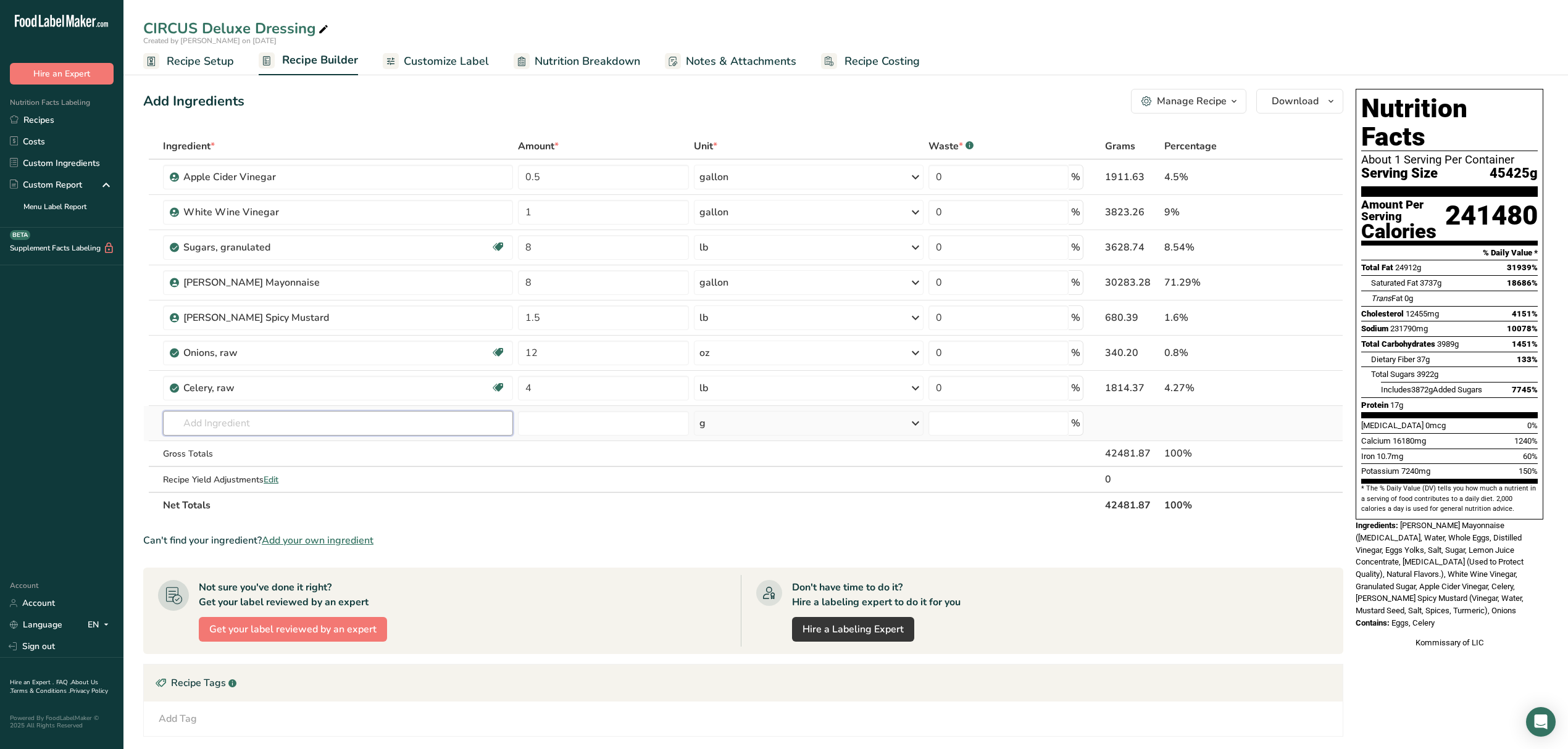
click at [314, 427] on input "text" at bounding box center [338, 423] width 350 height 25
type input "ccarrots"
click at [397, 463] on link "11124 Carrots, raw" at bounding box center [338, 468] width 350 height 20
type input "Carrots, raw"
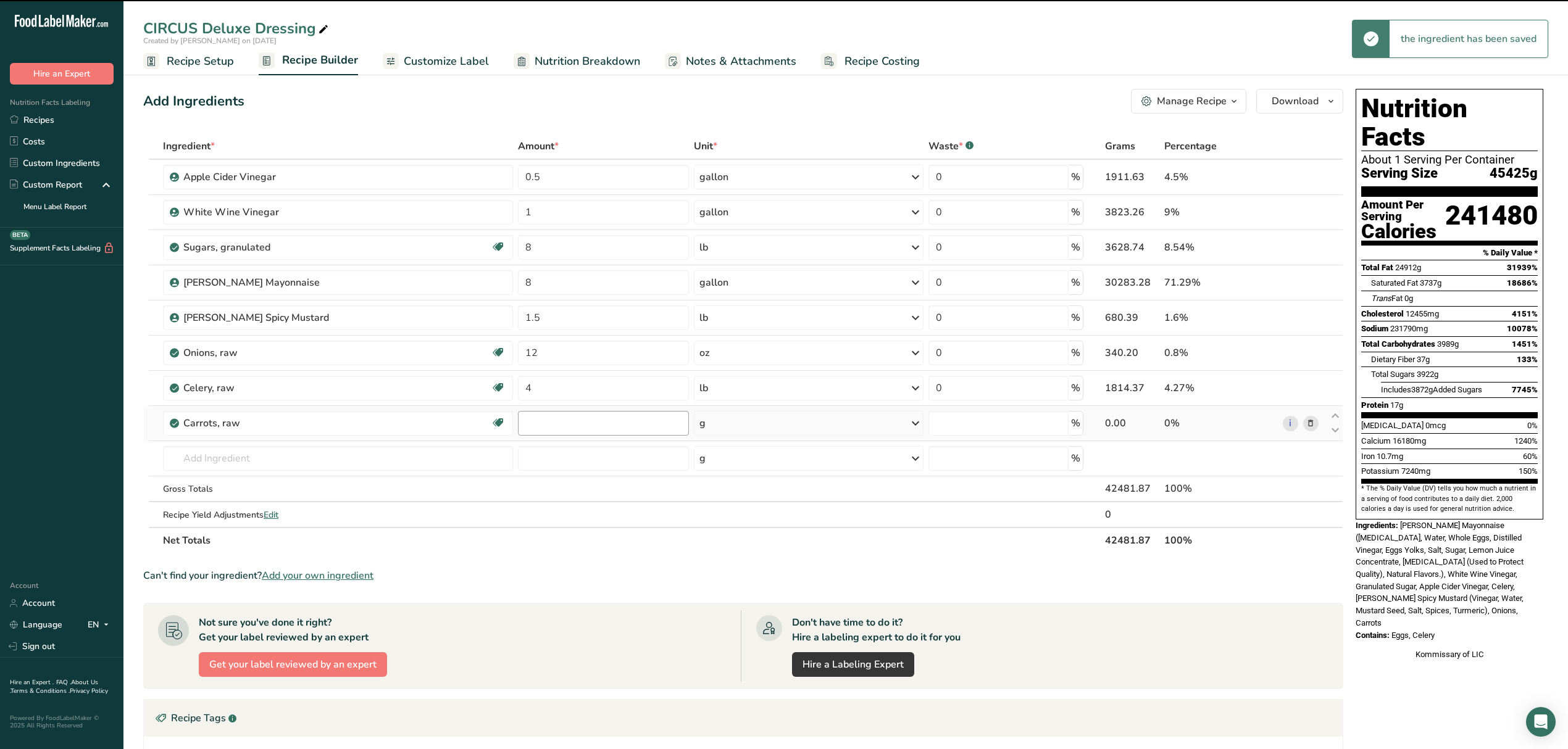
type input "0"
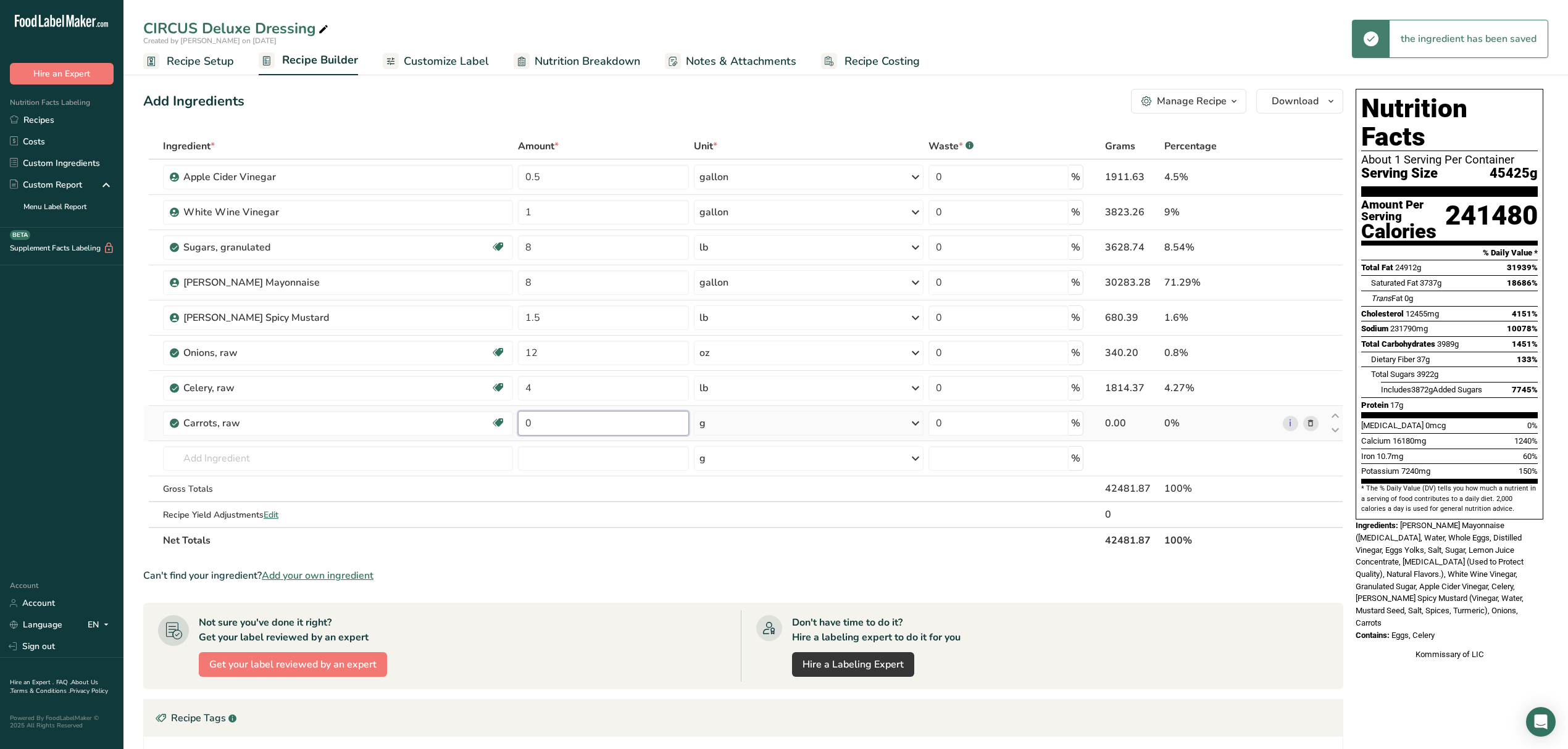
click at [569, 420] on input "0" at bounding box center [603, 423] width 171 height 25
type input "4"
type input "3"
click at [714, 426] on div "Ingredient * Amount * Unit * Waste * .a-a{fill:#347362;}.b-a{fill:#fff;} Grams …" at bounding box center [743, 344] width 1200 height 420
click at [720, 427] on div "g" at bounding box center [808, 423] width 229 height 25
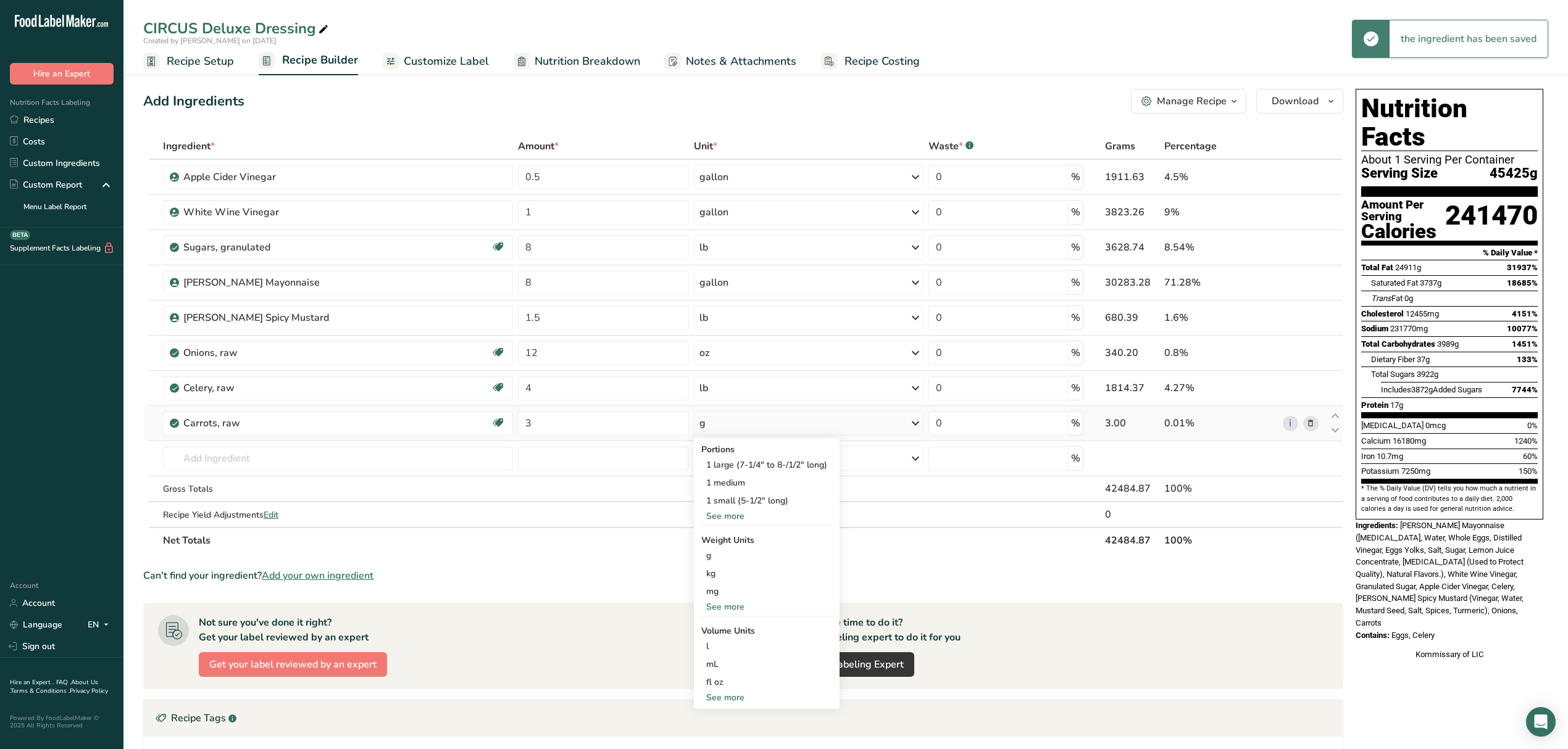
click at [724, 603] on div "See more" at bounding box center [766, 607] width 131 height 13
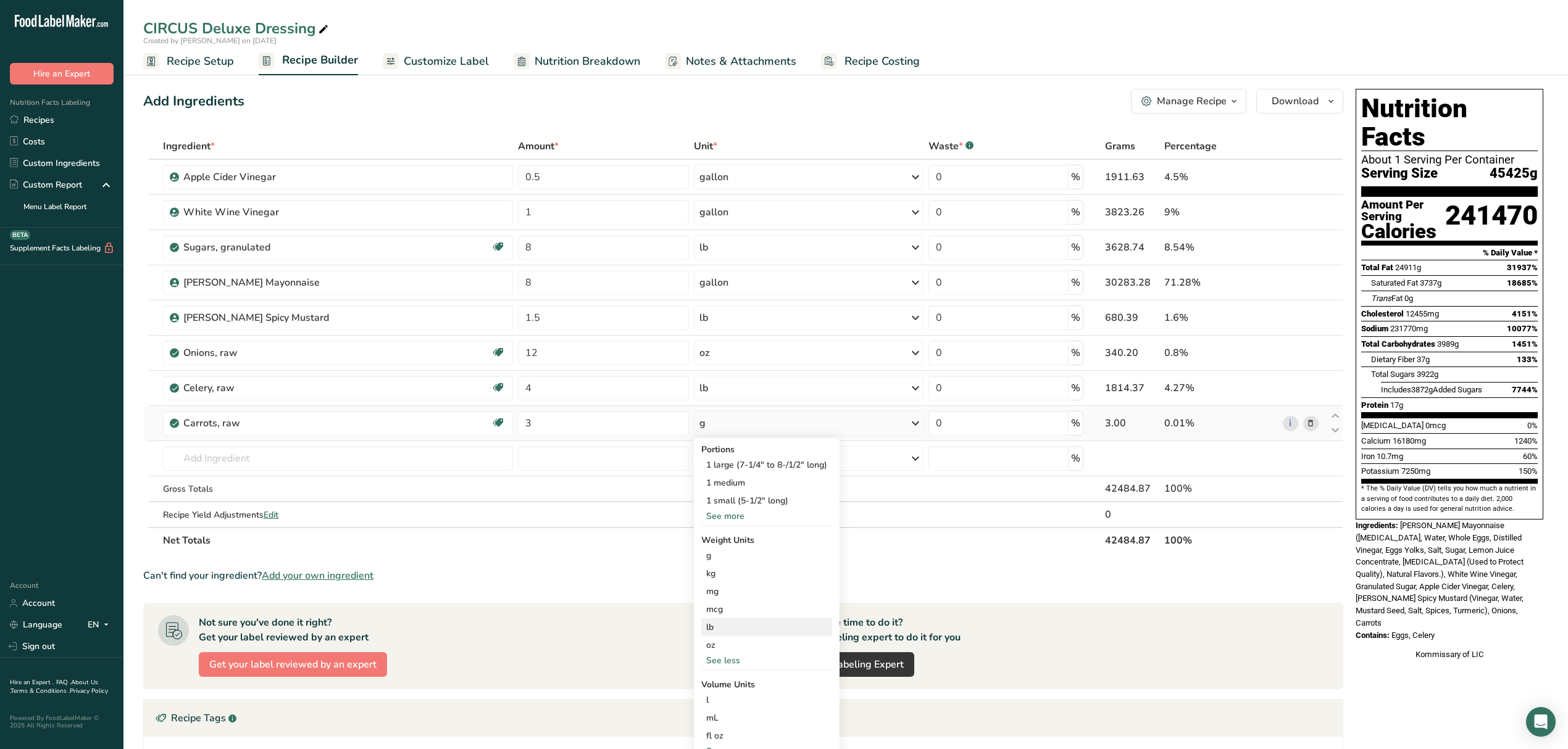
click at [723, 630] on div "lb" at bounding box center [766, 628] width 131 height 18
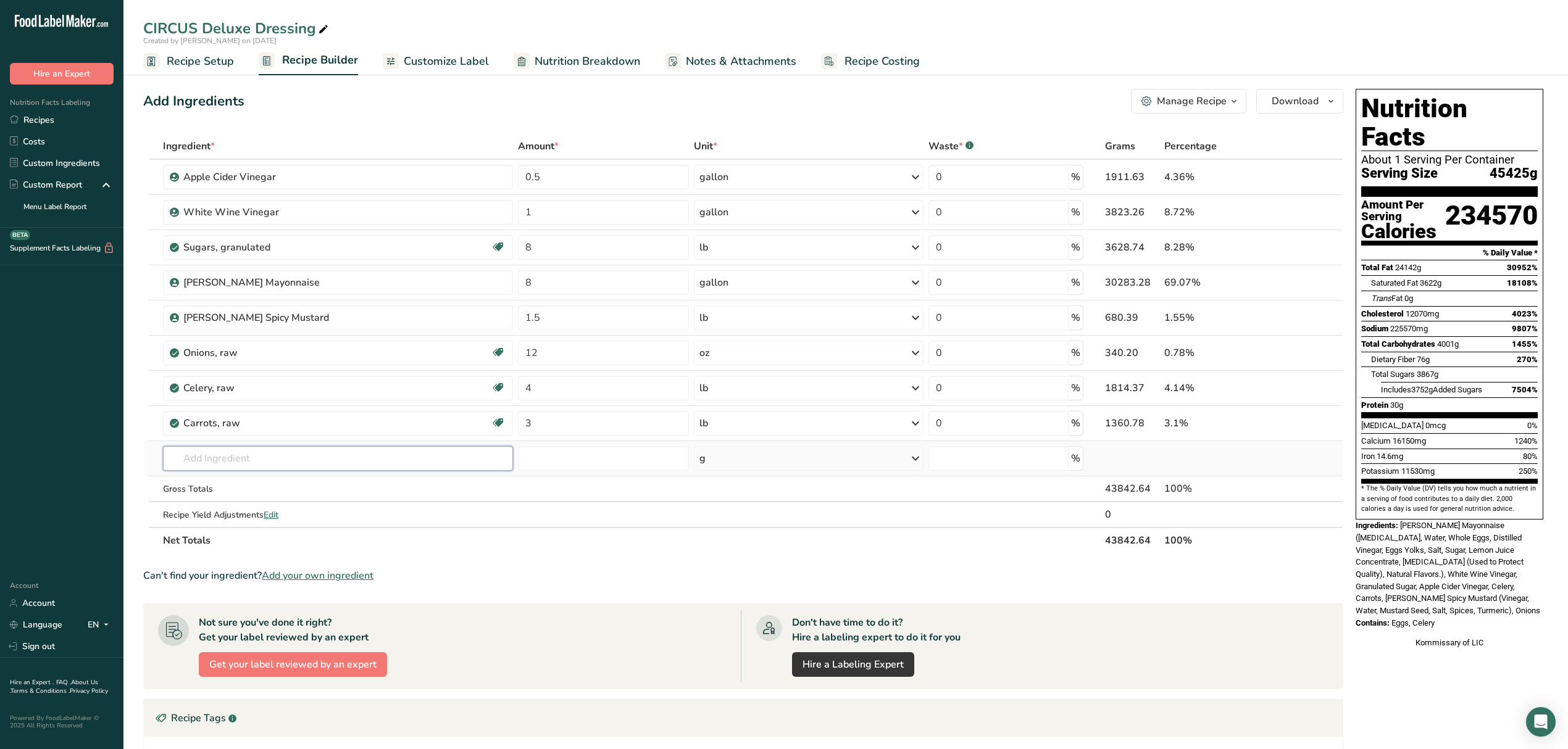
click at [385, 462] on input "text" at bounding box center [338, 459] width 350 height 25
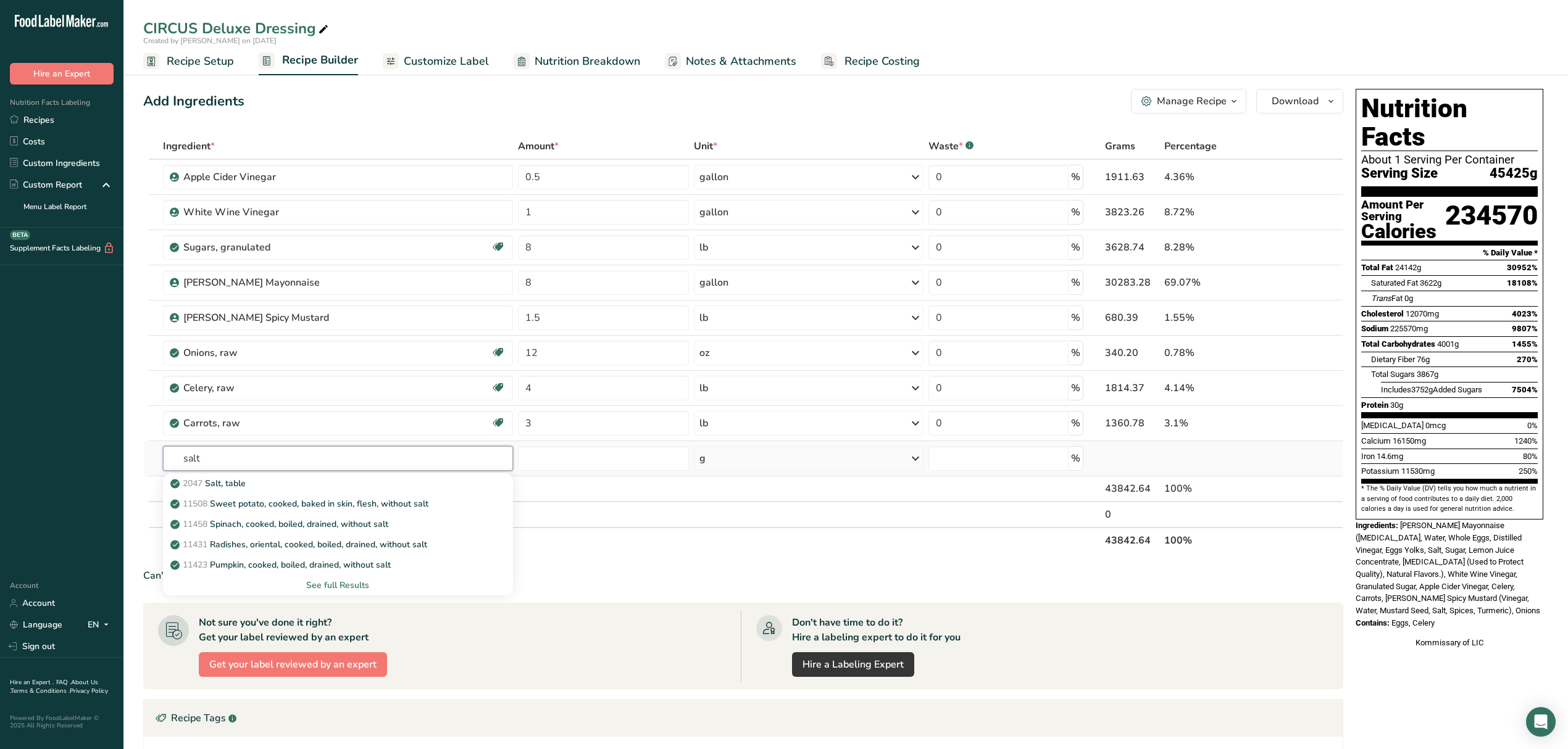
type input "salt"
click at [356, 579] on div "See full Results" at bounding box center [338, 585] width 350 height 20
click at [352, 587] on div "See full Results" at bounding box center [338, 586] width 330 height 13
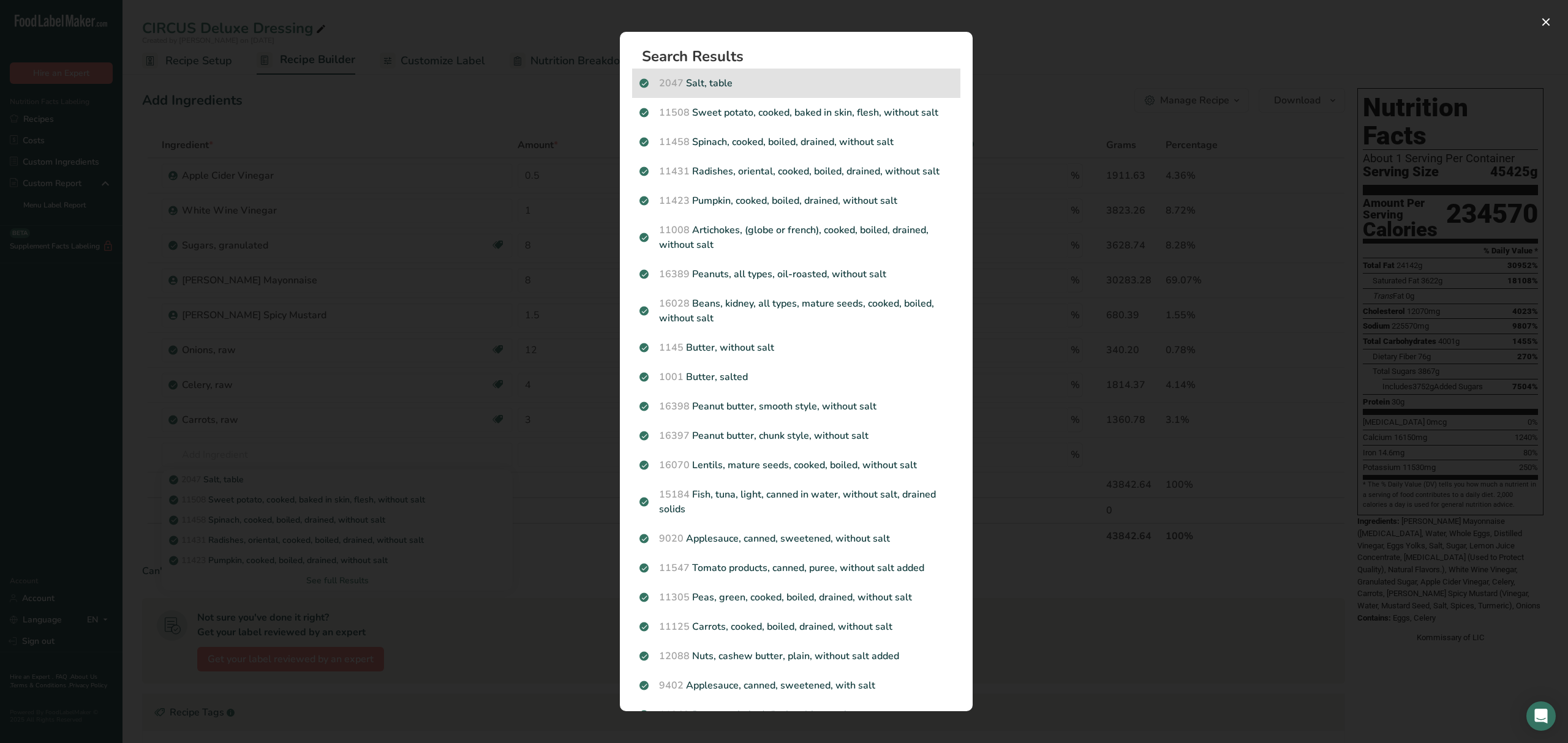
click at [770, 77] on p "2047 Salt, table" at bounding box center [796, 83] width 314 height 14
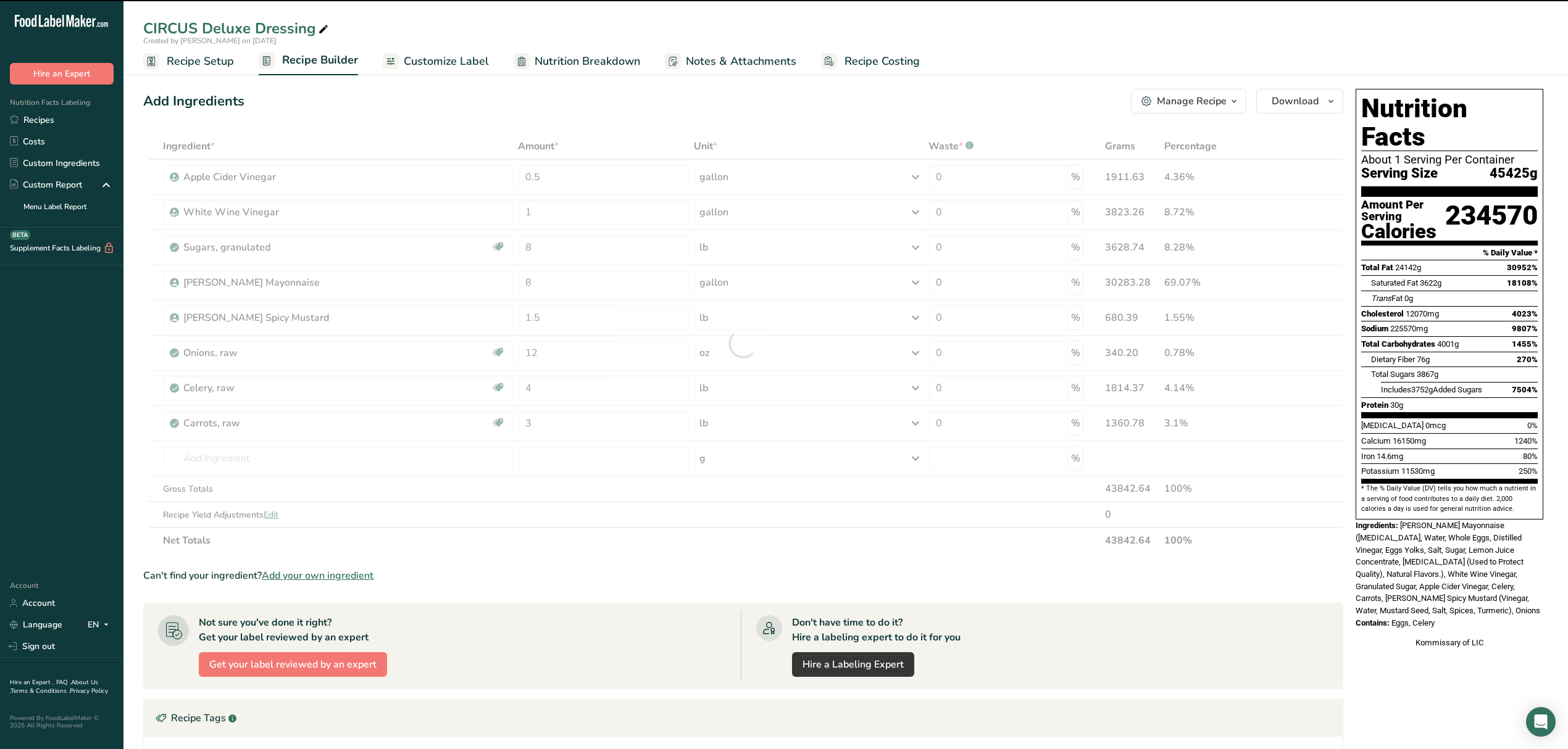
type input "0"
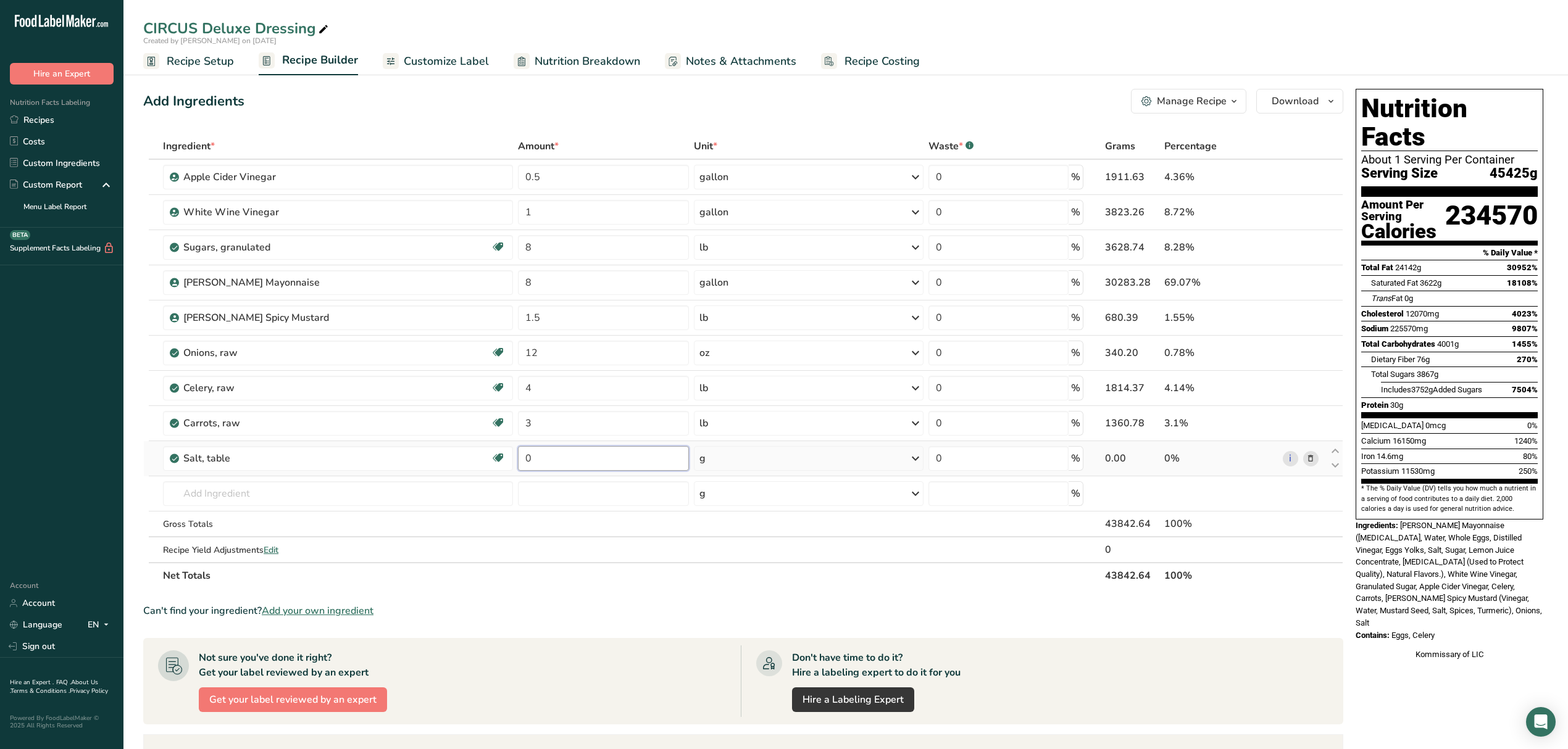
click at [576, 465] on input "0" at bounding box center [603, 459] width 171 height 25
type input "0.5"
click at [717, 462] on div "Ingredient * Amount * Unit * Waste * .a-a{fill:#347362;}.b-a{fill:#fff;} Grams …" at bounding box center [743, 361] width 1200 height 455
click at [712, 462] on div "g" at bounding box center [808, 459] width 229 height 25
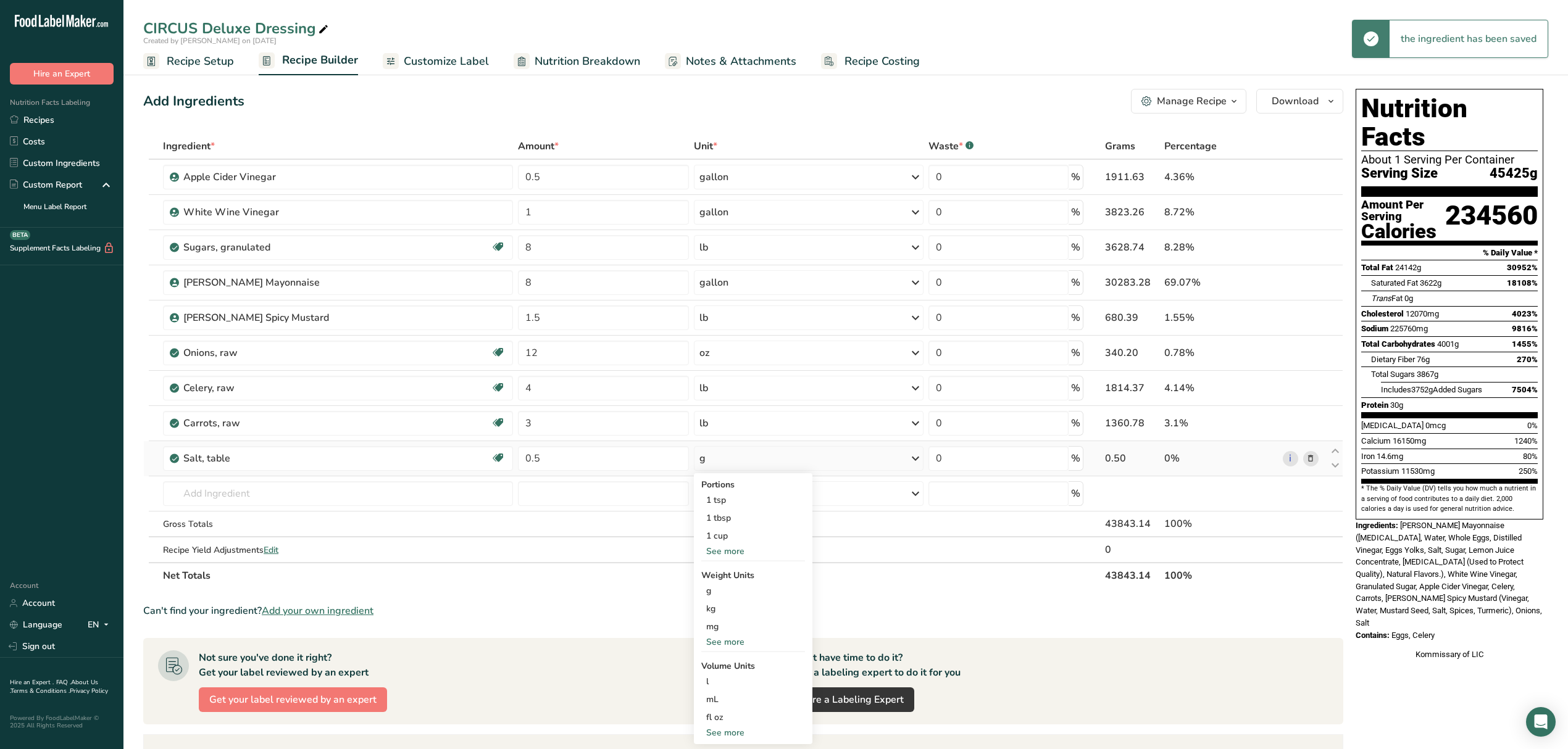
click at [731, 645] on div "See more" at bounding box center [752, 642] width 104 height 13
click at [723, 667] on div "lb" at bounding box center [752, 662] width 104 height 18
click at [346, 502] on input "text" at bounding box center [338, 493] width 350 height 25
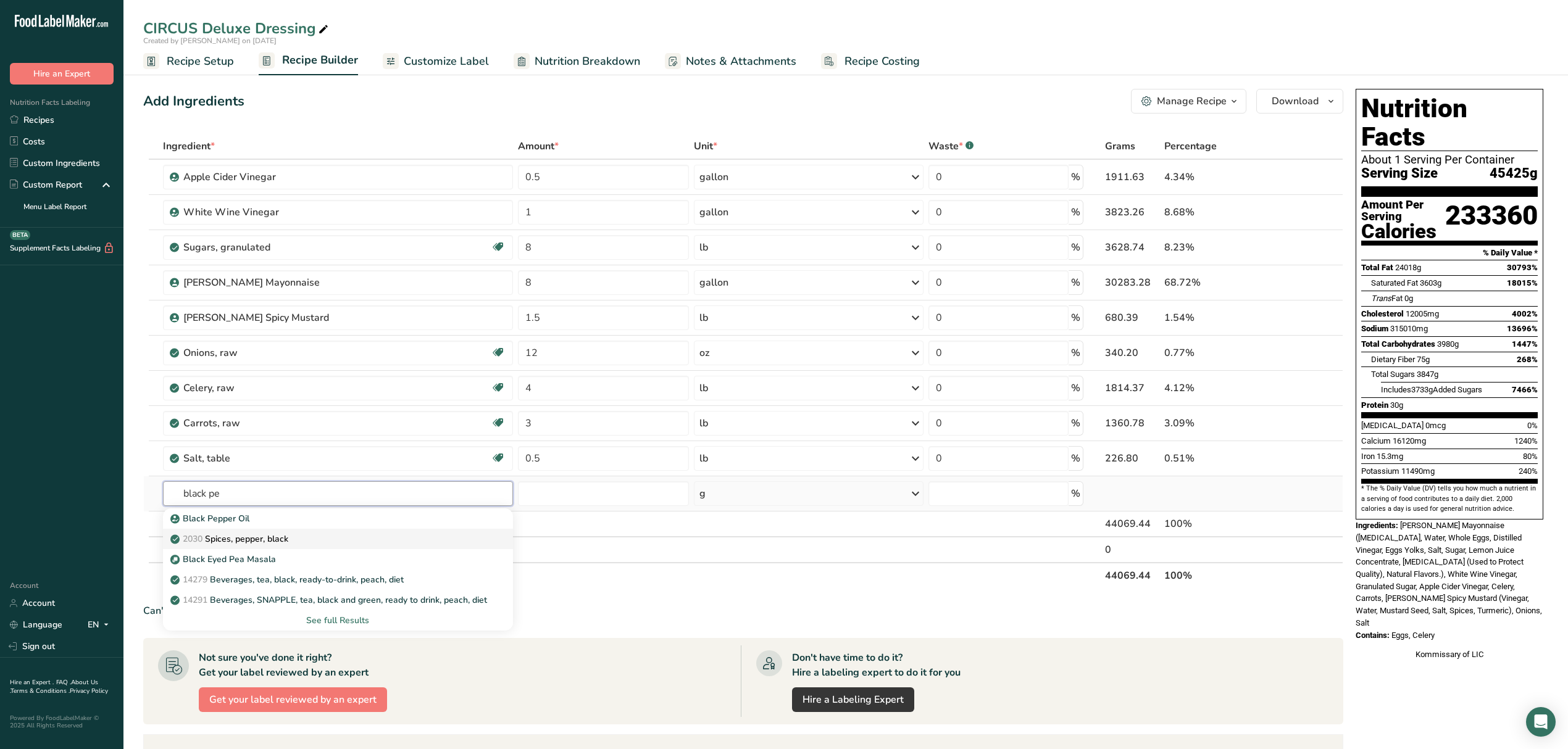
type input "black pe"
click at [270, 544] on p "2030 Spices, pepper, black" at bounding box center [230, 539] width 115 height 13
type input "Spices, pepper, black"
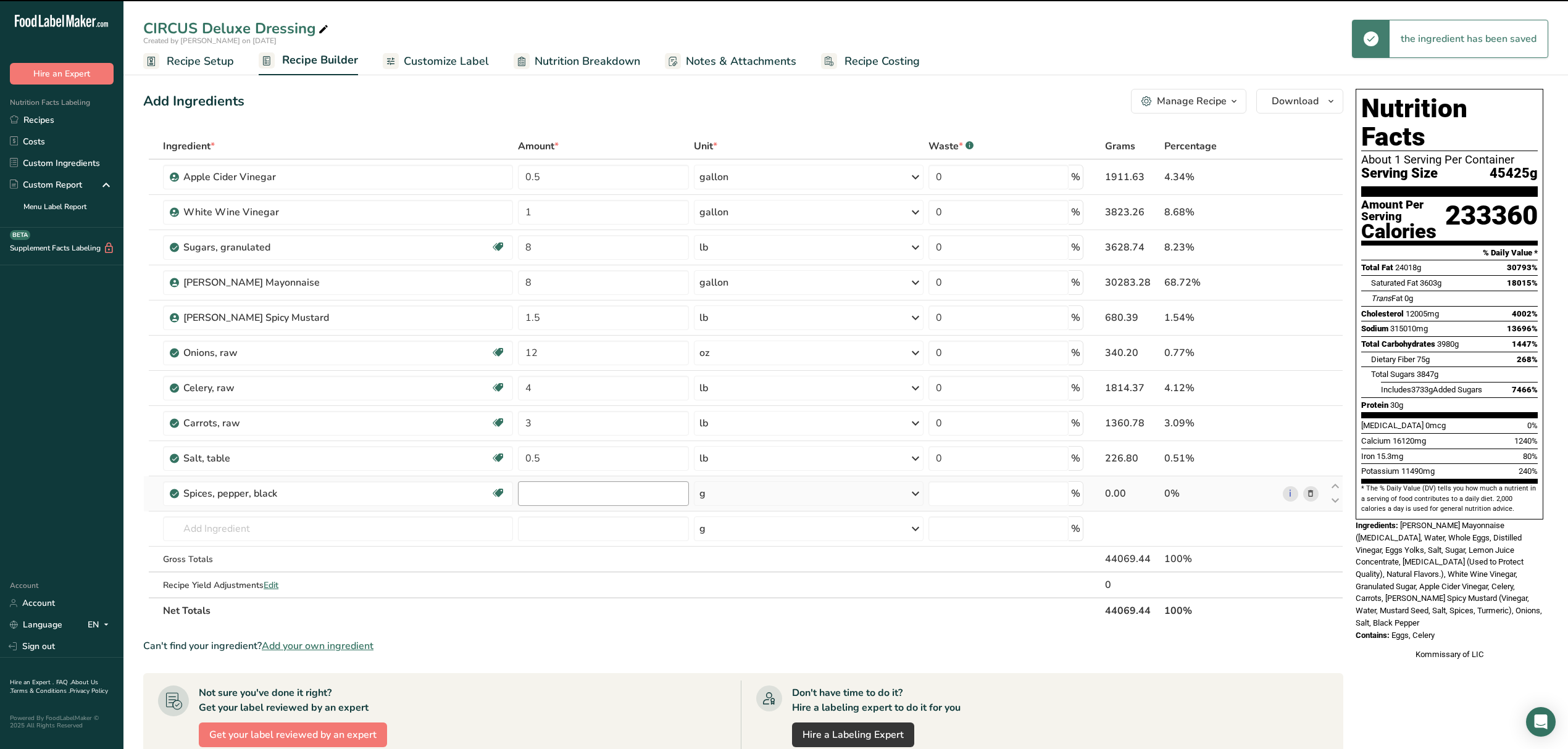
type input "0"
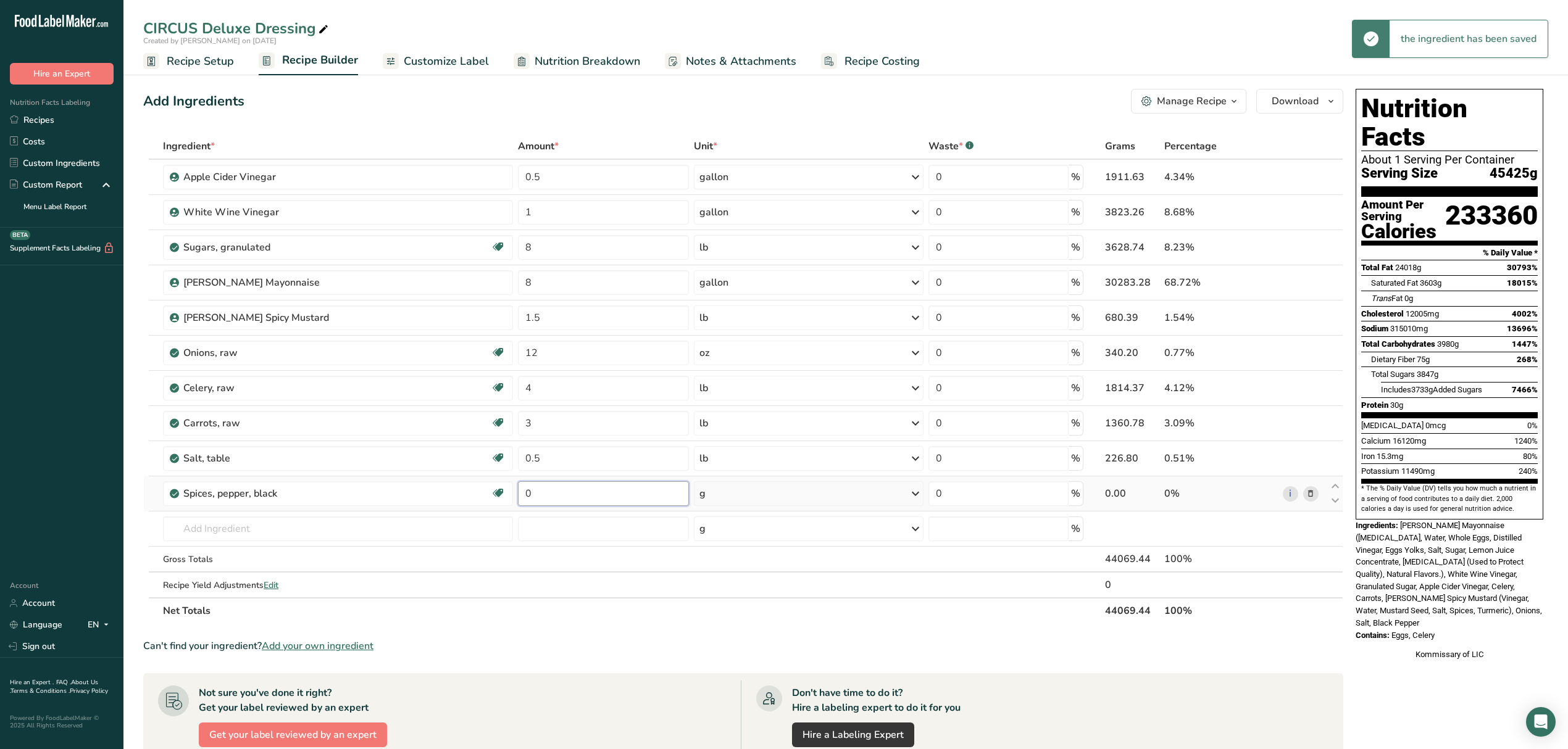
click at [591, 488] on input "0" at bounding box center [603, 493] width 171 height 25
type input "0.5"
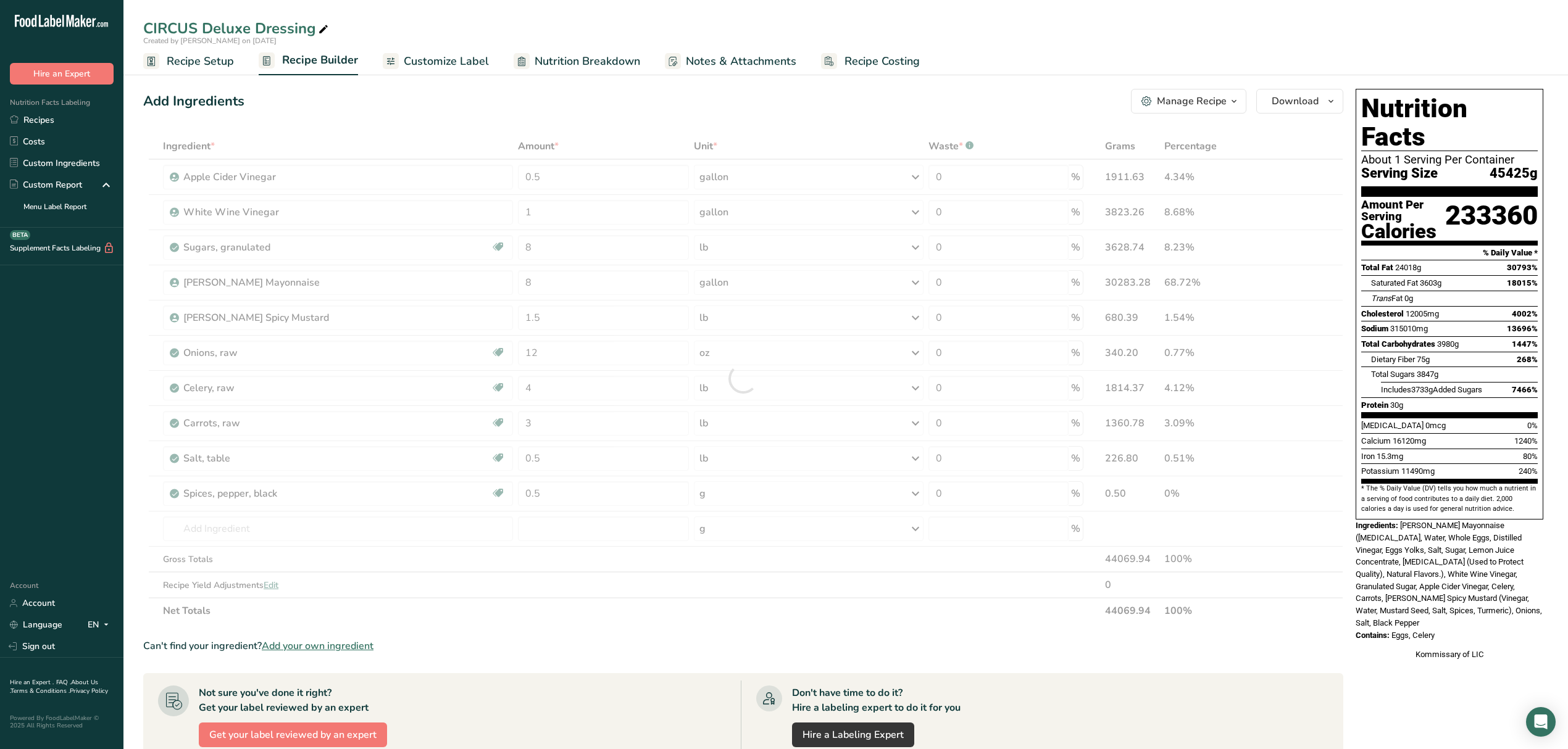
drag, startPoint x: 788, startPoint y: 517, endPoint x: 788, endPoint y: 511, distance: 6.0
click at [776, 512] on div "Ingredient * Amount * Unit * Waste * .a-a{fill:#347362;}.b-a{fill:#fff;} Grams …" at bounding box center [743, 379] width 1200 height 491
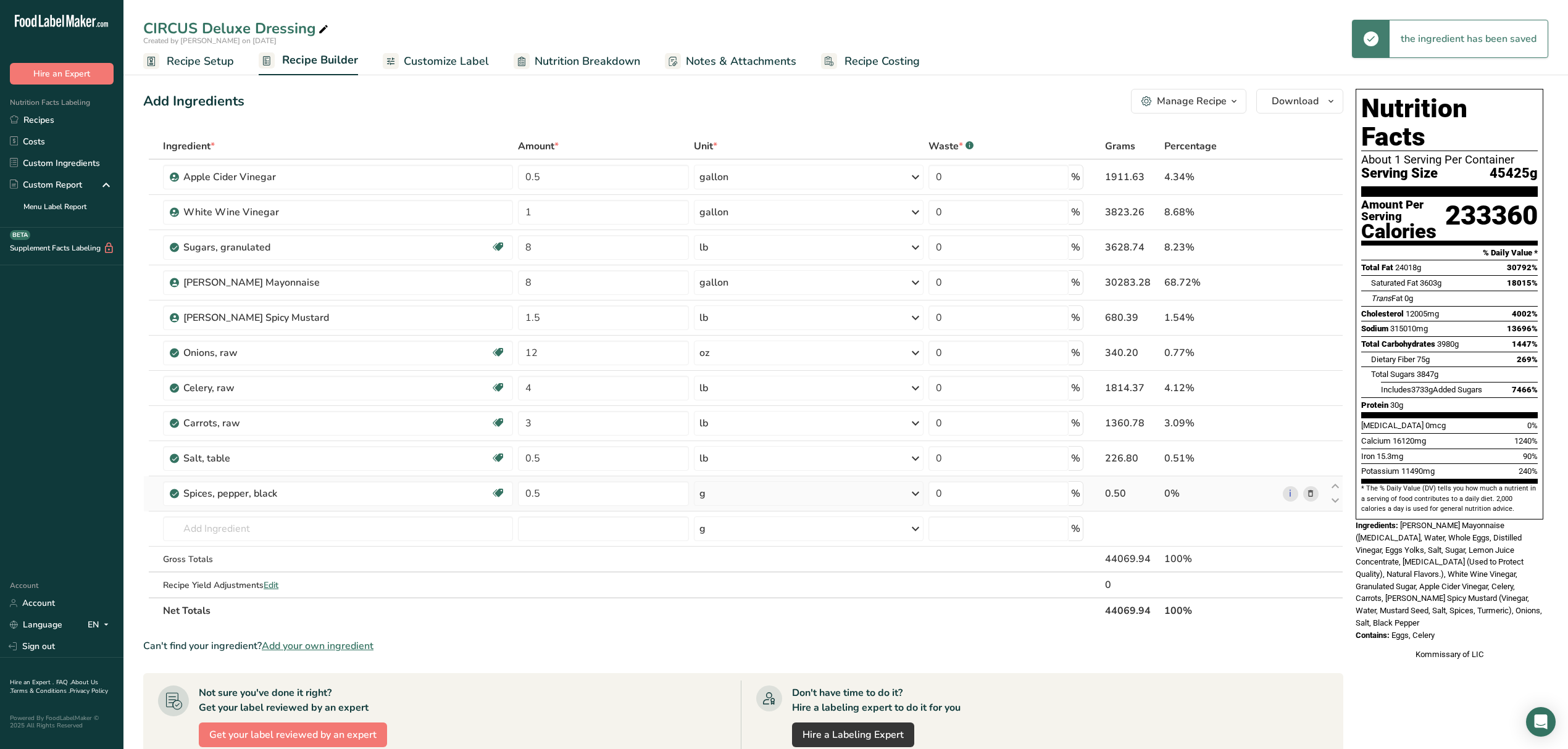
click at [770, 495] on div "g" at bounding box center [808, 493] width 229 height 25
click at [731, 677] on div "See more" at bounding box center [752, 677] width 104 height 13
click at [741, 697] on div "lb" at bounding box center [752, 698] width 104 height 18
click at [180, 55] on span "Recipe Setup" at bounding box center [200, 61] width 68 height 17
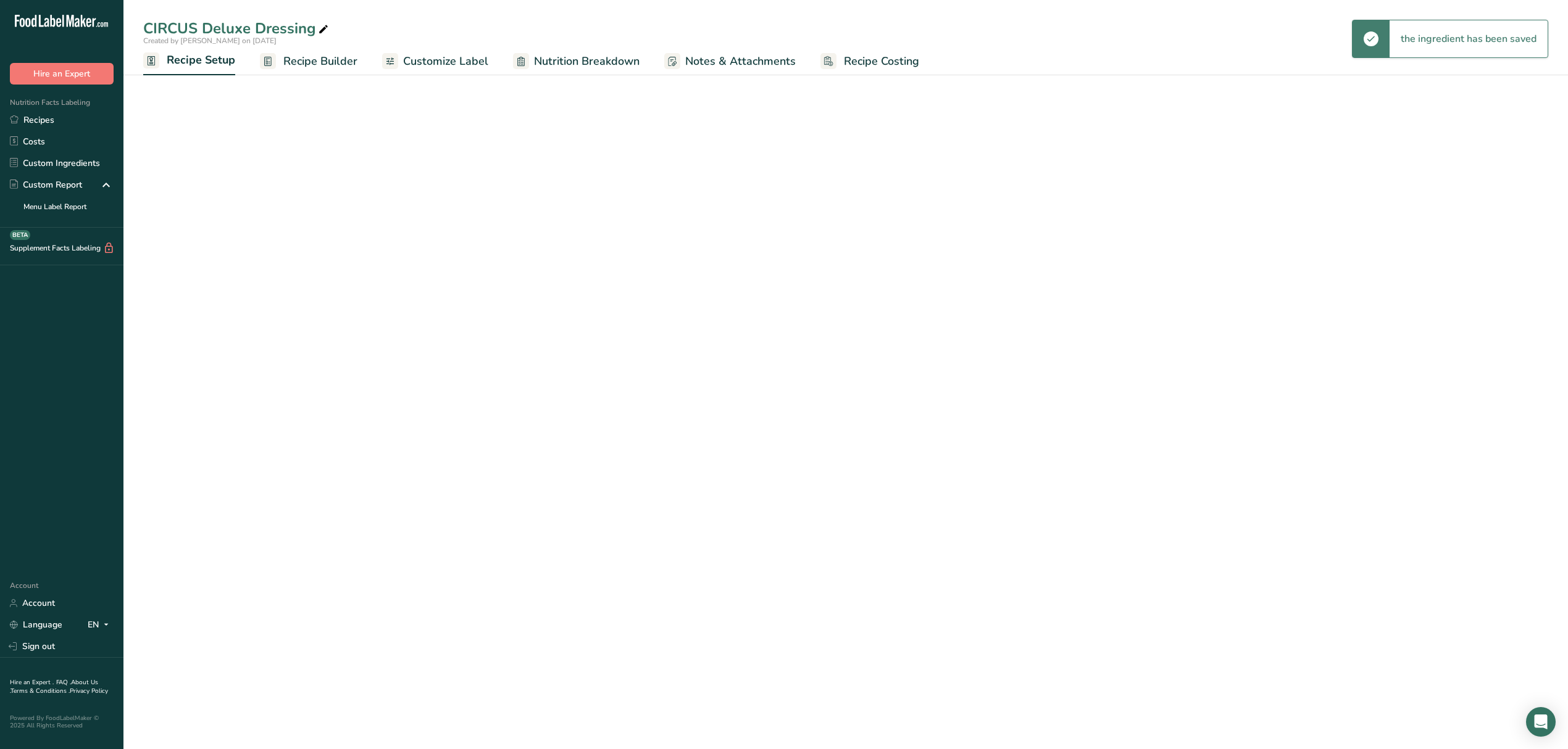
select select "6"
select select "22"
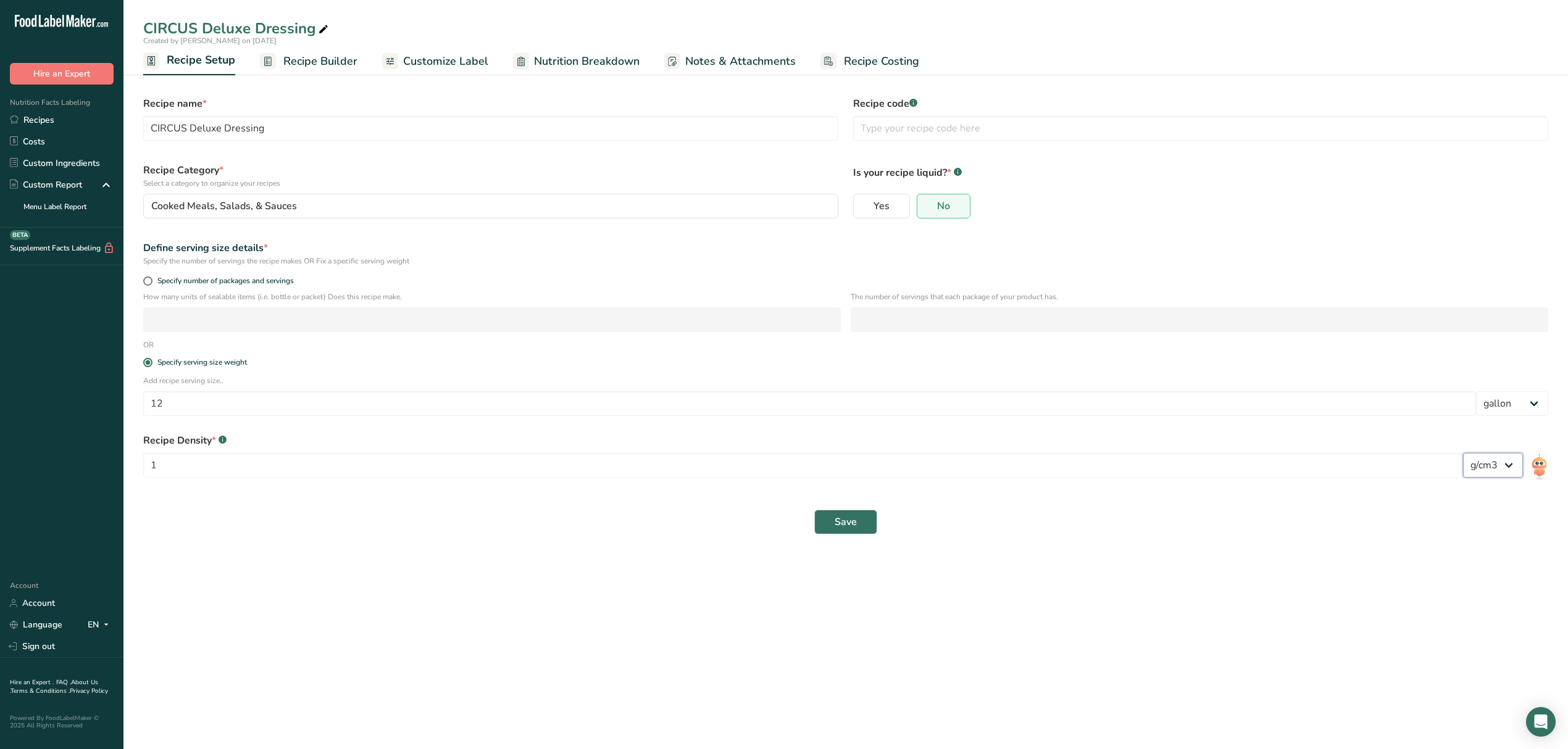
click at [776, 460] on select "lb/ft3 g/cm3" at bounding box center [1492, 465] width 60 height 25
click at [776, 208] on label "Yes" at bounding box center [881, 206] width 57 height 25
click at [776, 208] on input "Yes" at bounding box center [858, 207] width 8 height 8
radio input "true"
radio input "false"
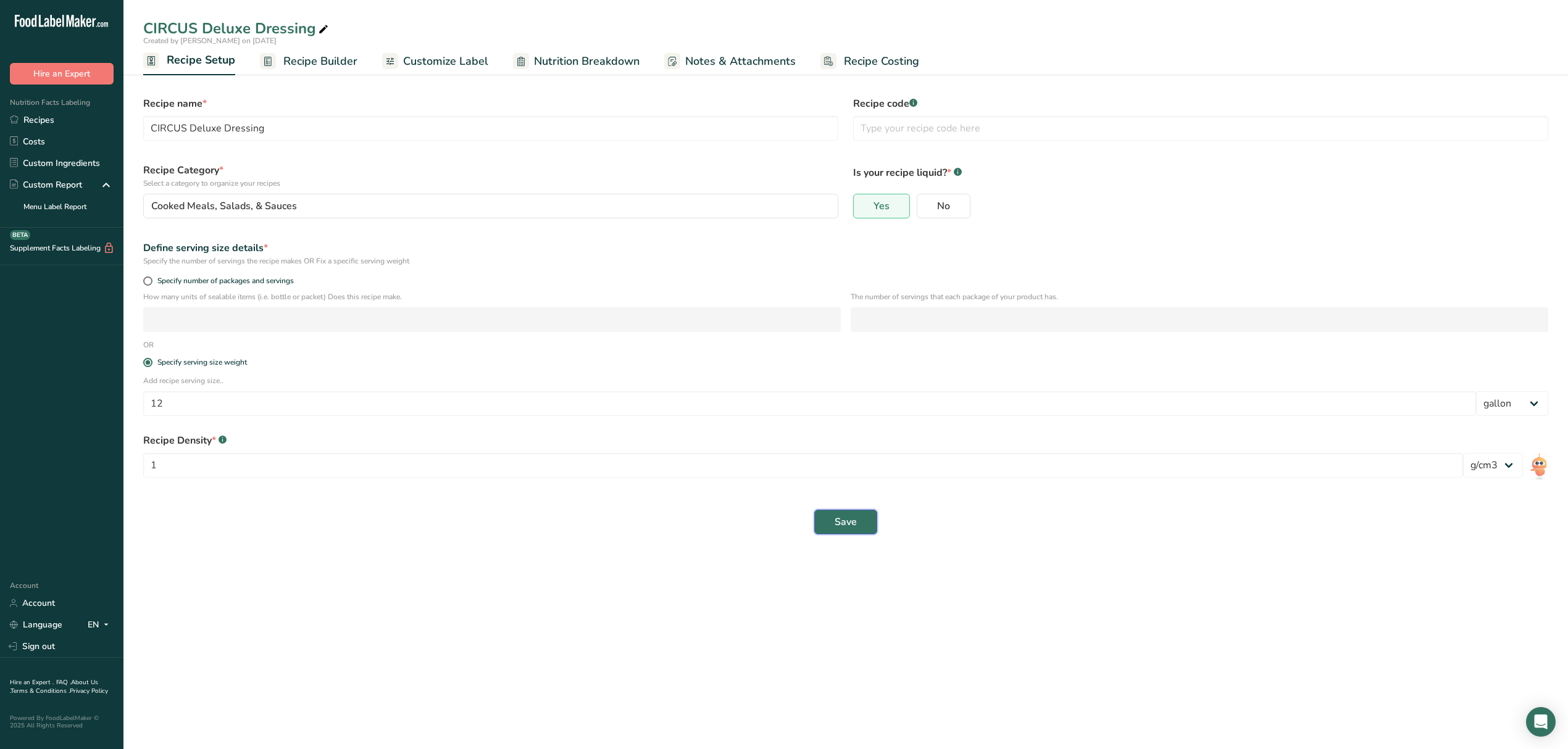
click at [776, 521] on span "Save" at bounding box center [846, 522] width 23 height 14
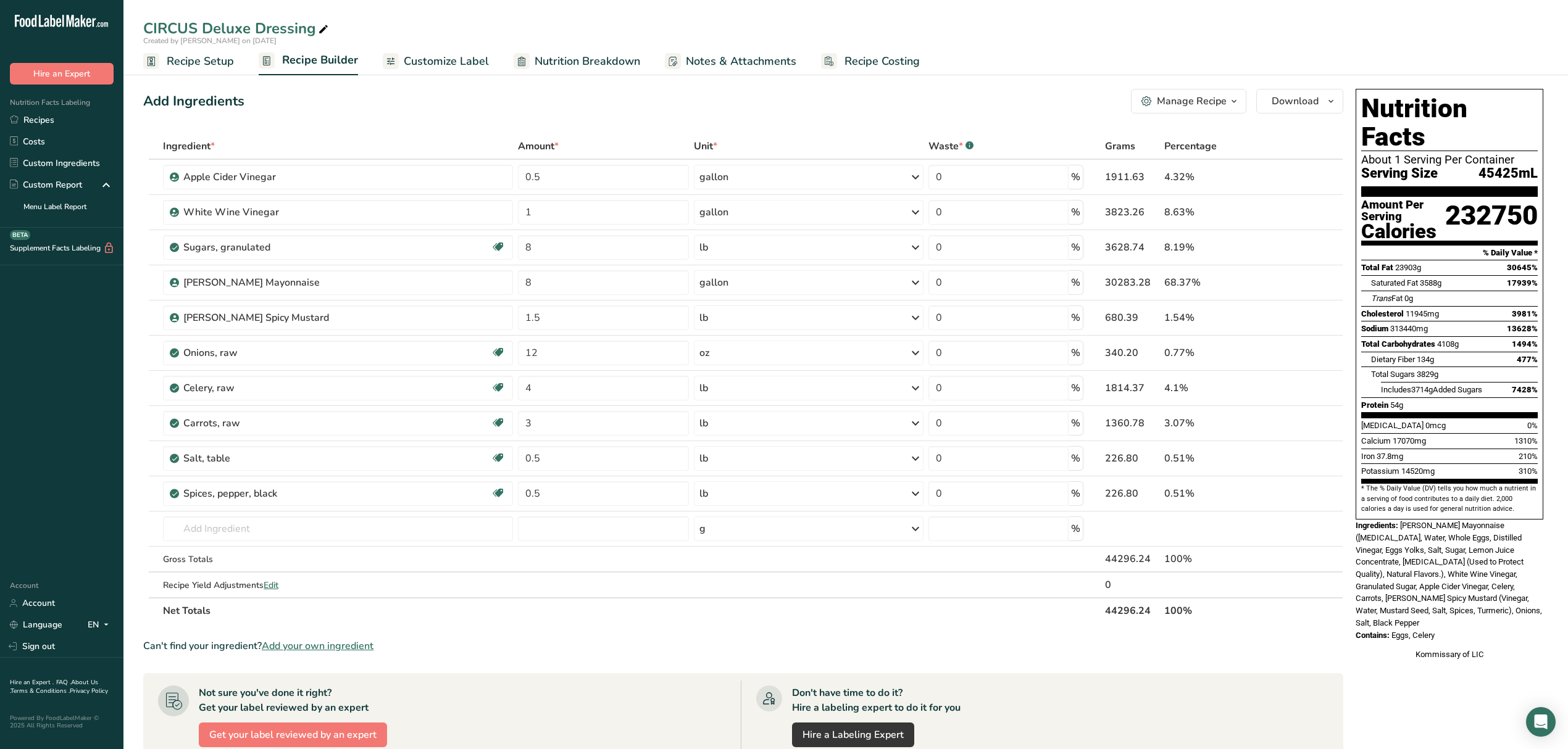
click at [776, 104] on icon "button" at bounding box center [1233, 101] width 10 height 15
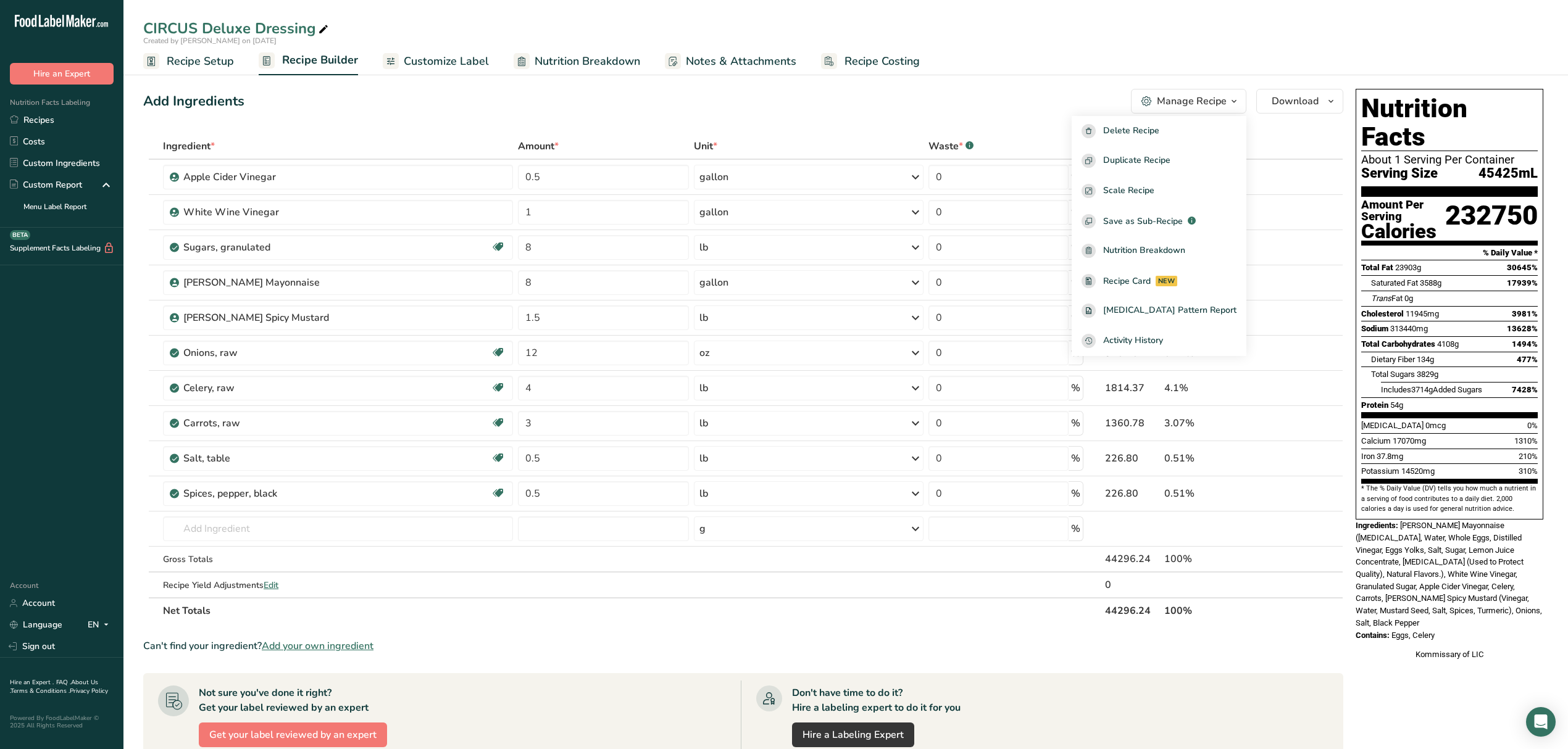
click at [776, 638] on section "Ingredient * Amount * Unit * Waste * .a-a{fill:#347362;}.b-a{fill:#fff;} Grams …" at bounding box center [743, 595] width 1200 height 923
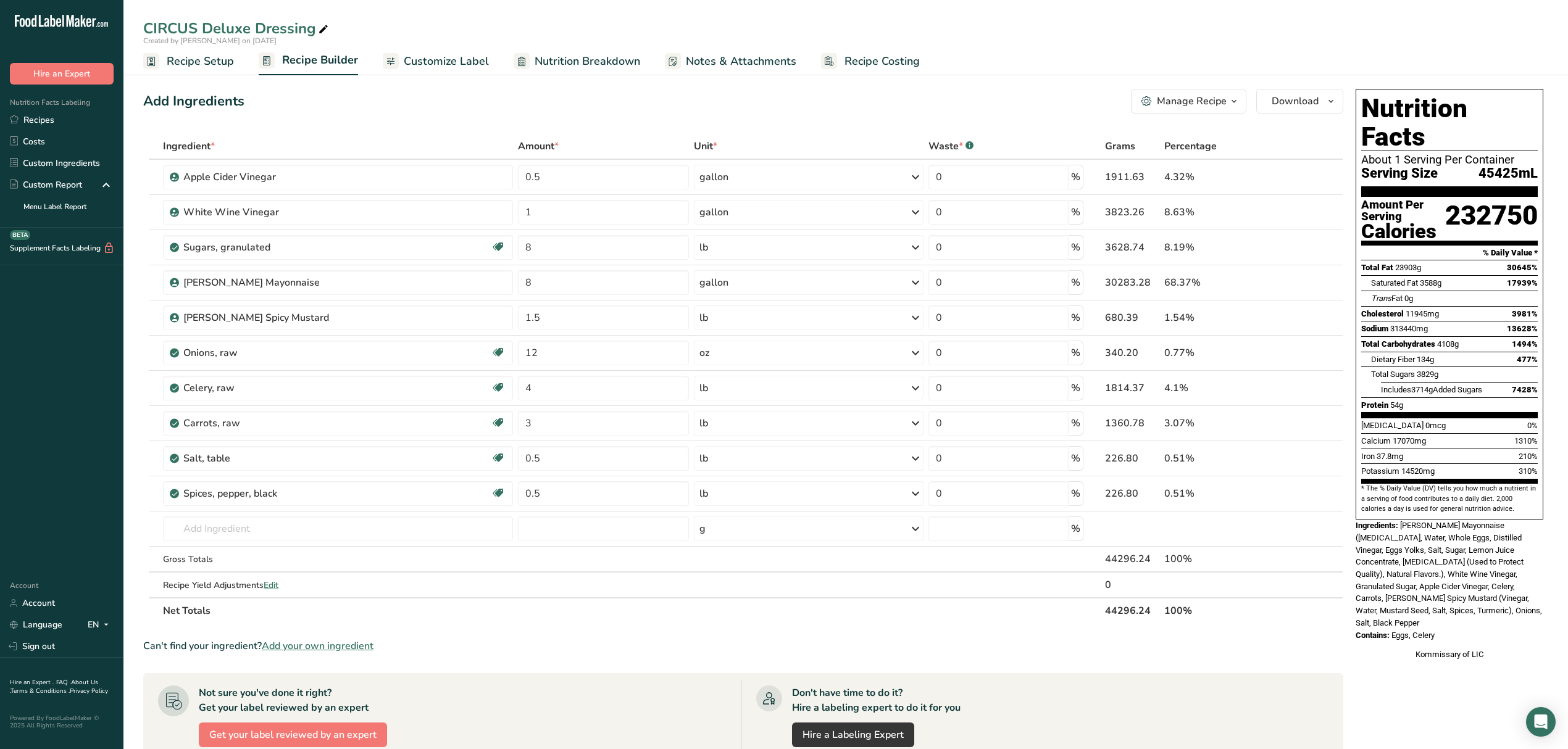
click at [233, 72] on ul "Recipe Setup Recipe Builder Customize Label Nutrition Breakdown Notes & Attachm…" at bounding box center [845, 61] width 1444 height 29
click at [226, 64] on span "Recipe Setup" at bounding box center [200, 61] width 68 height 17
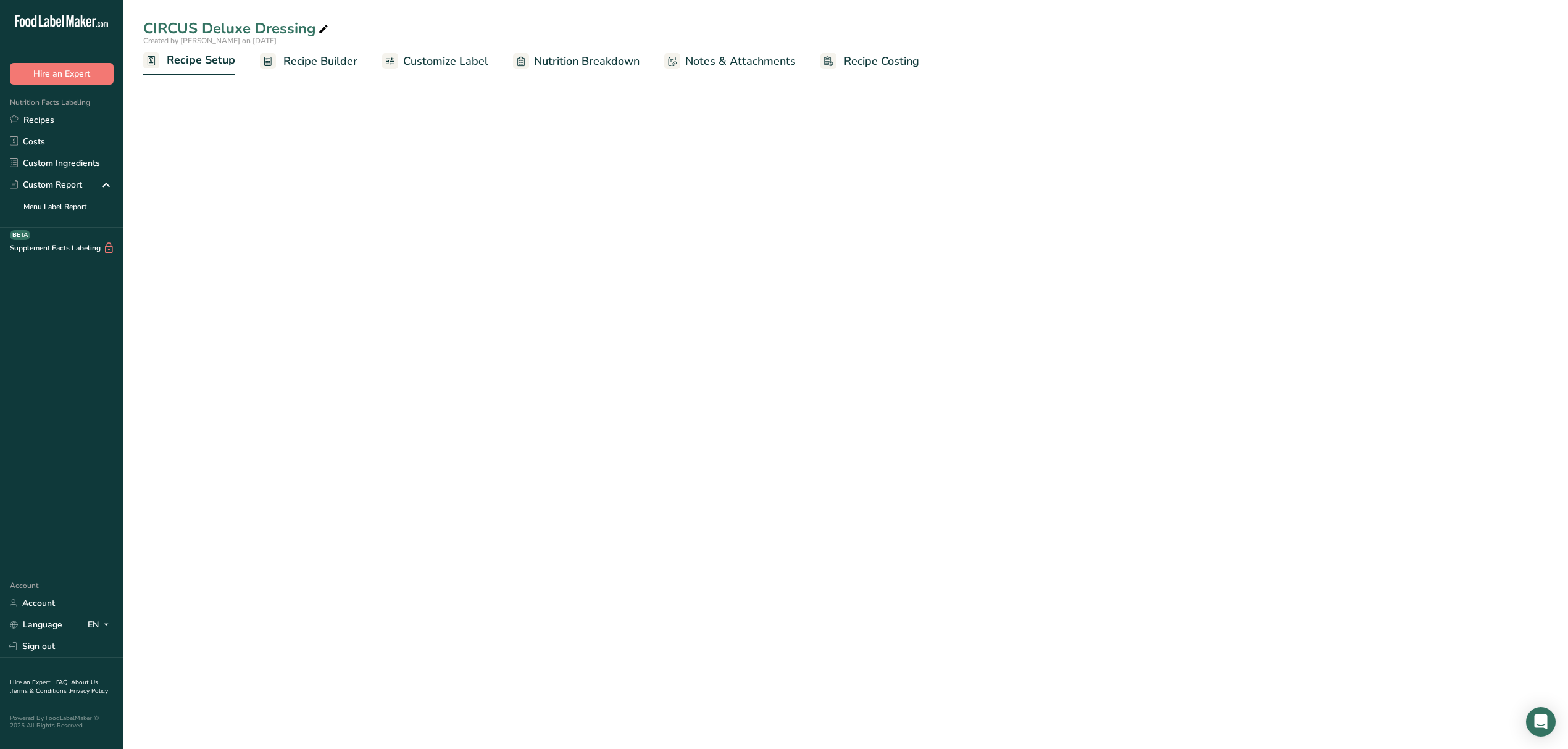
select select "6"
select select "22"
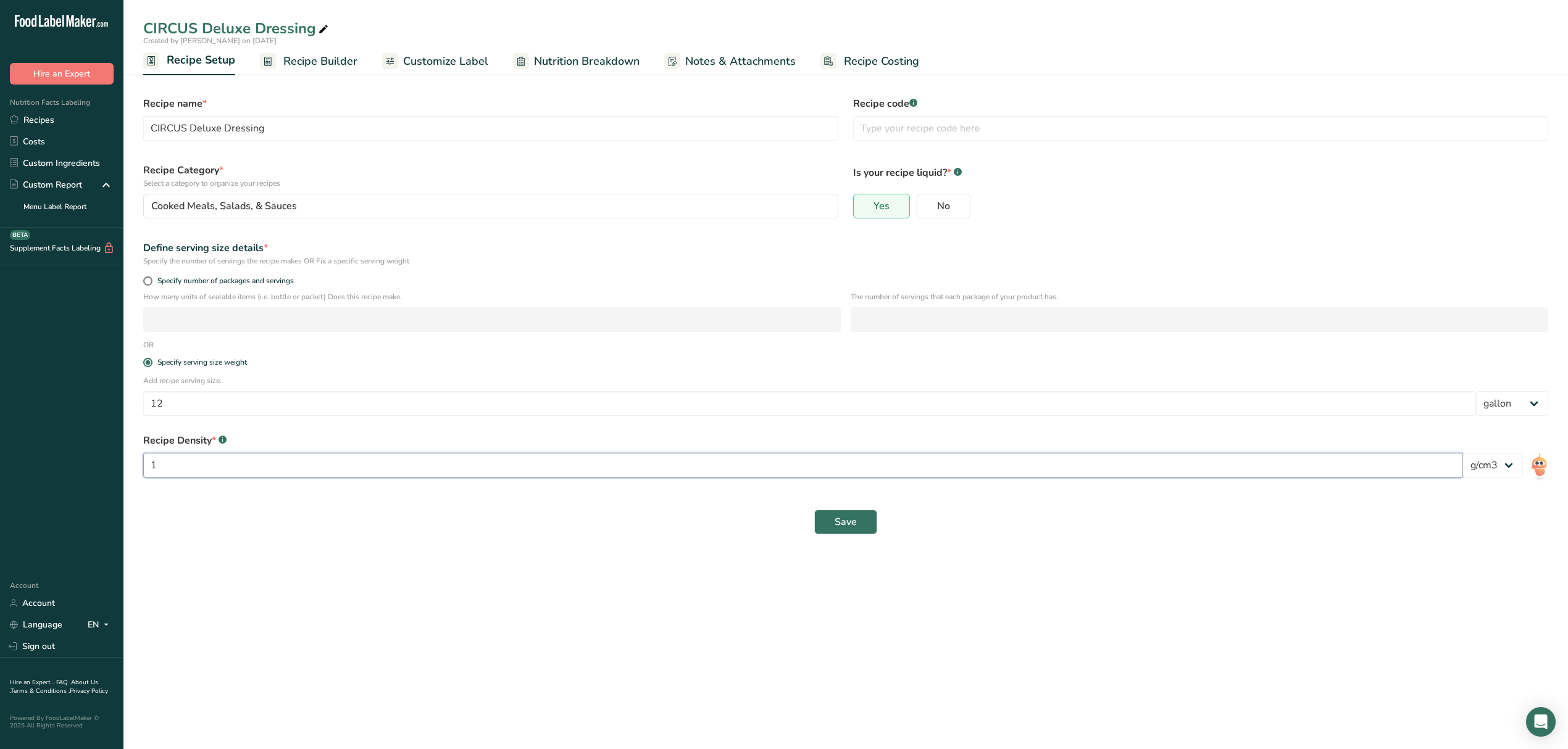
click at [326, 470] on input "1" at bounding box center [803, 465] width 1319 height 25
click at [255, 282] on span "Specify number of packages and servings" at bounding box center [223, 282] width 142 height 10
click at [151, 282] on input "Specify number of packages and servings" at bounding box center [147, 281] width 8 height 8
radio input "true"
radio input "false"
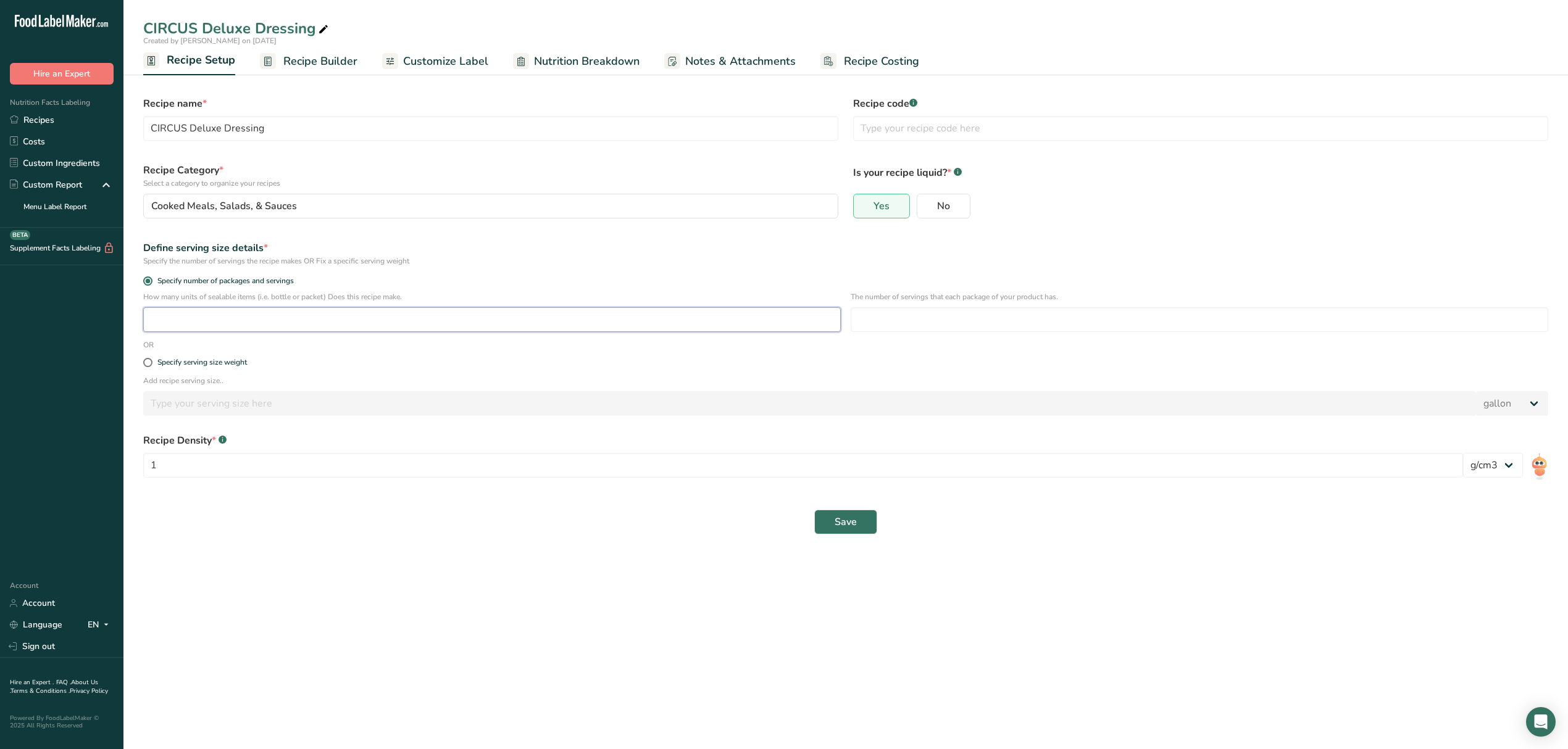
click at [237, 319] on input "number" at bounding box center [492, 319] width 698 height 25
click at [208, 359] on div "Specify serving size weight" at bounding box center [202, 363] width 89 height 10
click at [151, 359] on input "Specify serving size weight" at bounding box center [147, 363] width 8 height 8
radio input "true"
radio input "false"
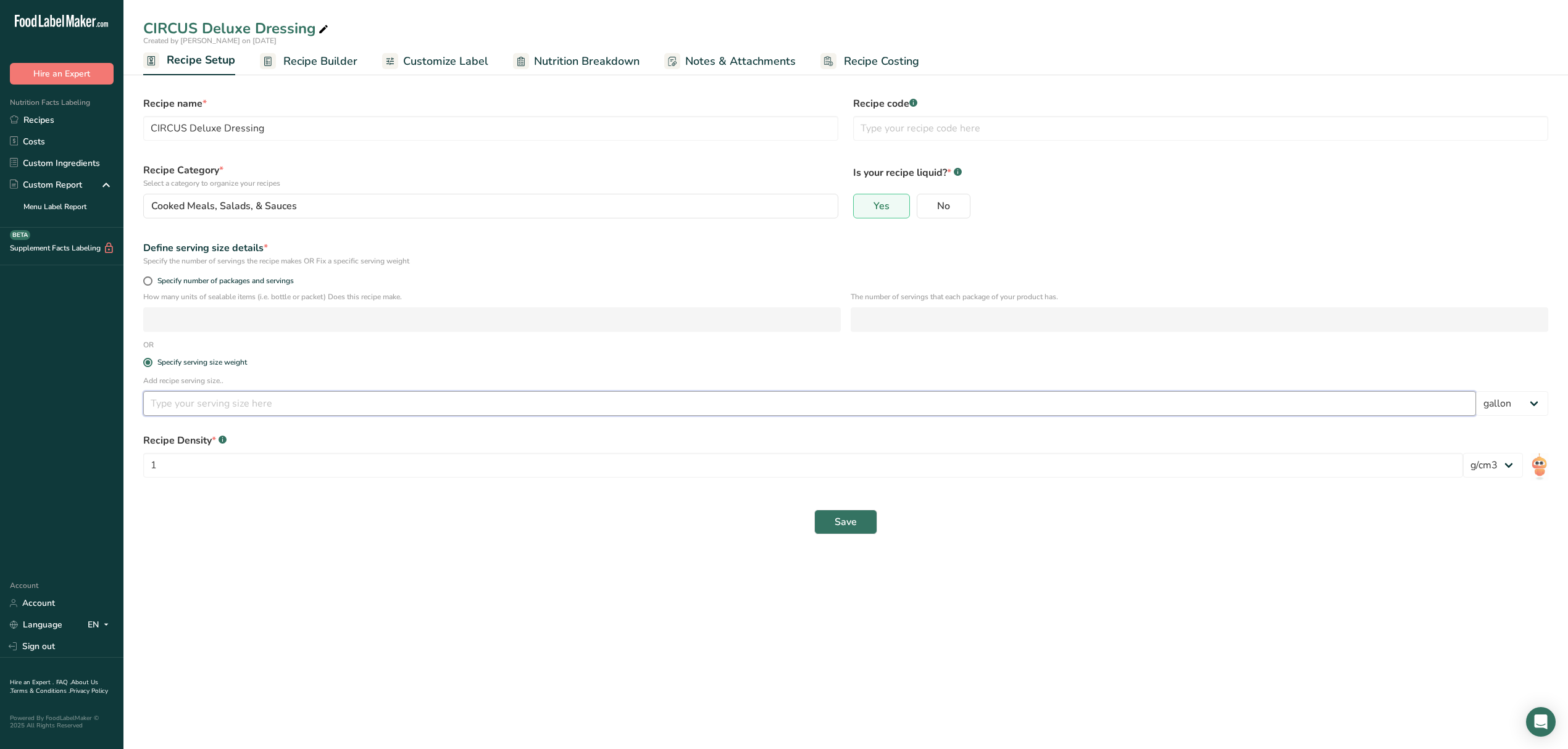
click at [196, 398] on input "number" at bounding box center [809, 403] width 1332 height 25
type input "12"
click at [776, 353] on div "Specify serving size weight" at bounding box center [846, 363] width 1419 height 25
click at [776, 526] on span "Save" at bounding box center [846, 522] width 23 height 14
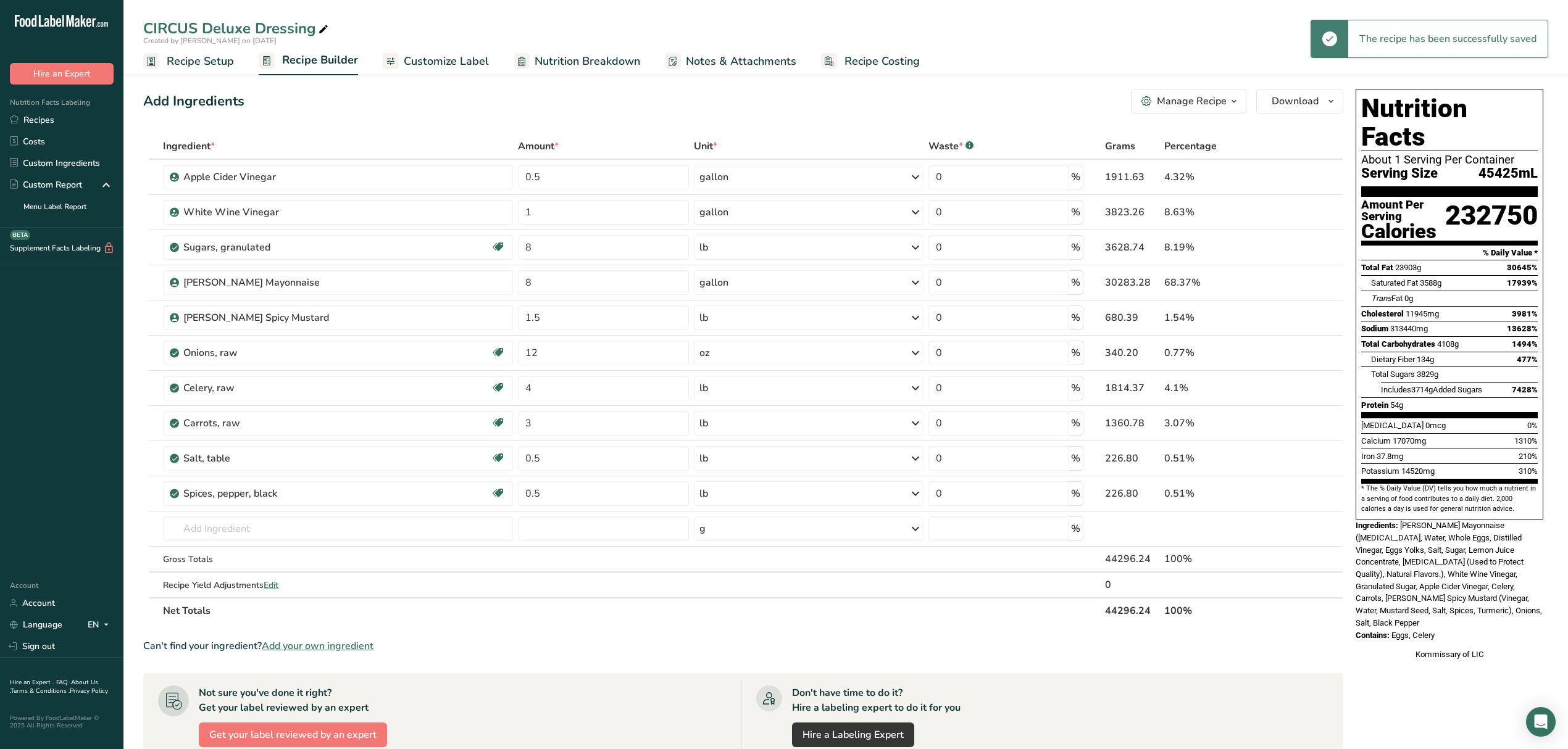
click at [776, 105] on div "Manage Recipe" at bounding box center [1191, 101] width 70 height 14
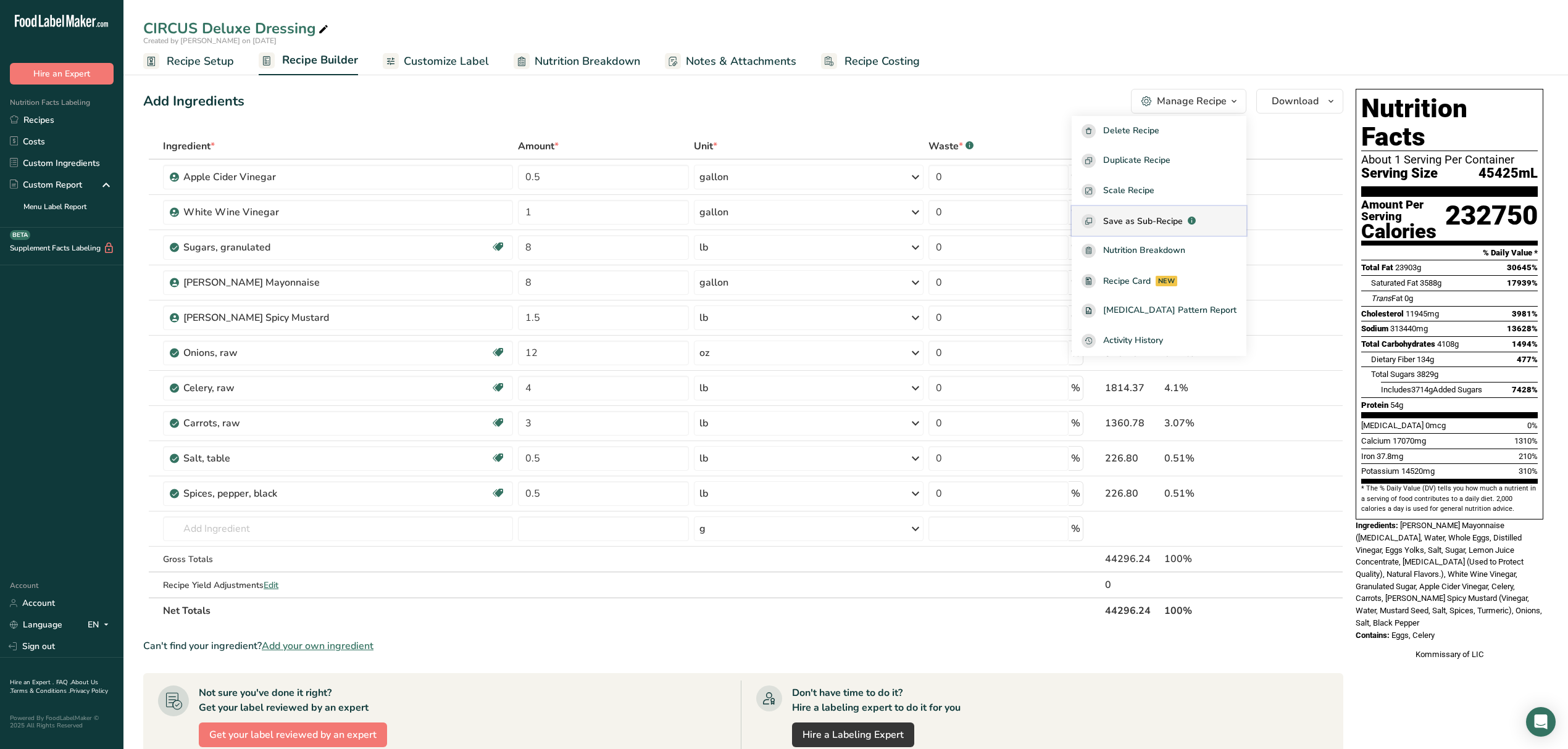
click at [776, 224] on span "Save as Sub-Recipe" at bounding box center [1142, 221] width 80 height 13
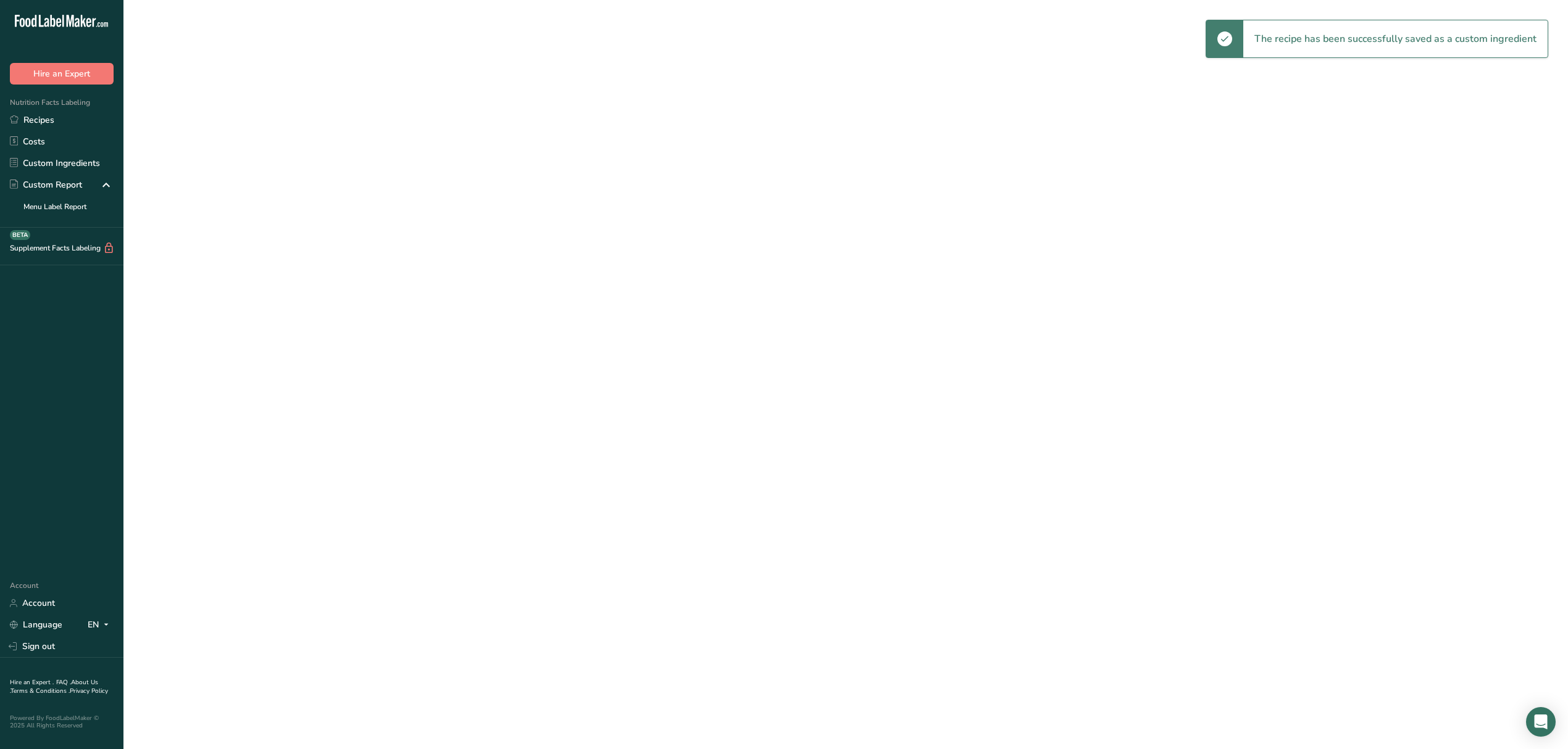
select select "30"
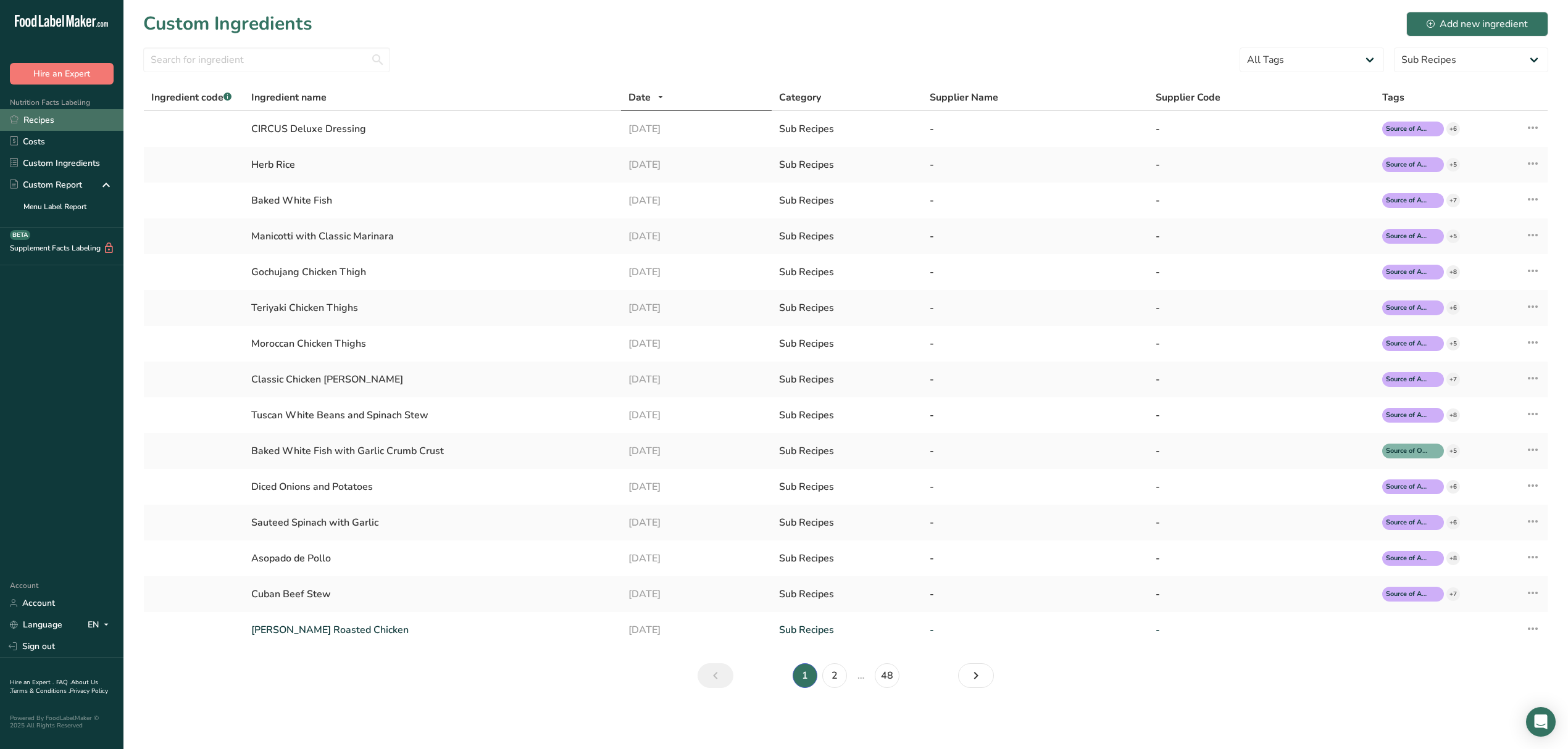
click at [62, 125] on link "Recipes" at bounding box center [61, 120] width 123 height 22
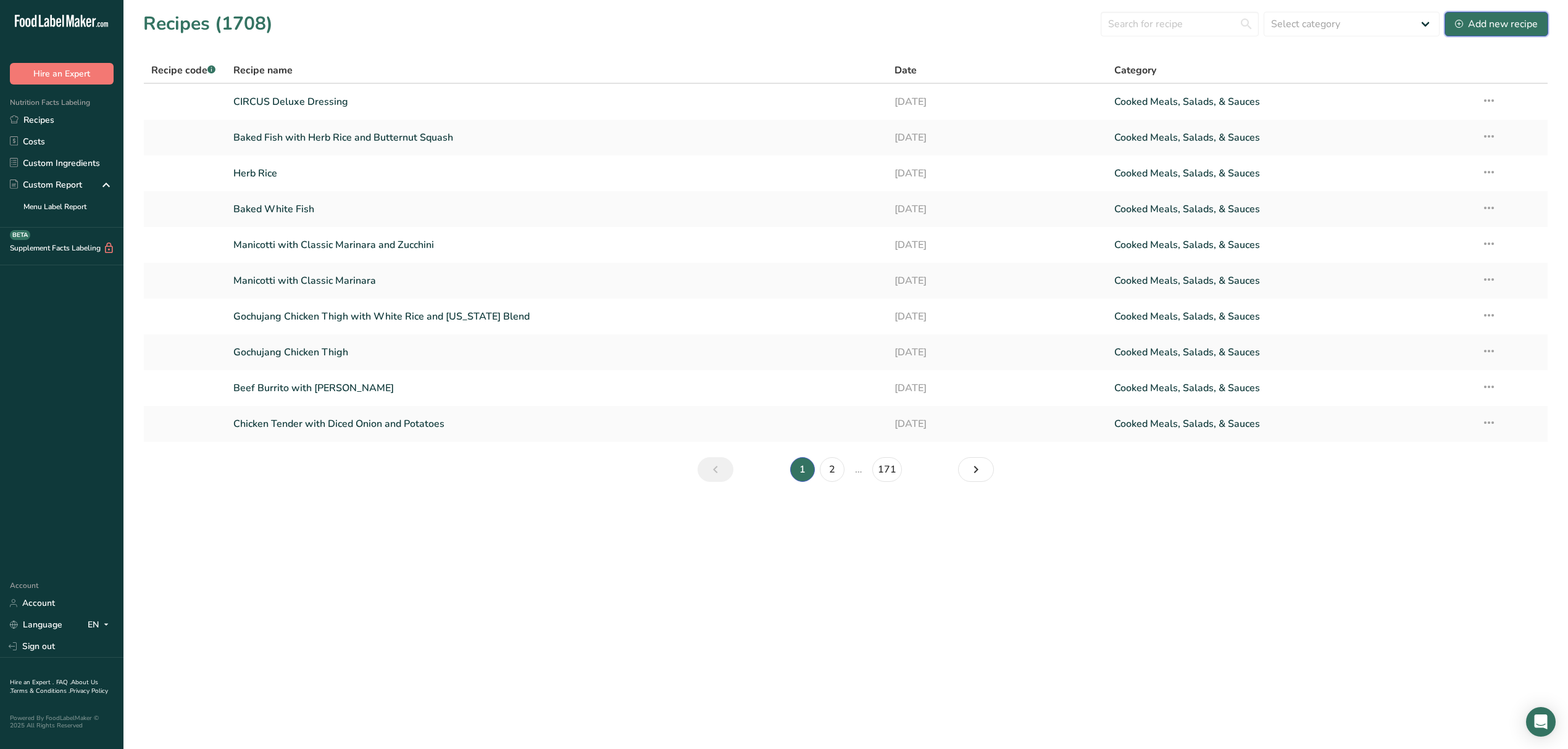
click at [776, 23] on div "Add new recipe" at bounding box center [1496, 24] width 83 height 14
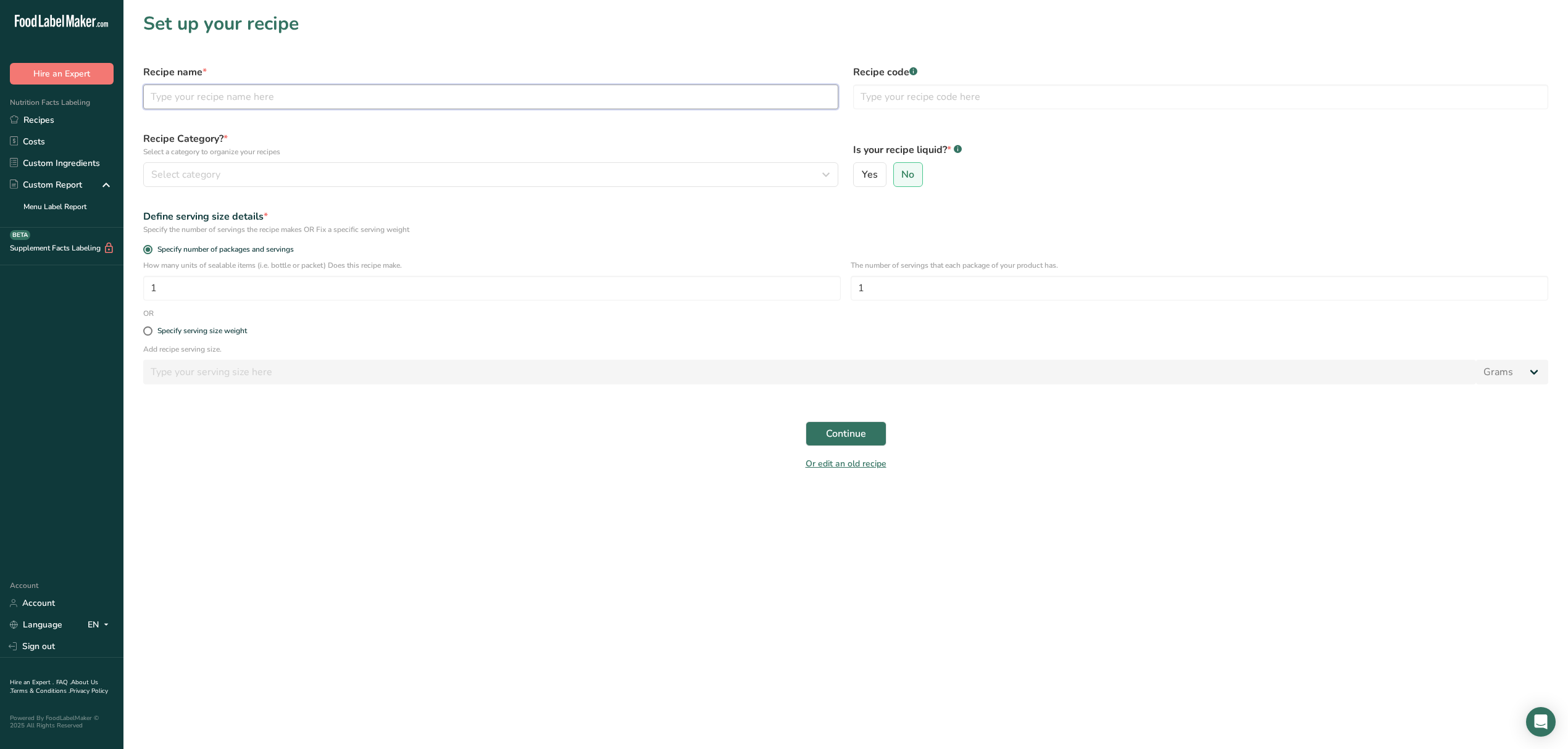
click at [721, 100] on input "text" at bounding box center [491, 97] width 695 height 25
type input "COLESLAW"
click at [688, 182] on div "Select category" at bounding box center [487, 175] width 672 height 14
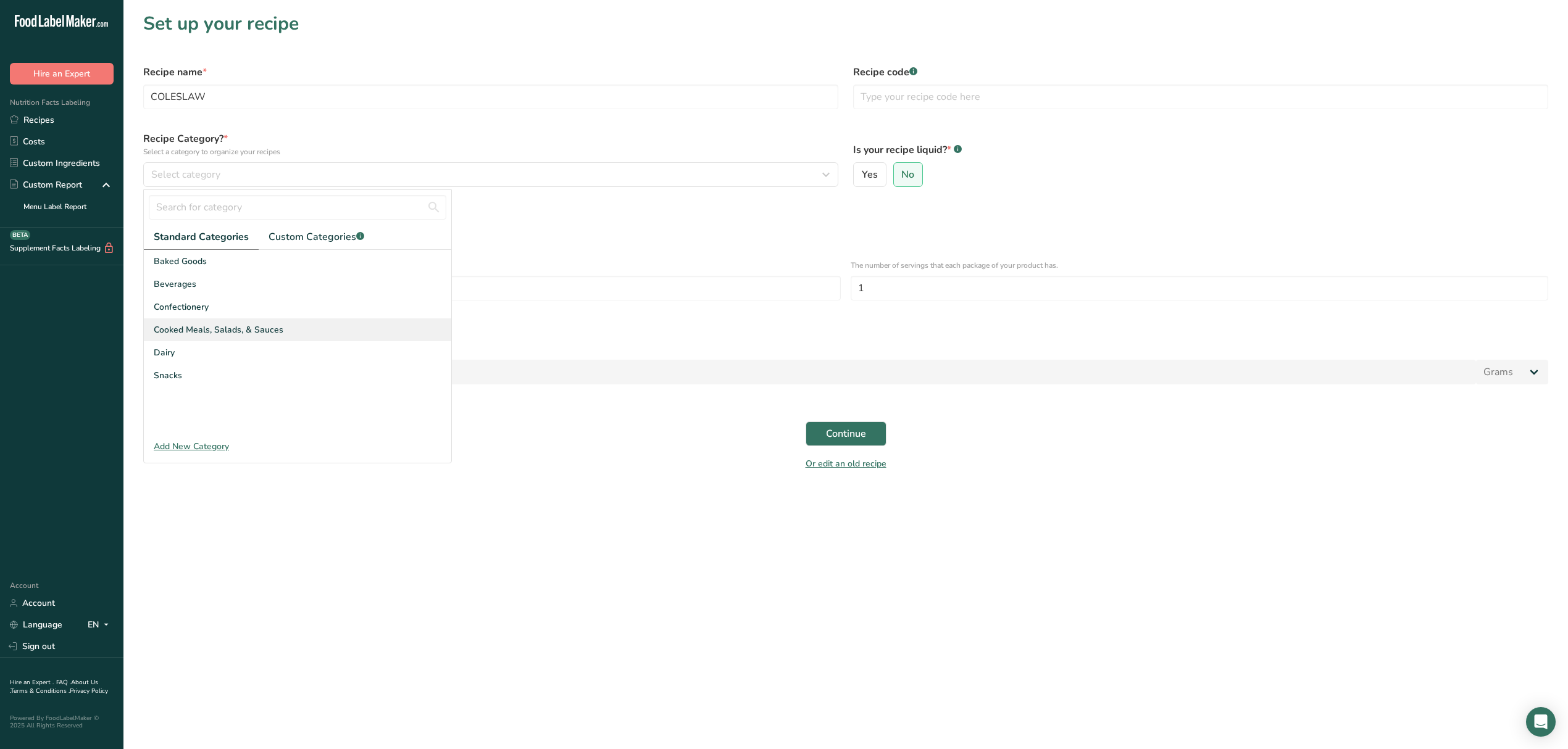
click at [226, 331] on span "Cooked Meals, Salads, & Sauces" at bounding box center [218, 330] width 130 height 13
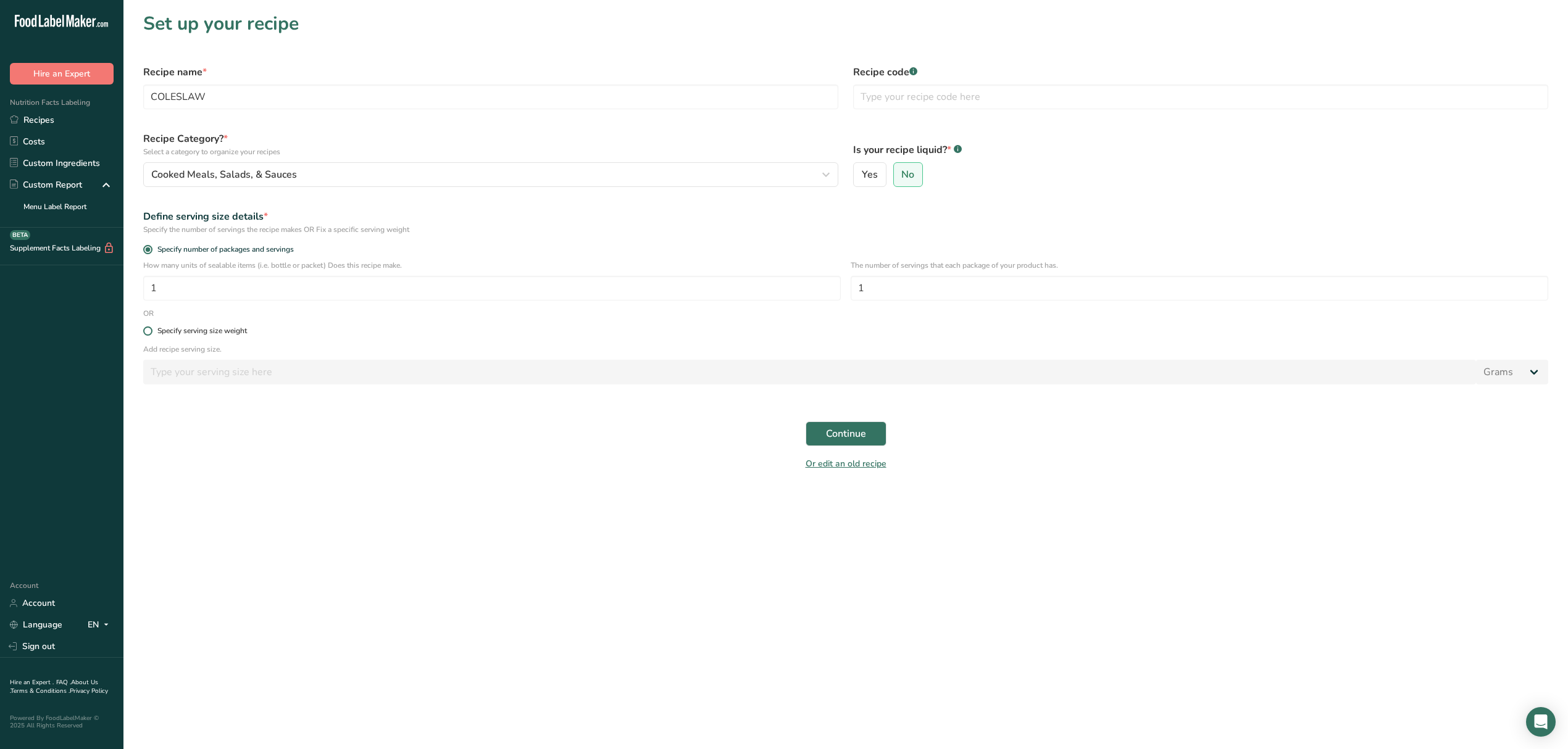
click at [219, 331] on div "Specify serving size weight" at bounding box center [202, 331] width 89 height 10
click at [151, 331] on input "Specify serving size weight" at bounding box center [147, 331] width 8 height 8
radio input "true"
radio input "false"
click at [197, 381] on input "number" at bounding box center [809, 372] width 1332 height 25
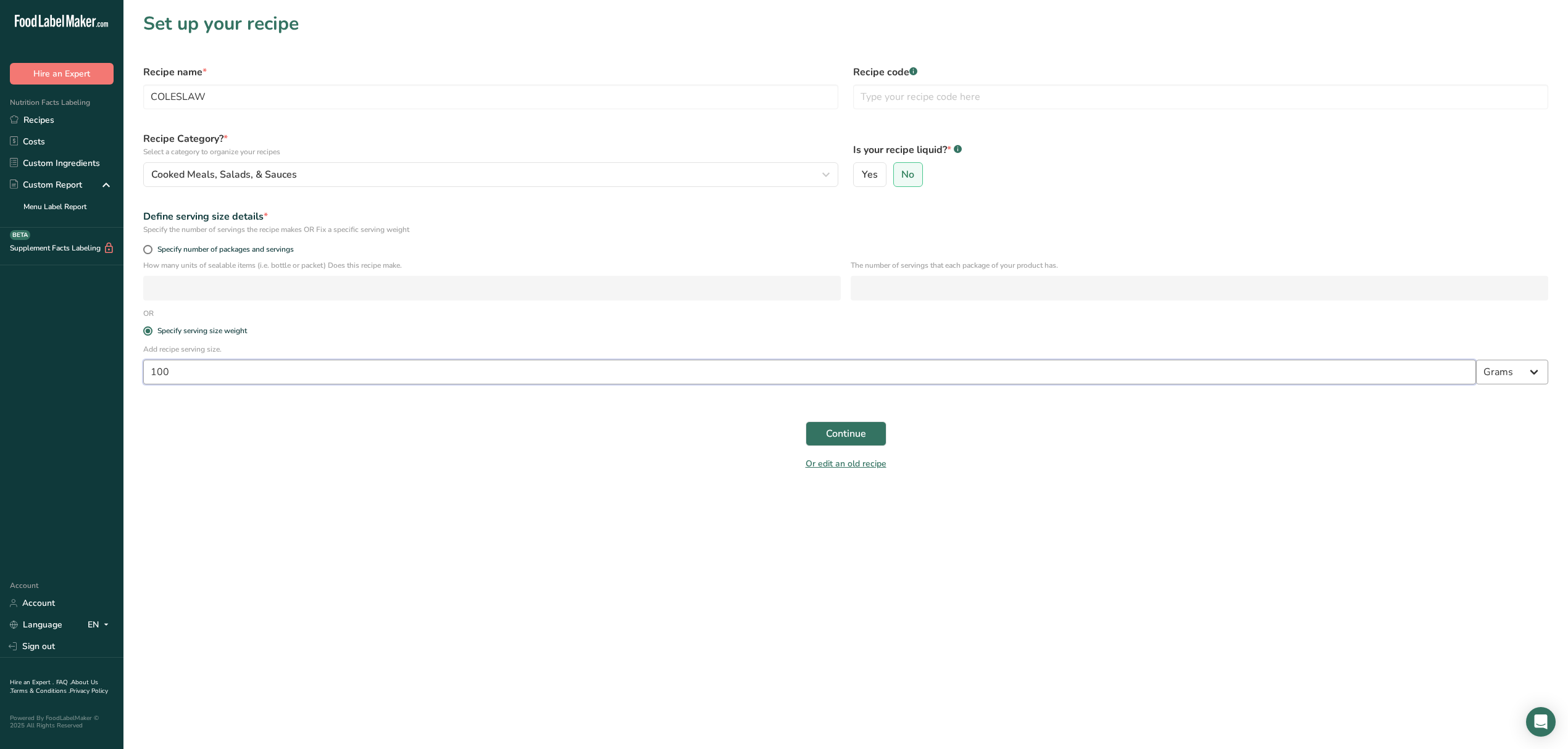
type input "100"
click at [776, 383] on select "Grams kg mg mcg lb oz l mL fl oz tbsp tsp cup qt gallon" at bounding box center [1512, 372] width 72 height 25
select select "12"
click at [776, 361] on select "Grams kg mg mcg lb oz l mL fl oz tbsp tsp cup qt gallon" at bounding box center [1512, 372] width 72 height 25
click at [776, 445] on button "Continue" at bounding box center [846, 434] width 80 height 25
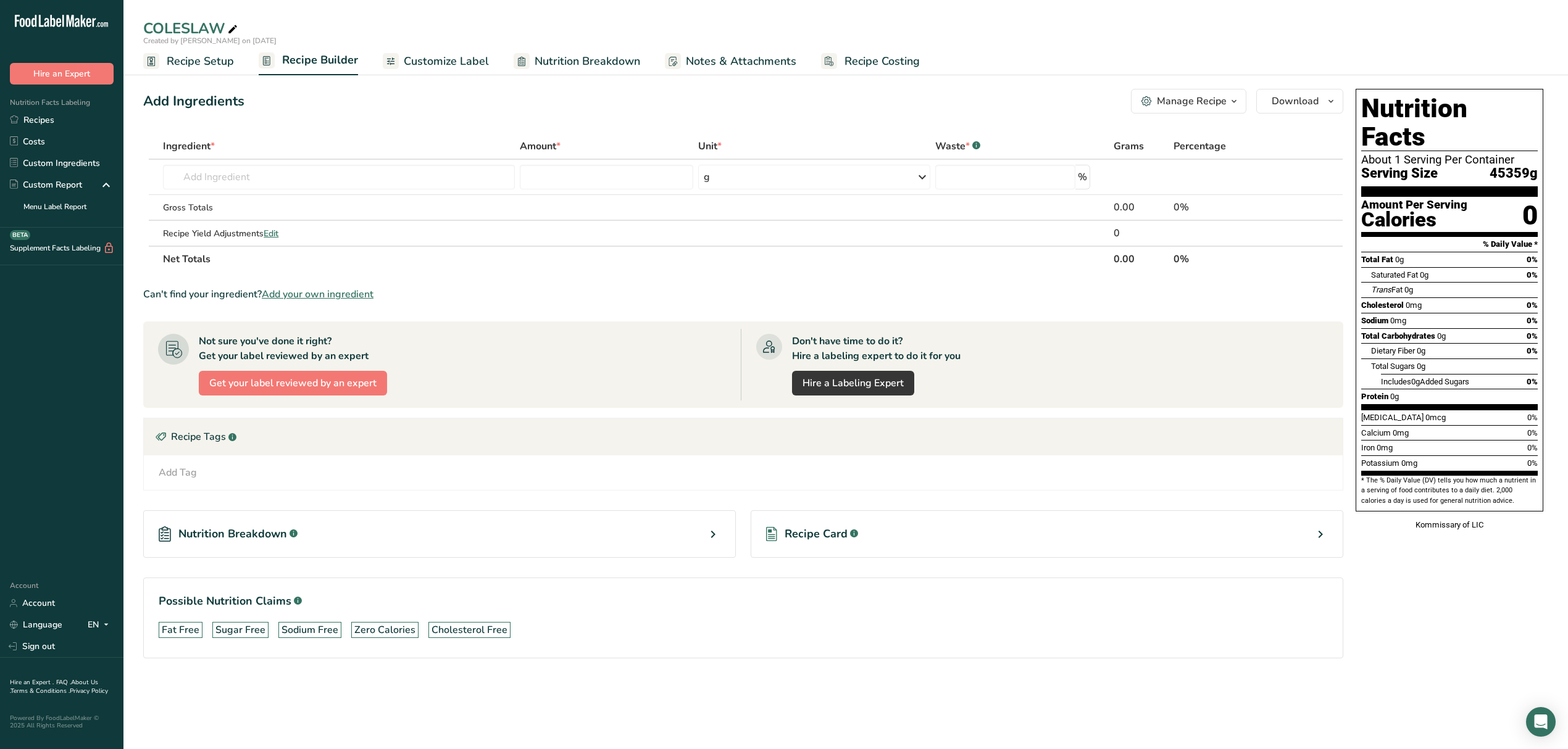
click at [446, 68] on span "Customize Label" at bounding box center [447, 61] width 85 height 17
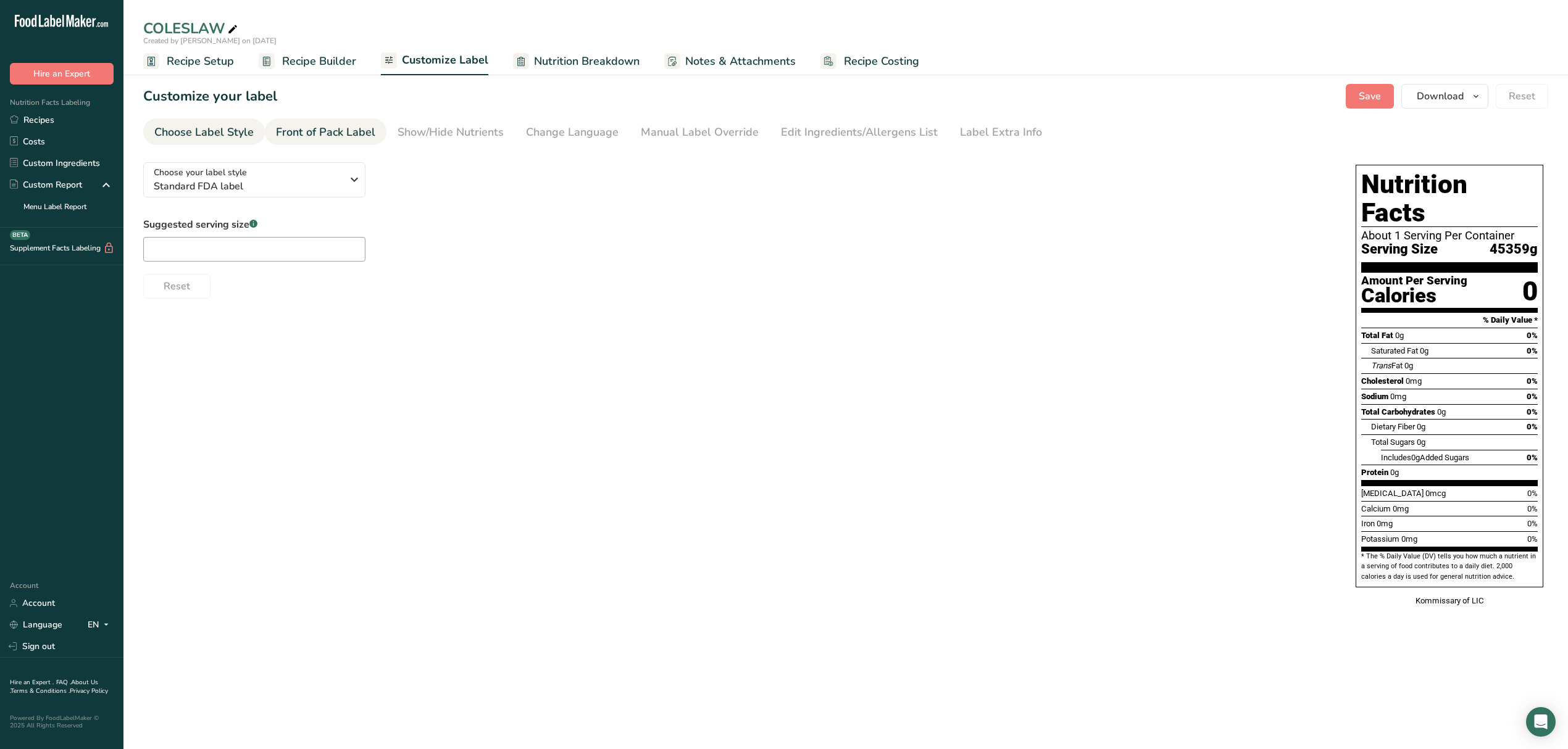
click at [331, 127] on div "Front of Pack Label" at bounding box center [326, 132] width 100 height 17
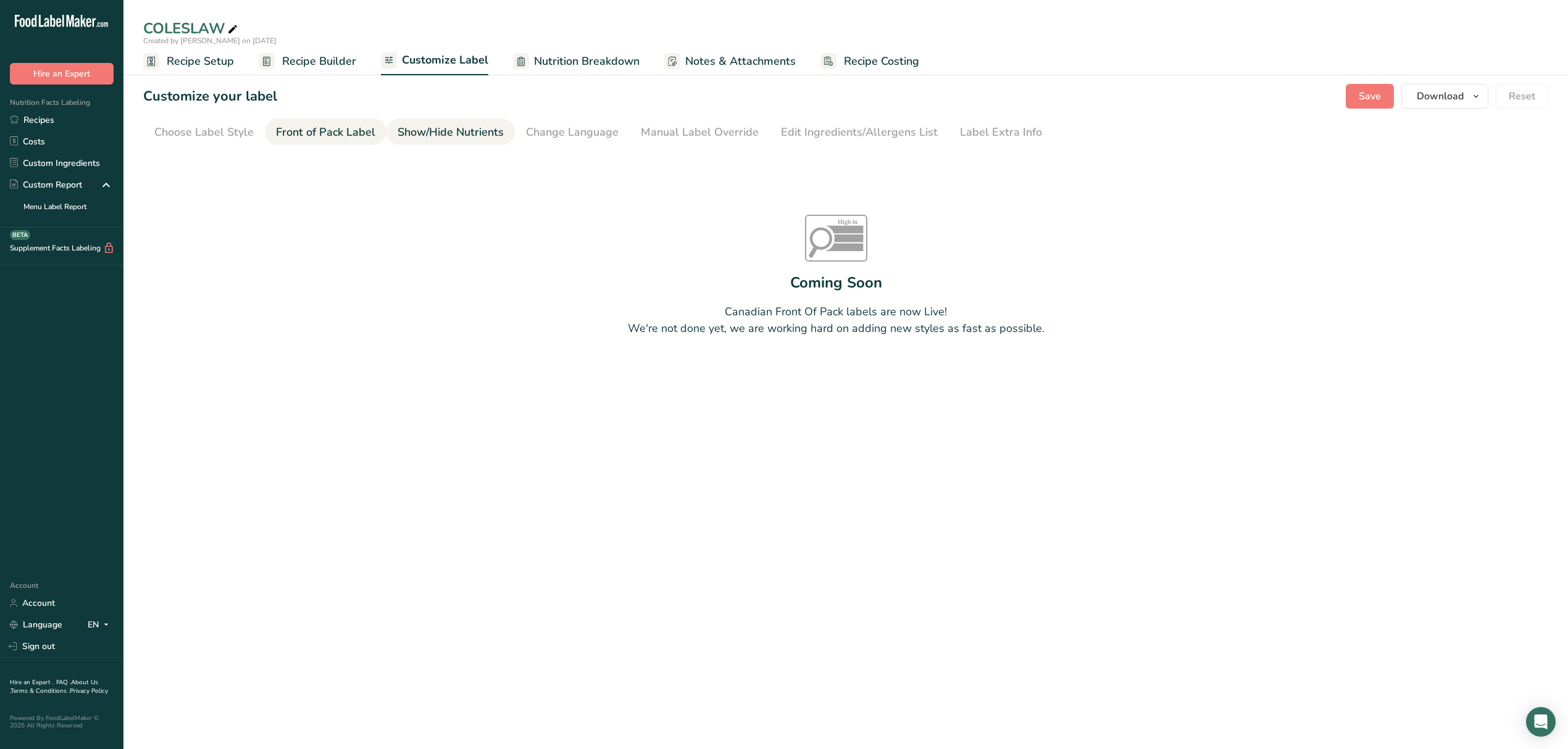
click at [447, 134] on div "Show/Hide Nutrients" at bounding box center [451, 132] width 106 height 17
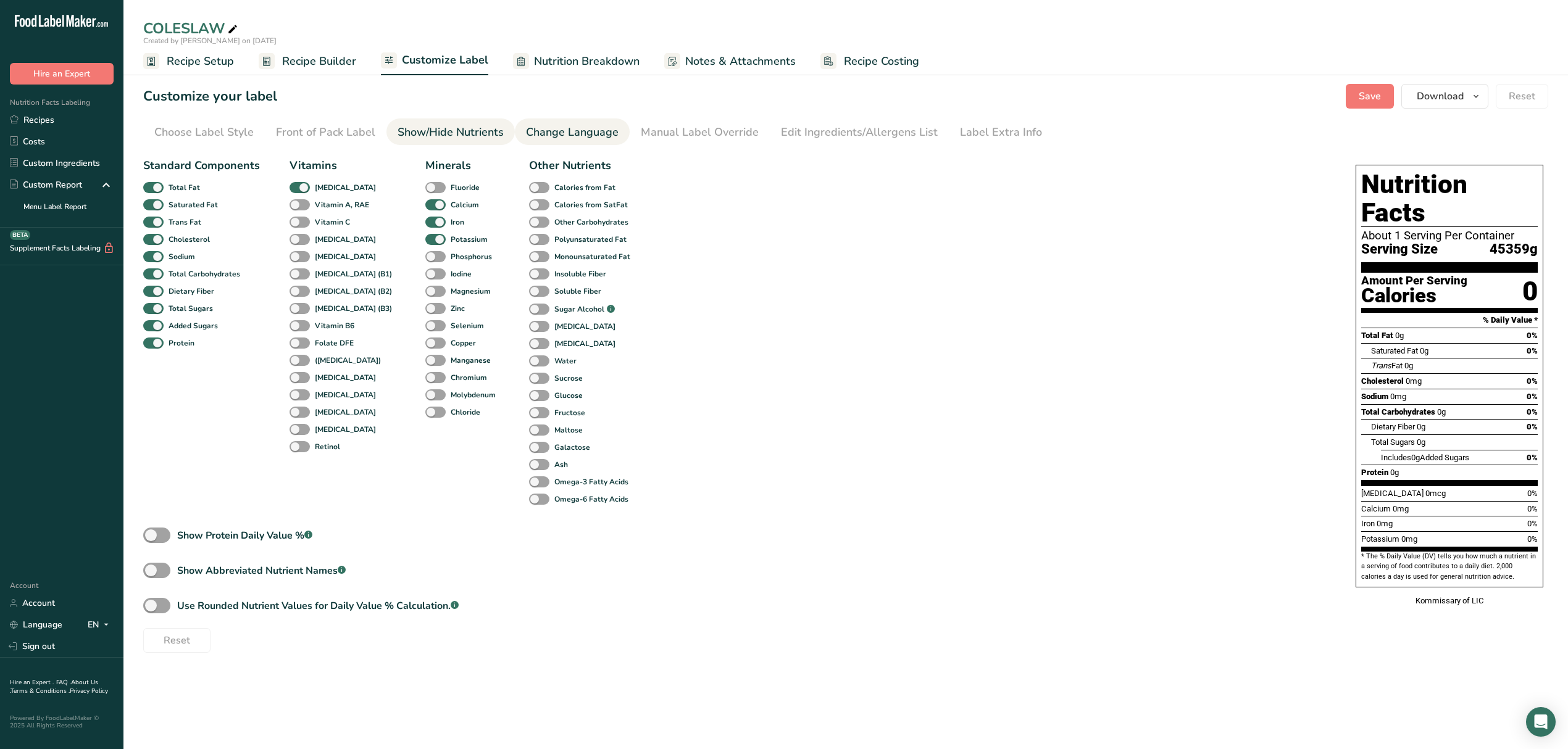
click at [545, 134] on div "Change Language" at bounding box center [572, 132] width 93 height 17
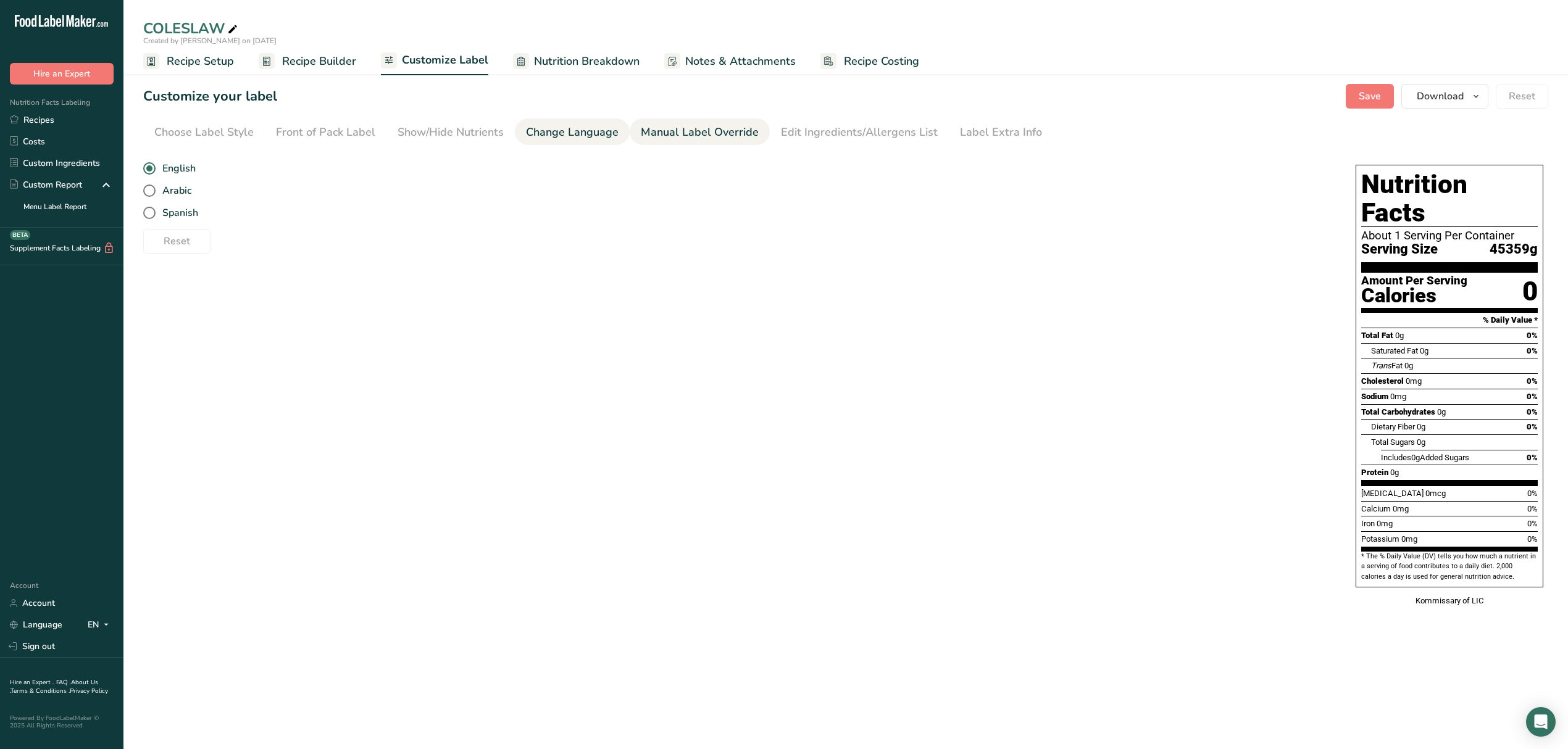
click at [656, 124] on div "Manual Label Override" at bounding box center [699, 132] width 118 height 17
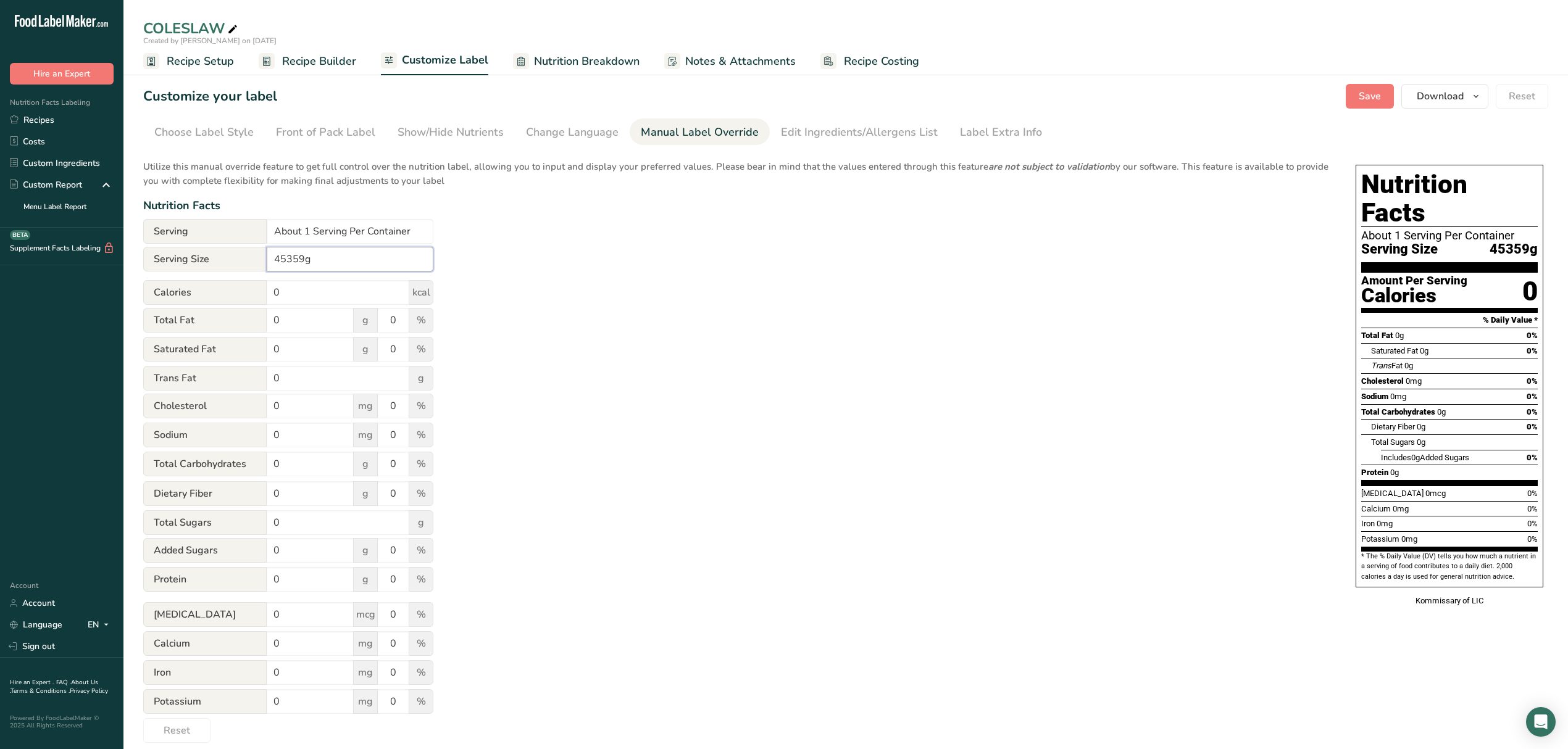
click at [369, 253] on input "45359g" at bounding box center [349, 259] width 167 height 25
click at [776, 131] on div "Label Extra Info" at bounding box center [1001, 132] width 82 height 17
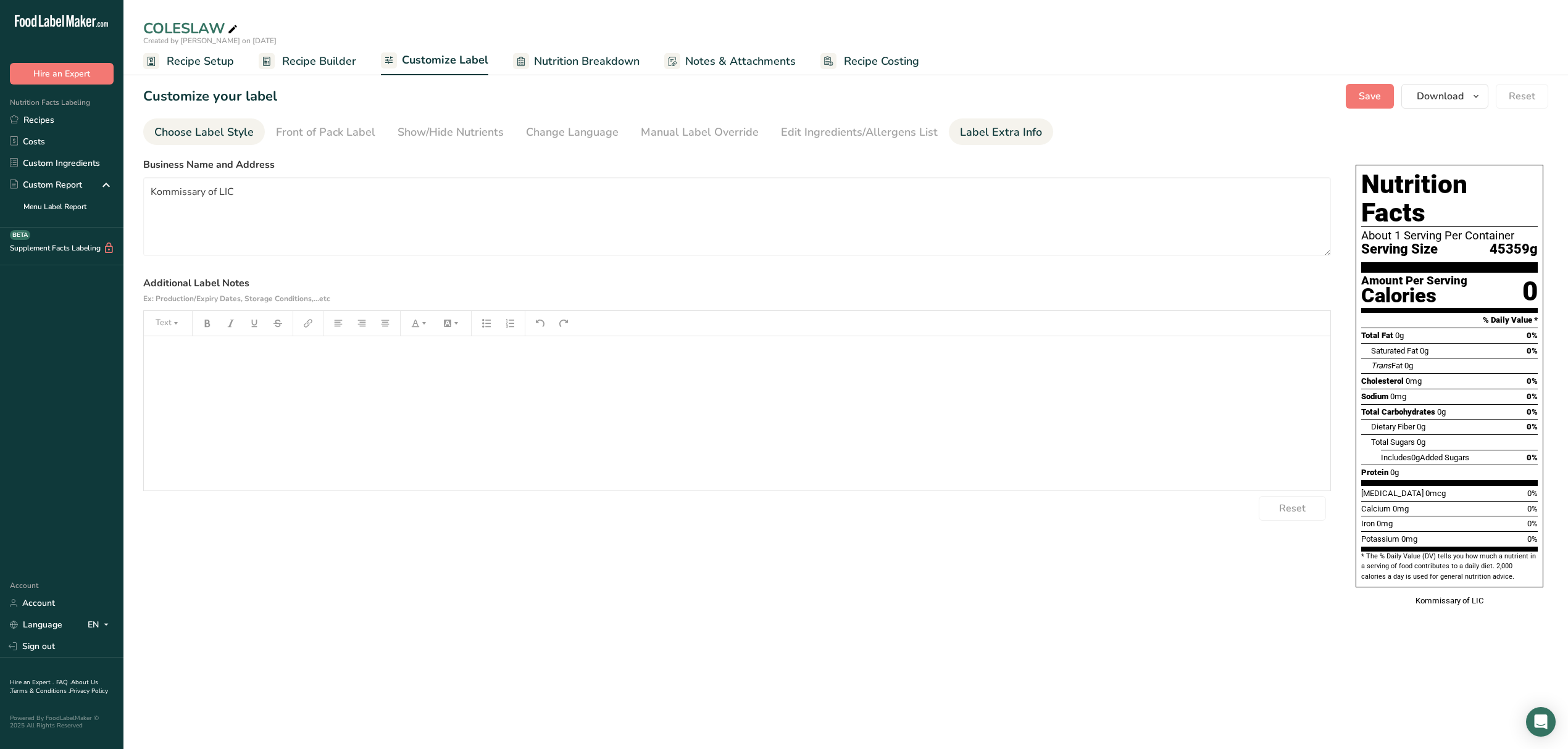
click at [237, 129] on div "Choose Label Style" at bounding box center [204, 132] width 100 height 17
click at [294, 171] on div "Choose your label style Standard FDA label" at bounding box center [248, 179] width 188 height 28
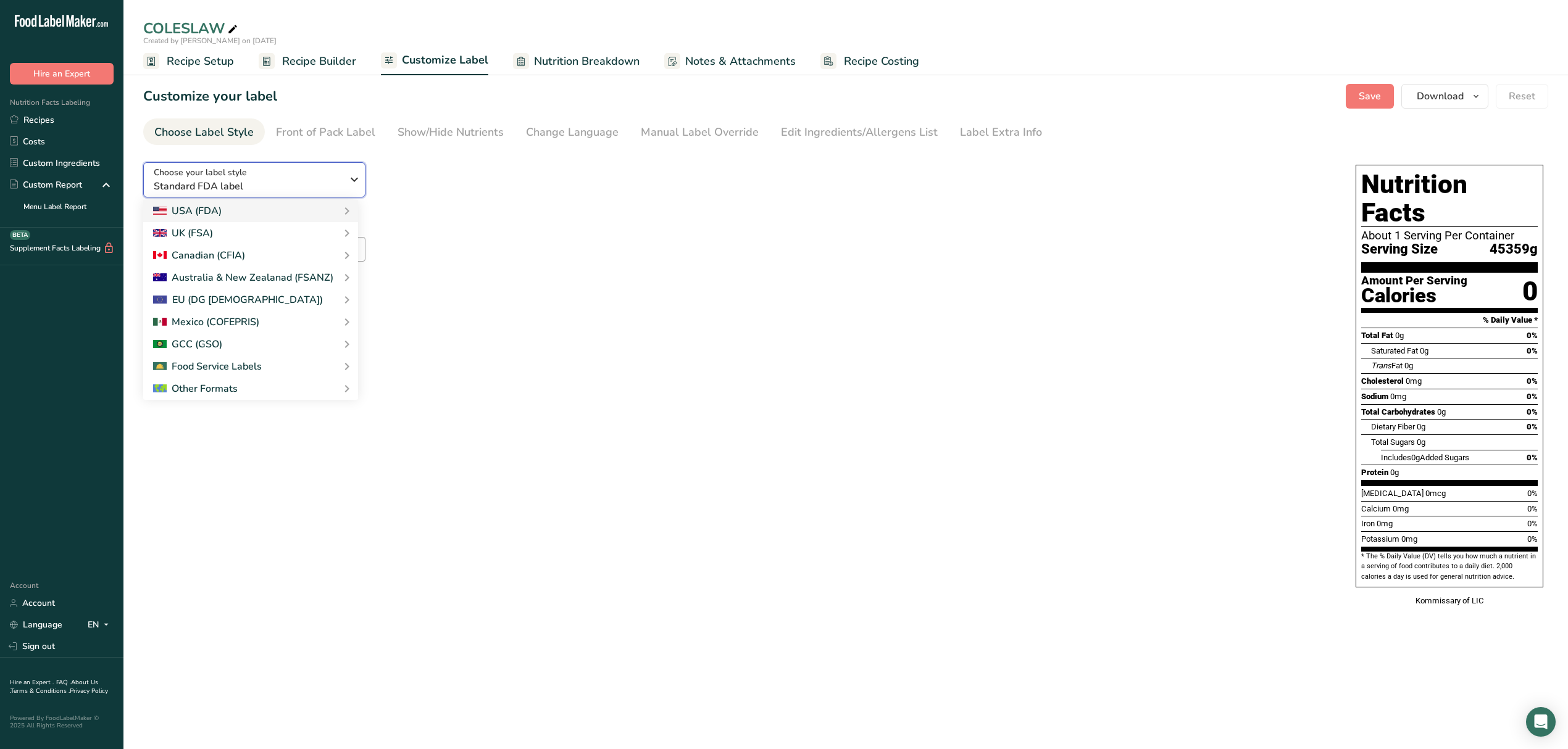
click at [294, 171] on div "Choose your label style Standard FDA label" at bounding box center [248, 179] width 188 height 28
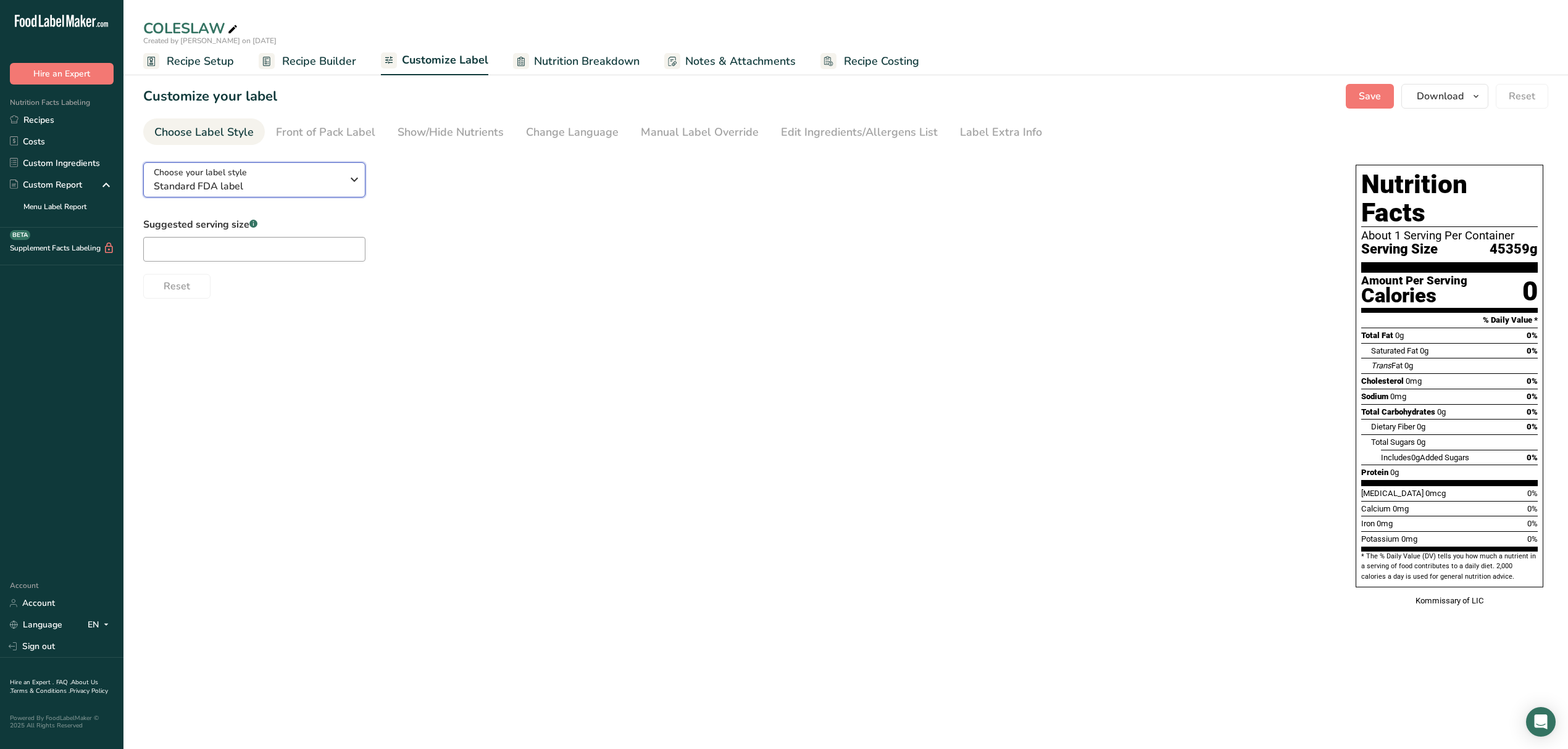
click at [294, 171] on div "Choose your label style Standard FDA label" at bounding box center [248, 179] width 188 height 28
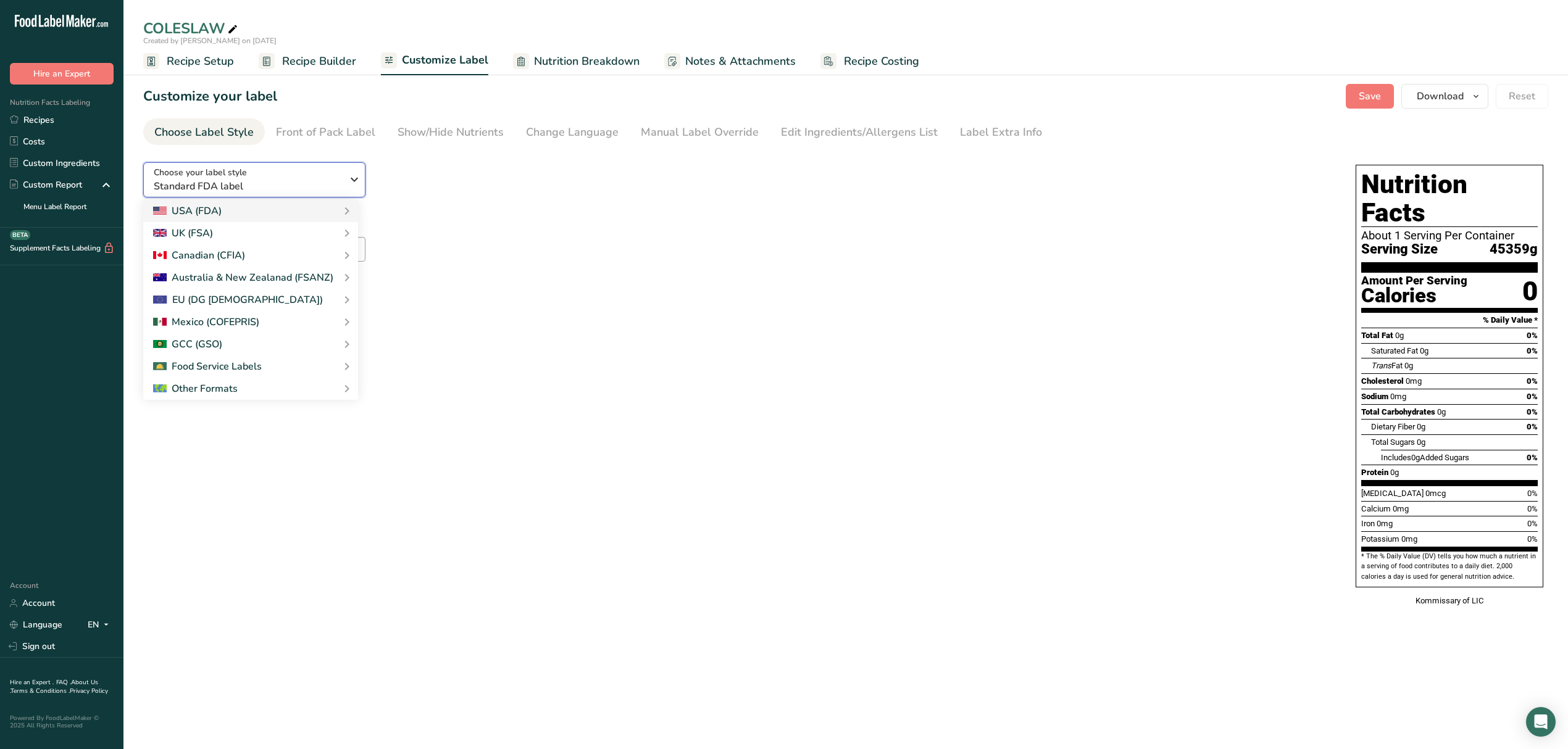
click at [294, 171] on div "Choose your label style Standard FDA label" at bounding box center [248, 179] width 188 height 28
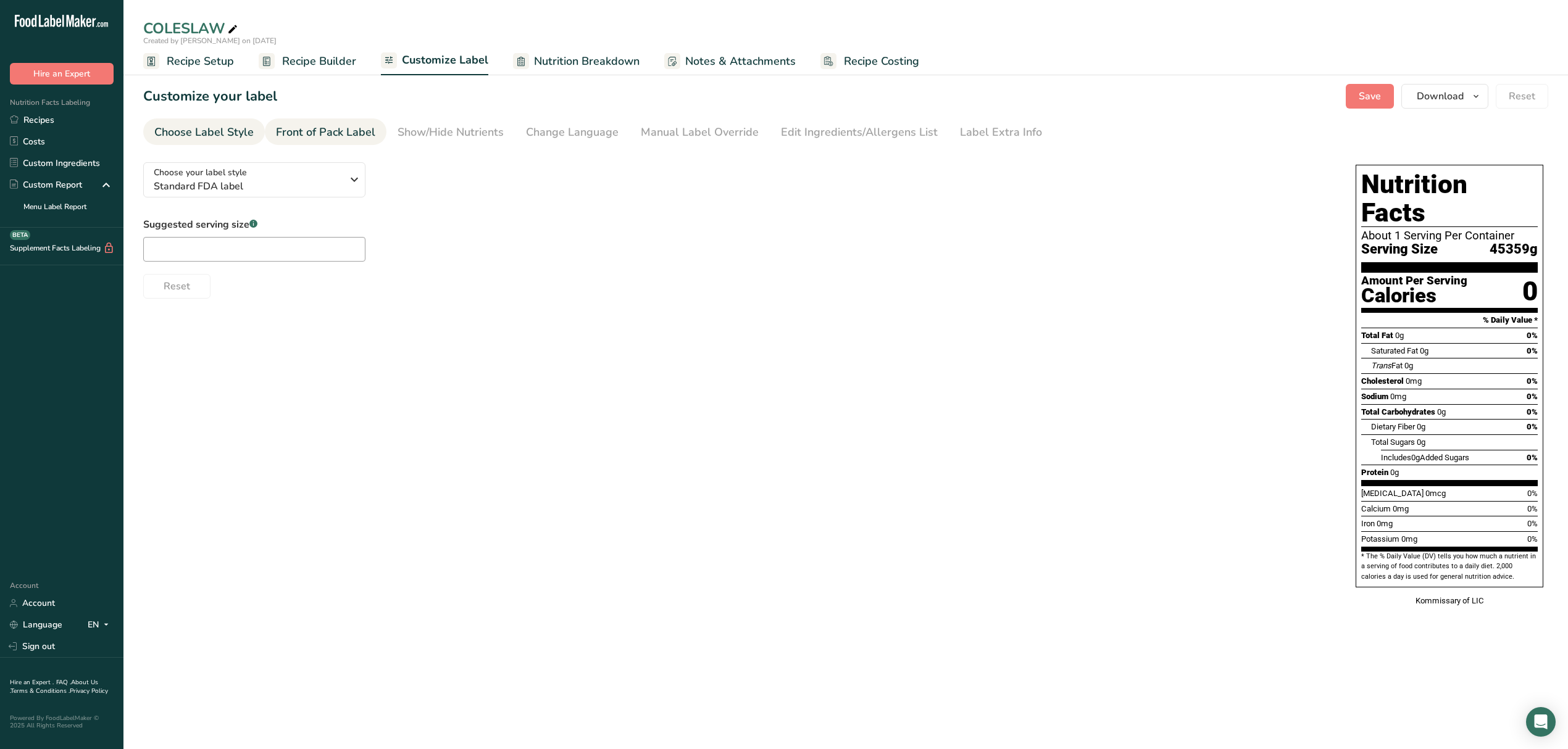
click at [309, 137] on div "Front of Pack Label" at bounding box center [326, 132] width 100 height 17
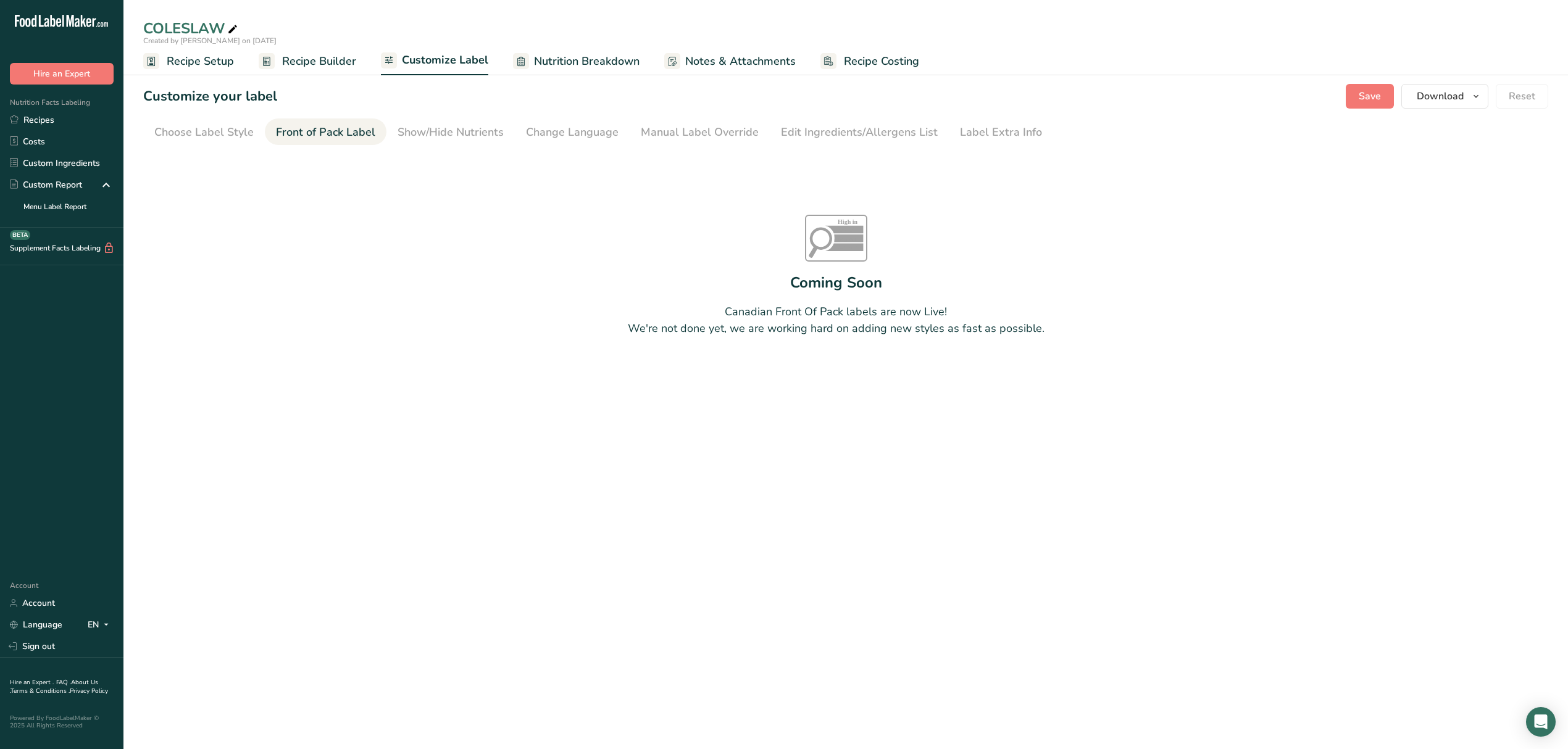
click at [309, 137] on div "Front of Pack Label" at bounding box center [326, 132] width 100 height 17
click at [418, 129] on div "Show/Hide Nutrients" at bounding box center [451, 132] width 106 height 17
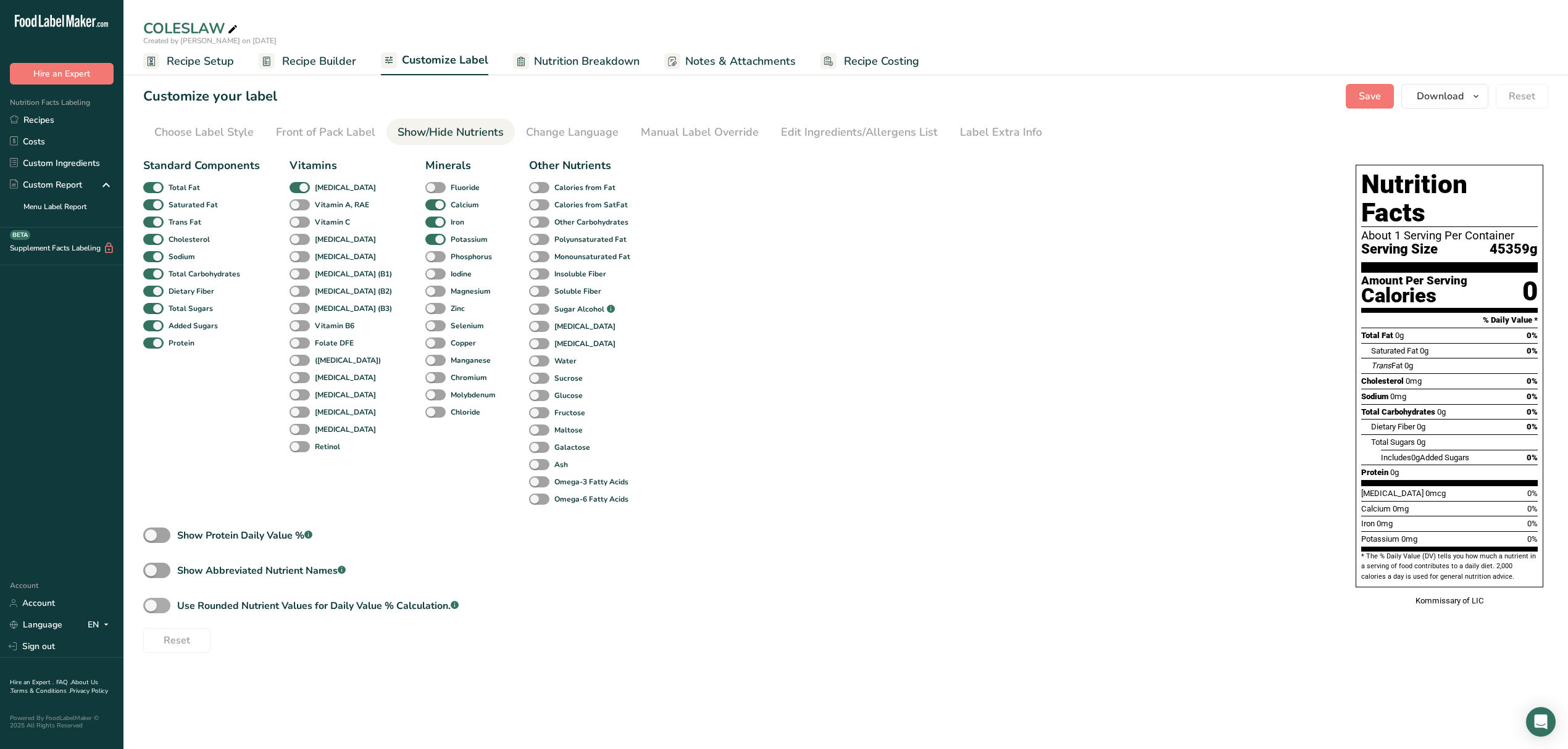
click at [338, 603] on div "Use Rounded Nutrient Values for Daily Value % Calculation. .a-a{fill:#347362;}.…" at bounding box center [318, 606] width 282 height 14
click at [151, 603] on input "Use Rounded Nutrient Values for Daily Value % Calculation. .a-a{fill:#347362;}.…" at bounding box center [147, 606] width 8 height 8
checkbox input "true"
click at [162, 575] on span at bounding box center [157, 570] width 27 height 15
click at [151, 574] on input "Show Abbreviated Nutrient Names .a-a{fill:#347362;}.b-a{fill:#fff;}" at bounding box center [147, 570] width 8 height 8
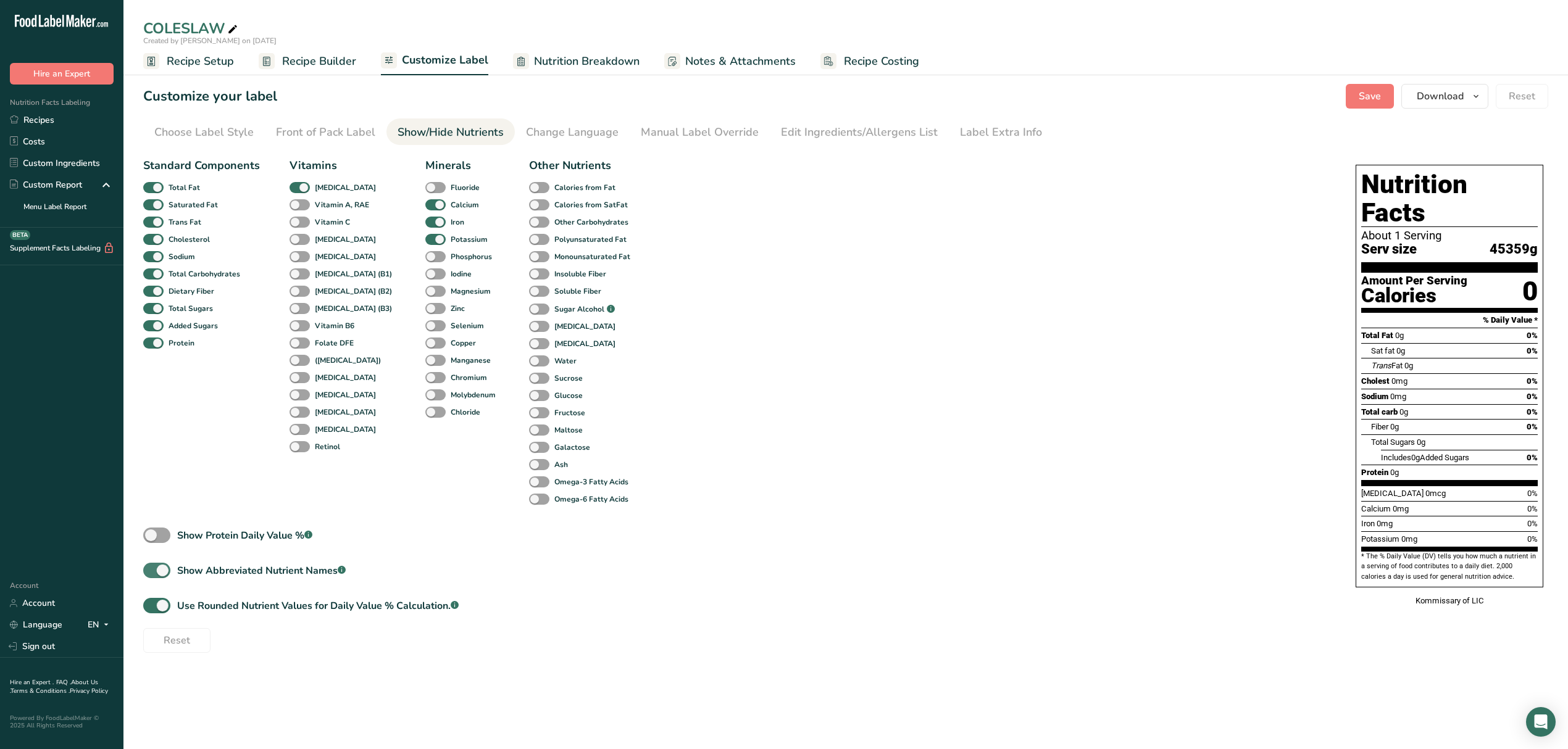
click at [159, 574] on span at bounding box center [157, 570] width 27 height 15
click at [151, 574] on input "Show Abbreviated Nutrient Names .a-a{fill:#347362;}.b-a{fill:#fff;}" at bounding box center [147, 570] width 8 height 8
click at [158, 574] on span at bounding box center [157, 570] width 27 height 15
click at [151, 574] on input "Show Abbreviated Nutrient Names .a-a{fill:#347362;}.b-a{fill:#fff;}" at bounding box center [147, 570] width 8 height 8
checkbox input "true"
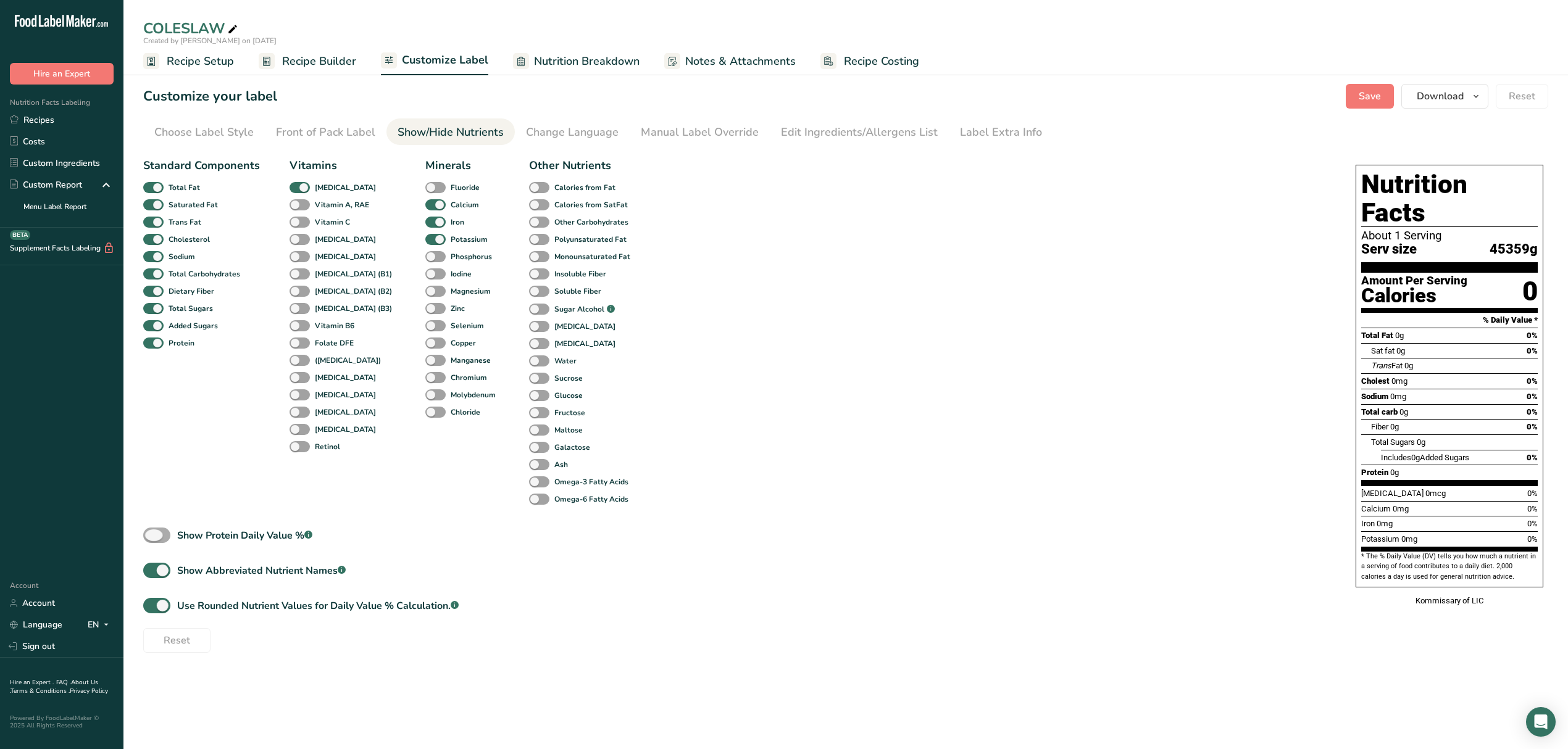
click at [168, 539] on span at bounding box center [157, 535] width 27 height 15
click at [151, 539] on input "Show Protein Daily Value % .a-a{fill:#347362;}.b-a{fill:#fff;}" at bounding box center [147, 536] width 8 height 8
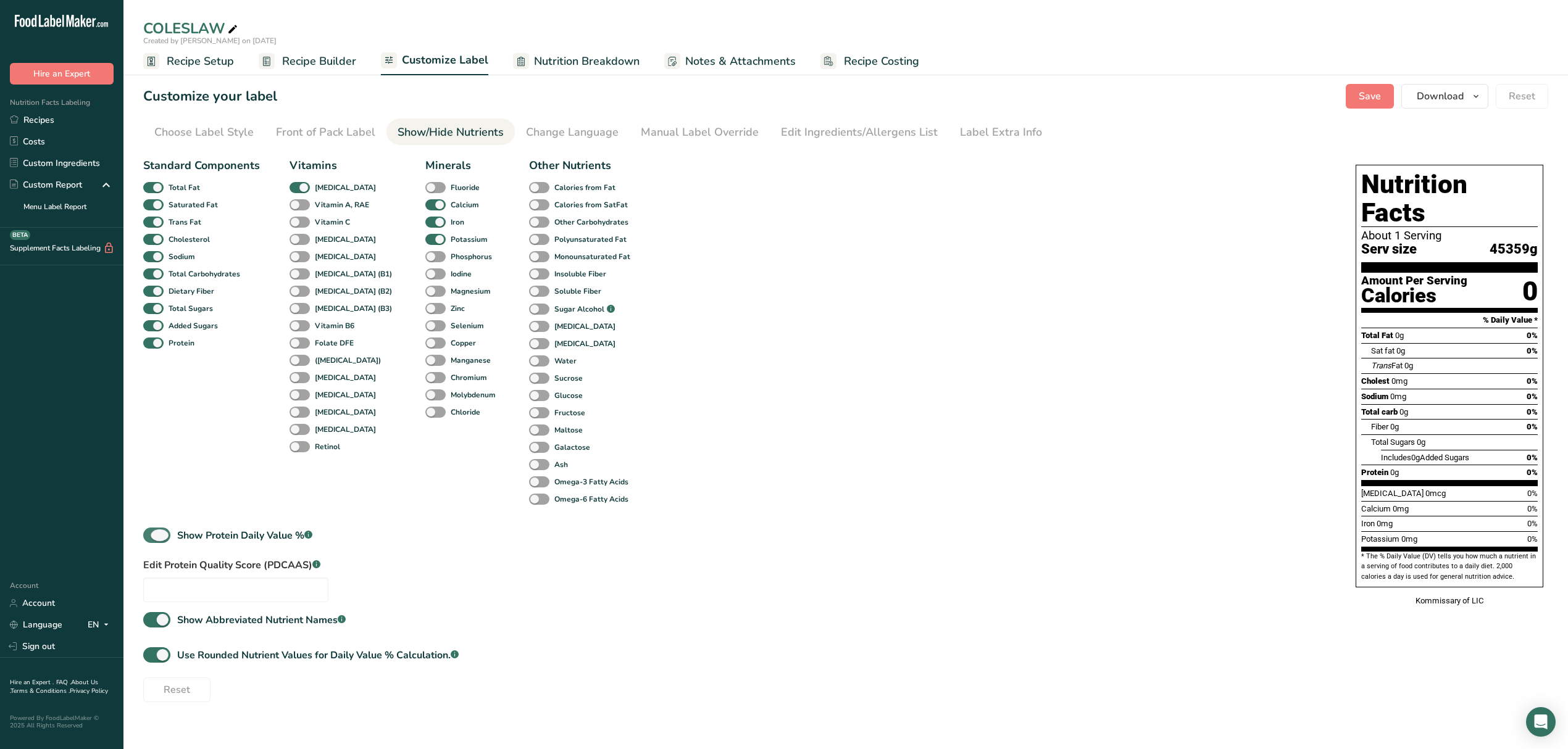
click at [168, 539] on span at bounding box center [157, 535] width 27 height 15
click at [151, 539] on input "Show Protein Daily Value % .a-a{fill:#347362;}.b-a{fill:#fff;}" at bounding box center [147, 536] width 8 height 8
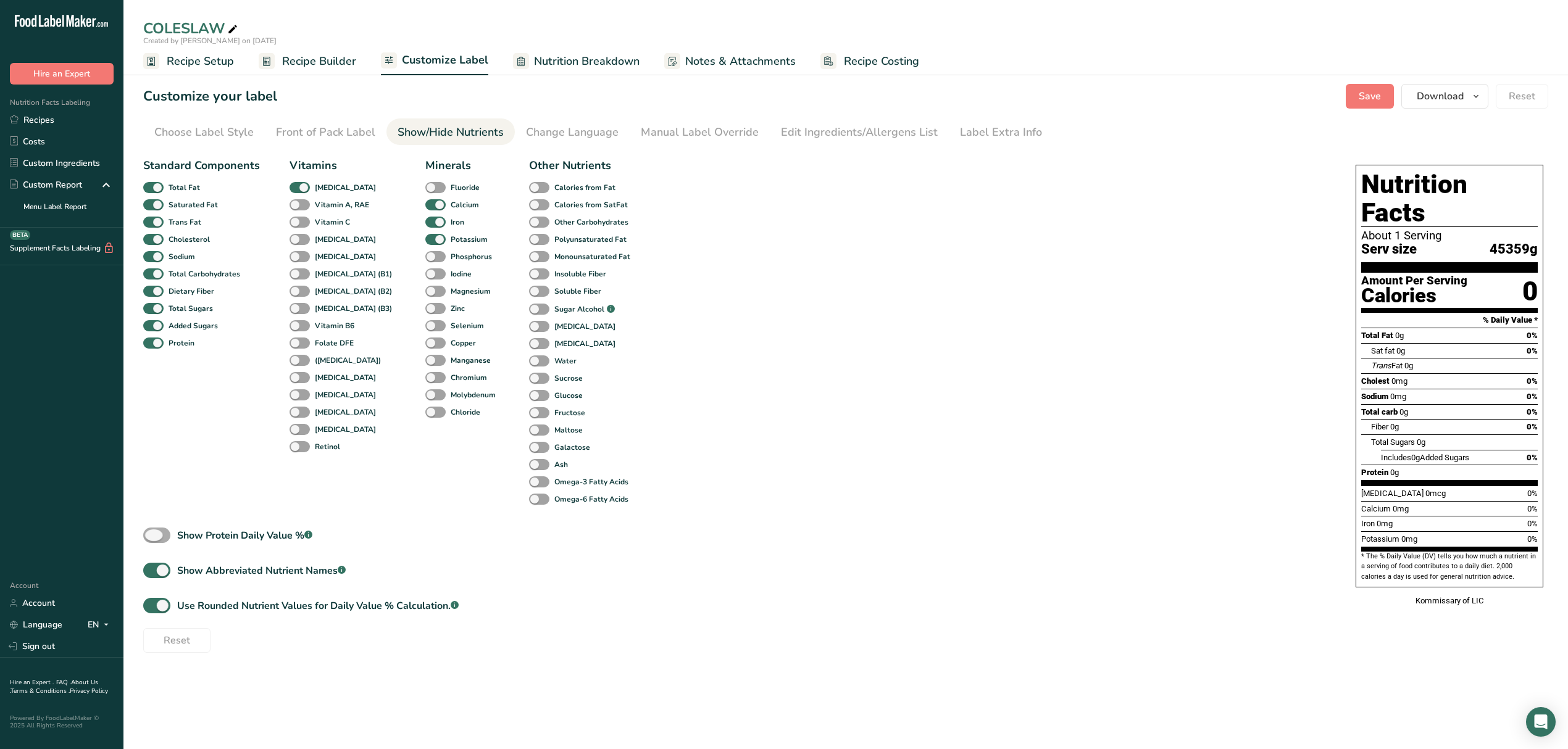
click at [168, 539] on span at bounding box center [157, 535] width 27 height 15
click at [151, 539] on input "Show Protein Daily Value % .a-a{fill:#347362;}.b-a{fill:#fff;}" at bounding box center [147, 536] width 8 height 8
checkbox input "true"
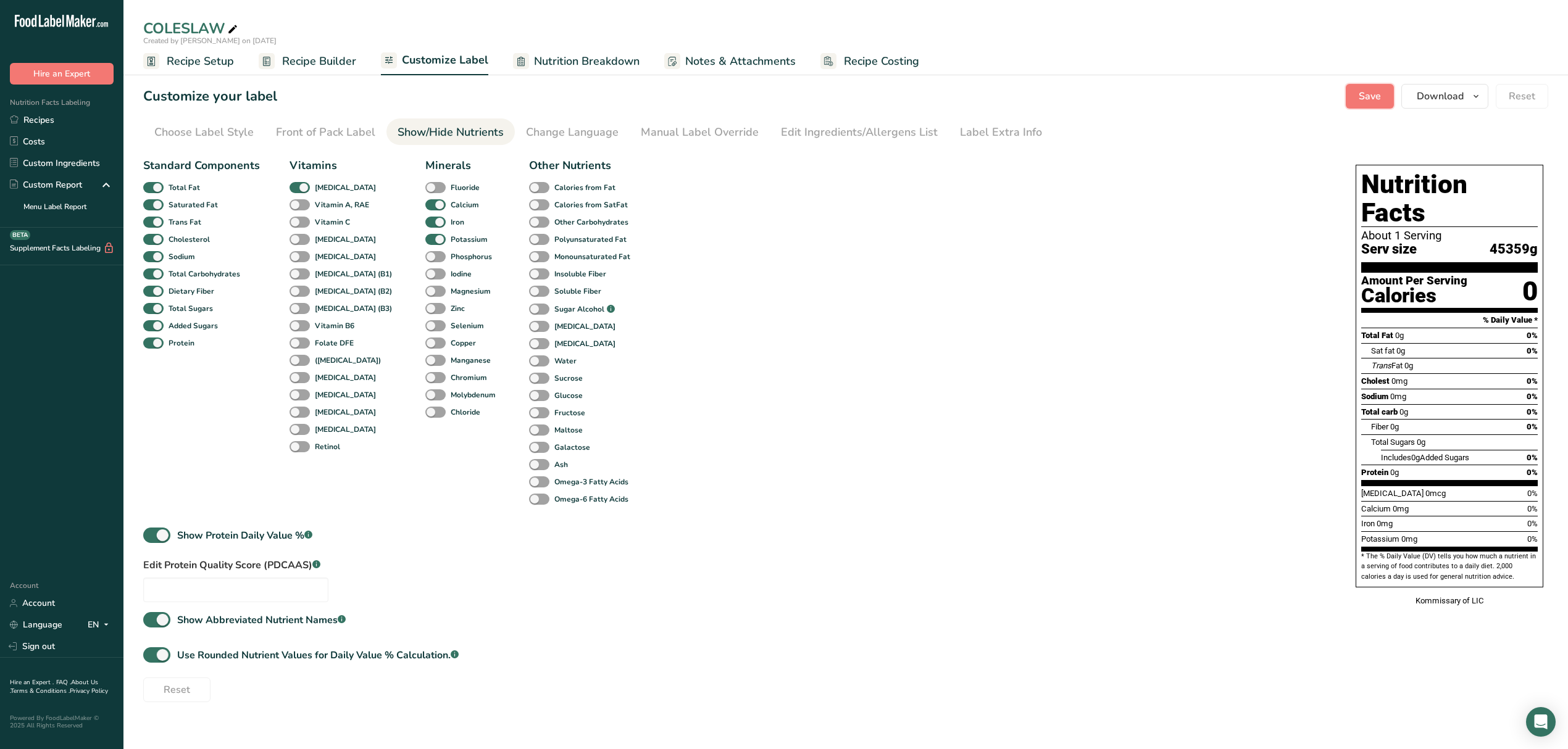
click at [776, 102] on span "Save" at bounding box center [1370, 96] width 23 height 14
click at [553, 134] on div "Change Language" at bounding box center [572, 132] width 93 height 17
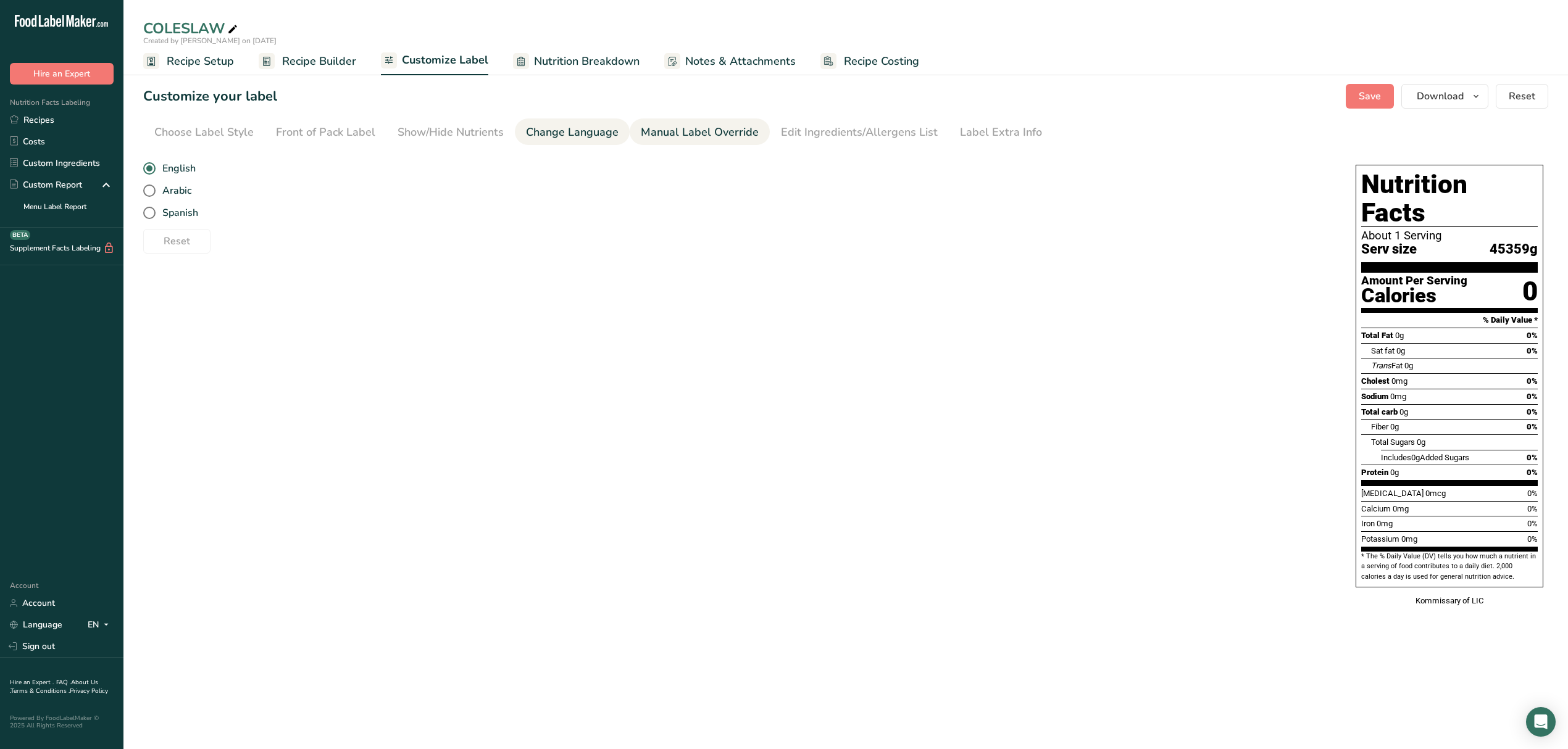
click at [667, 132] on div "Manual Label Override" at bounding box center [699, 132] width 118 height 17
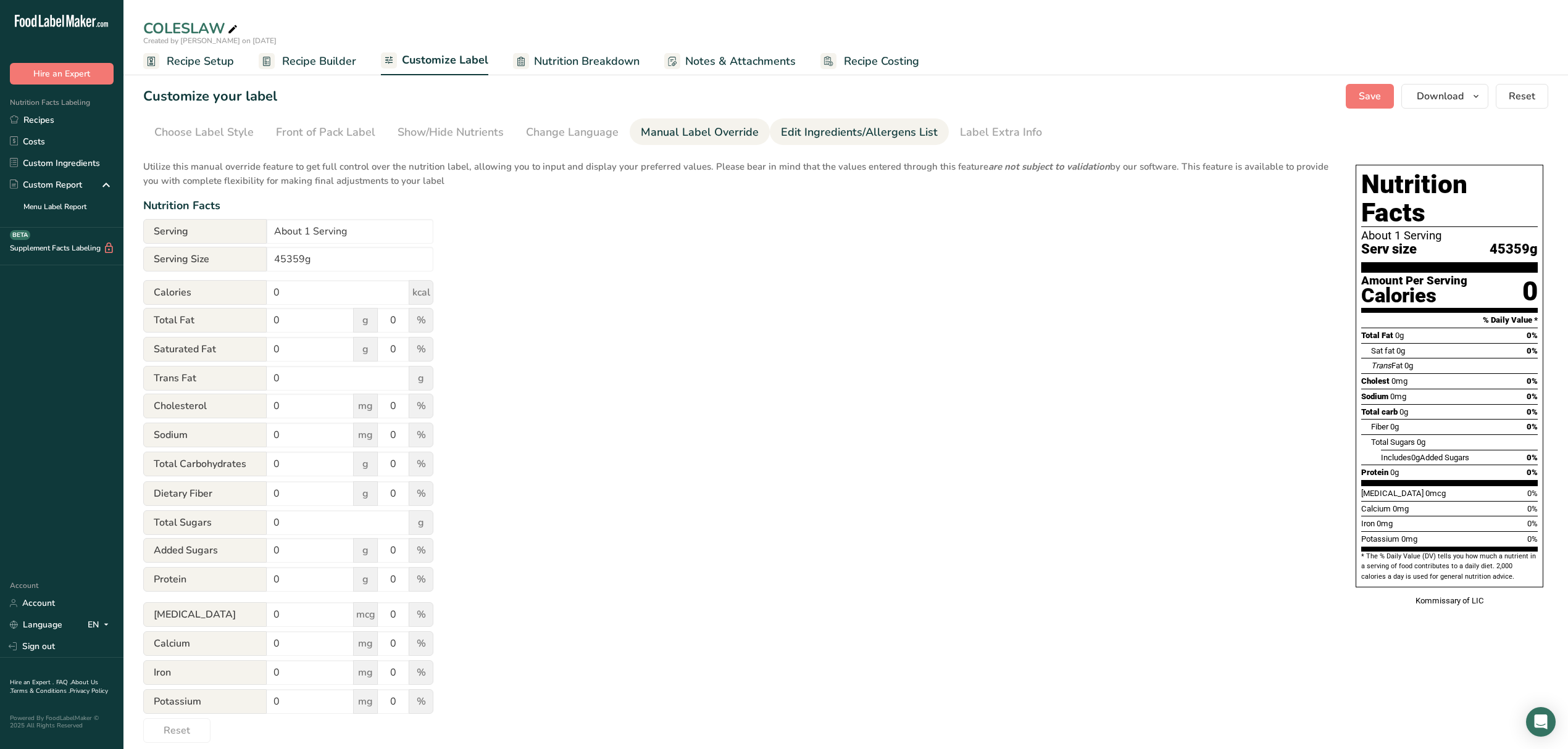
click at [776, 141] on link "Edit Ingredients/Allergens List" at bounding box center [858, 132] width 157 height 28
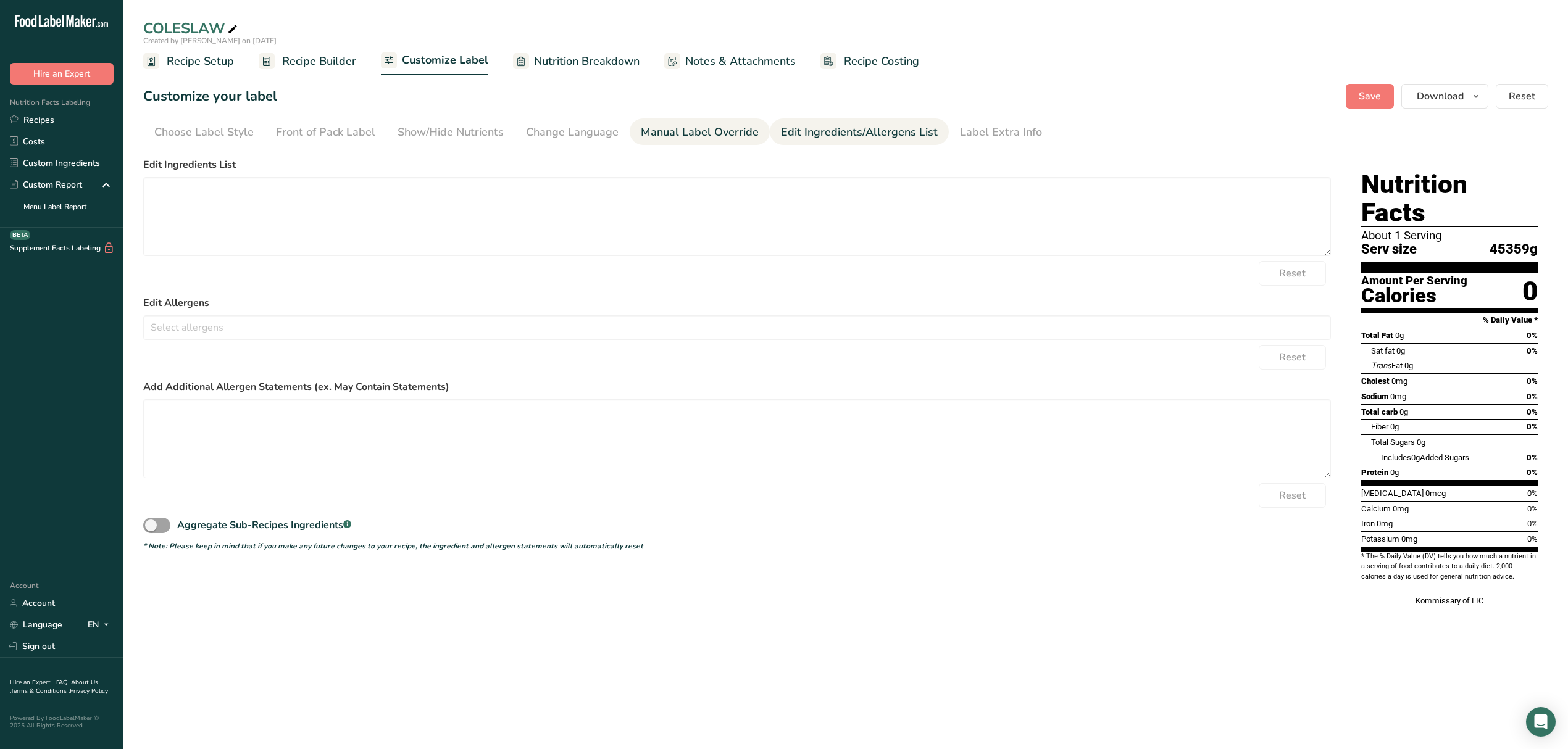
click at [742, 131] on div "Manual Label Override" at bounding box center [699, 132] width 118 height 17
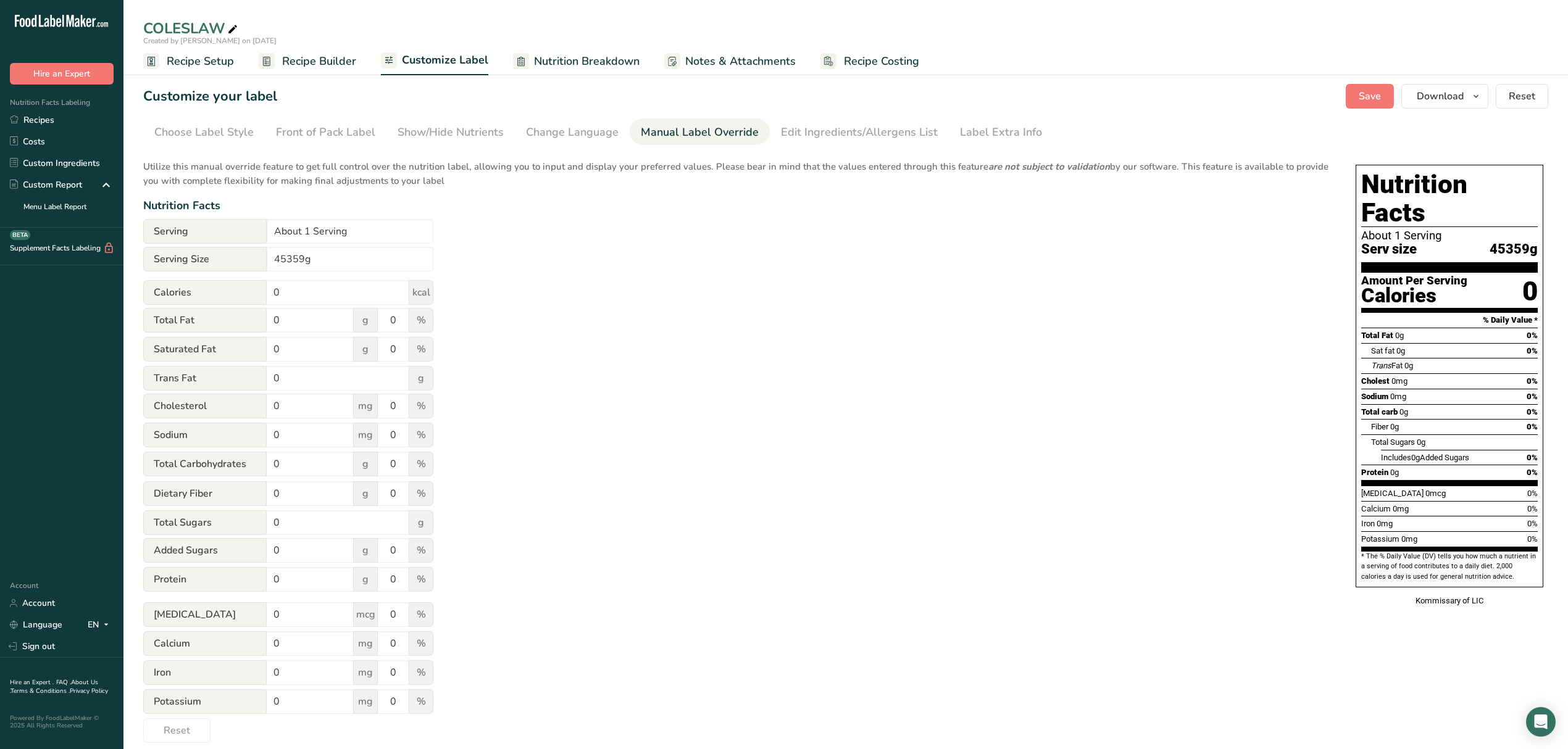
drag, startPoint x: 242, startPoint y: 52, endPoint x: 228, endPoint y: 60, distance: 16.1
click at [235, 58] on ul "Recipe Setup Recipe Builder Customize Label Nutrition Breakdown Notes & Attachm…" at bounding box center [845, 61] width 1444 height 29
click at [228, 60] on span "Recipe Setup" at bounding box center [200, 61] width 68 height 17
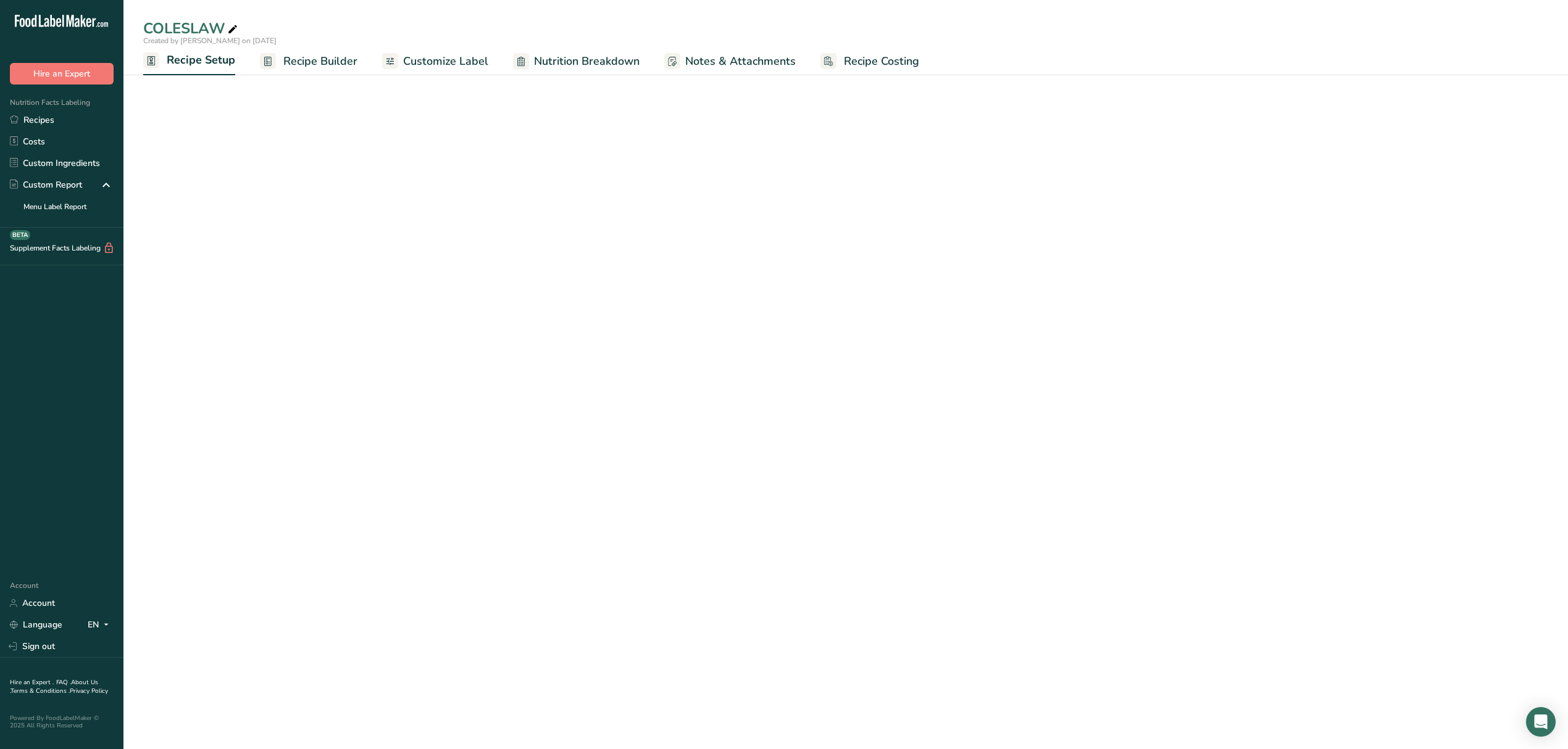
select select "12"
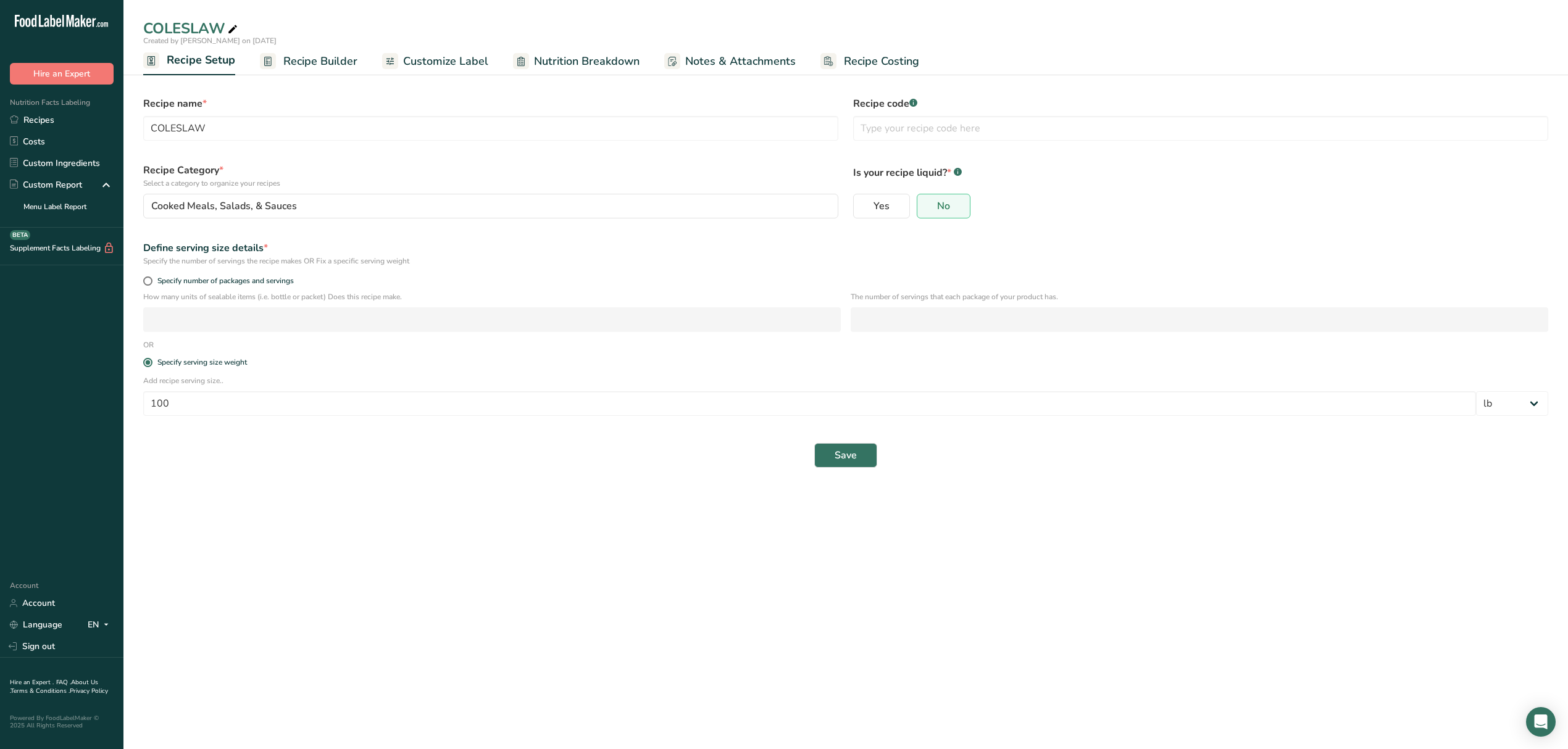
click at [293, 53] on span "Recipe Builder" at bounding box center [320, 61] width 74 height 17
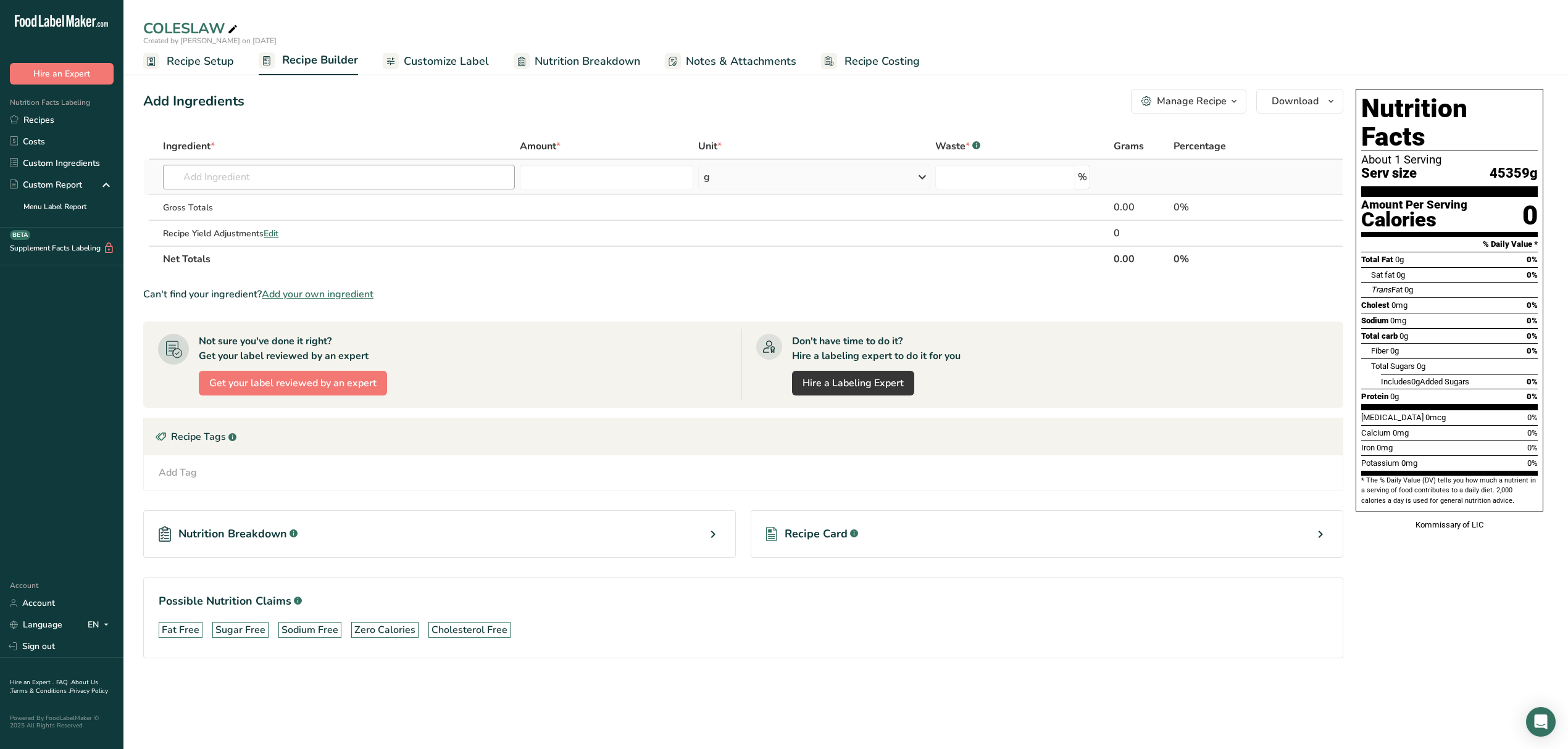
drag, startPoint x: 292, startPoint y: 192, endPoint x: 290, endPoint y: 183, distance: 9.2
click at [291, 192] on td "Almond flour 1211 Milk, whole, 3.25% milkfat, without added vitamin A and vitam…" at bounding box center [338, 178] width 356 height 35
click at [290, 181] on input "text" at bounding box center [339, 177] width 352 height 25
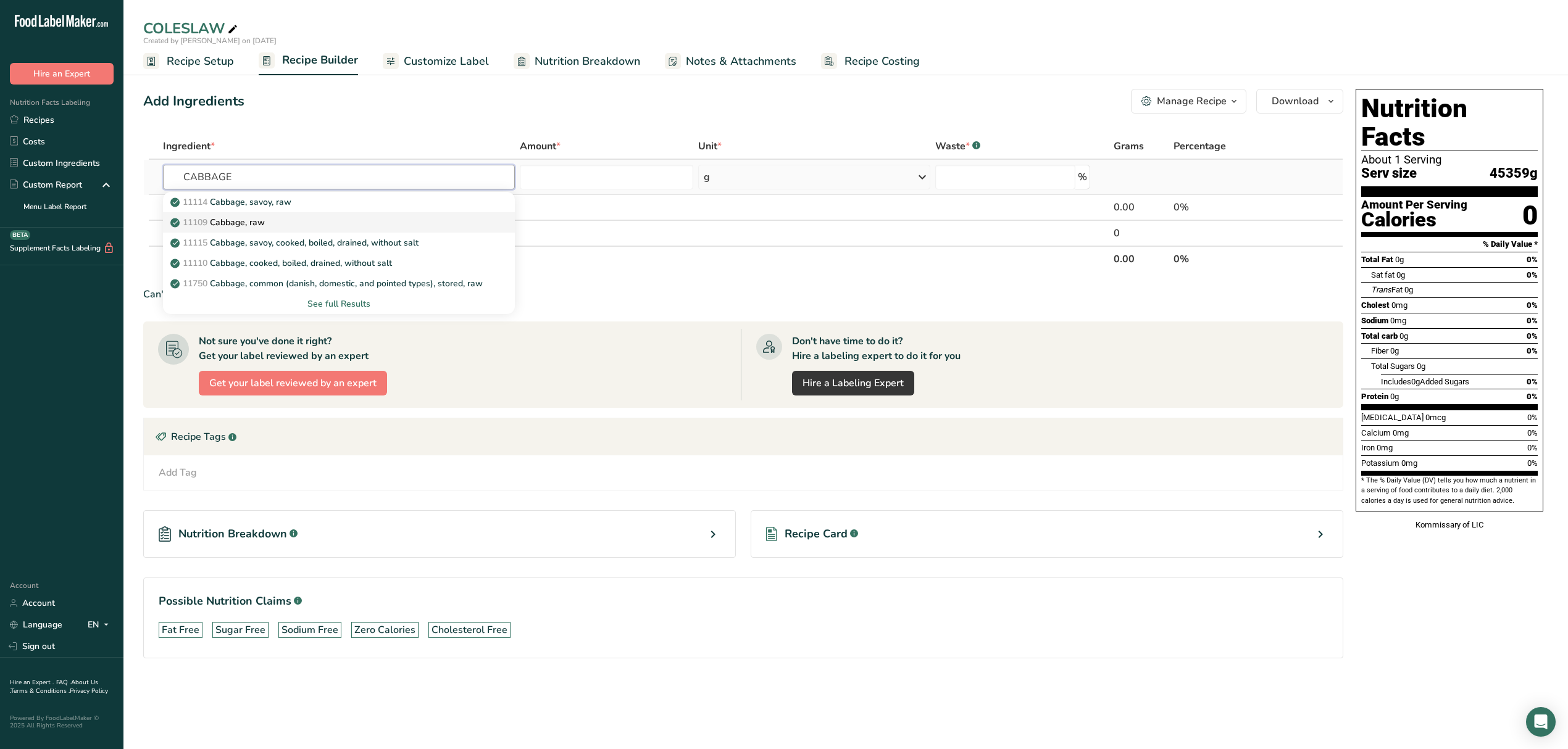
type input "CABBAGE"
click at [295, 219] on div "11109 Cabbage, raw" at bounding box center [328, 223] width 311 height 13
type input "Cabbage, raw"
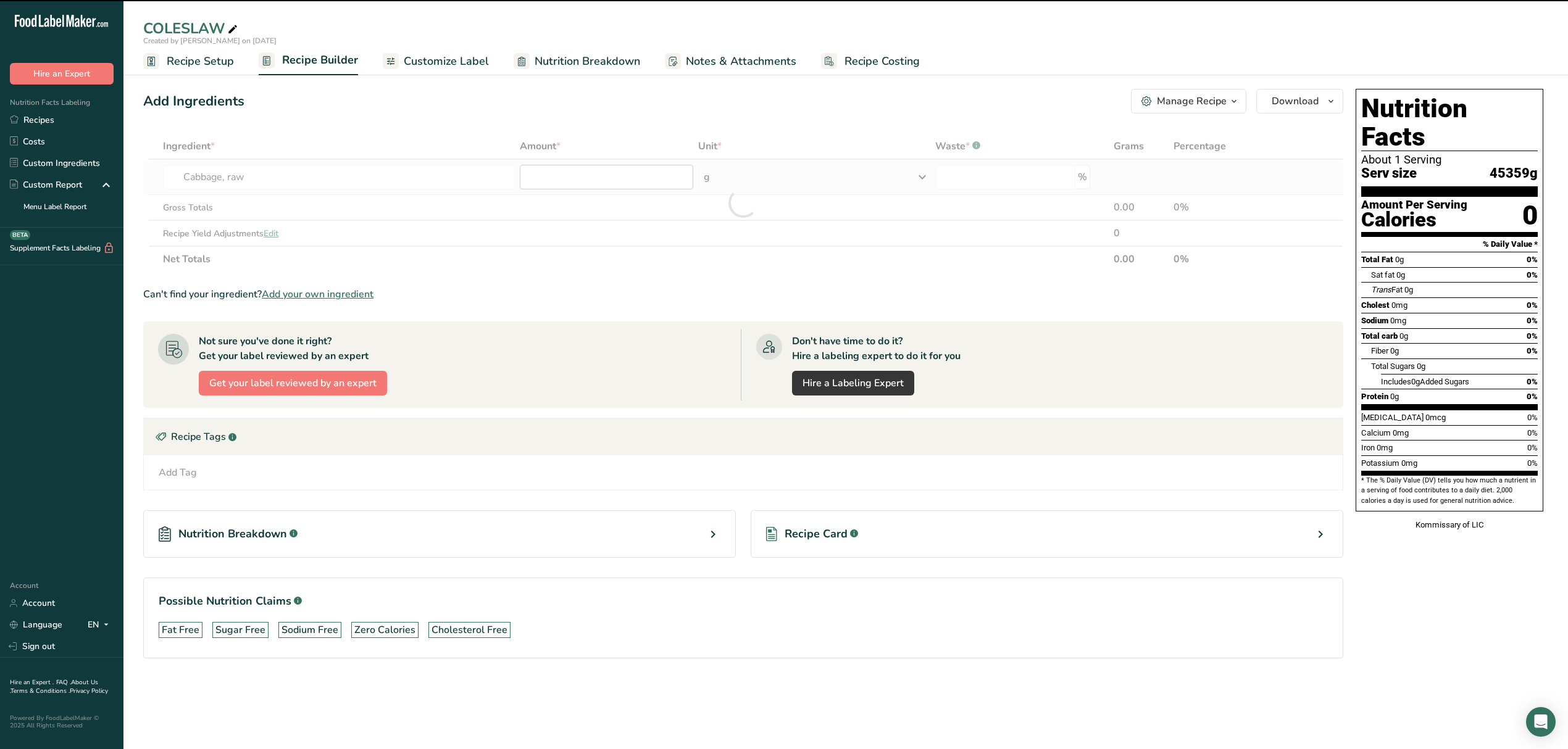
type input "0"
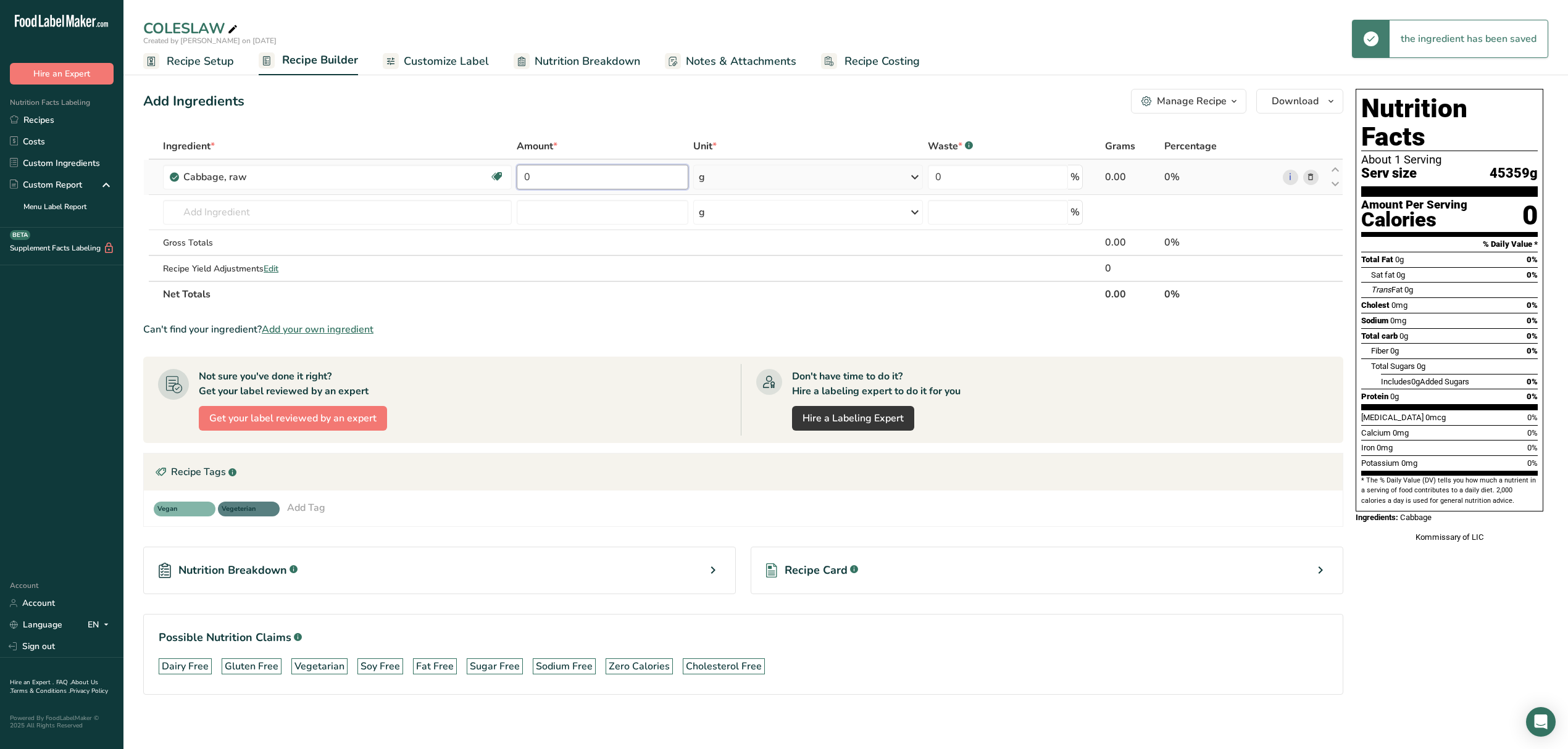
click at [536, 171] on input "0" at bounding box center [602, 177] width 171 height 25
type input "75"
click at [719, 181] on div "Ingredient * Amount * Unit * Waste * .a-a{fill:#347362;}.b-a{fill:#fff;} Grams …" at bounding box center [743, 220] width 1200 height 174
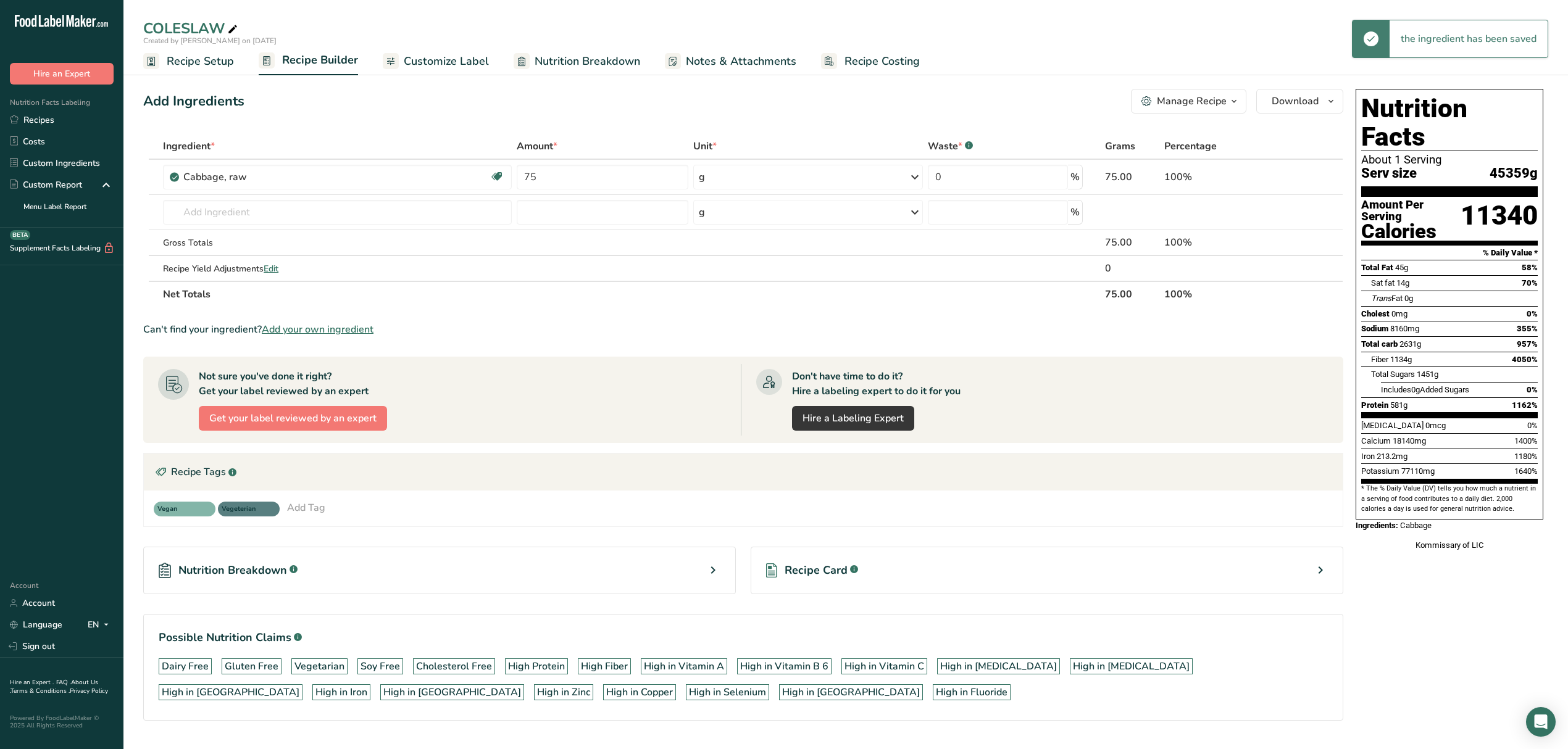
click at [717, 178] on div "g" at bounding box center [808, 177] width 229 height 25
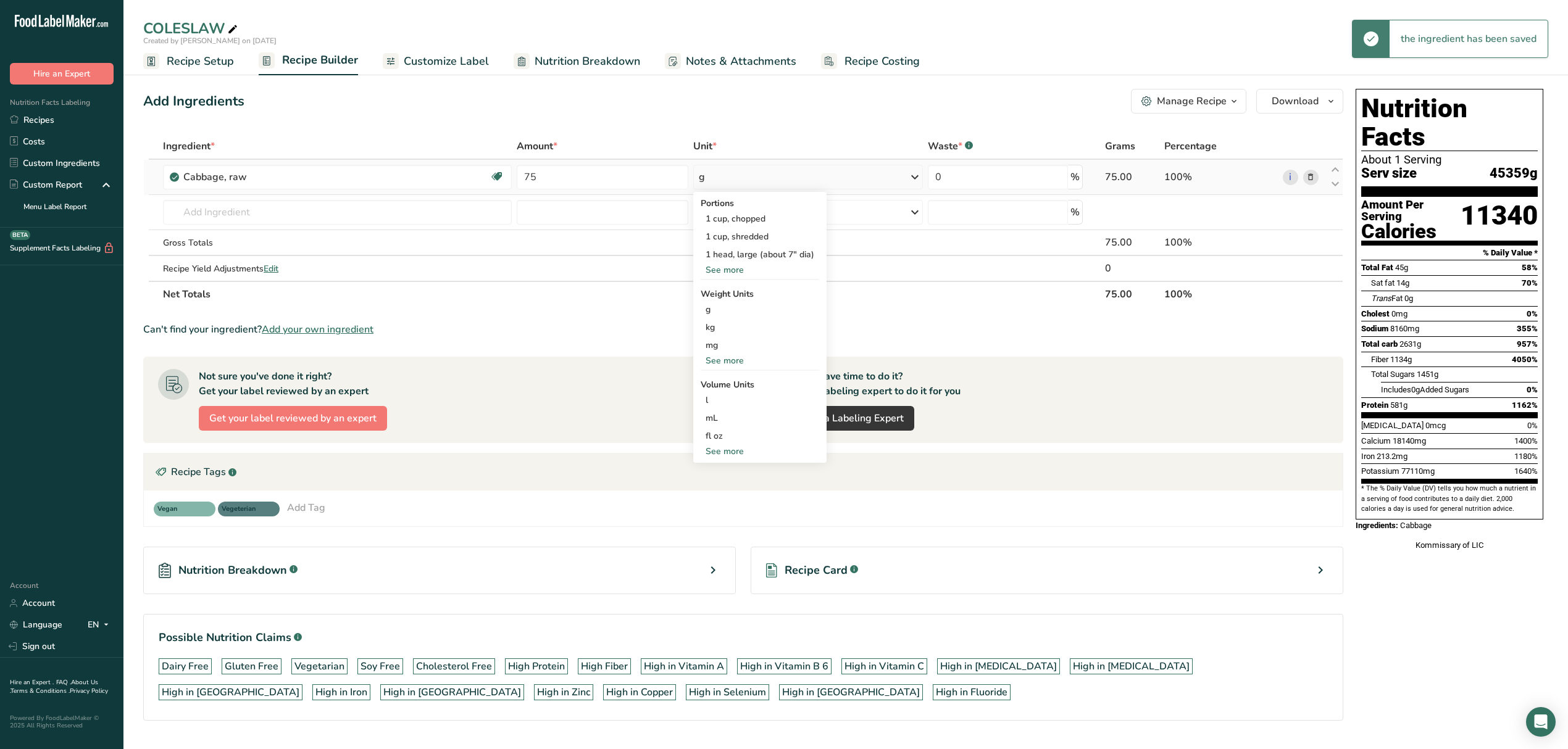
click at [735, 356] on div "See more" at bounding box center [759, 360] width 118 height 13
click at [735, 383] on div "lb" at bounding box center [759, 381] width 118 height 18
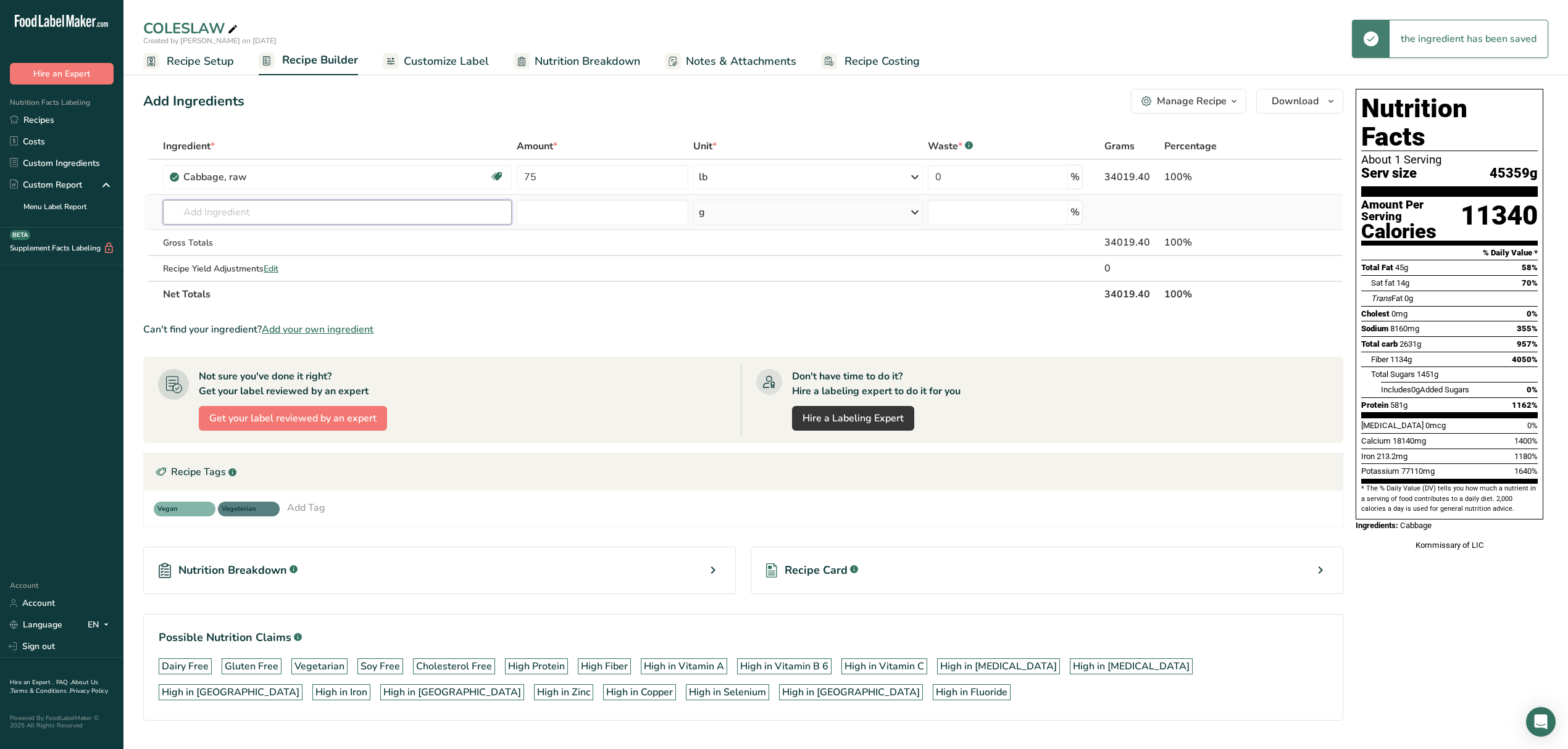
click at [408, 222] on input "text" at bounding box center [337, 212] width 348 height 25
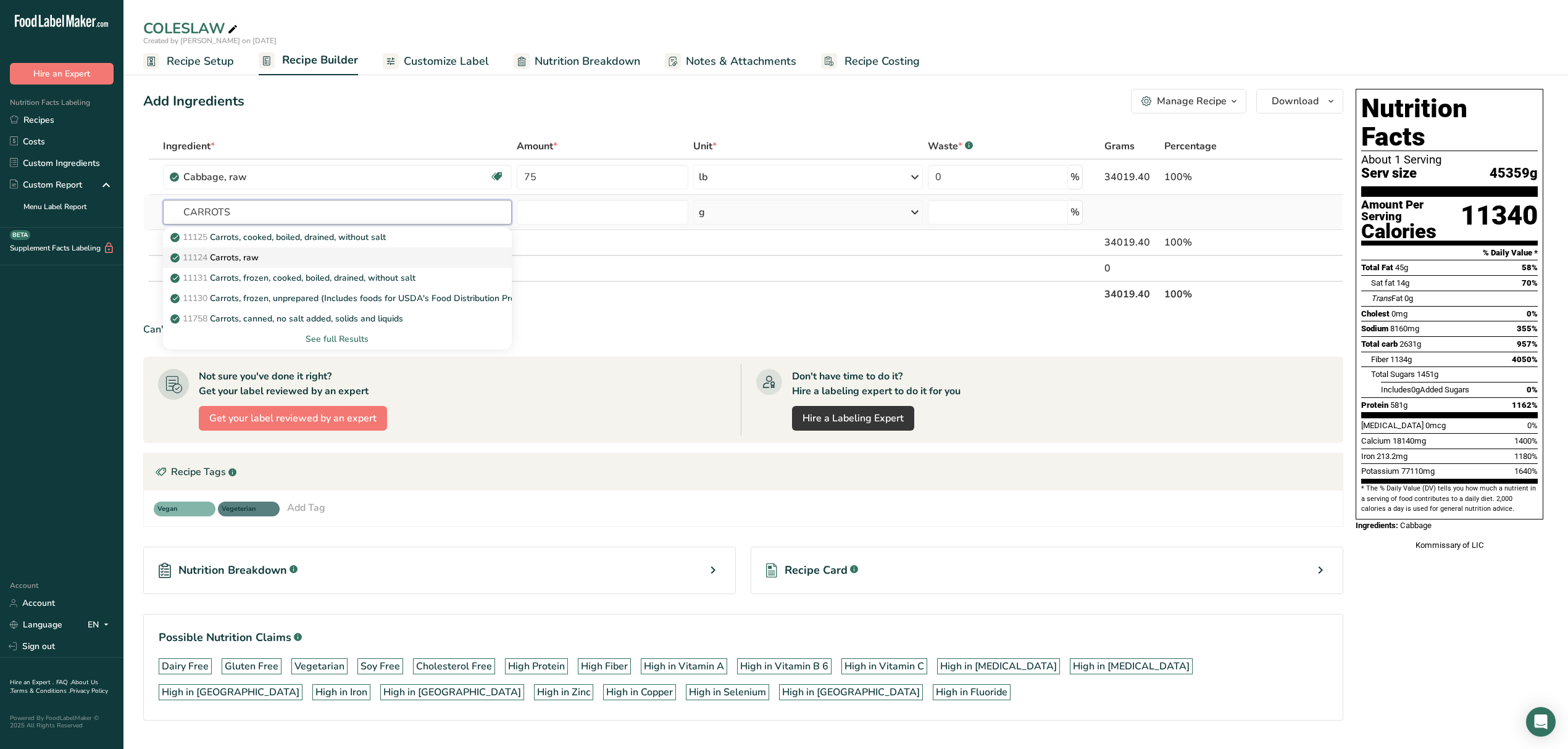
type input "CARROTS"
click at [307, 259] on div "11124 Carrots, raw" at bounding box center [327, 257] width 309 height 13
type input "Carrots, raw"
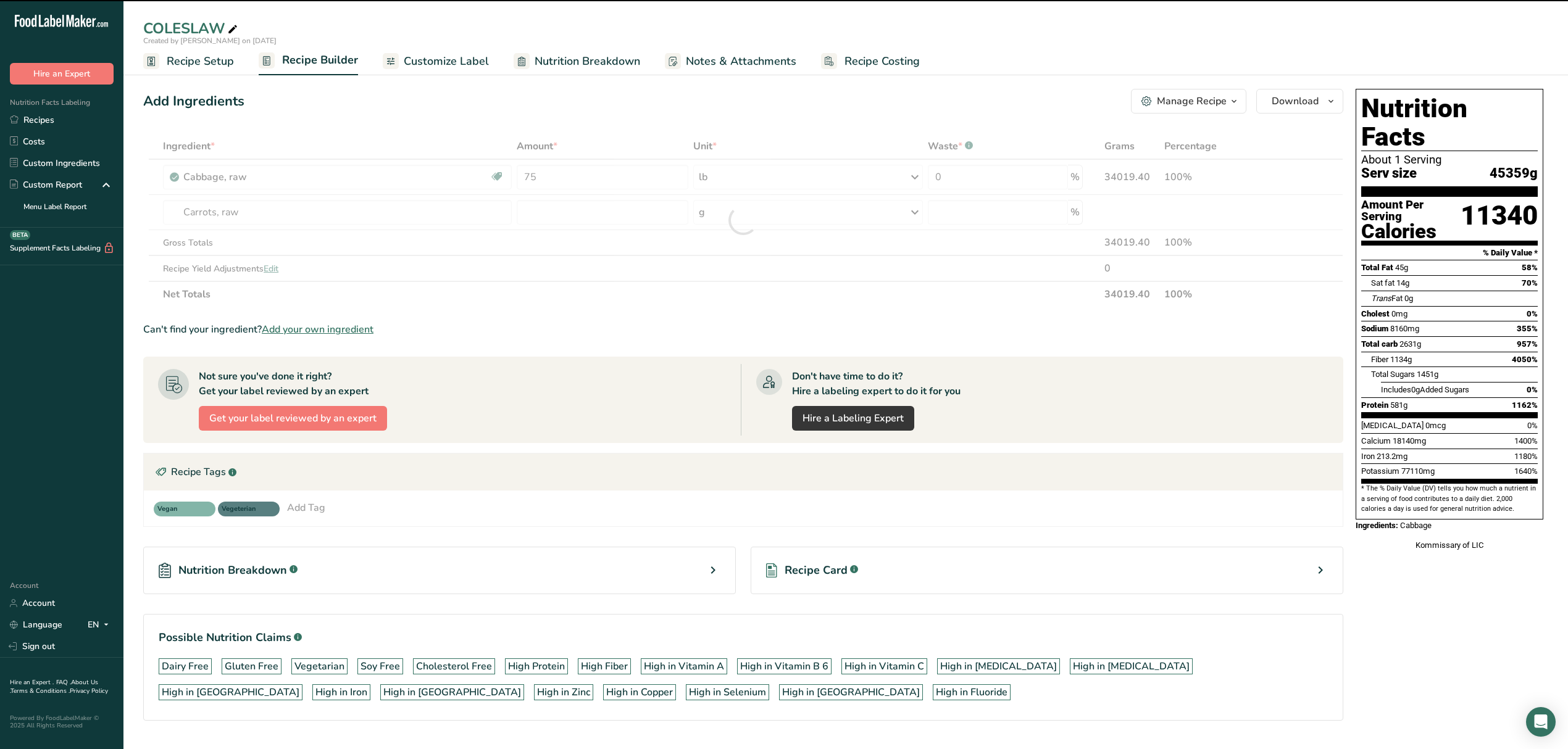
type input "0"
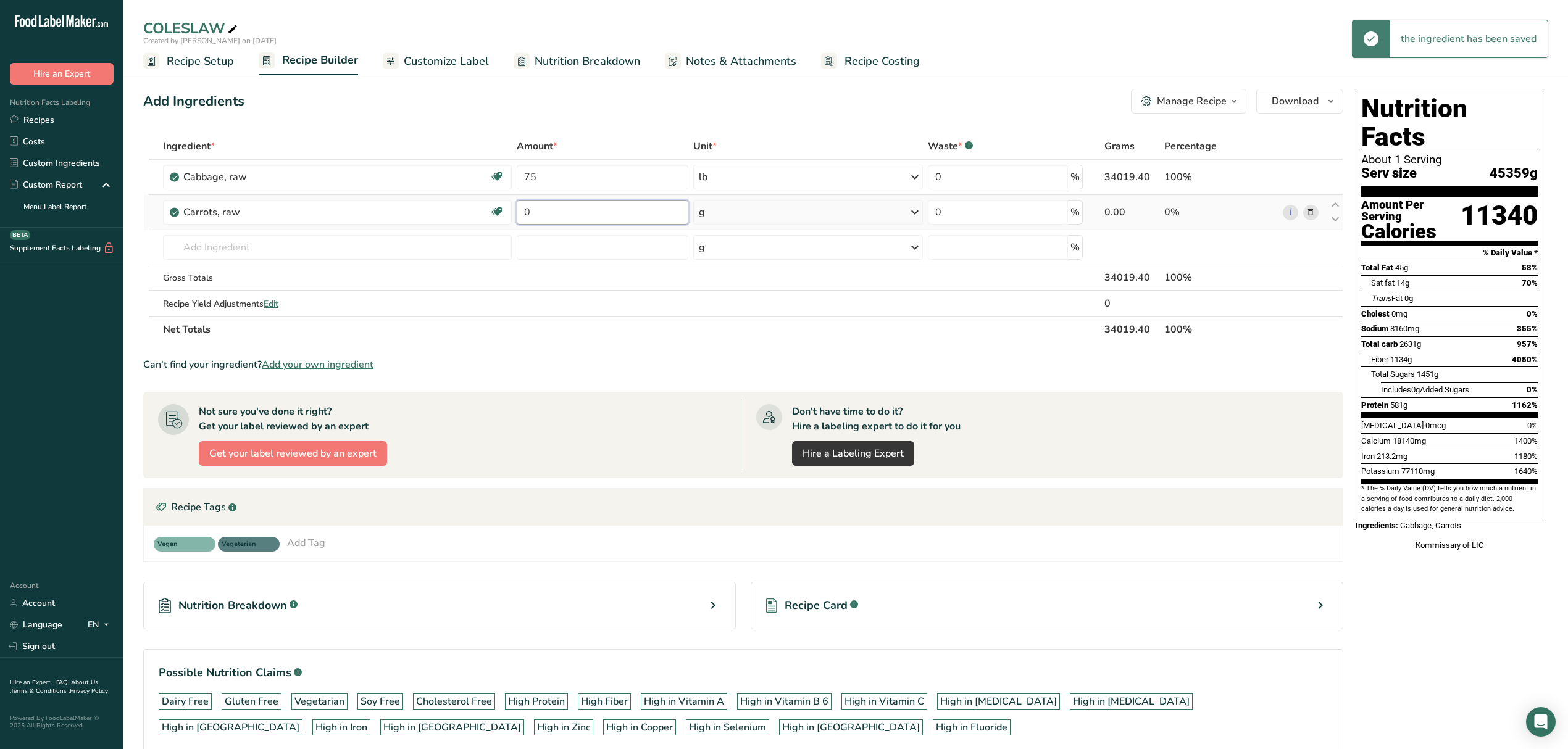
click at [556, 212] on input "0" at bounding box center [602, 212] width 171 height 25
type input "5"
click at [716, 219] on div "Ingredient * Amount * Unit * Waste * .a-a{fill:#347362;}.b-a{fill:#fff;} Grams …" at bounding box center [743, 238] width 1200 height 209
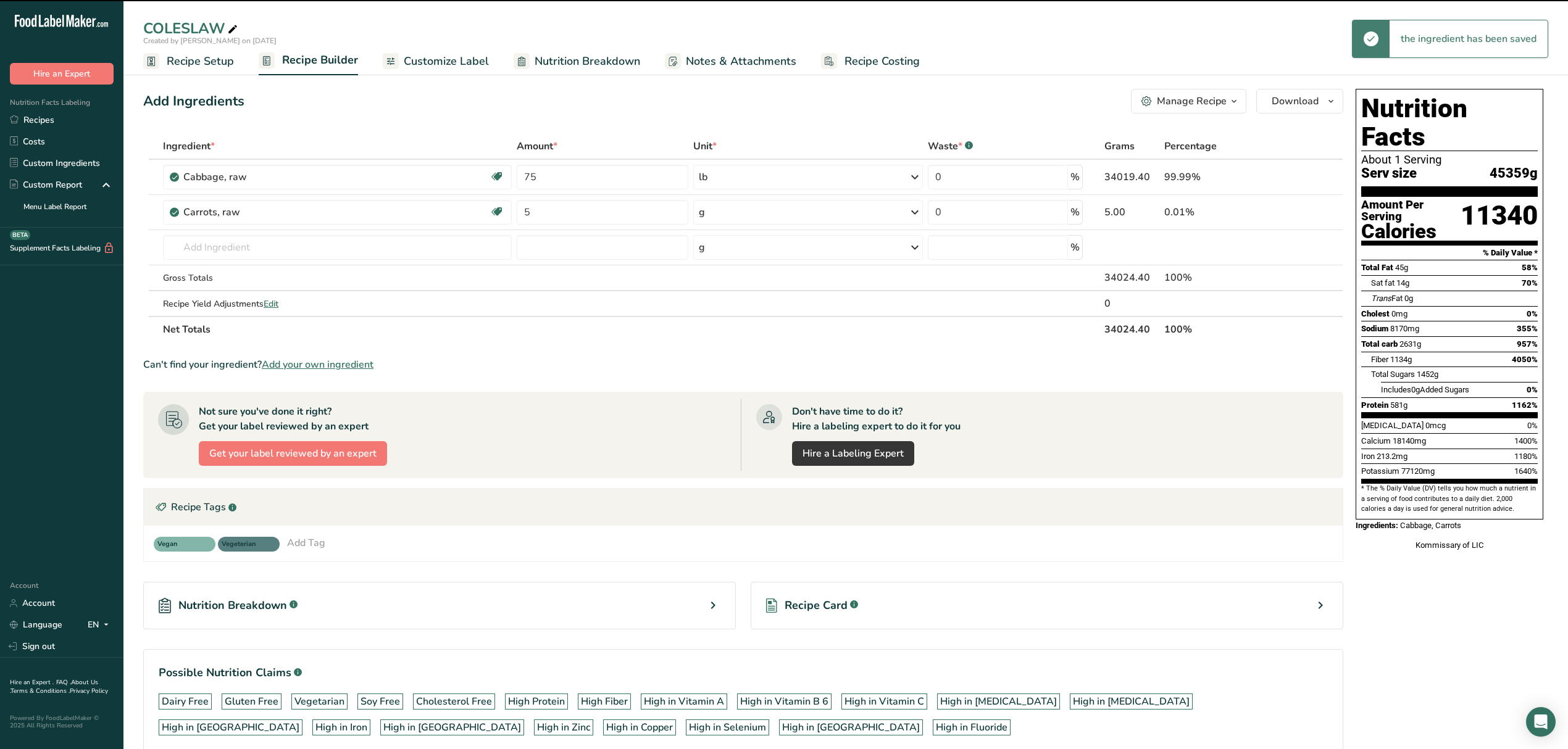
click at [716, 210] on div "g" at bounding box center [808, 212] width 229 height 25
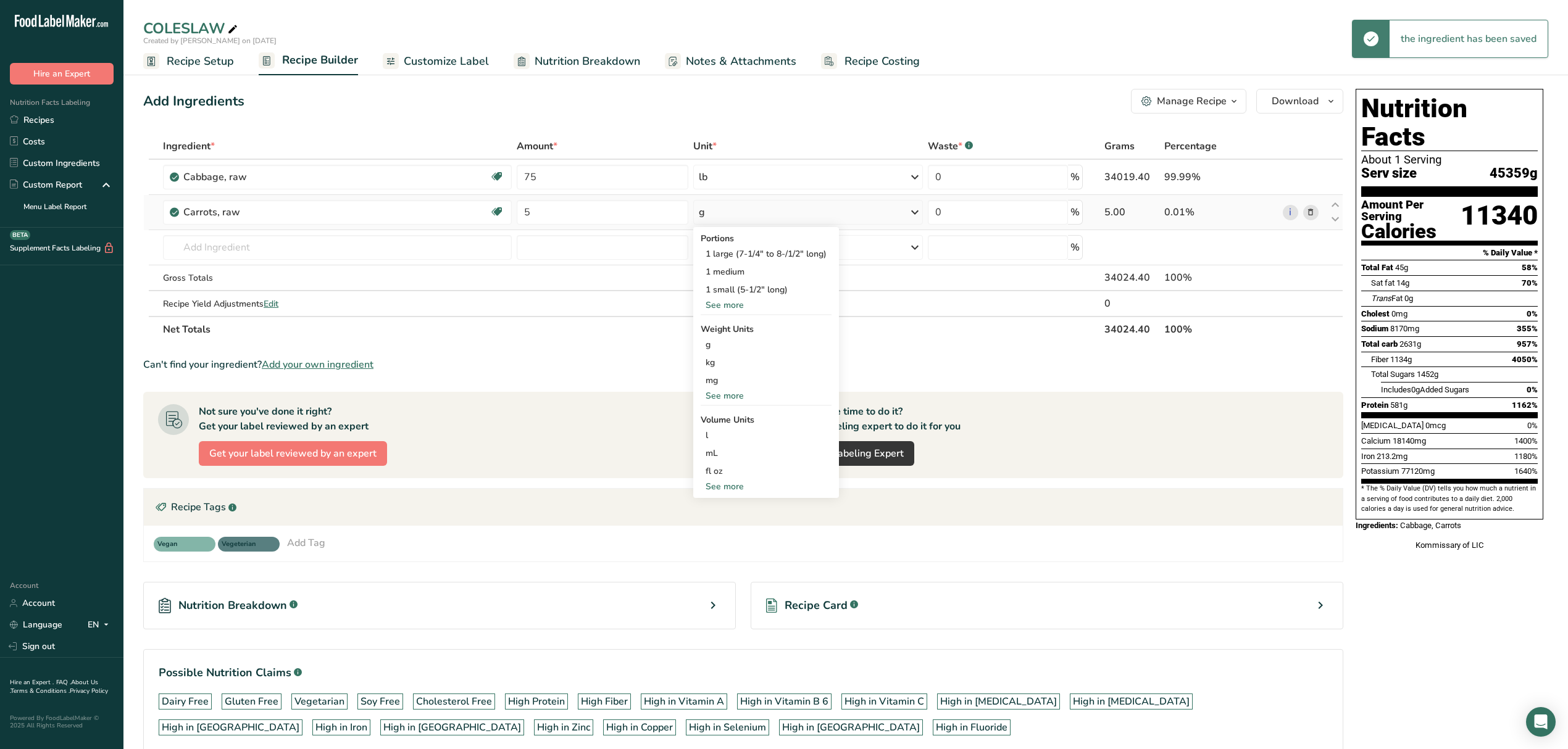
click at [719, 395] on div "See more" at bounding box center [766, 396] width 131 height 13
click at [731, 412] on div "lb" at bounding box center [766, 416] width 131 height 18
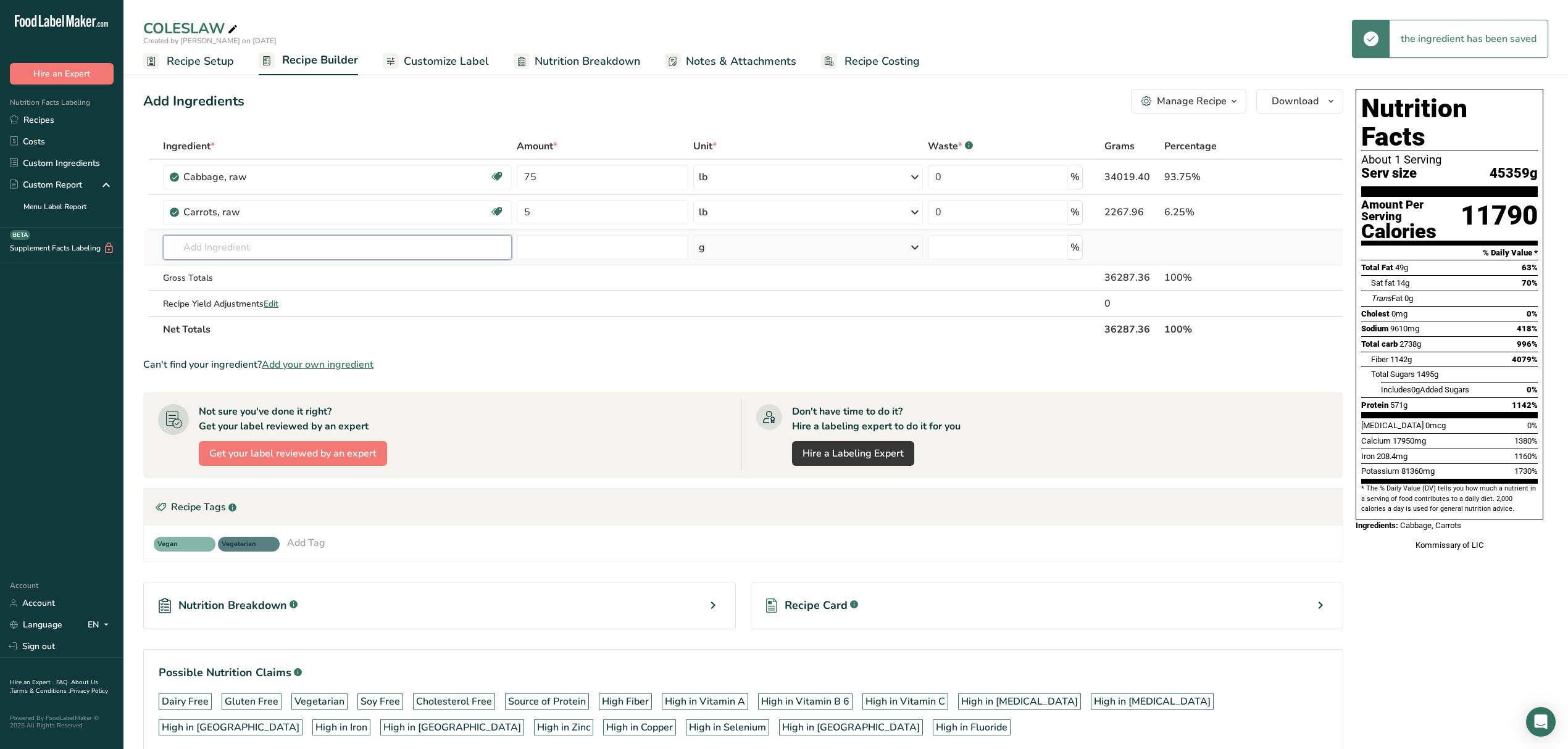
click at [385, 243] on input "text" at bounding box center [337, 247] width 348 height 25
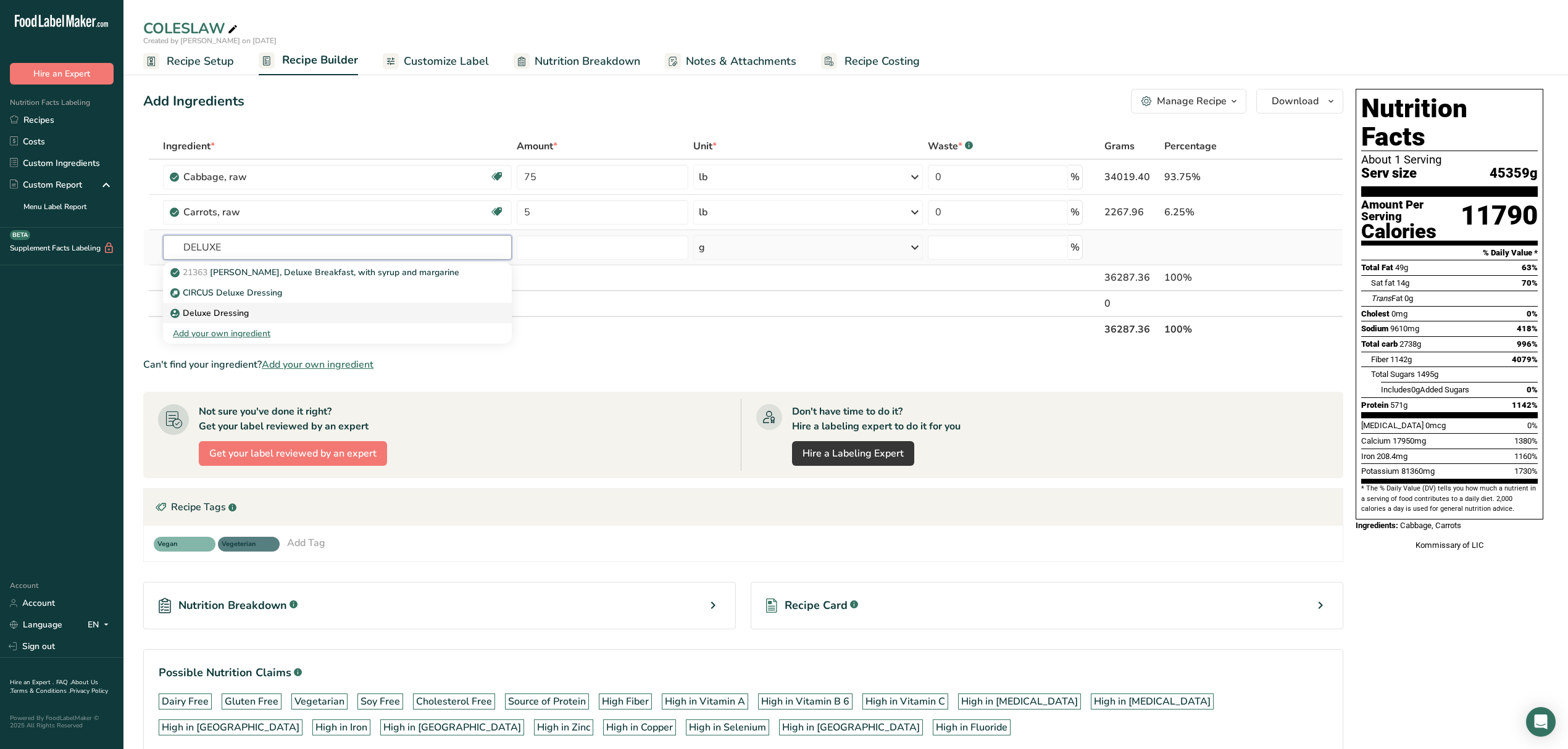
type input "DELUXE"
click at [297, 314] on div "Deluxe Dressing" at bounding box center [327, 313] width 309 height 13
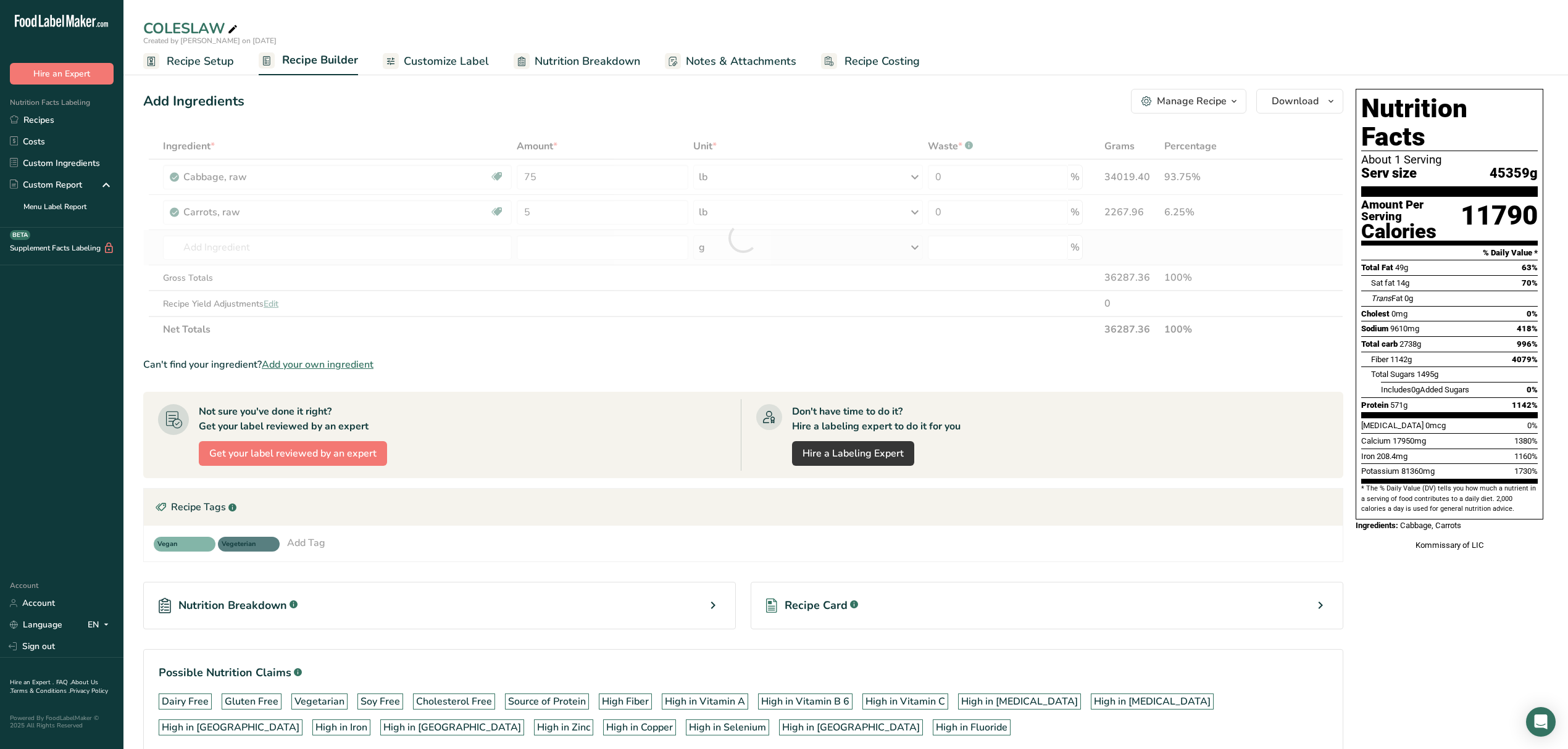
type input "Deluxe Dressing"
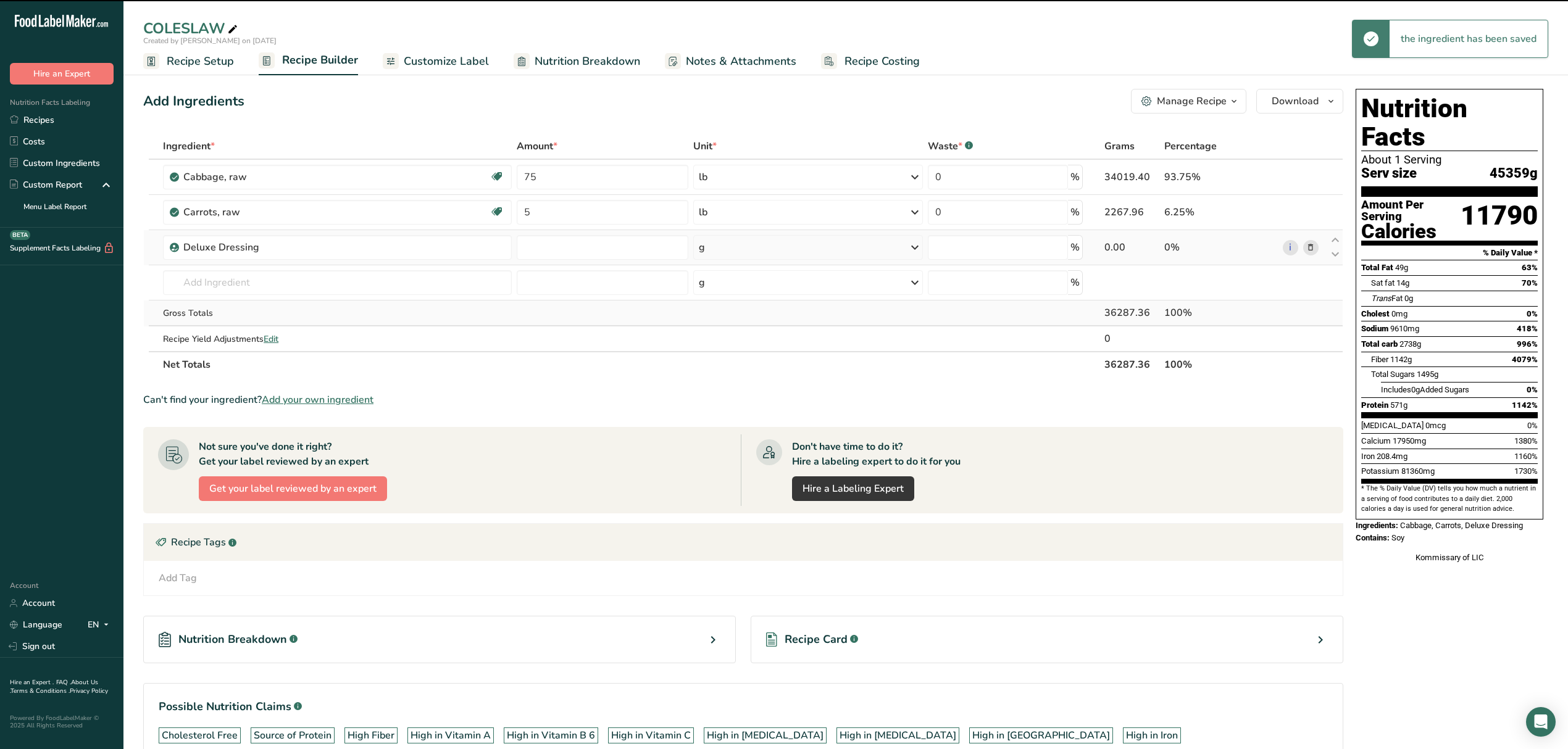
type input "0"
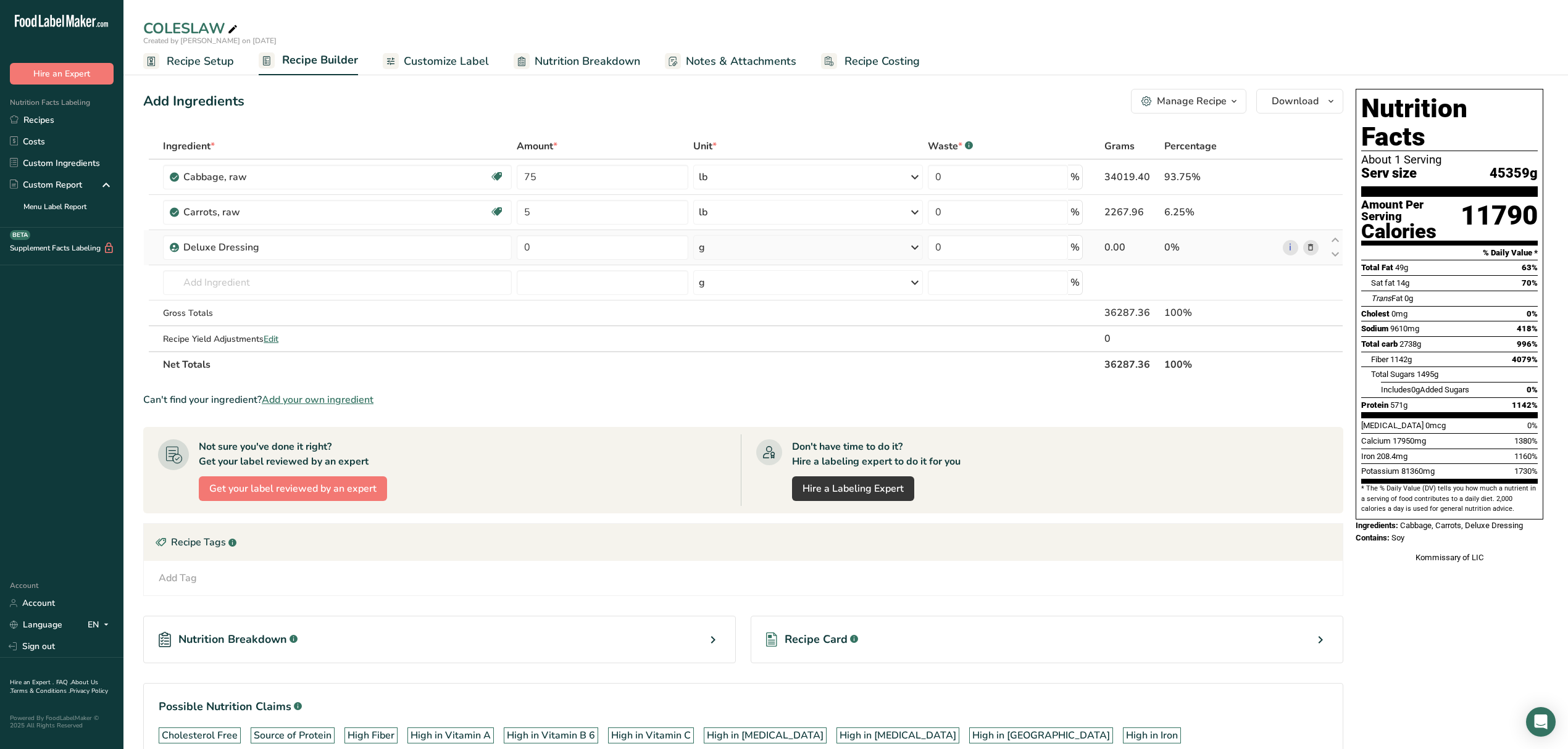
click at [776, 249] on icon at bounding box center [1310, 248] width 9 height 13
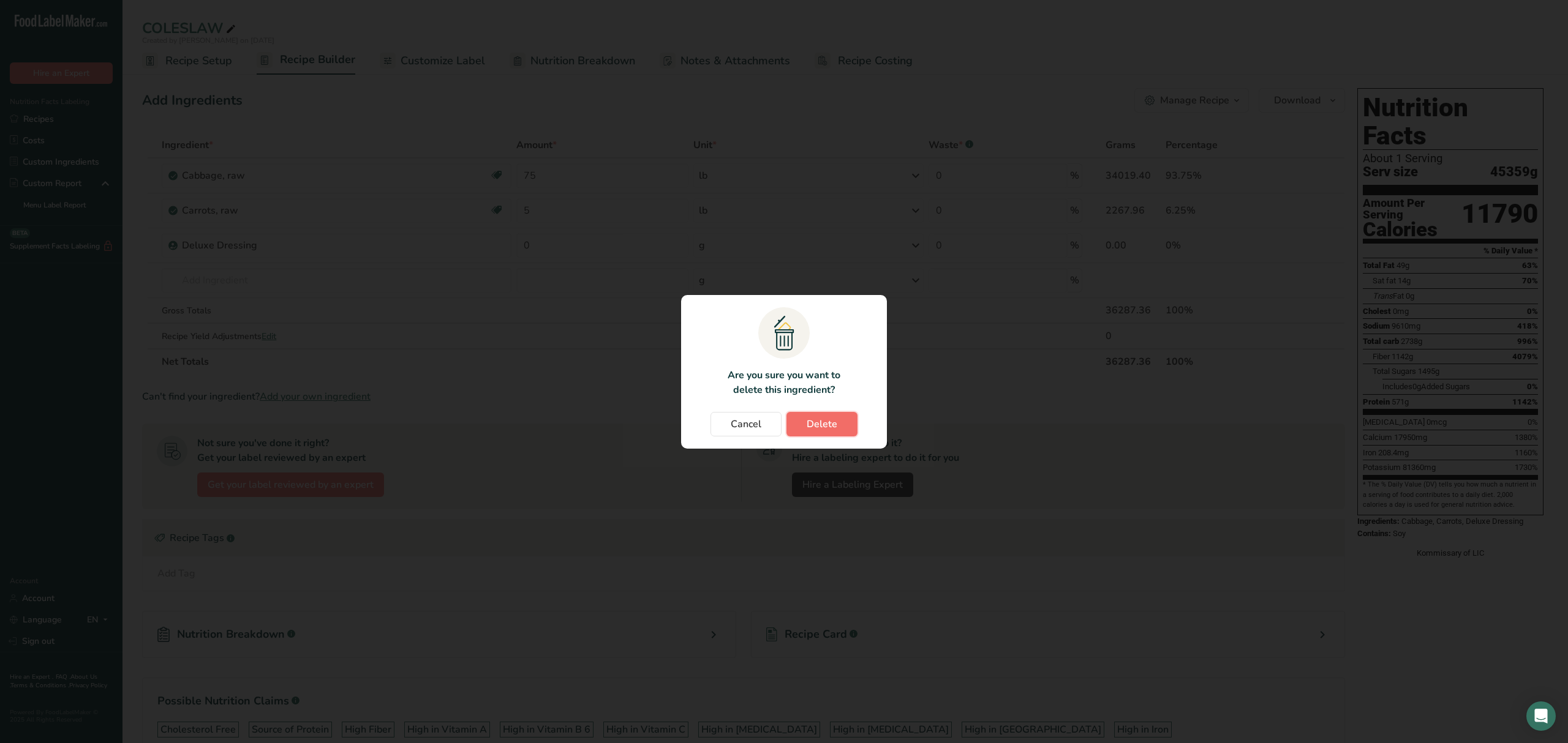
click at [770, 422] on button "Delete" at bounding box center [822, 424] width 71 height 25
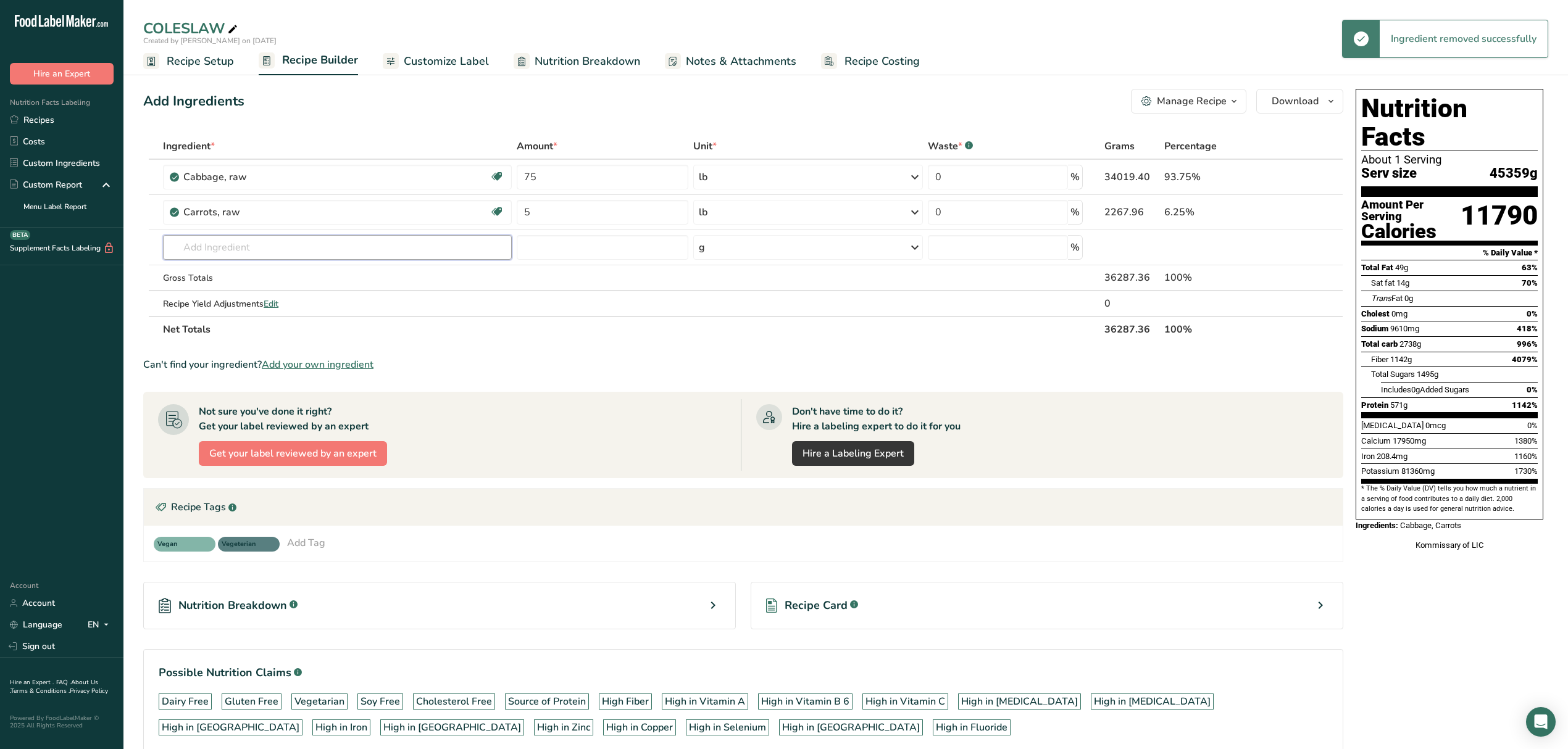
click at [241, 253] on input "text" at bounding box center [337, 247] width 348 height 25
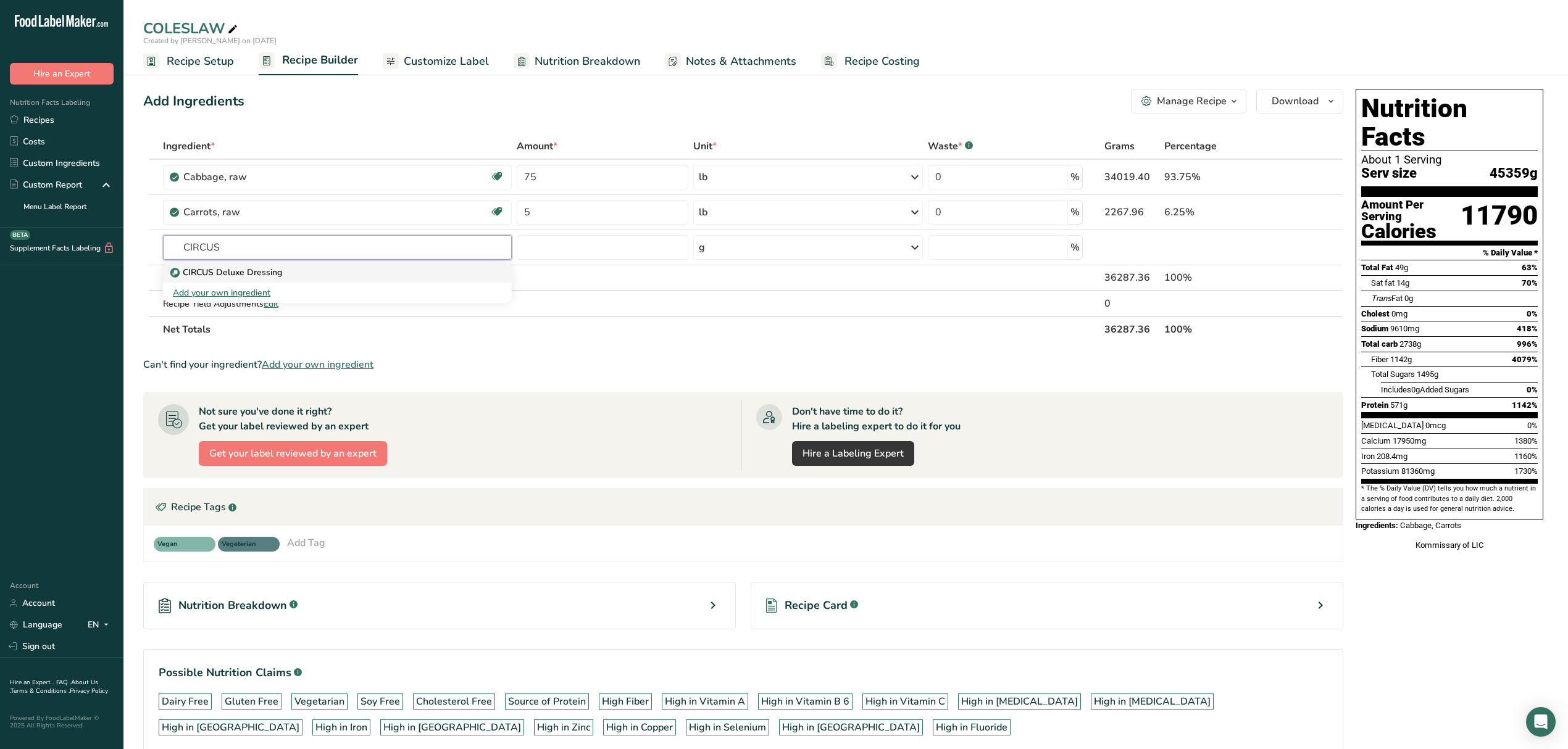
type input "CIRCUS"
click at [240, 275] on p "CIRCUS Deluxe Dressing" at bounding box center [228, 273] width 109 height 13
type input "CIRCUS Deluxe Dressing"
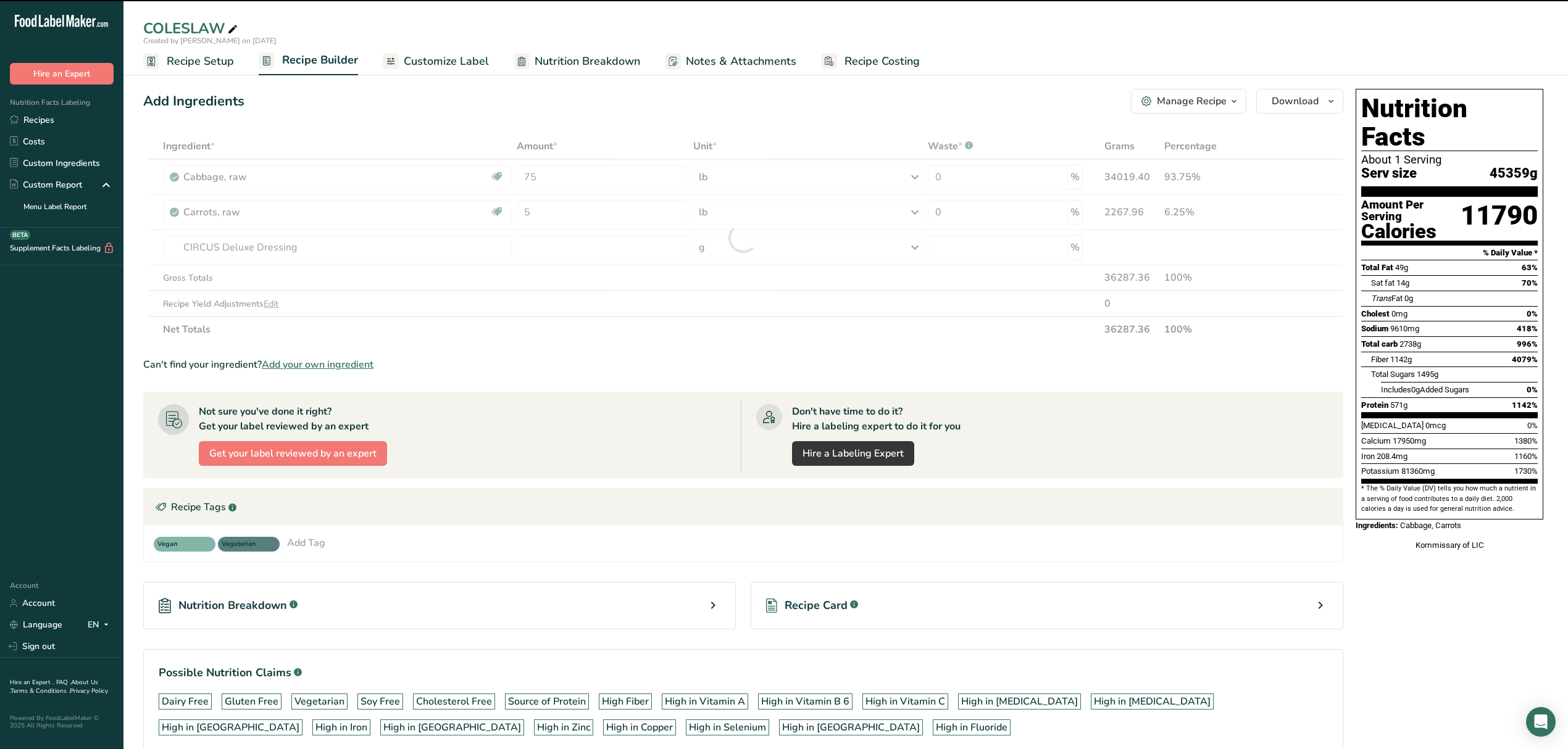
type input "0"
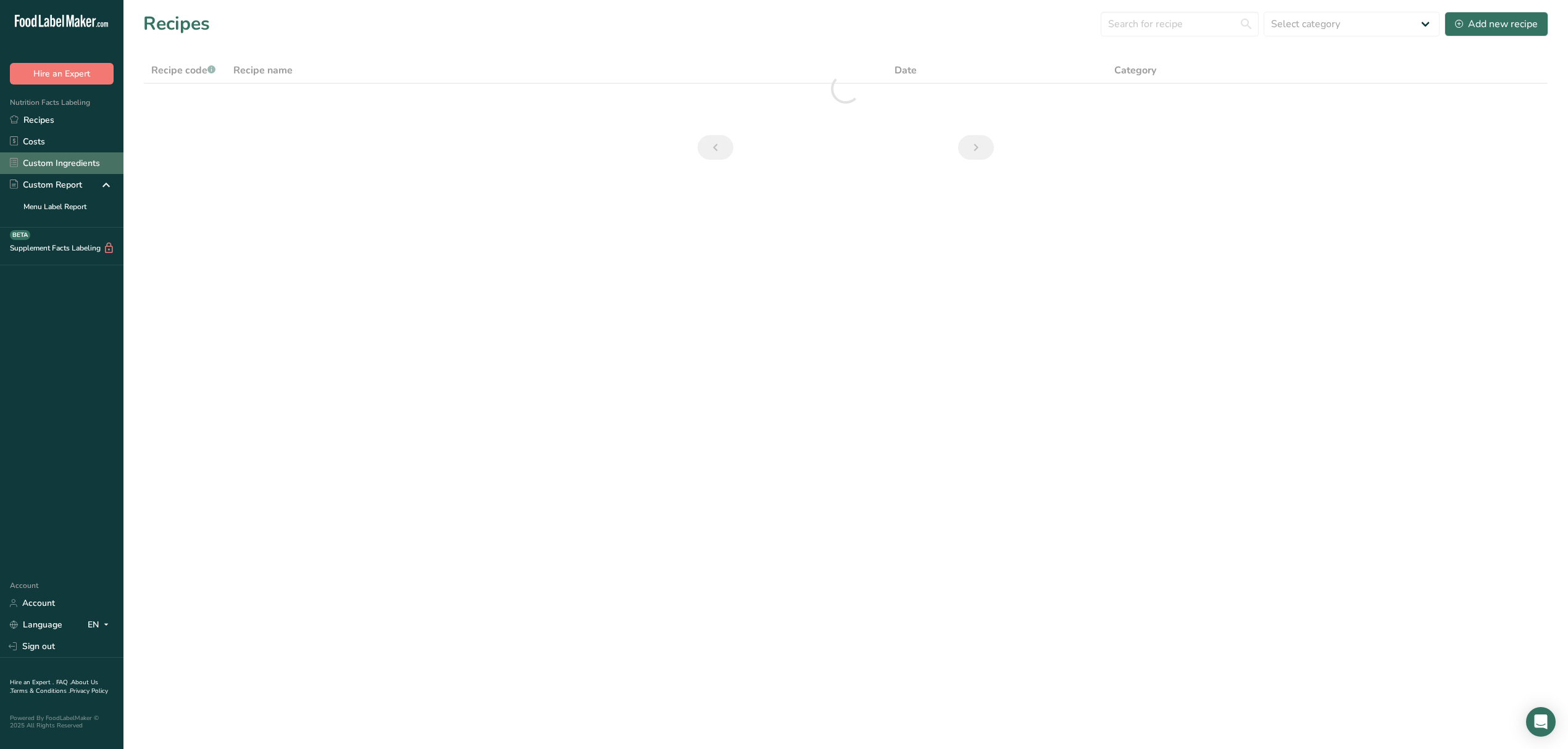
click at [80, 158] on link "Custom Ingredients" at bounding box center [61, 163] width 123 height 22
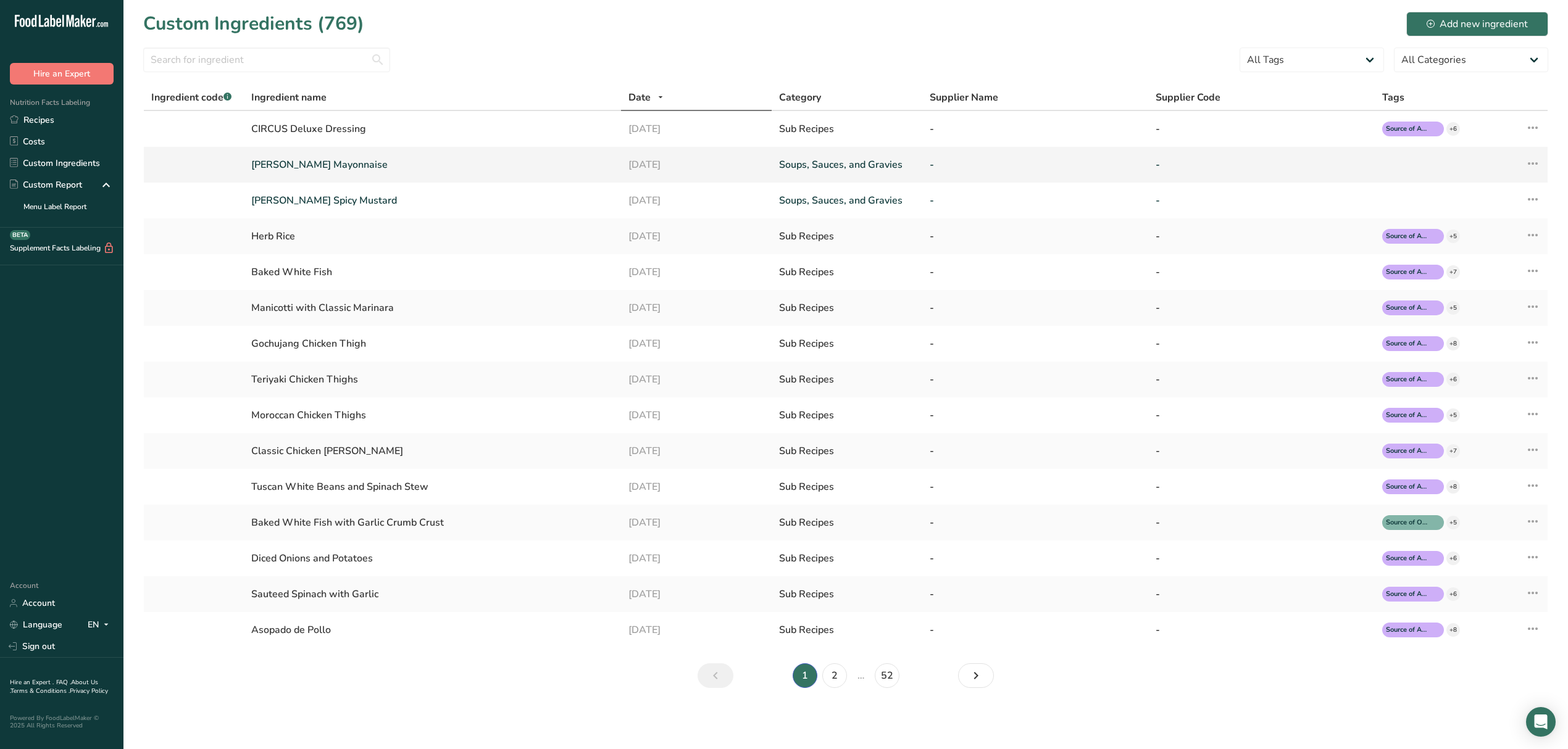
click at [368, 175] on td "[PERSON_NAME] Mayonnaise" at bounding box center [432, 165] width 377 height 35
click at [351, 166] on link "Hellman's Mayonnaise" at bounding box center [432, 165] width 362 height 14
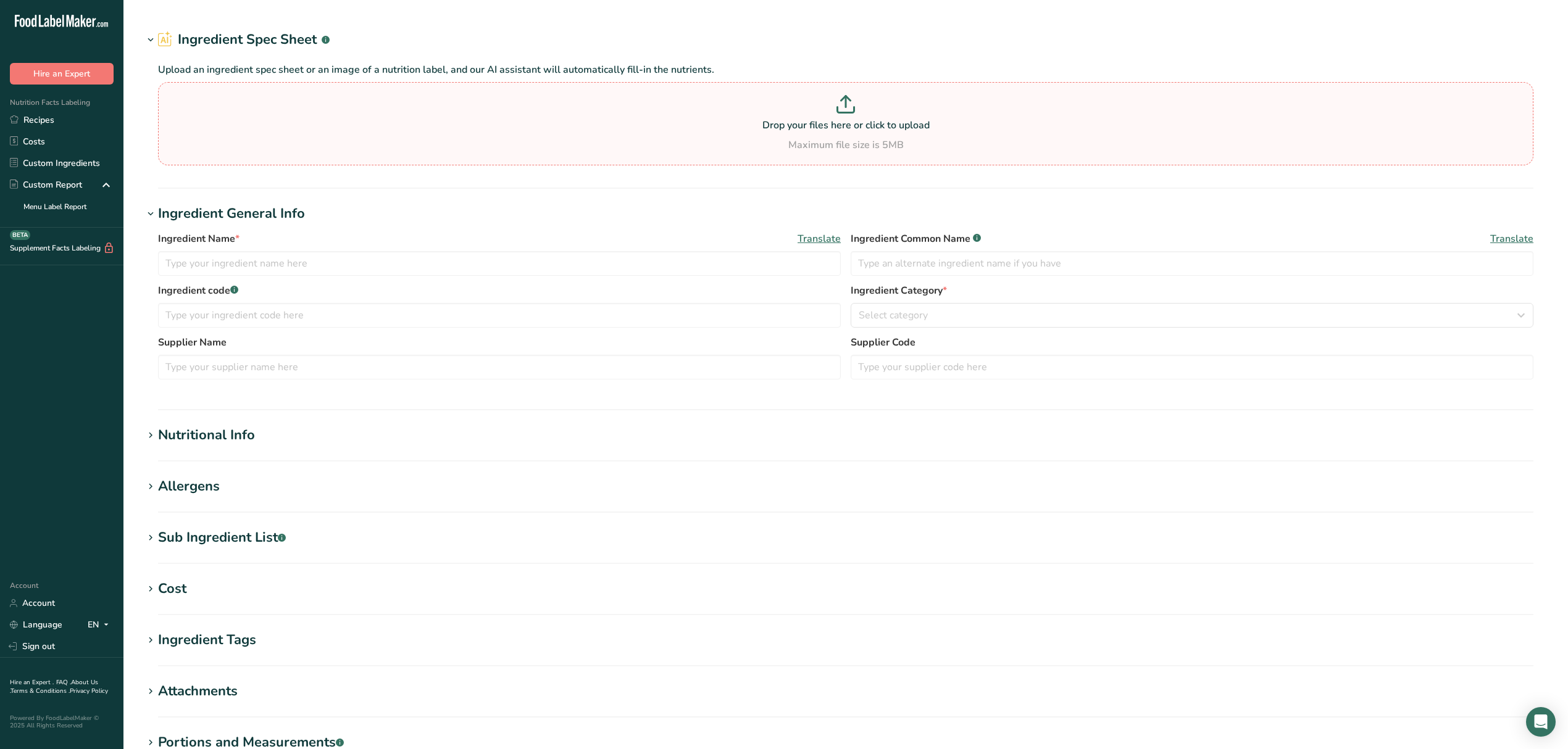
type input "Hellman's Mayonnaise"
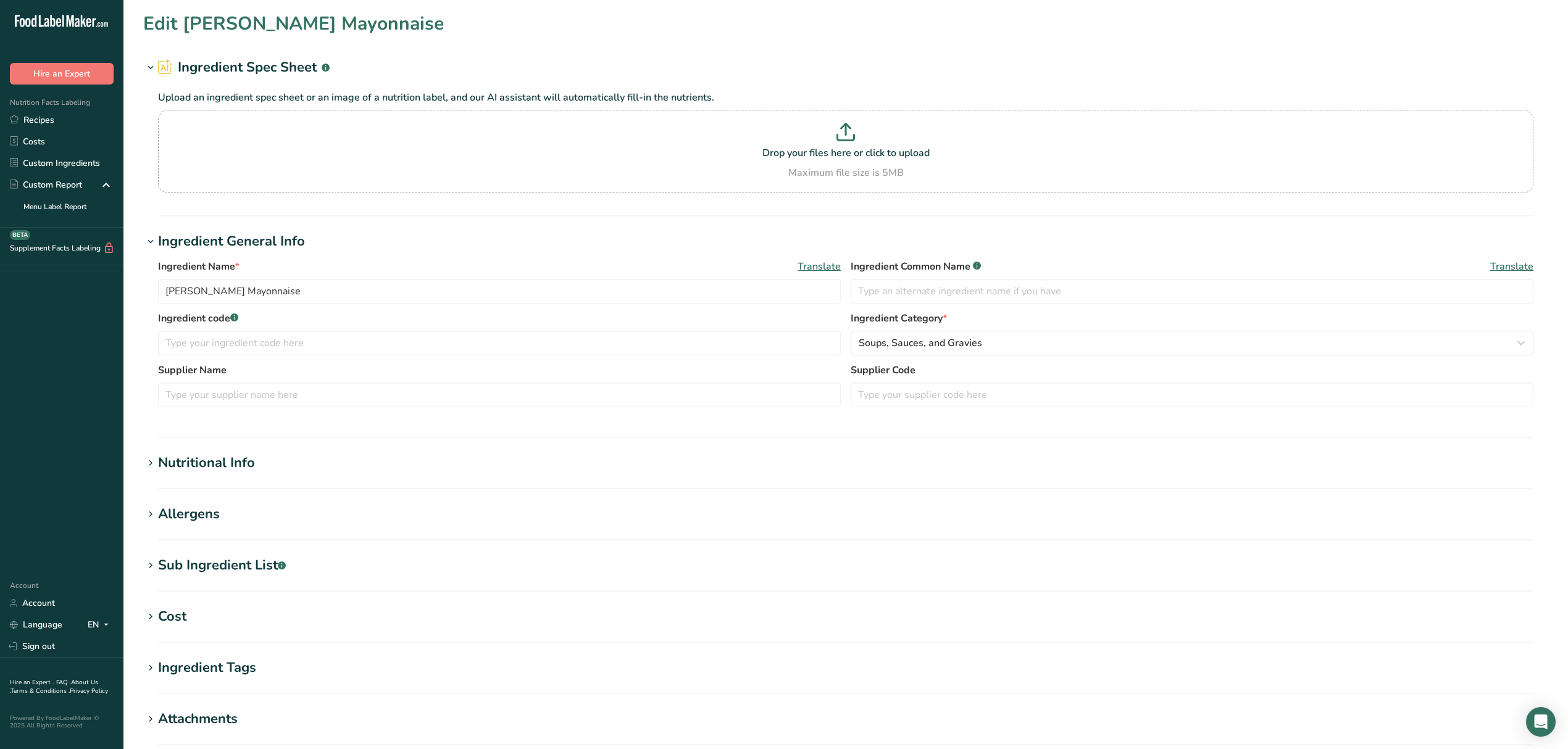
click at [208, 511] on div "Allergens" at bounding box center [188, 514] width 62 height 20
click at [220, 563] on input "text" at bounding box center [869, 564] width 1327 height 19
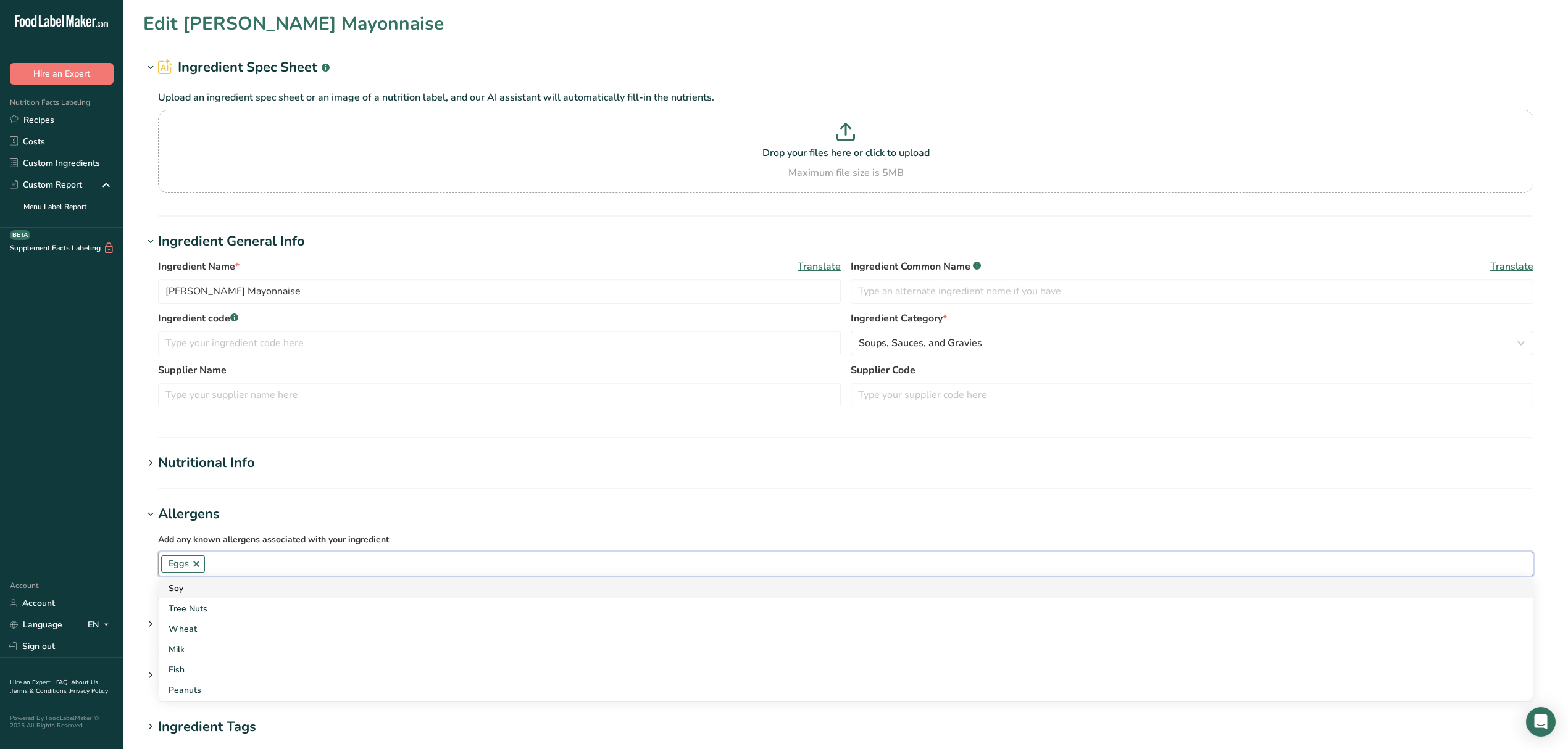
click at [192, 594] on div "Soy" at bounding box center [835, 588] width 1335 height 13
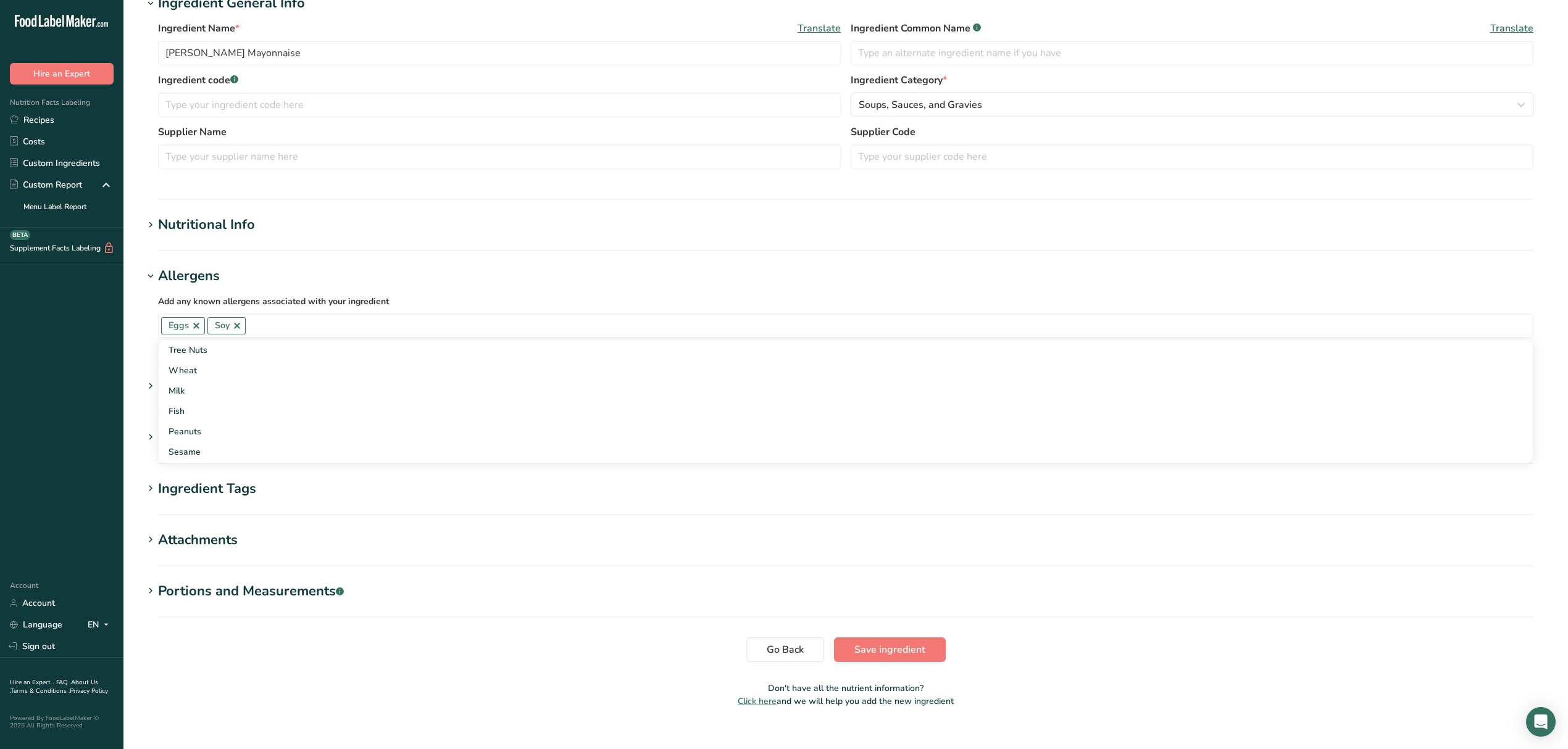
scroll to position [247, 0]
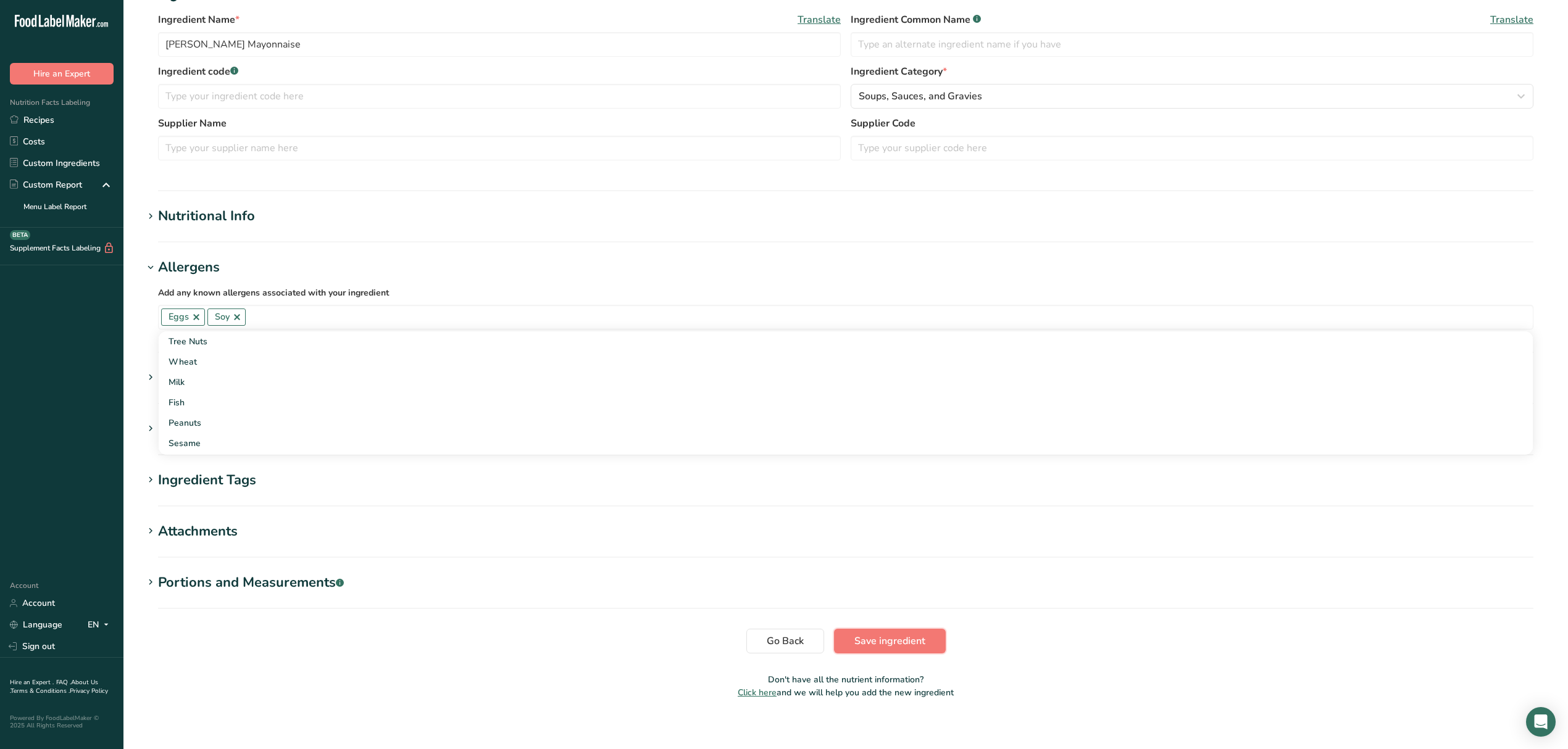
click at [864, 637] on span "Save ingredient" at bounding box center [890, 641] width 71 height 14
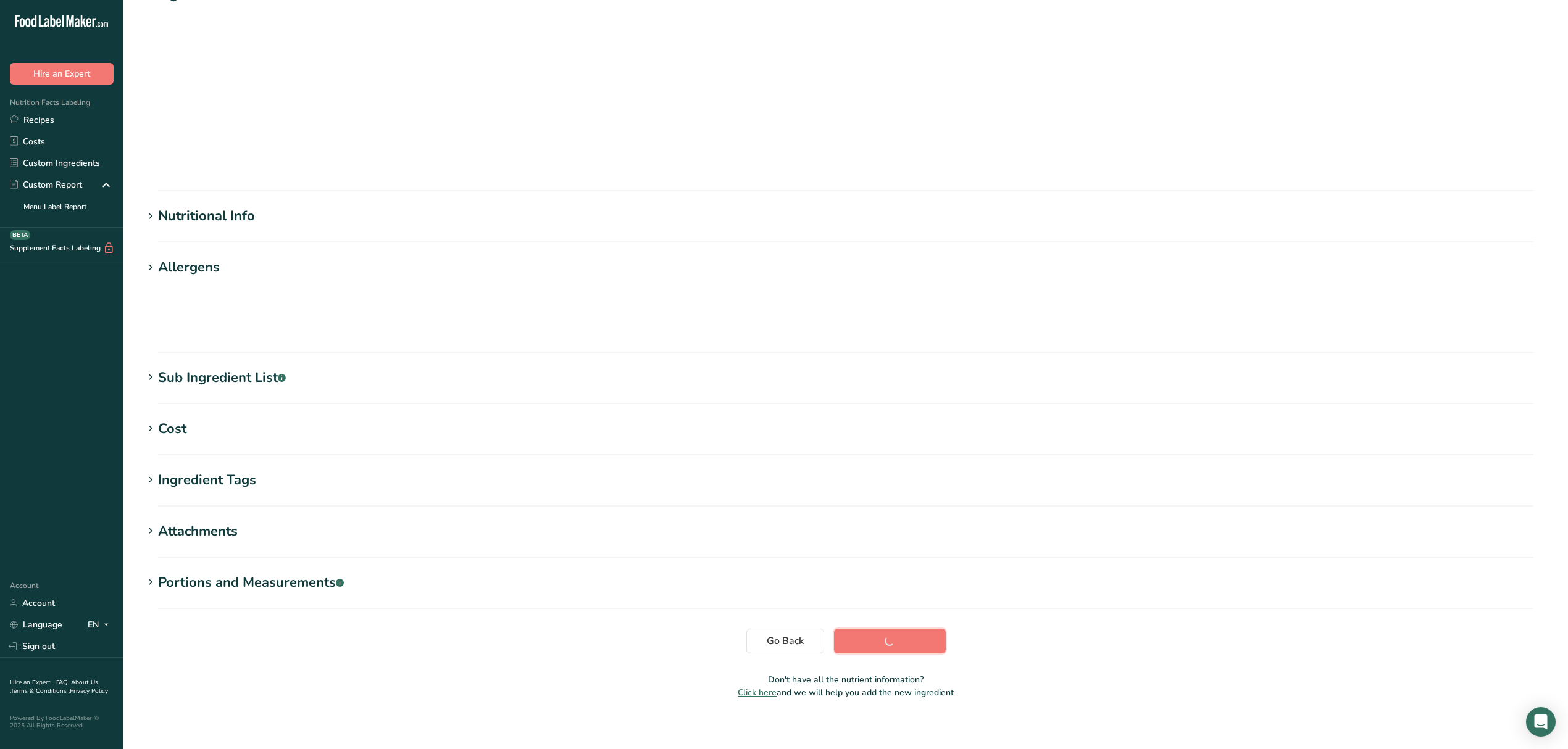
scroll to position [0, 0]
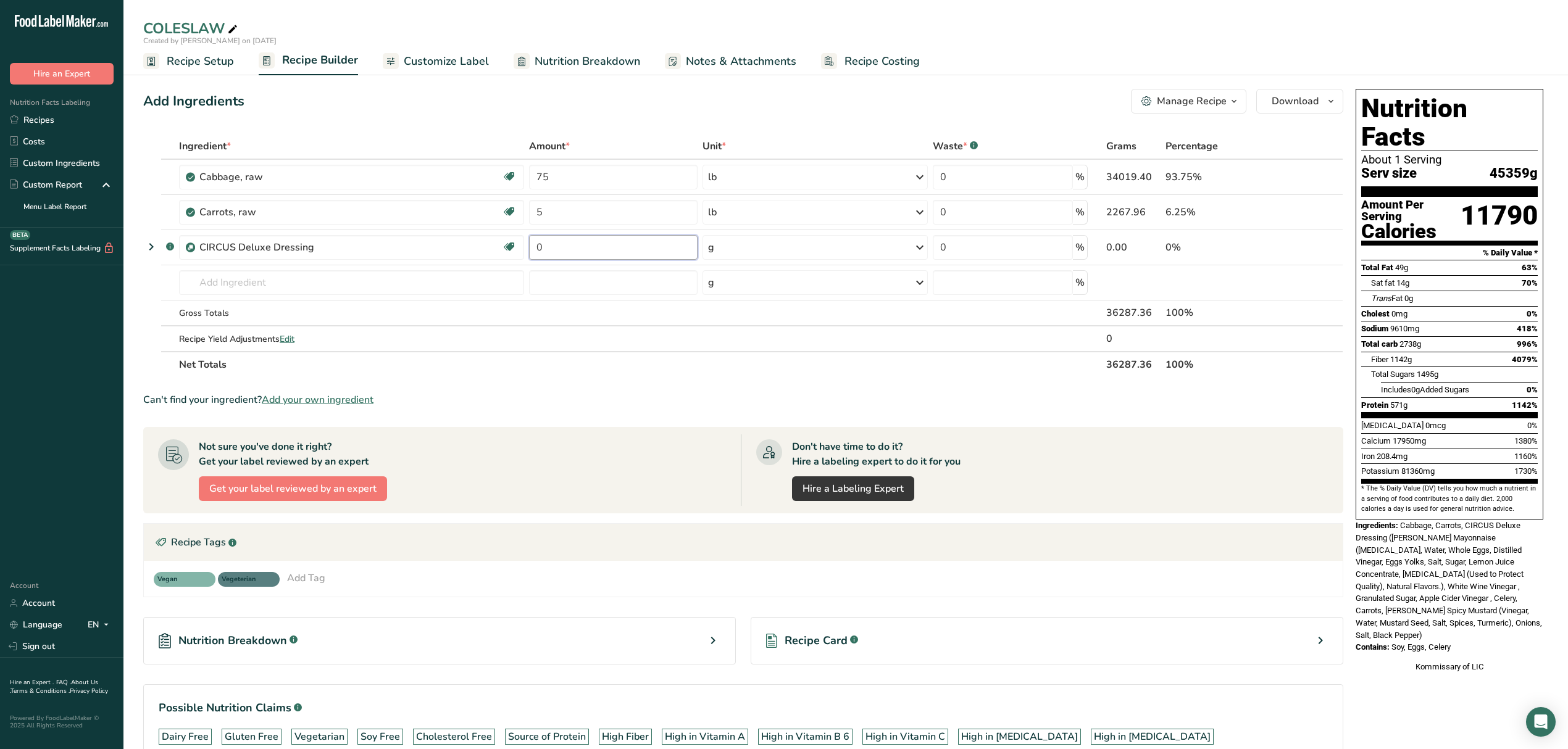
drag, startPoint x: 566, startPoint y: 245, endPoint x: 0, endPoint y: 533, distance: 635.1
click at [487, 235] on tr ".a-a{fill:#347362;}.b-a{fill:#fff;} CIRCUS Deluxe Dressing Source of Antioxidan…" at bounding box center [743, 248] width 1199 height 35
click at [575, 261] on div "Ingredient * Amount * Unit * Waste * .a-a{fill:#347362;}.b-a{fill:#fff;} Grams …" at bounding box center [743, 256] width 1200 height 245
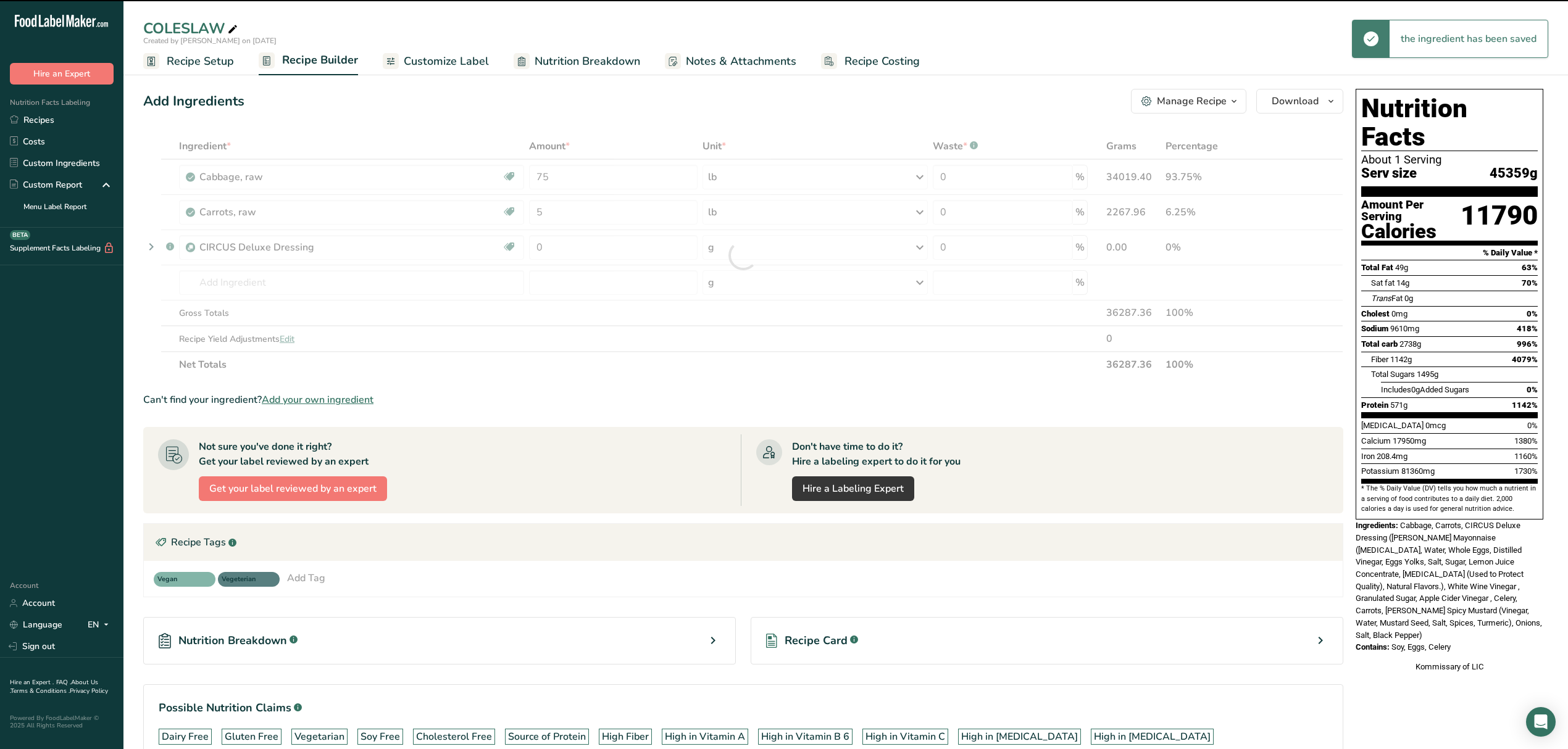
click at [570, 248] on div at bounding box center [743, 256] width 1200 height 245
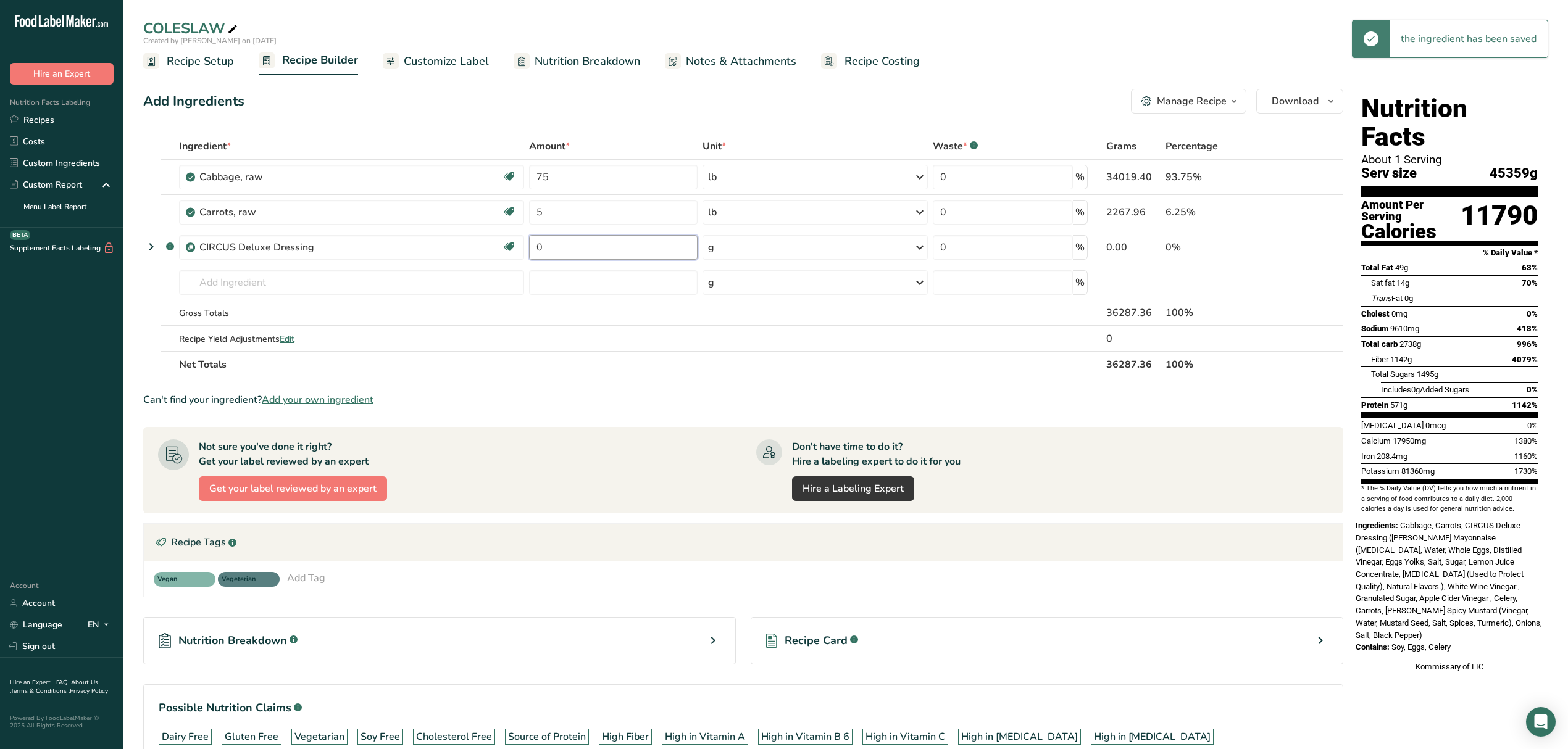
click at [570, 247] on input "0" at bounding box center [612, 247] width 168 height 25
type input "2.5"
click at [716, 252] on div "Ingredient * Amount * Unit * Waste * .a-a{fill:#347362;}.b-a{fill:#fff;} Grams …" at bounding box center [743, 256] width 1200 height 245
click at [730, 253] on div "g" at bounding box center [815, 247] width 225 height 25
click at [741, 337] on div "mg" at bounding box center [761, 330] width 104 height 18
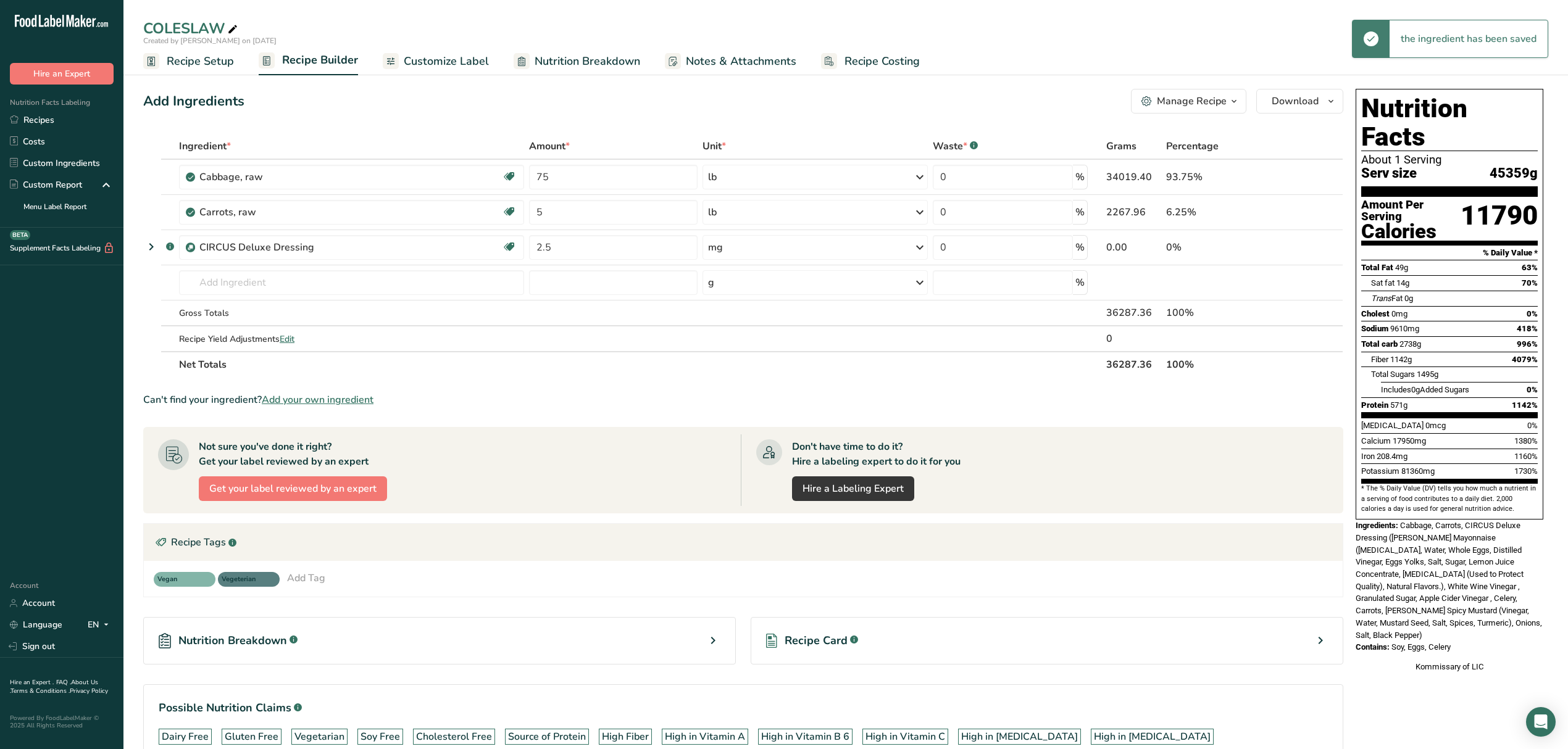
click at [726, 248] on div "mg" at bounding box center [815, 247] width 225 height 25
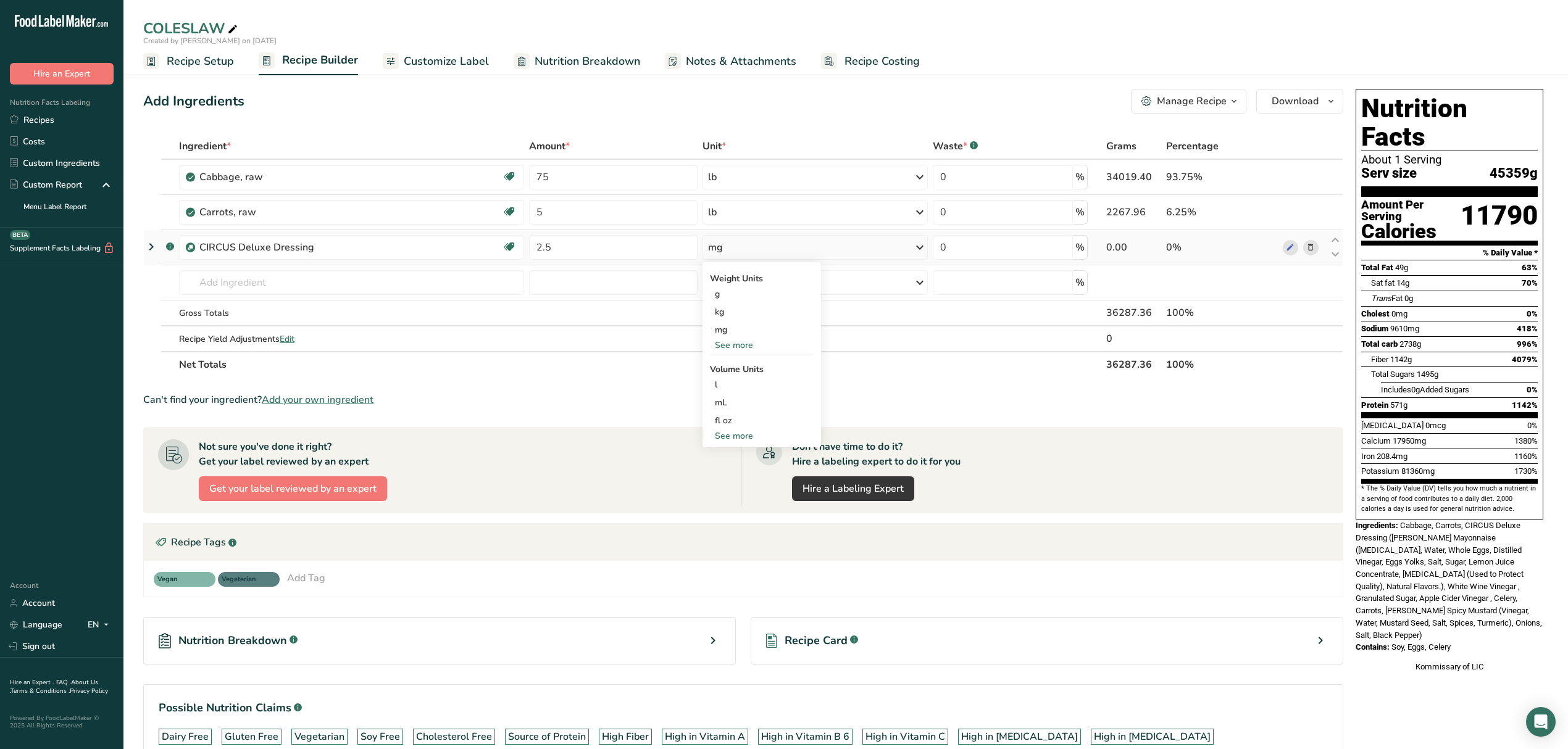
click at [741, 430] on div "See more" at bounding box center [761, 436] width 104 height 13
click at [754, 512] on div "gallon" at bounding box center [761, 510] width 94 height 13
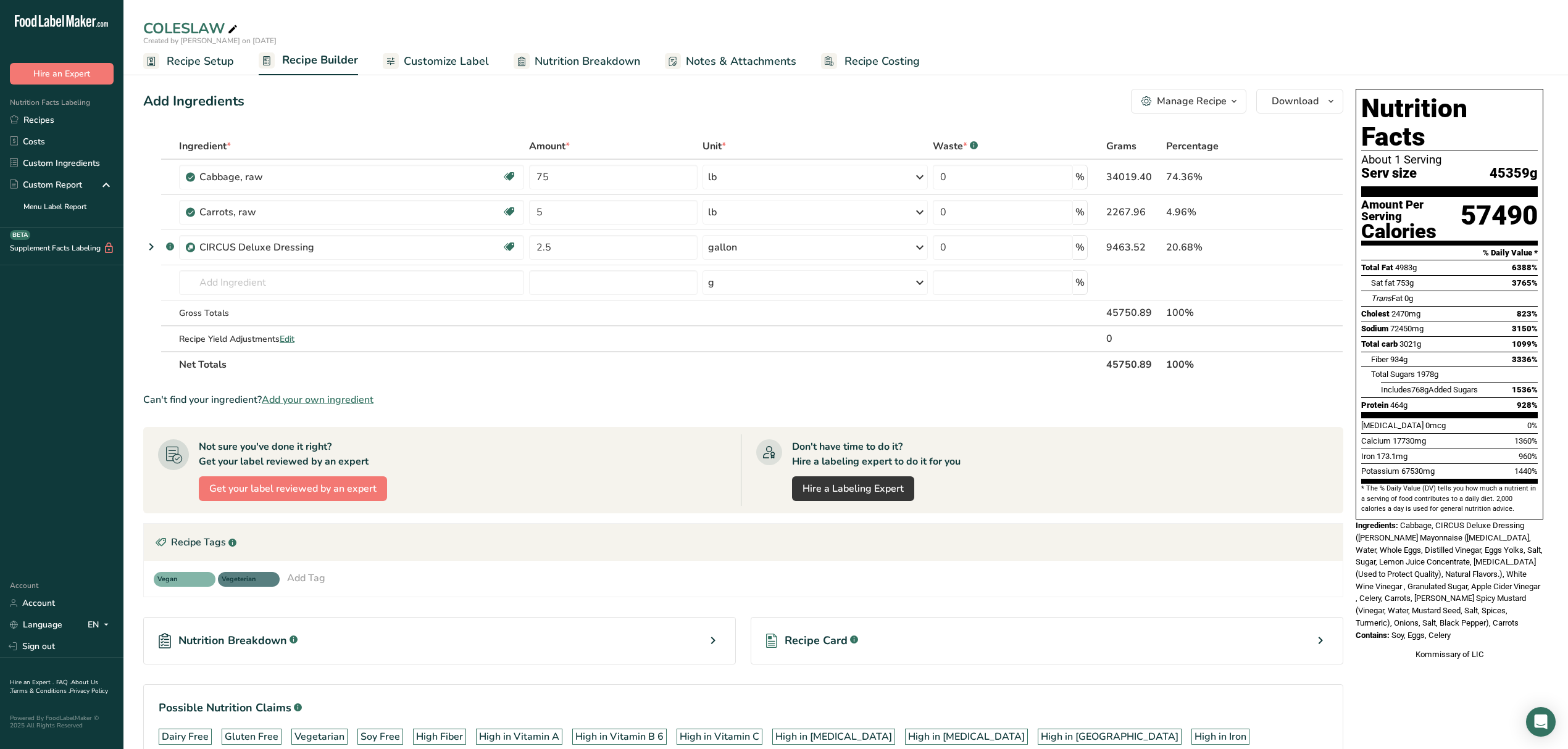
click at [198, 56] on span "Recipe Setup" at bounding box center [200, 61] width 68 height 17
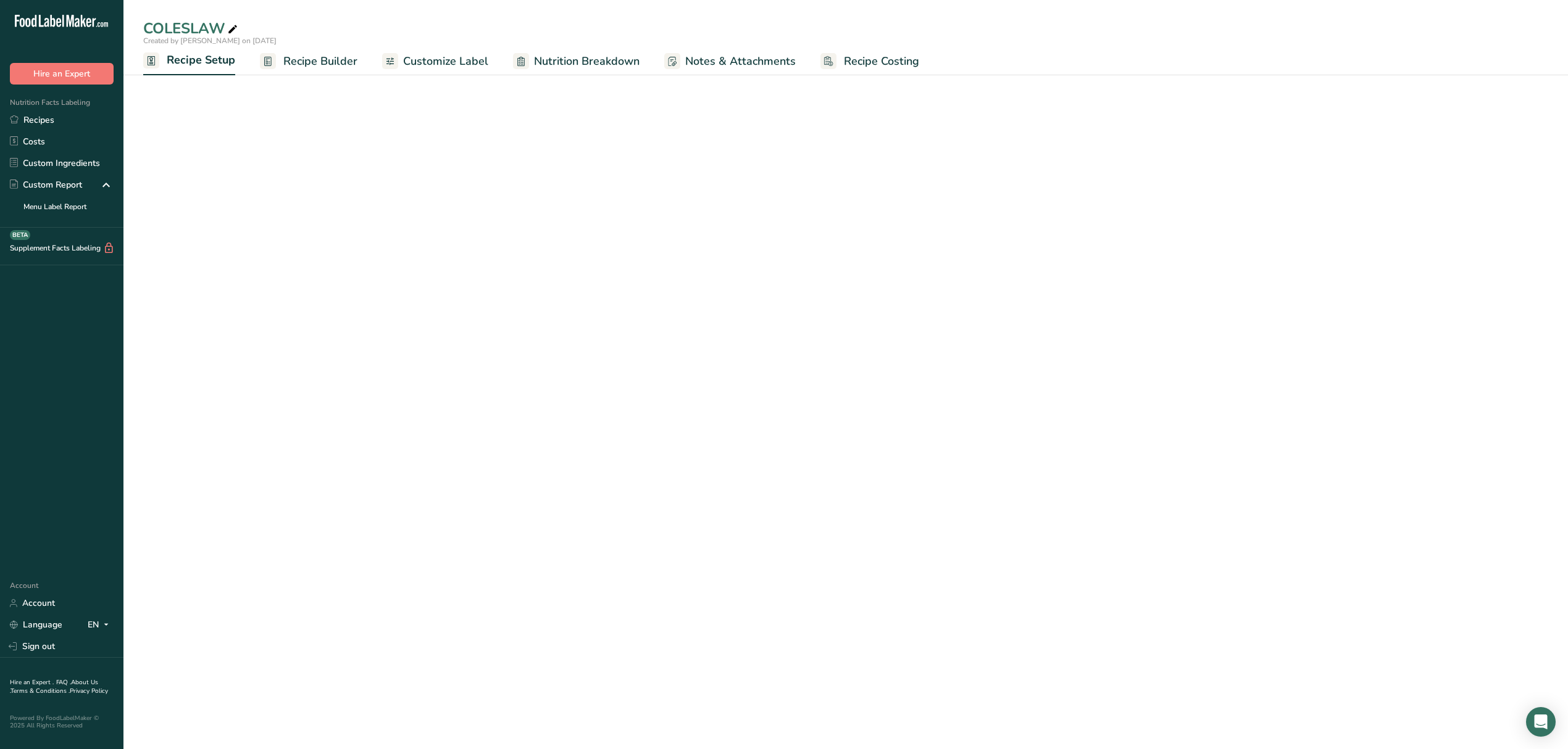
select select "12"
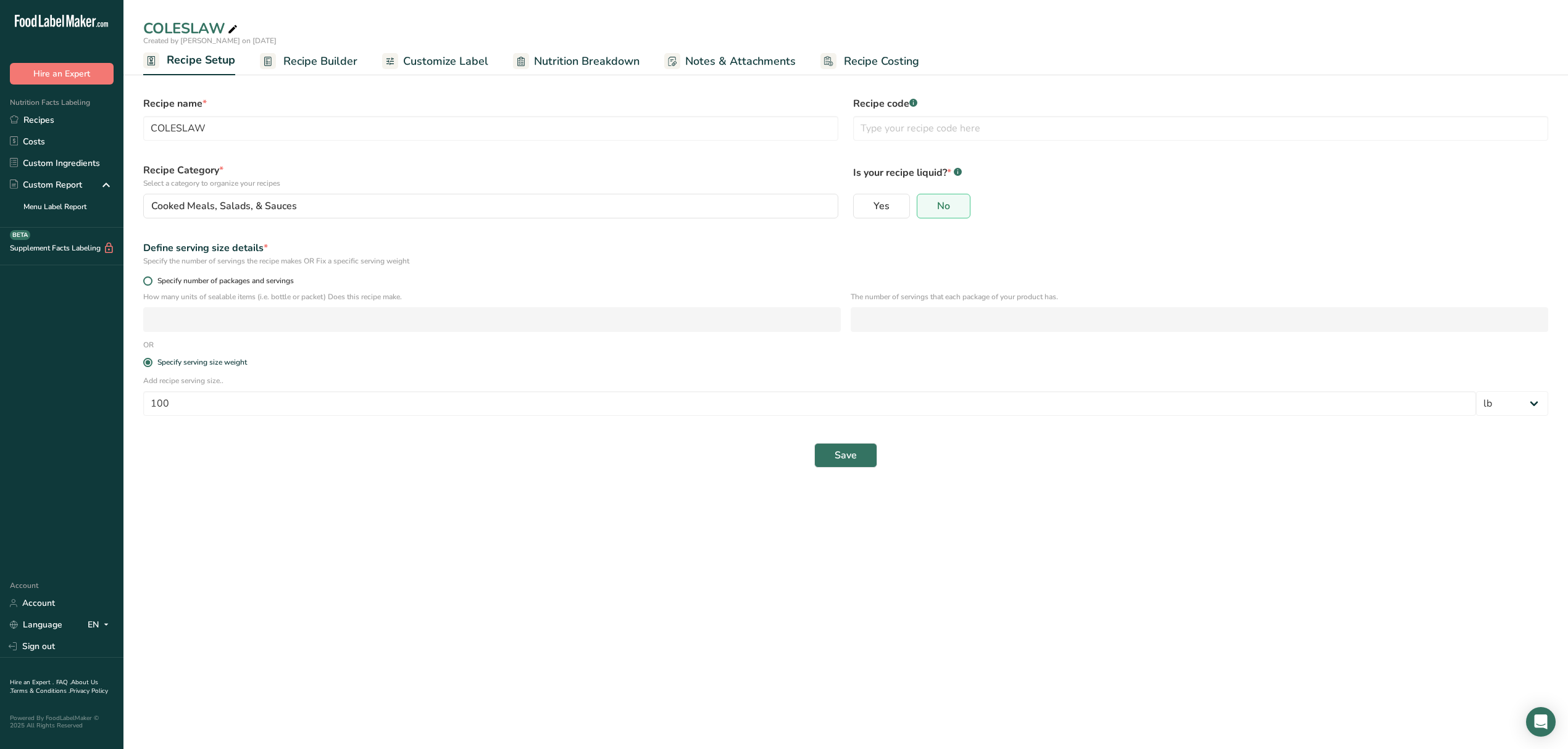
click at [145, 280] on span at bounding box center [148, 282] width 10 height 10
click at [145, 280] on input "Specify number of packages and servings" at bounding box center [147, 281] width 8 height 8
radio input "true"
radio input "false"
click at [171, 312] on input "number" at bounding box center [492, 319] width 698 height 25
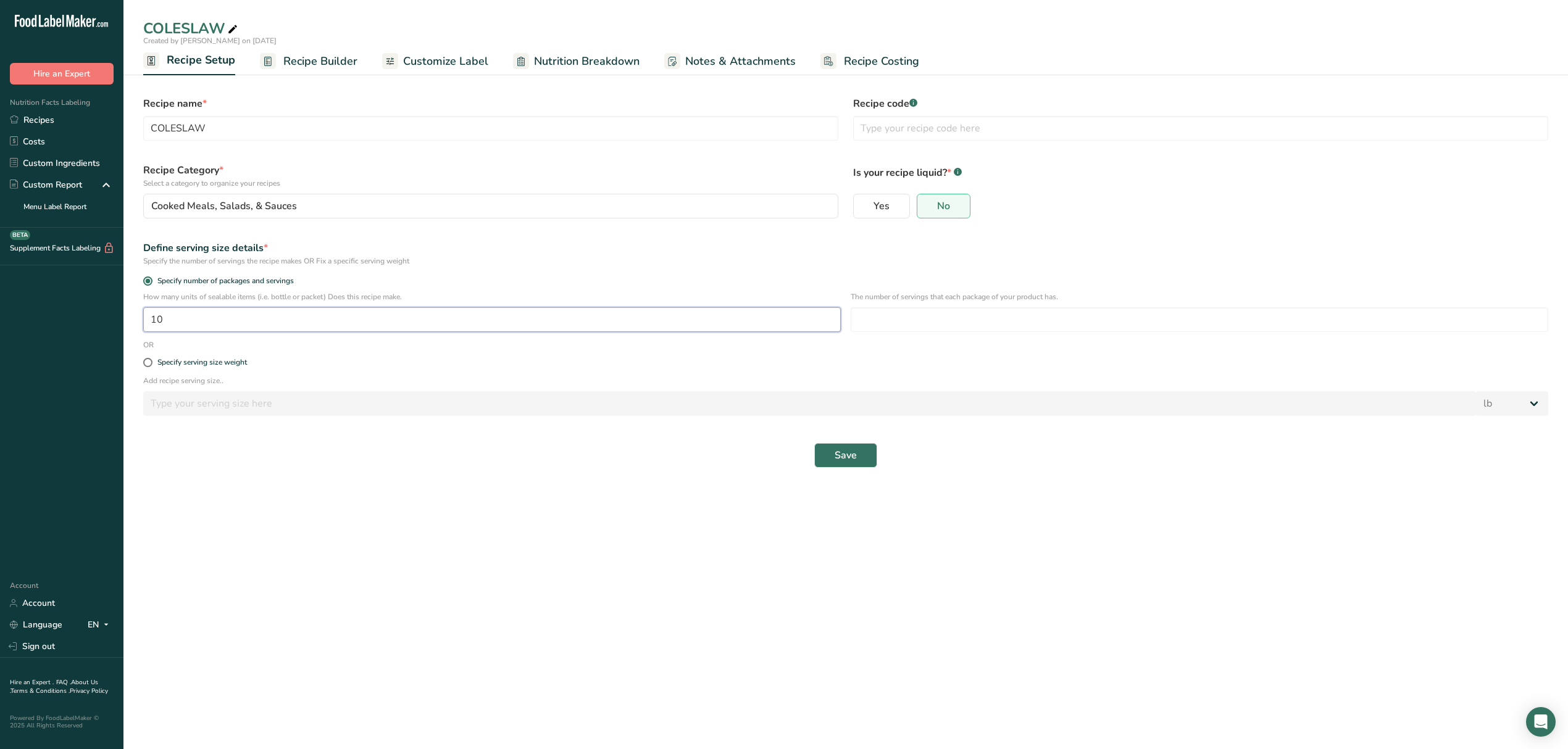
type input "10"
type input "1"
click at [831, 453] on button "Save" at bounding box center [846, 455] width 63 height 25
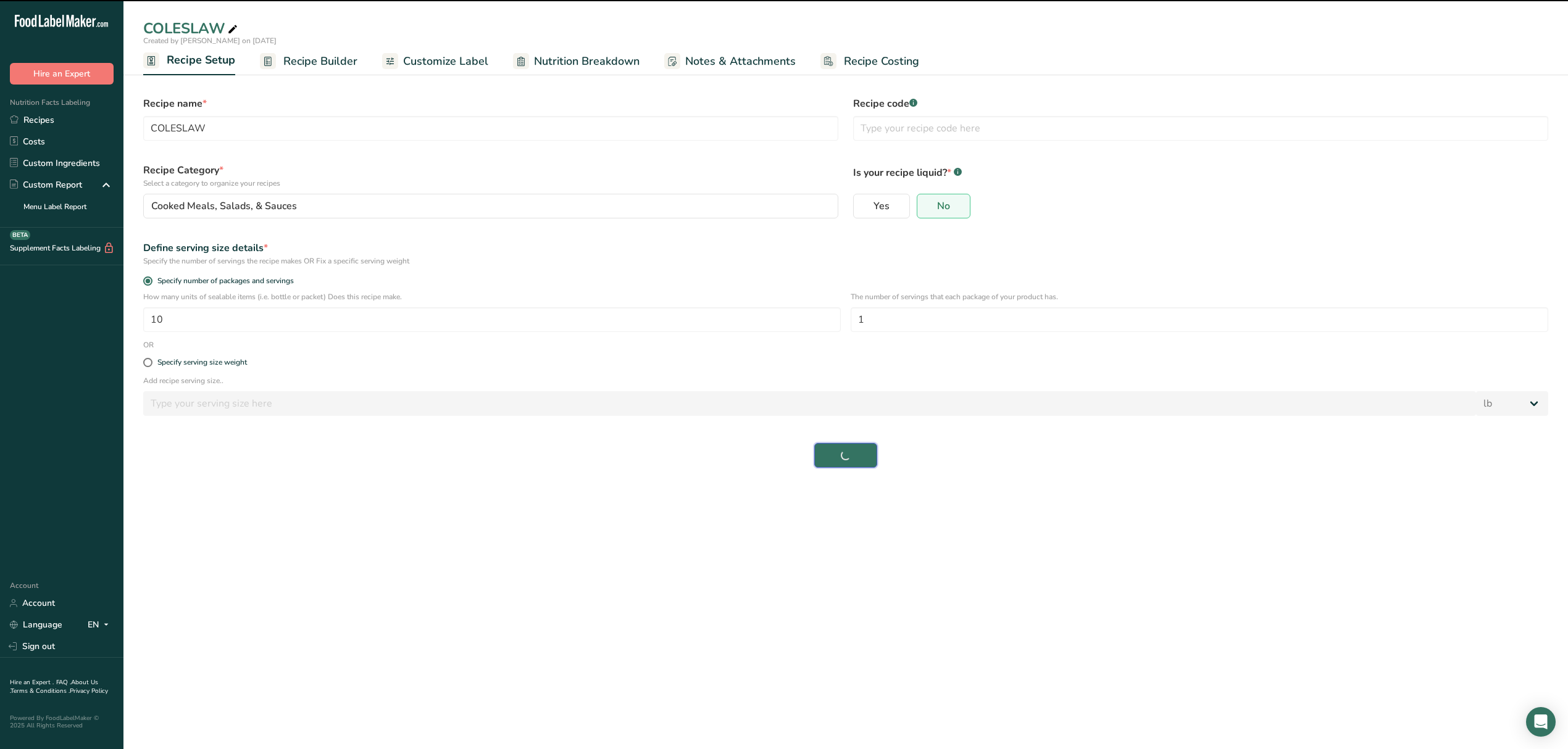
select select "0"
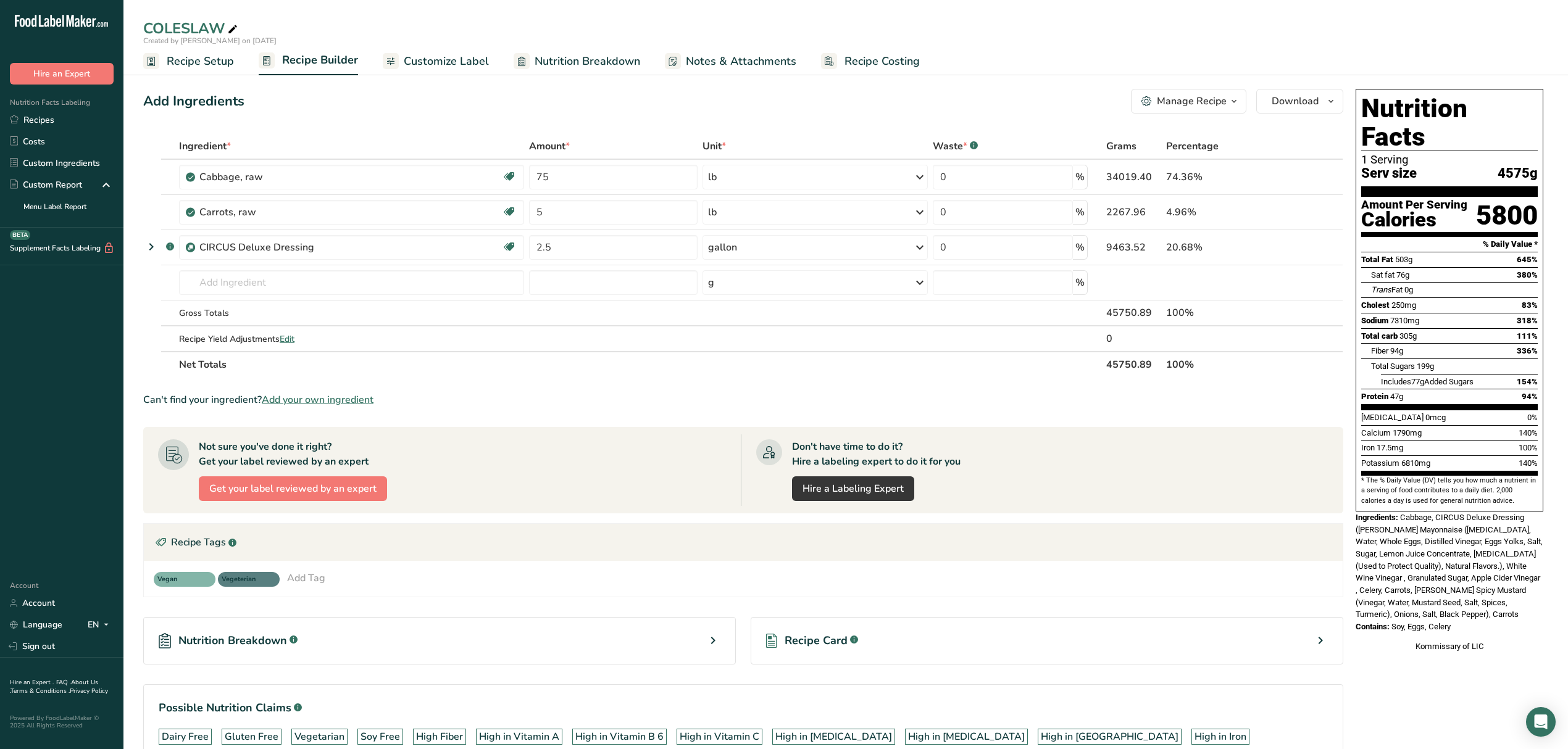
drag, startPoint x: 206, startPoint y: 58, endPoint x: 188, endPoint y: 68, distance: 20.6
click at [206, 58] on span "Recipe Setup" at bounding box center [200, 61] width 68 height 17
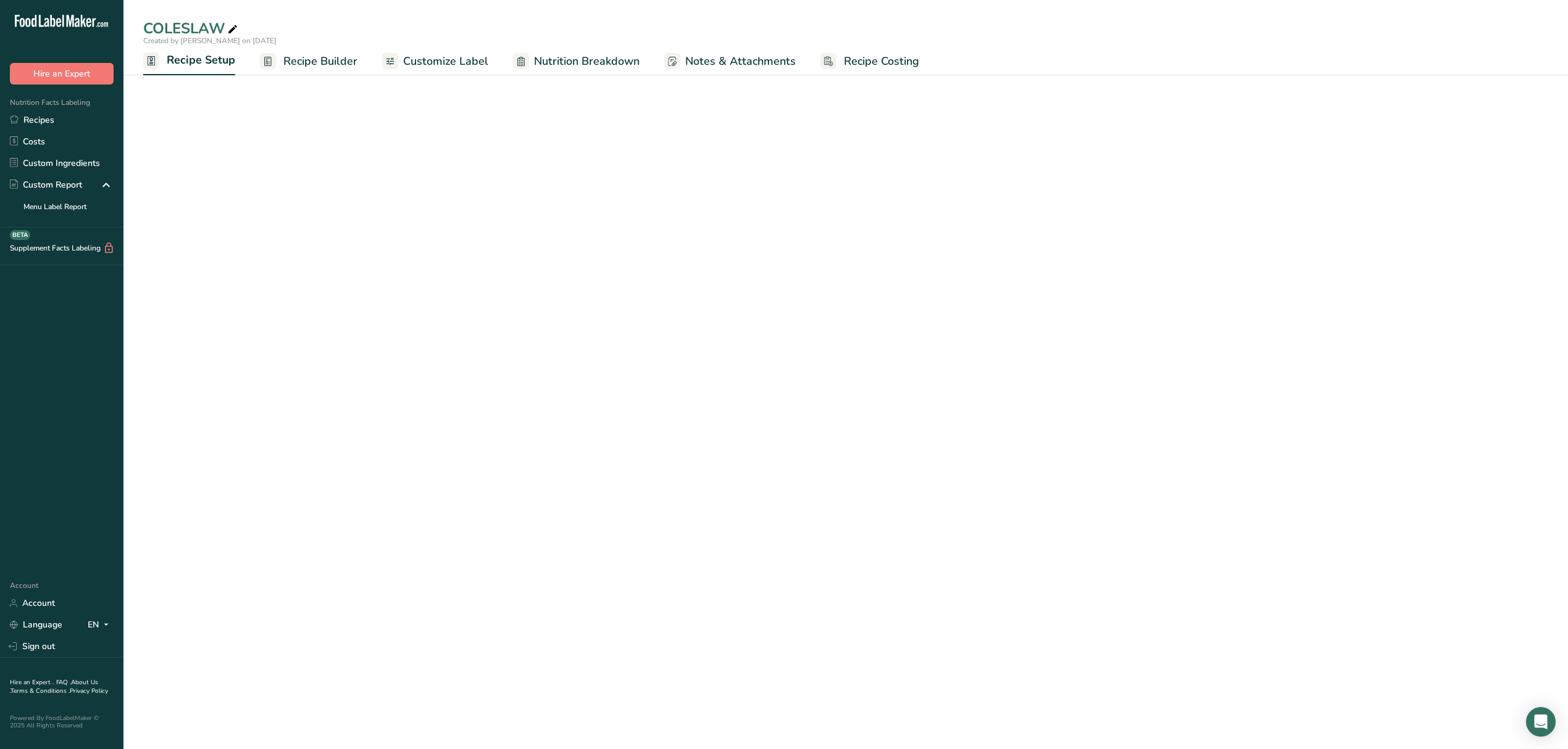
click at [189, 63] on span "Recipe Setup" at bounding box center [200, 60] width 68 height 17
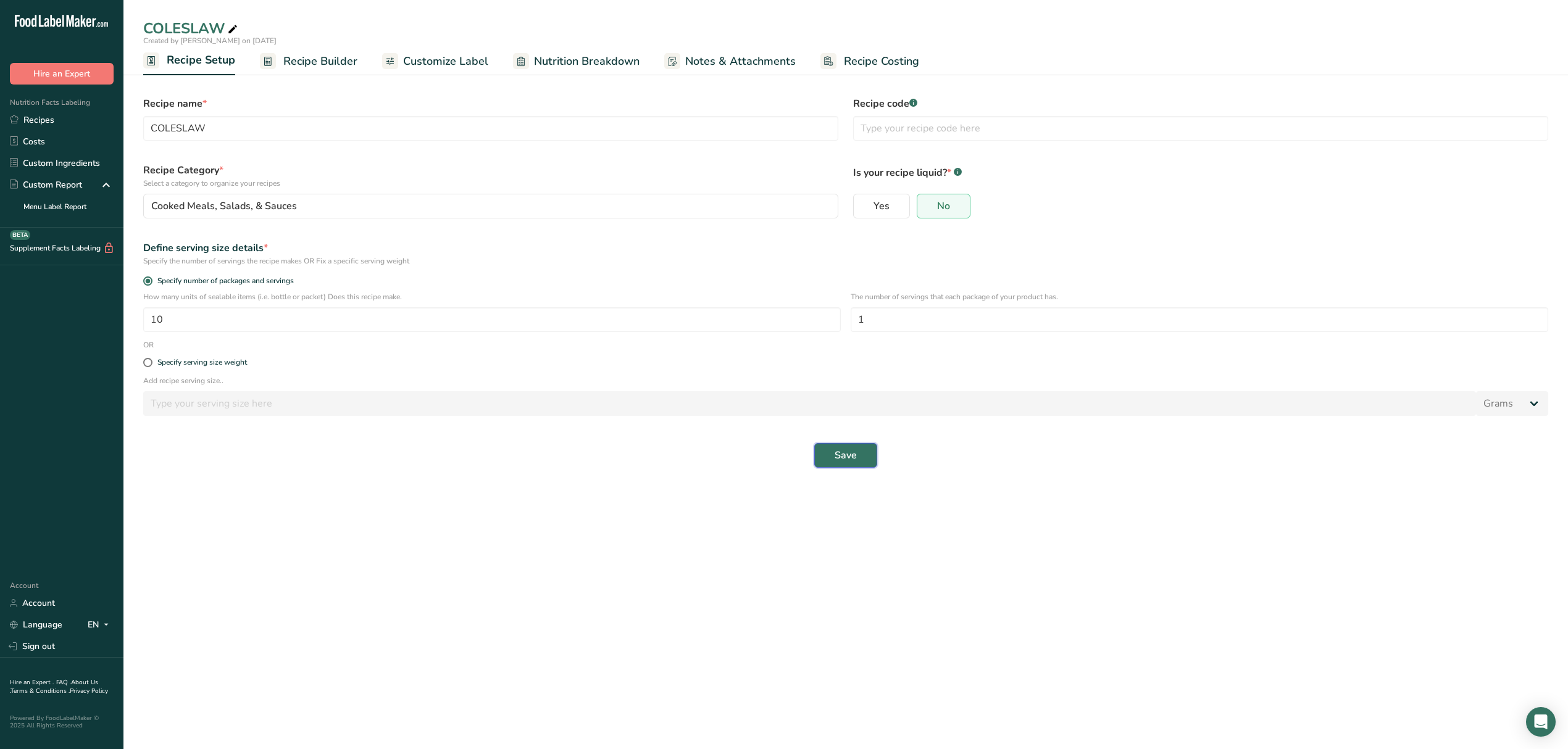
click at [866, 455] on button "Save" at bounding box center [846, 455] width 63 height 25
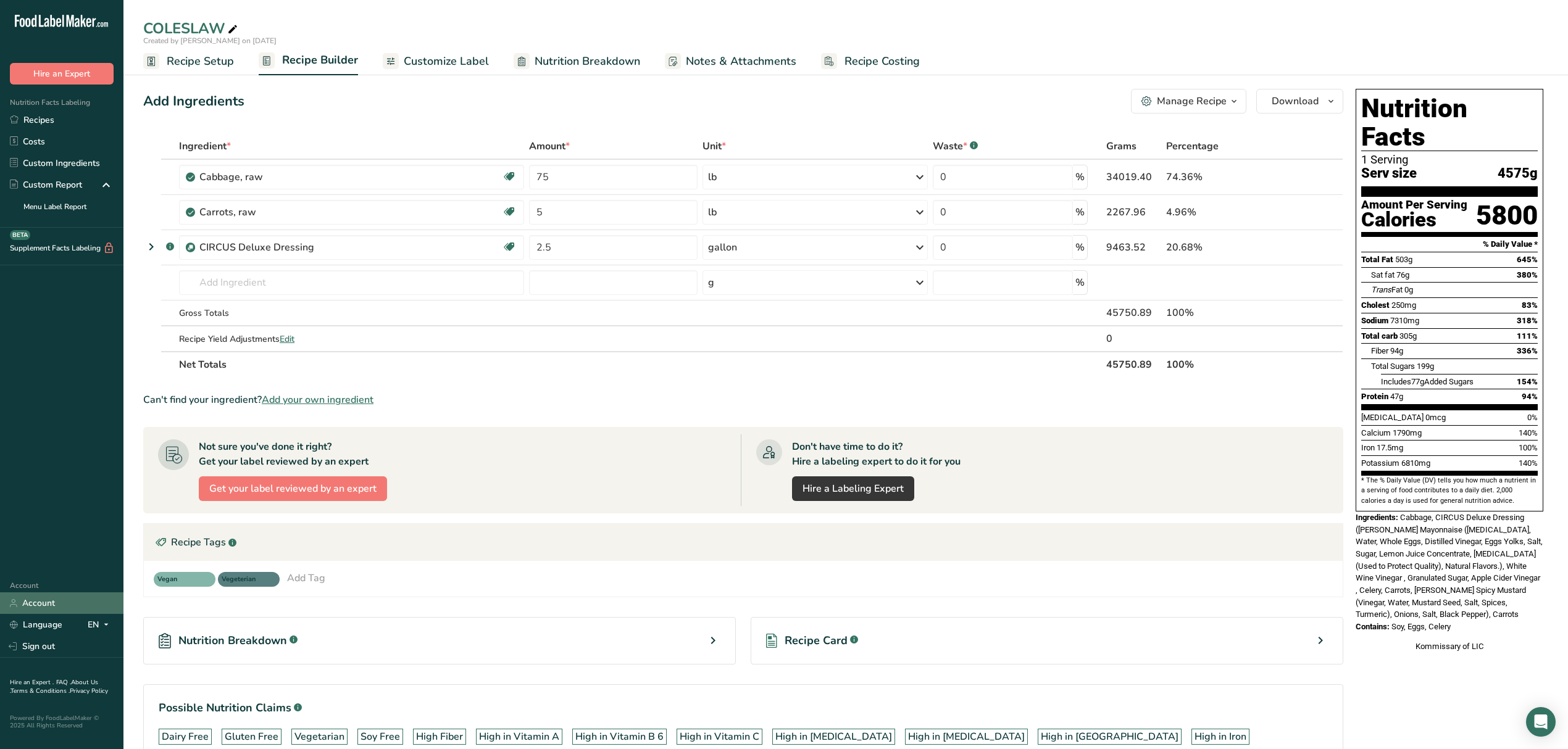
click at [49, 603] on link "Account" at bounding box center [61, 603] width 123 height 22
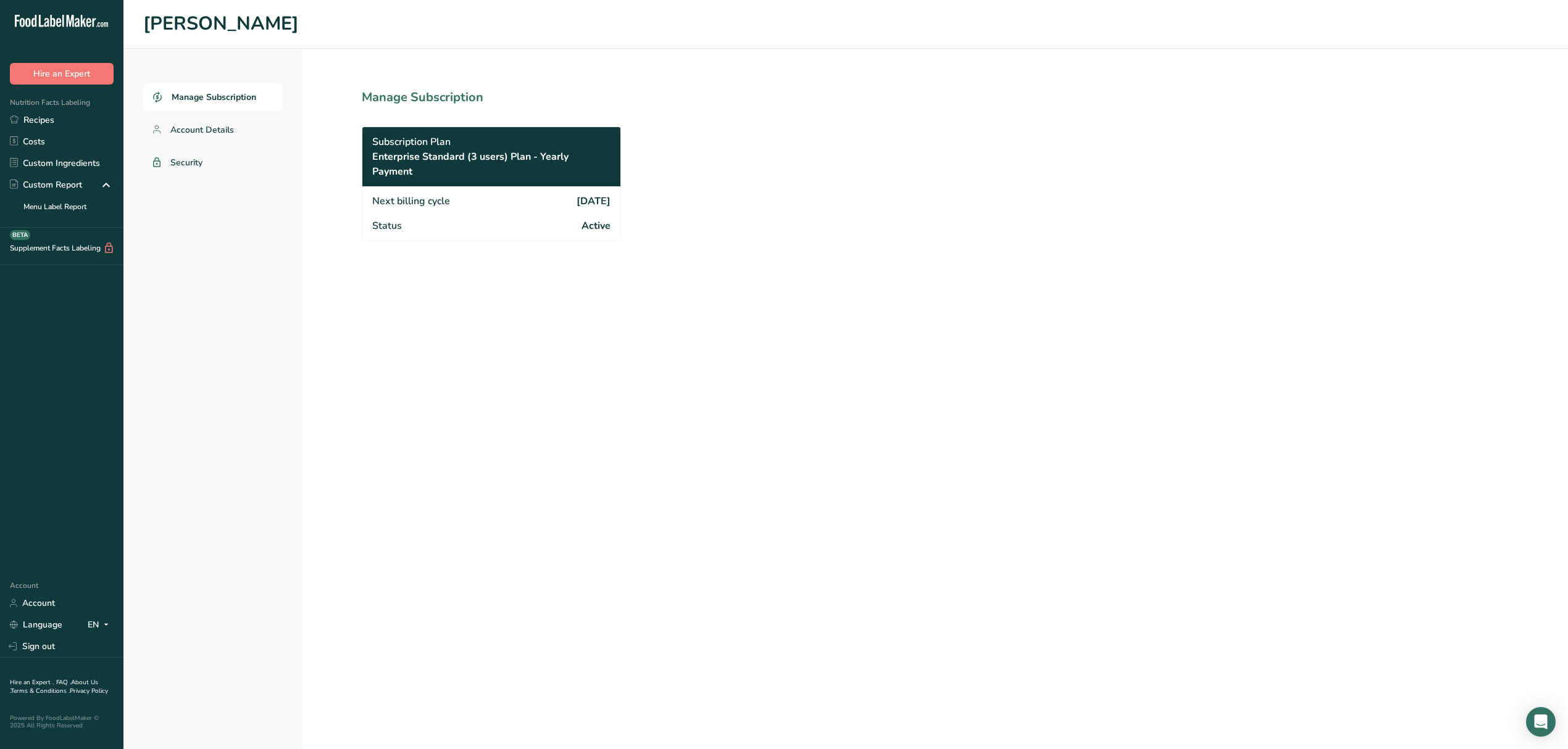
click at [230, 92] on span "Manage Subscription" at bounding box center [213, 97] width 84 height 13
click at [211, 129] on span "Account Details" at bounding box center [203, 130] width 64 height 13
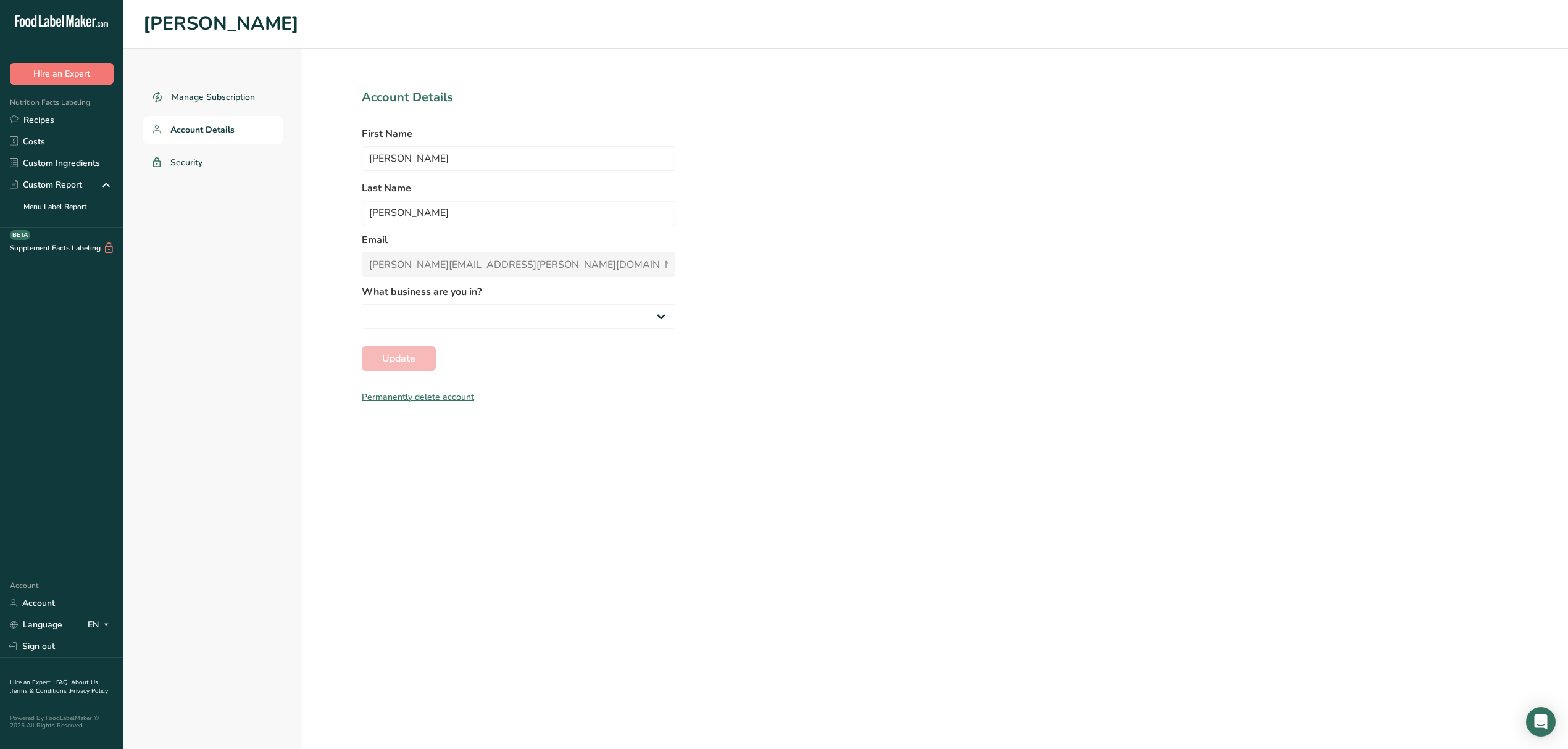
select select "8"
click at [47, 206] on link "Menu Label Report" at bounding box center [61, 206] width 123 height 22
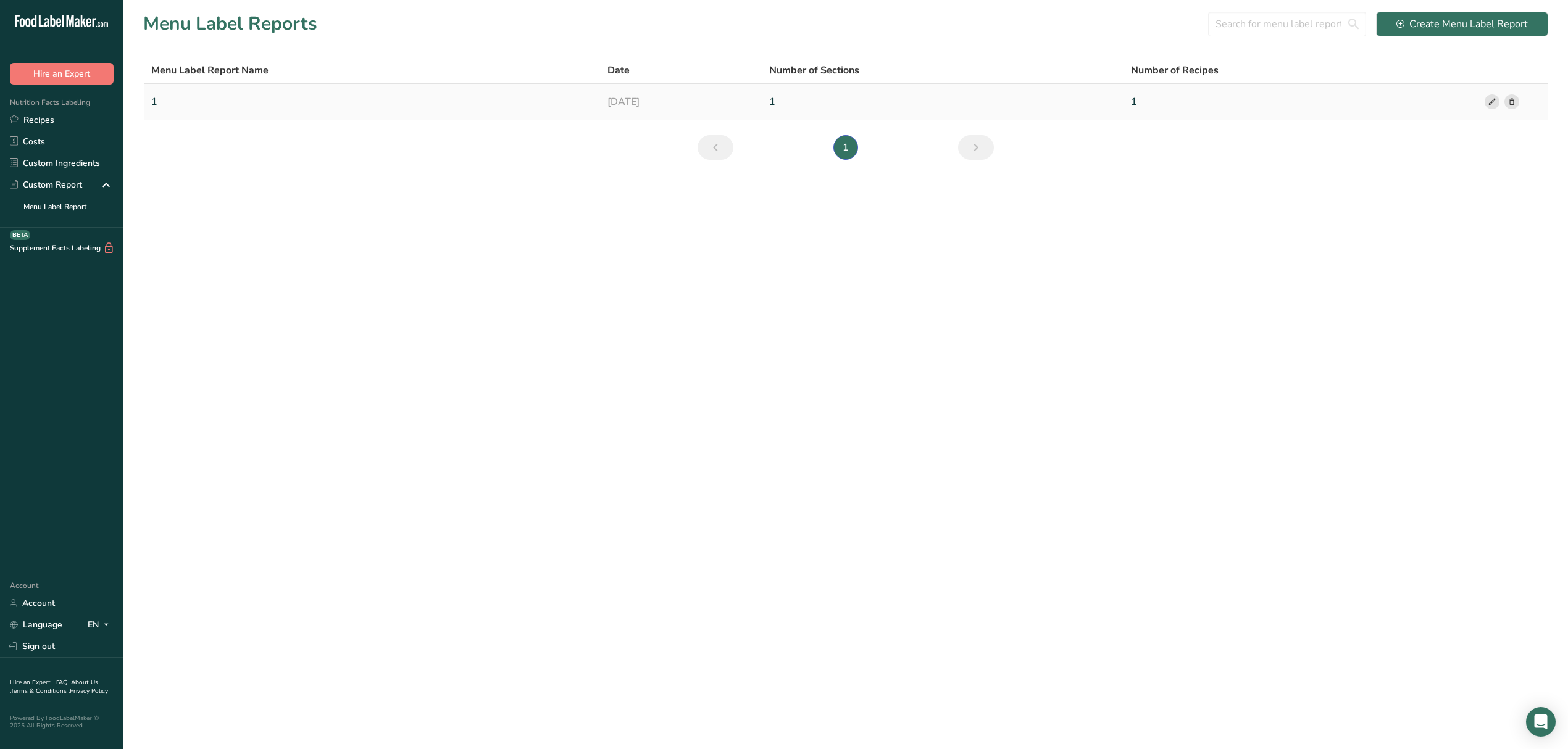
click at [418, 86] on td "1" at bounding box center [372, 101] width 456 height 35
click at [404, 99] on link "1" at bounding box center [372, 101] width 442 height 26
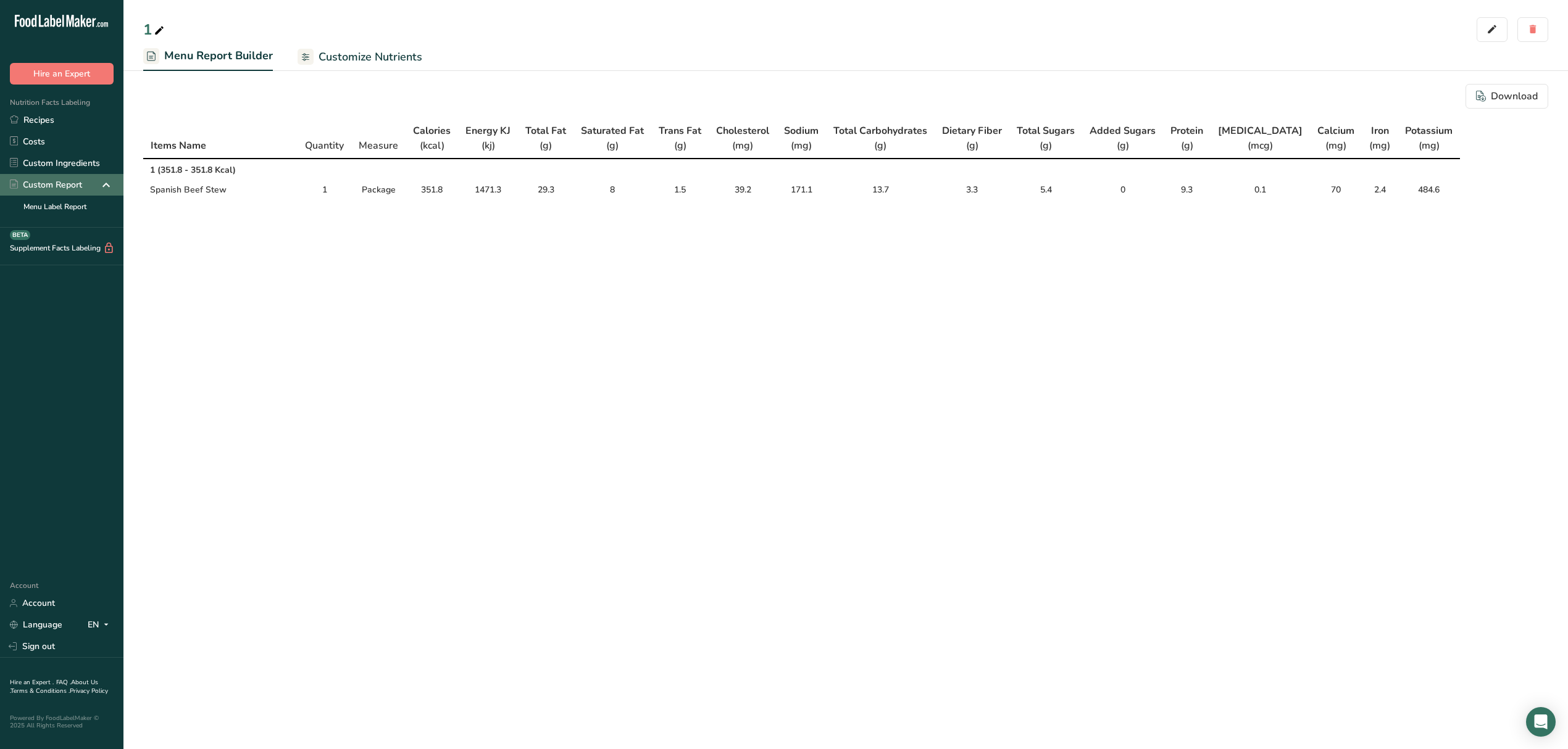
click at [60, 176] on div "Custom Report" at bounding box center [61, 184] width 123 height 22
click at [93, 179] on div "Custom Report" at bounding box center [61, 184] width 123 height 22
click at [102, 180] on icon at bounding box center [106, 185] width 14 height 23
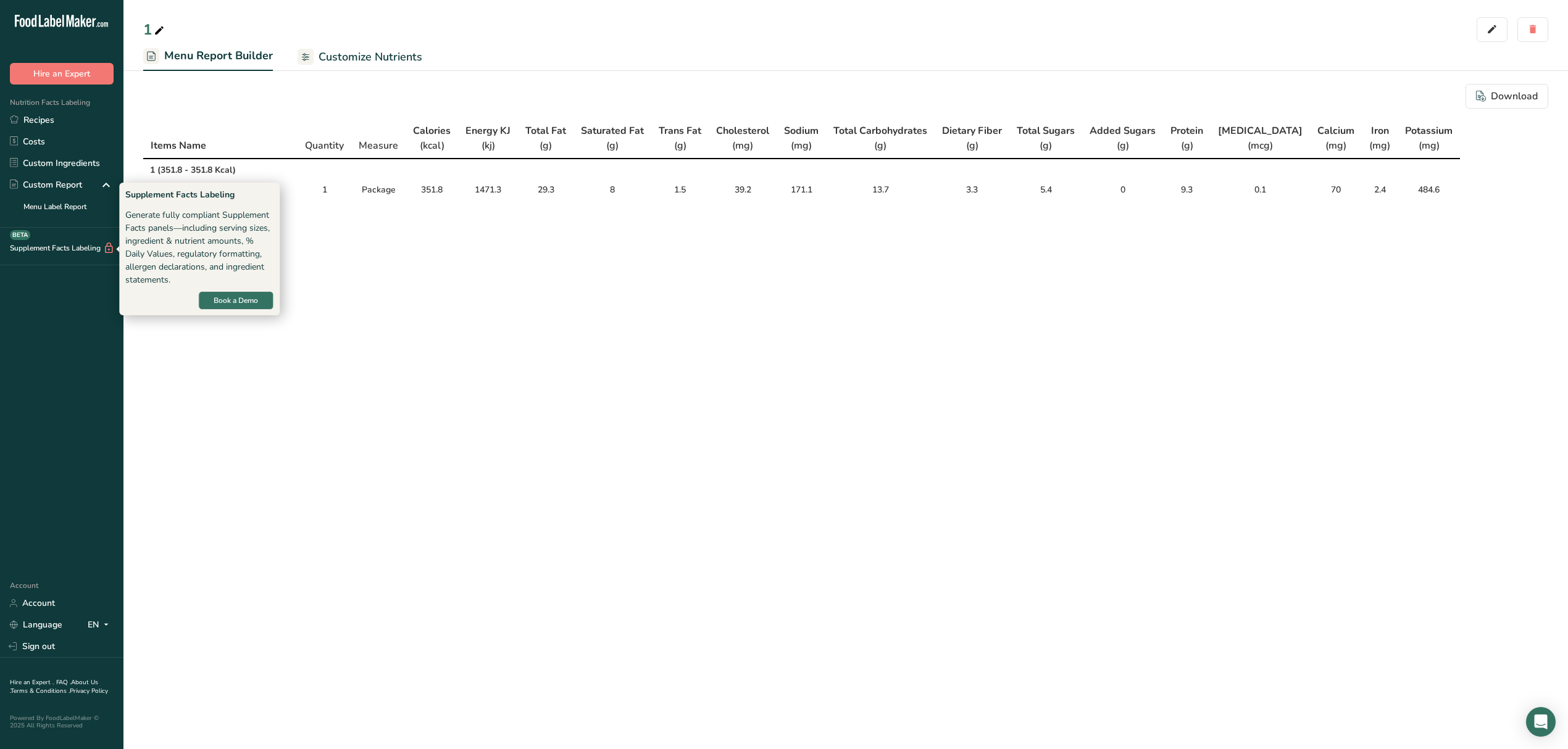
click at [70, 248] on div "Supplement Facts Labeling BETA" at bounding box center [57, 249] width 115 height 13
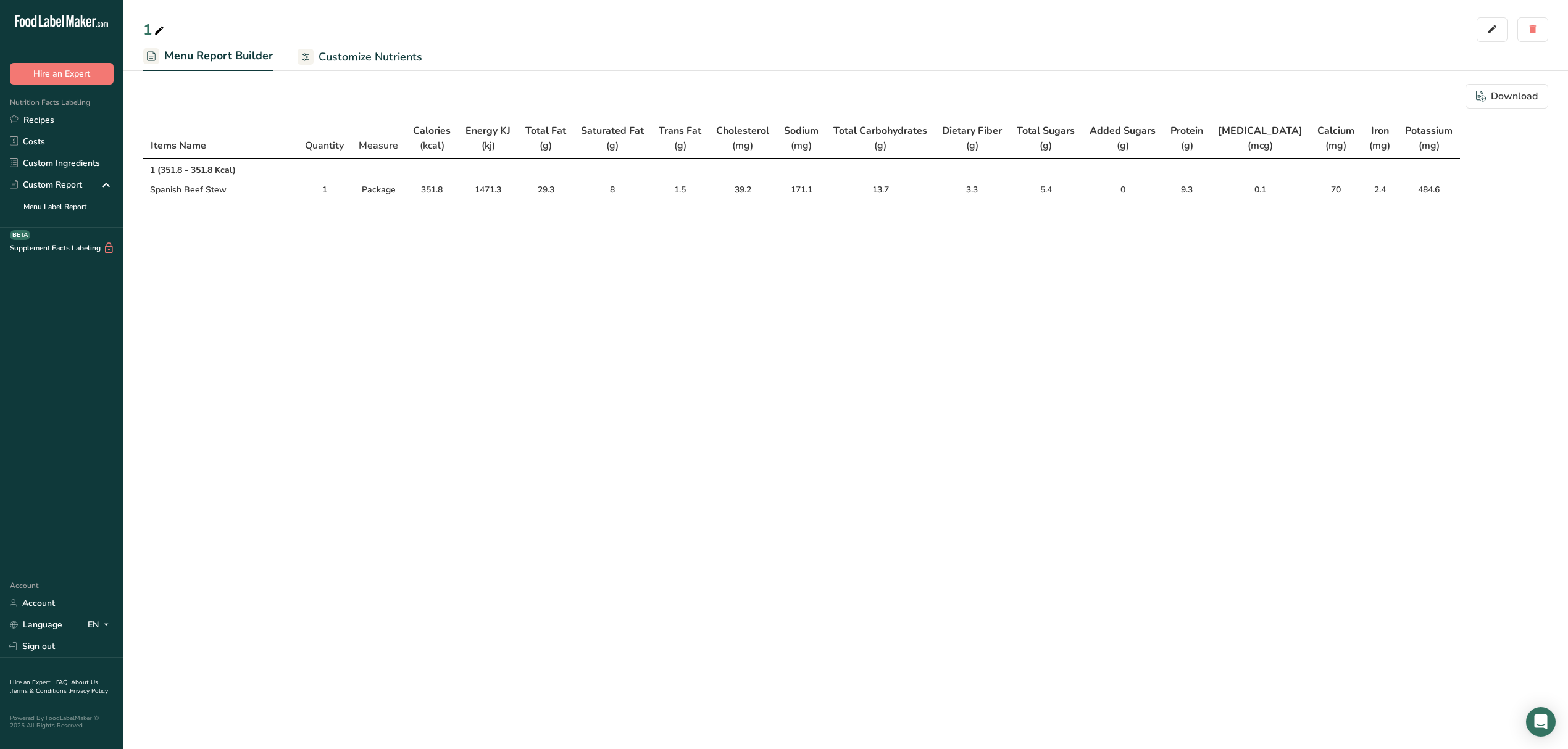
click at [113, 247] on icon at bounding box center [109, 249] width 12 height 13
click at [68, 119] on link "Recipes" at bounding box center [61, 120] width 123 height 22
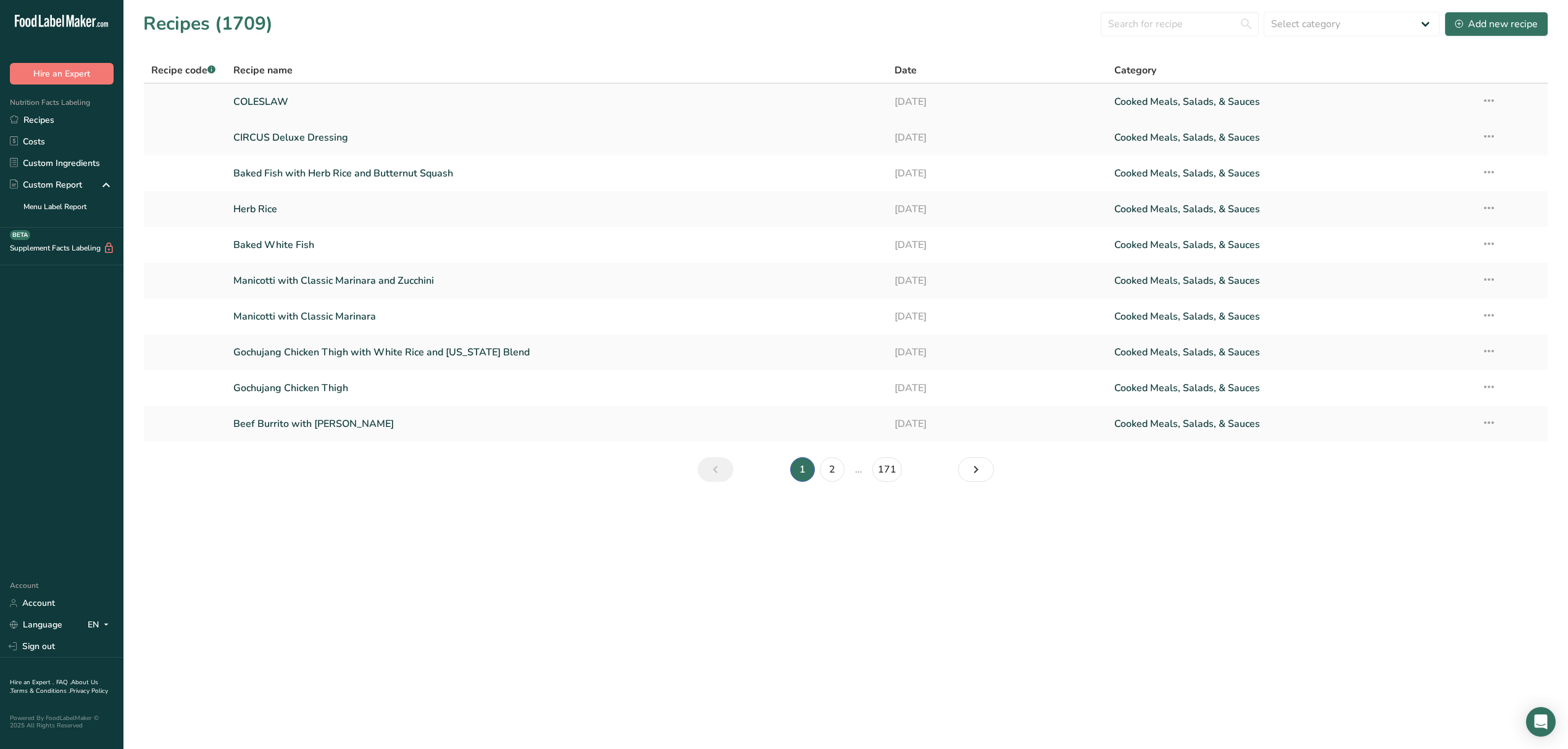
click at [360, 113] on link "COLESLAW" at bounding box center [556, 101] width 645 height 26
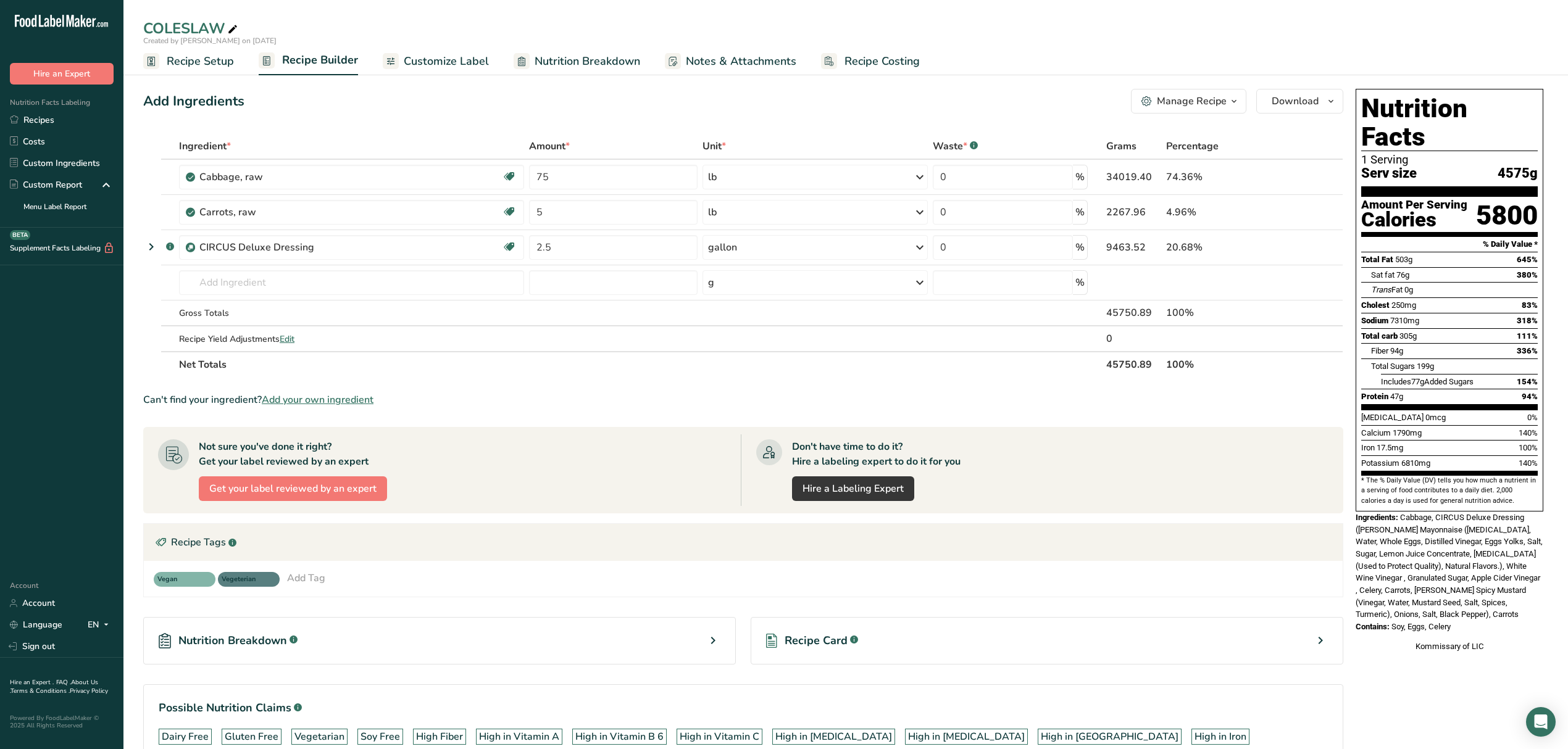
click at [875, 56] on span "Recipe Costing" at bounding box center [882, 61] width 76 height 17
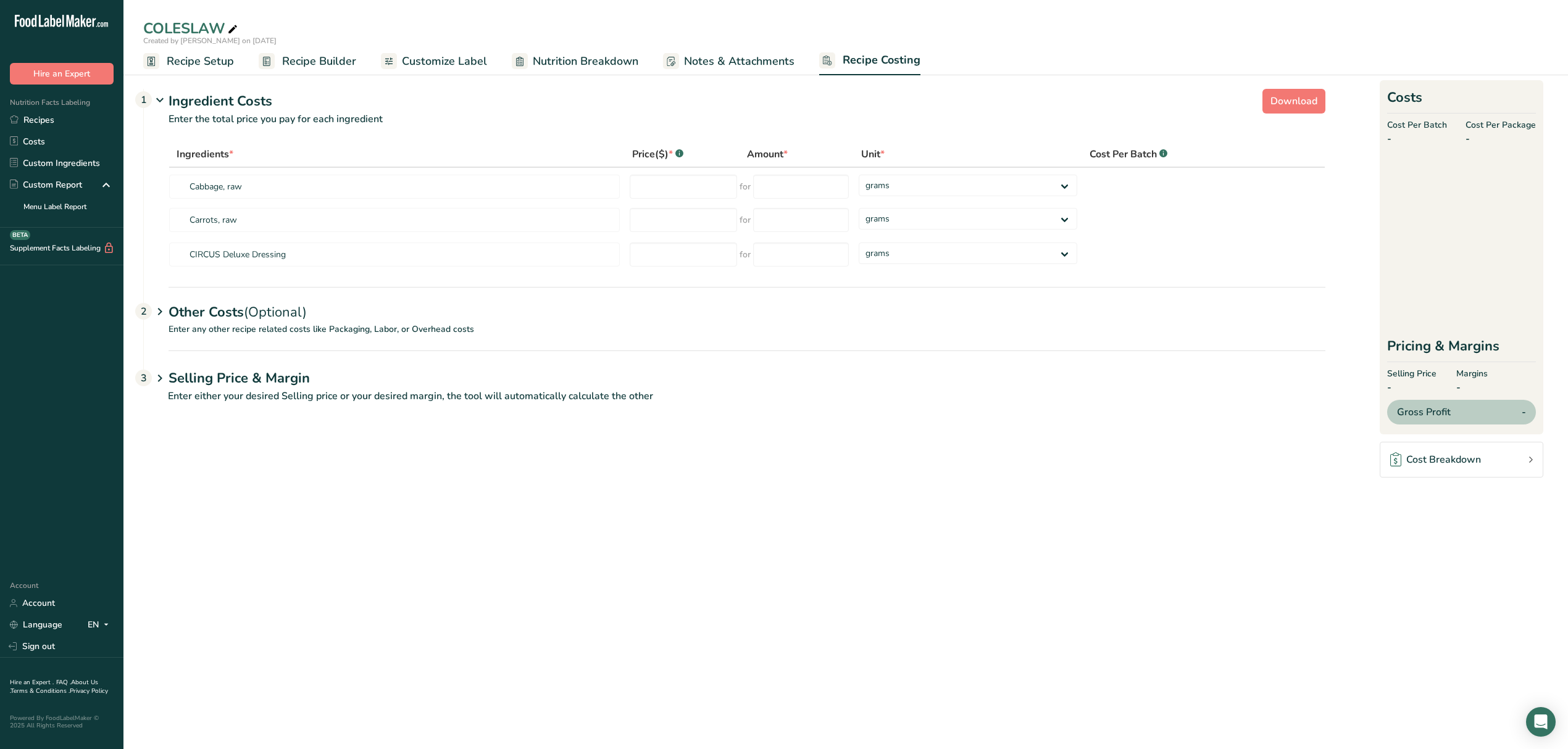
click at [282, 63] on span "Recipe Builder" at bounding box center [319, 61] width 74 height 17
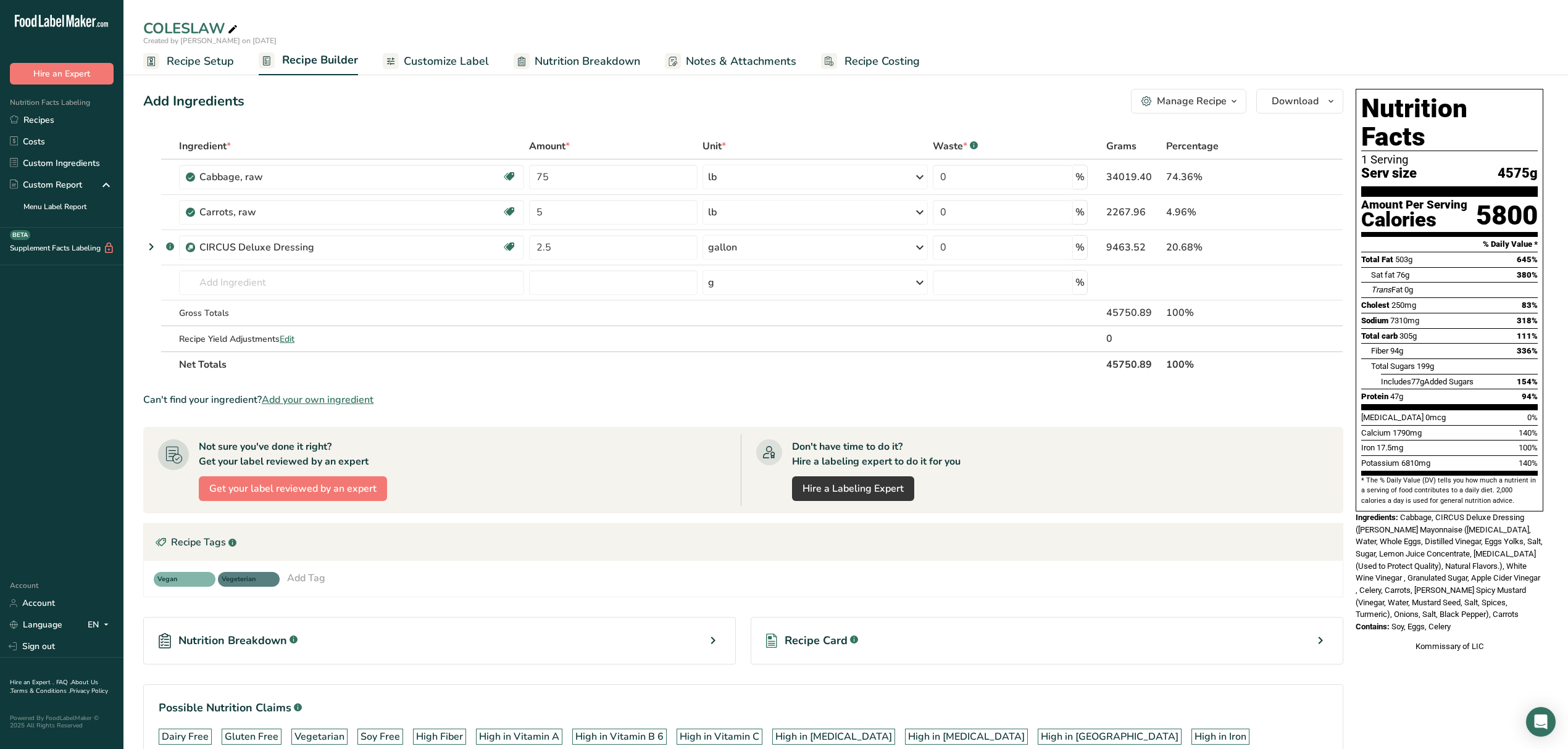
click at [1210, 100] on div "Manage Recipe" at bounding box center [1191, 101] width 70 height 14
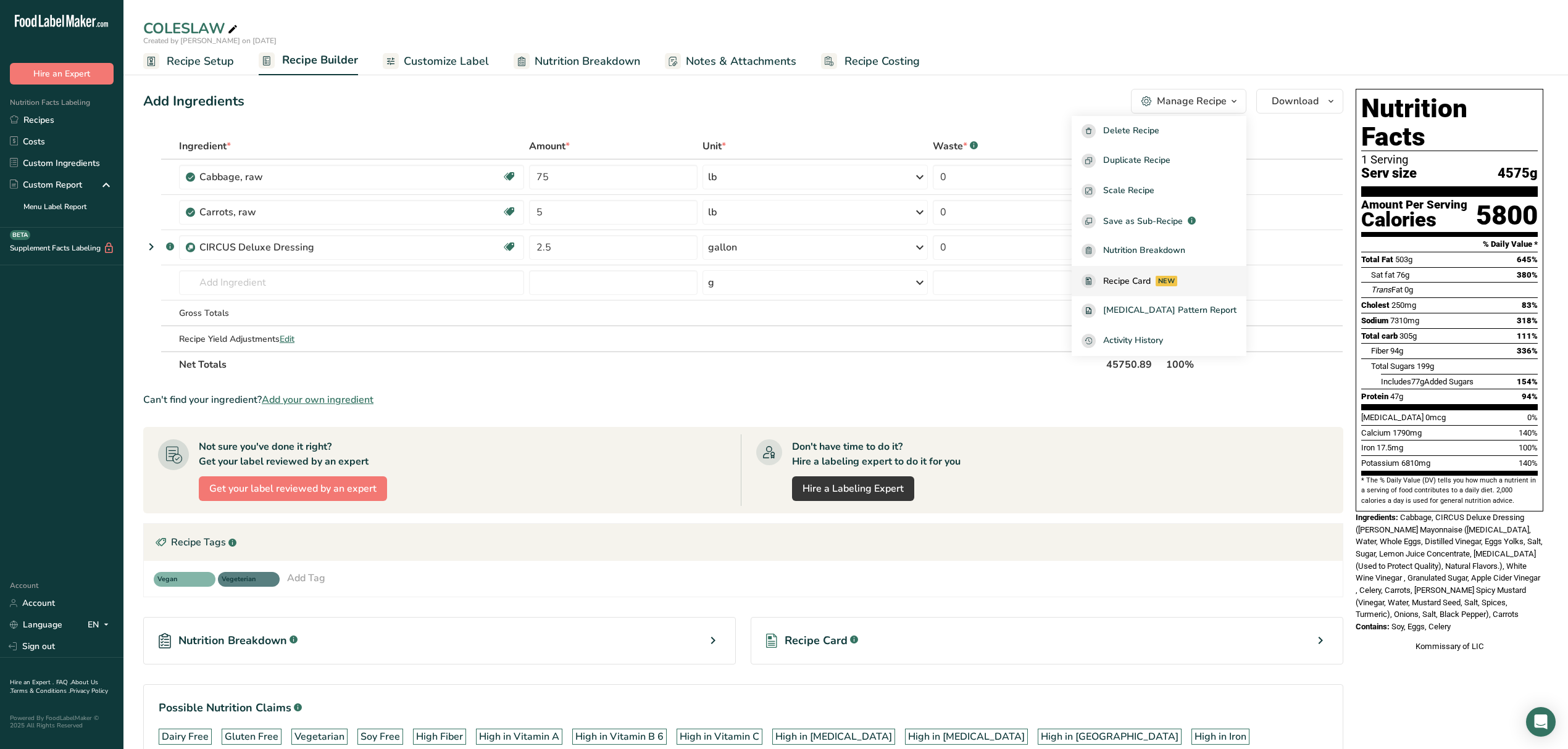
click at [1216, 282] on div "Recipe Card NEW" at bounding box center [1159, 282] width 155 height 14
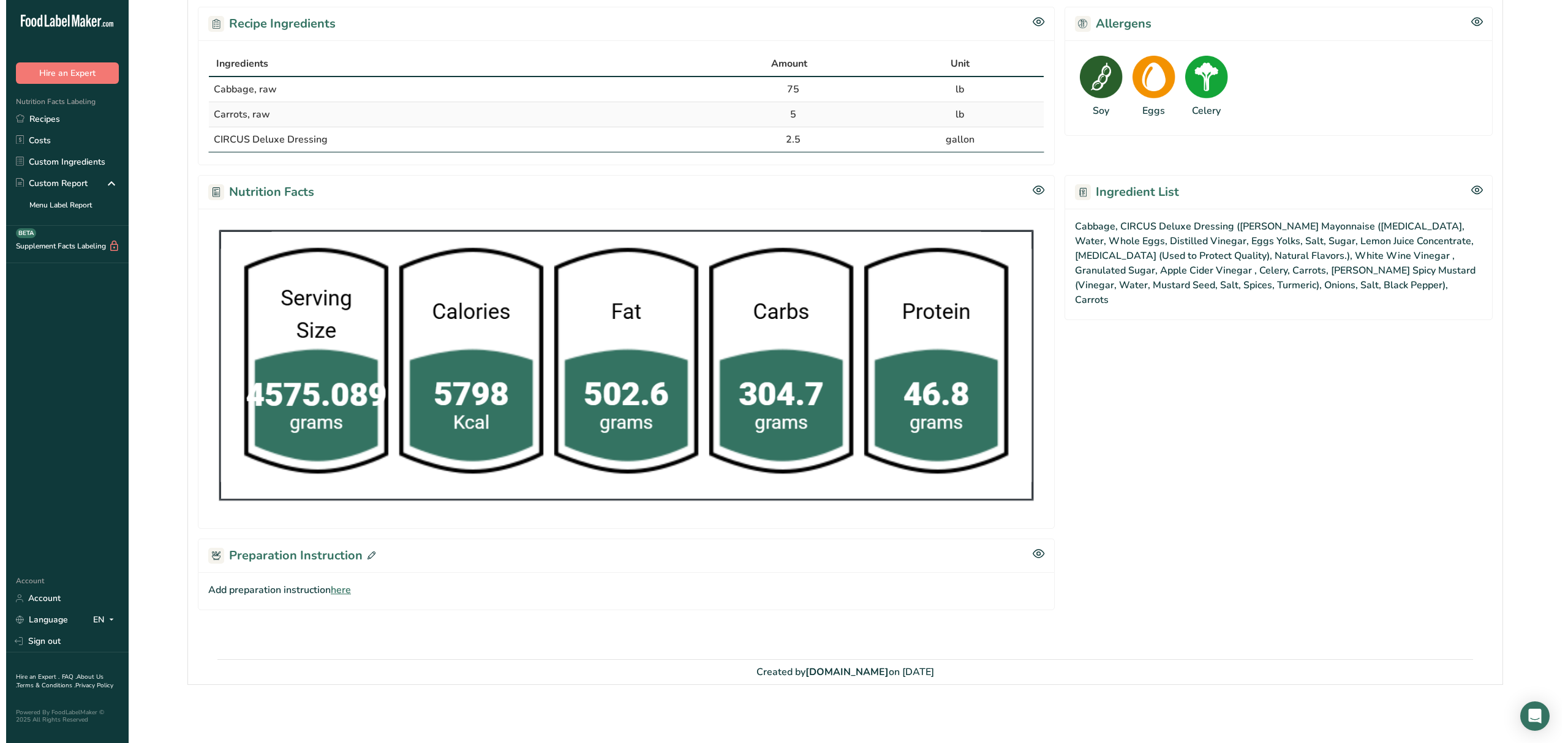
scroll to position [228, 0]
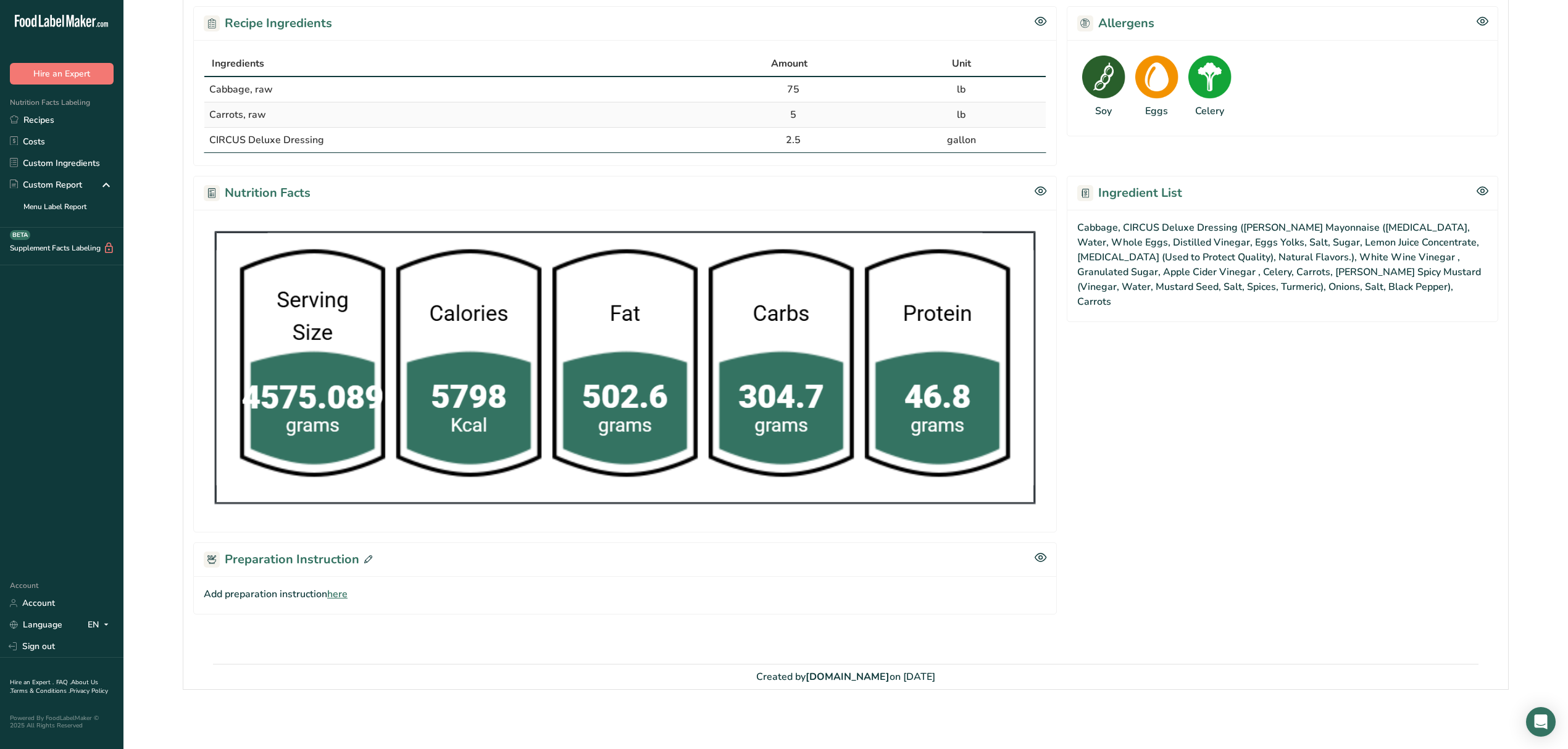
click at [344, 593] on span "here" at bounding box center [337, 595] width 20 height 14
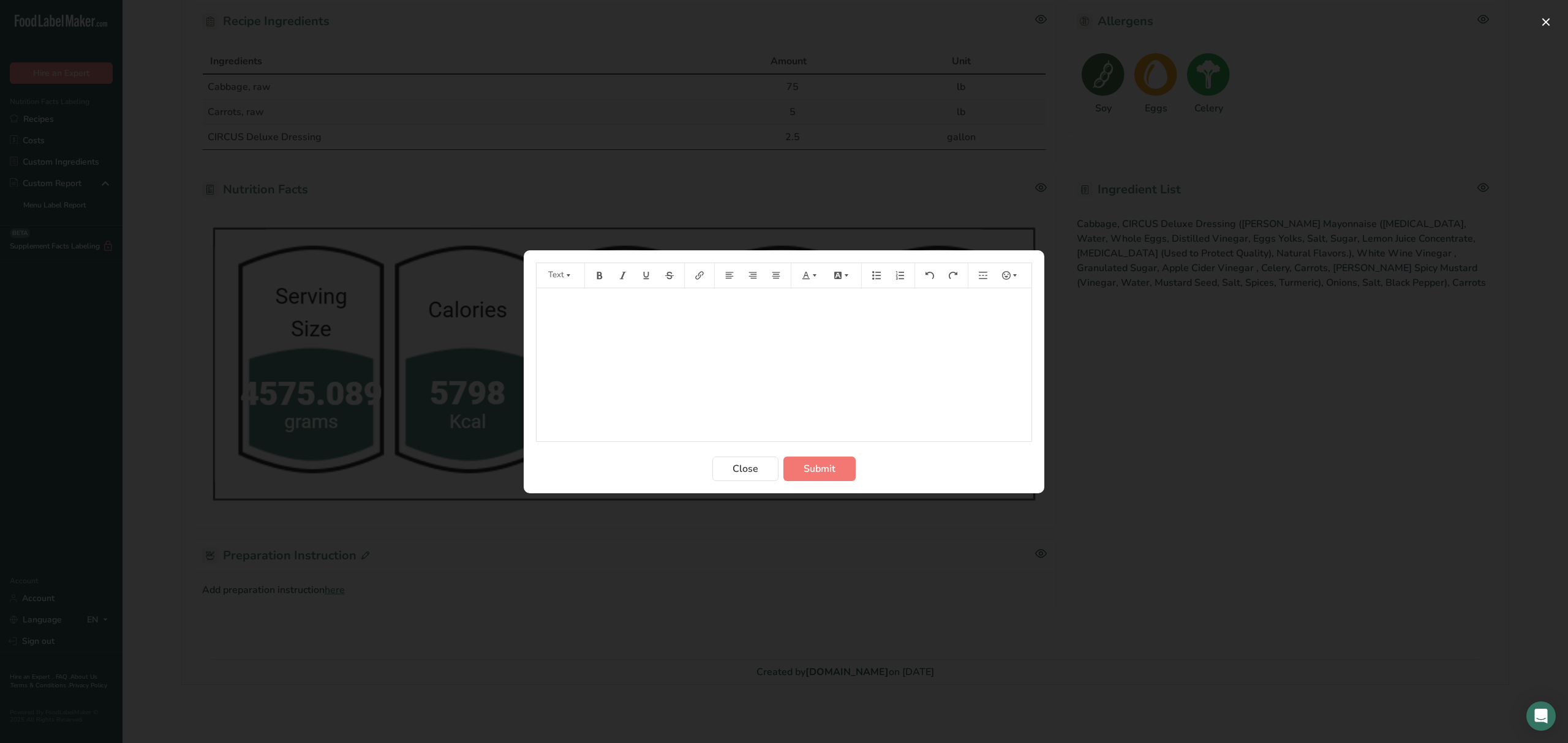
click at [636, 387] on div "﻿" at bounding box center [784, 365] width 495 height 153
click at [905, 271] on button "Preparation instructions modal" at bounding box center [899, 275] width 18 height 20
drag, startPoint x: 655, startPoint y: 299, endPoint x: 548, endPoint y: 297, distance: 107.0
click at [548, 297] on div "1. Slice cabbage in half" at bounding box center [784, 299] width 483 height 14
click at [556, 297] on div "1. Slice cabbage in half" at bounding box center [784, 299] width 483 height 14
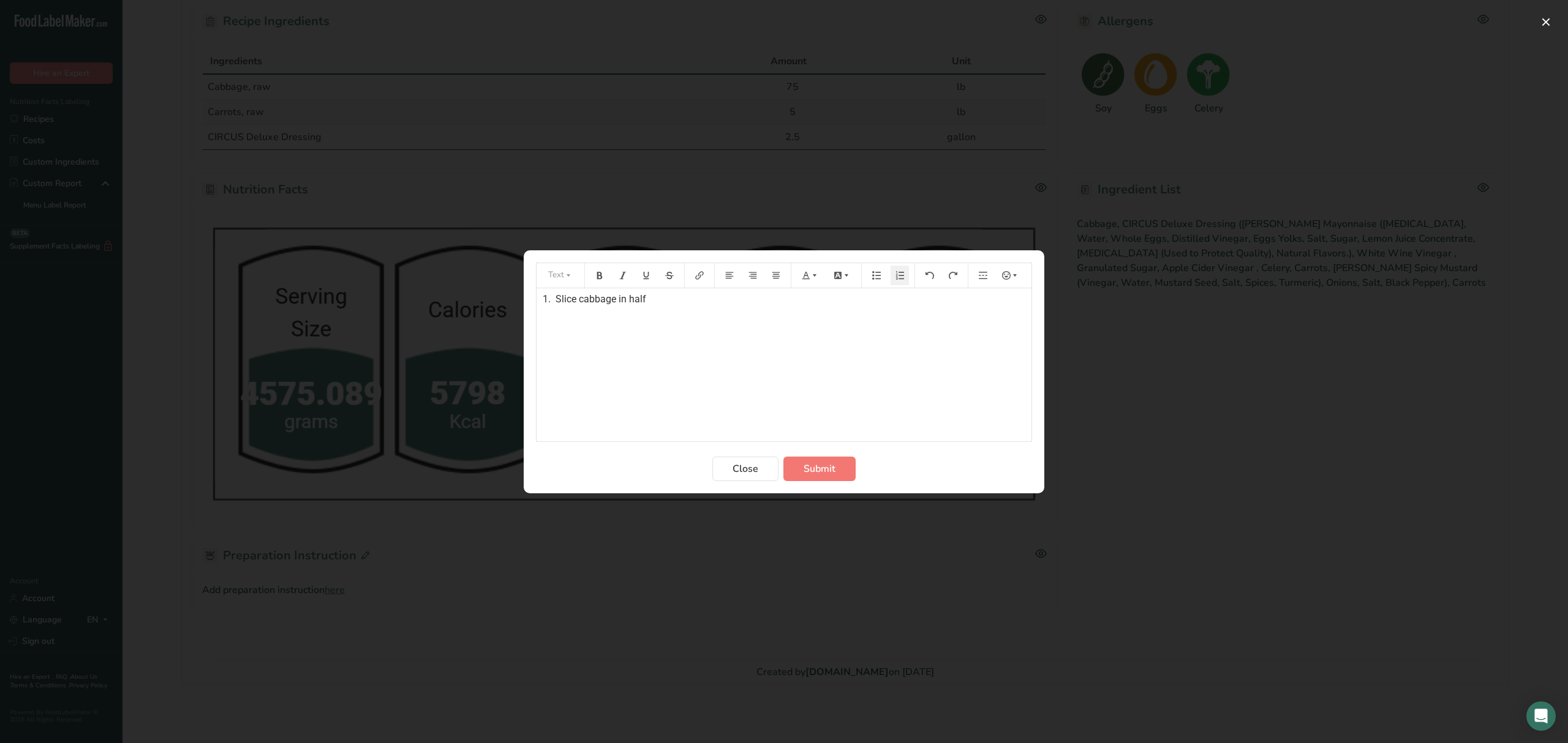
click at [561, 296] on span "Slice cabbage in half" at bounding box center [601, 298] width 91 height 12
click at [631, 321] on div "1. Slice cabbage in half and shred on slicer (approximately 1/8" thick). ﻿" at bounding box center [784, 365] width 495 height 153
click at [638, 350] on div "1. Slice cabbage in half and shred on slicer (approximately 1/8" thick). 2. Shr…" at bounding box center [784, 365] width 495 height 153
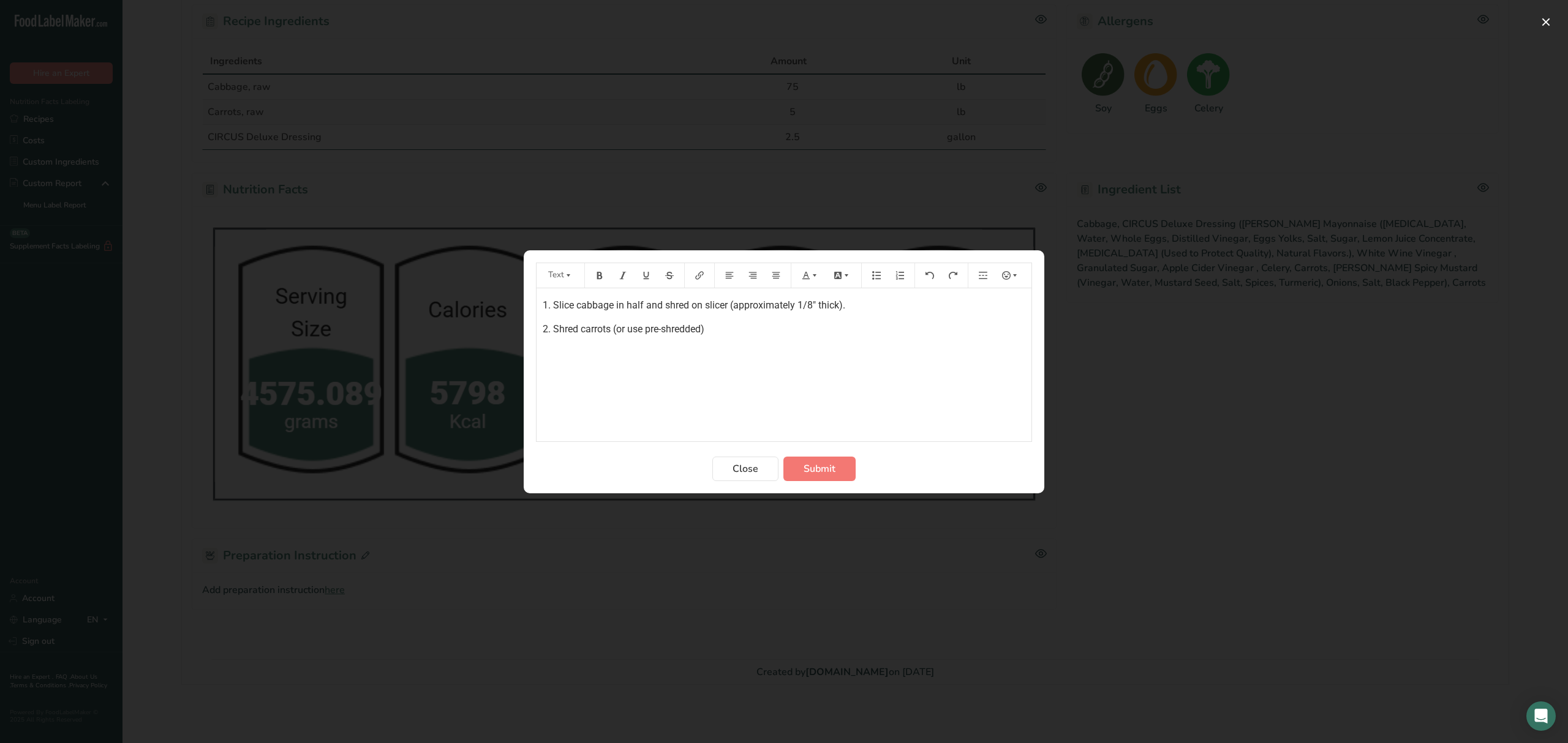
click at [724, 326] on p "2. Shred carrots (or use pre-shredded)" at bounding box center [784, 330] width 483 height 14
click at [837, 466] on button "Submit" at bounding box center [819, 468] width 73 height 25
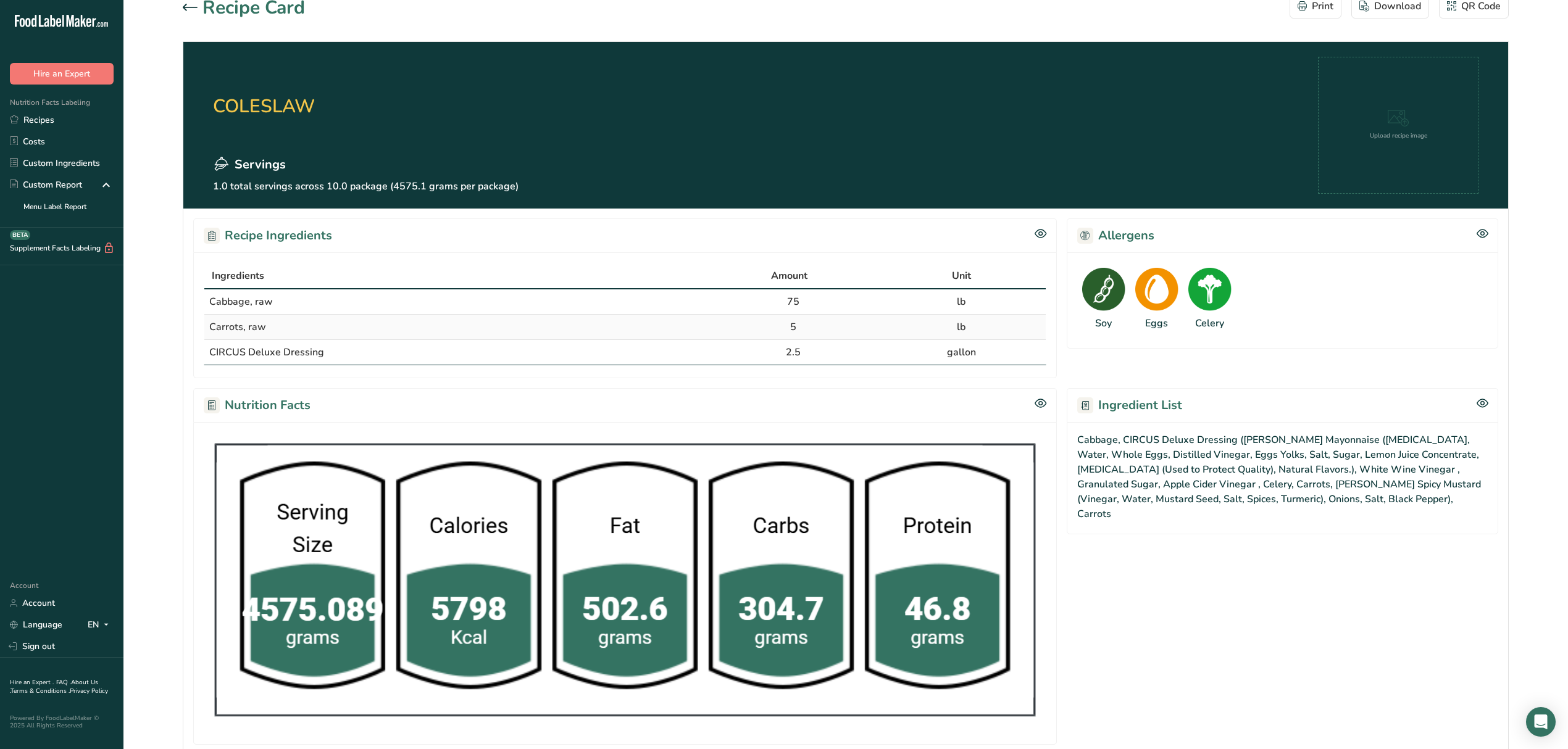
scroll to position [0, 0]
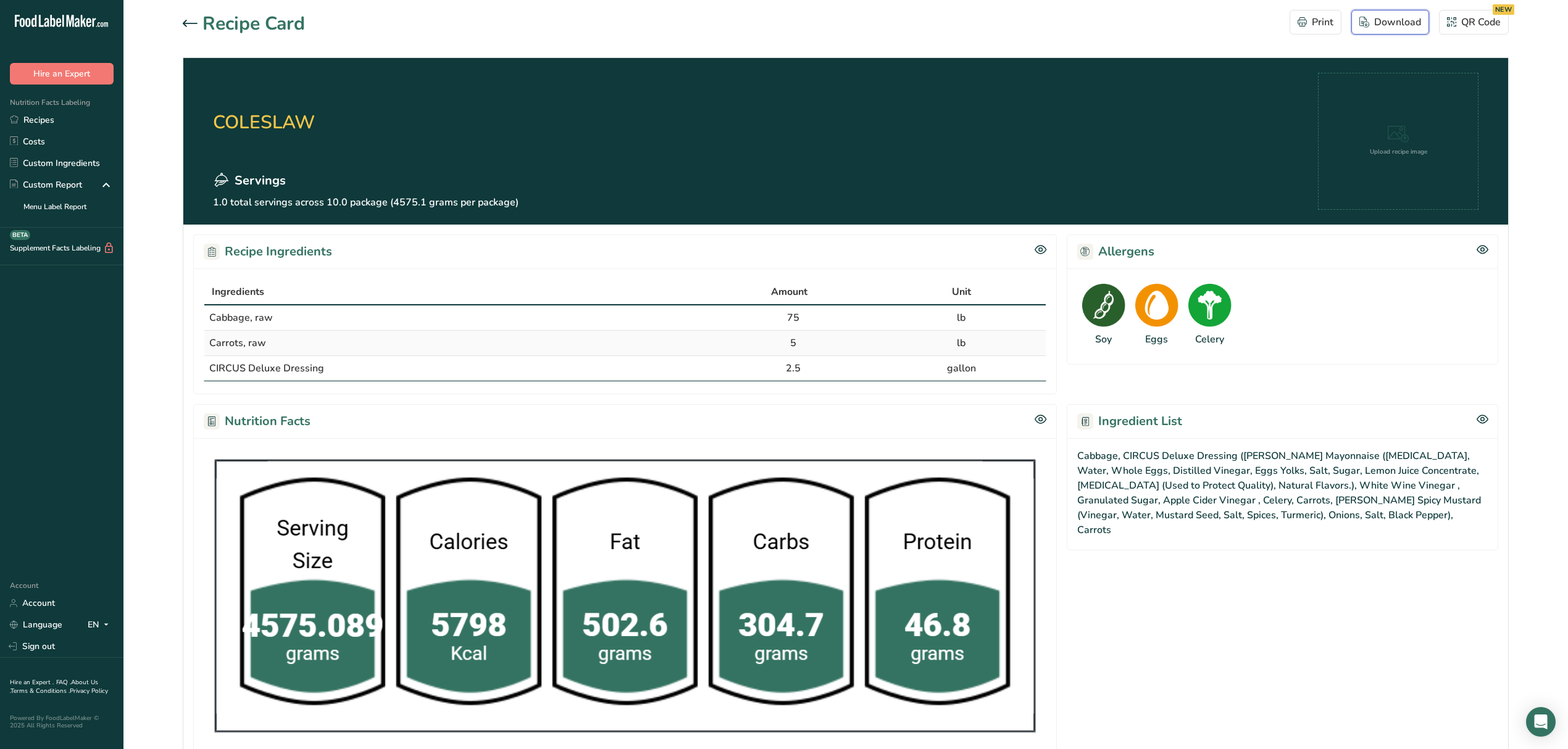
click at [1389, 20] on div "Download" at bounding box center [1389, 22] width 62 height 14
click at [1331, 26] on div "Print" at bounding box center [1315, 22] width 35 height 14
